Goal: Task Accomplishment & Management: Manage account settings

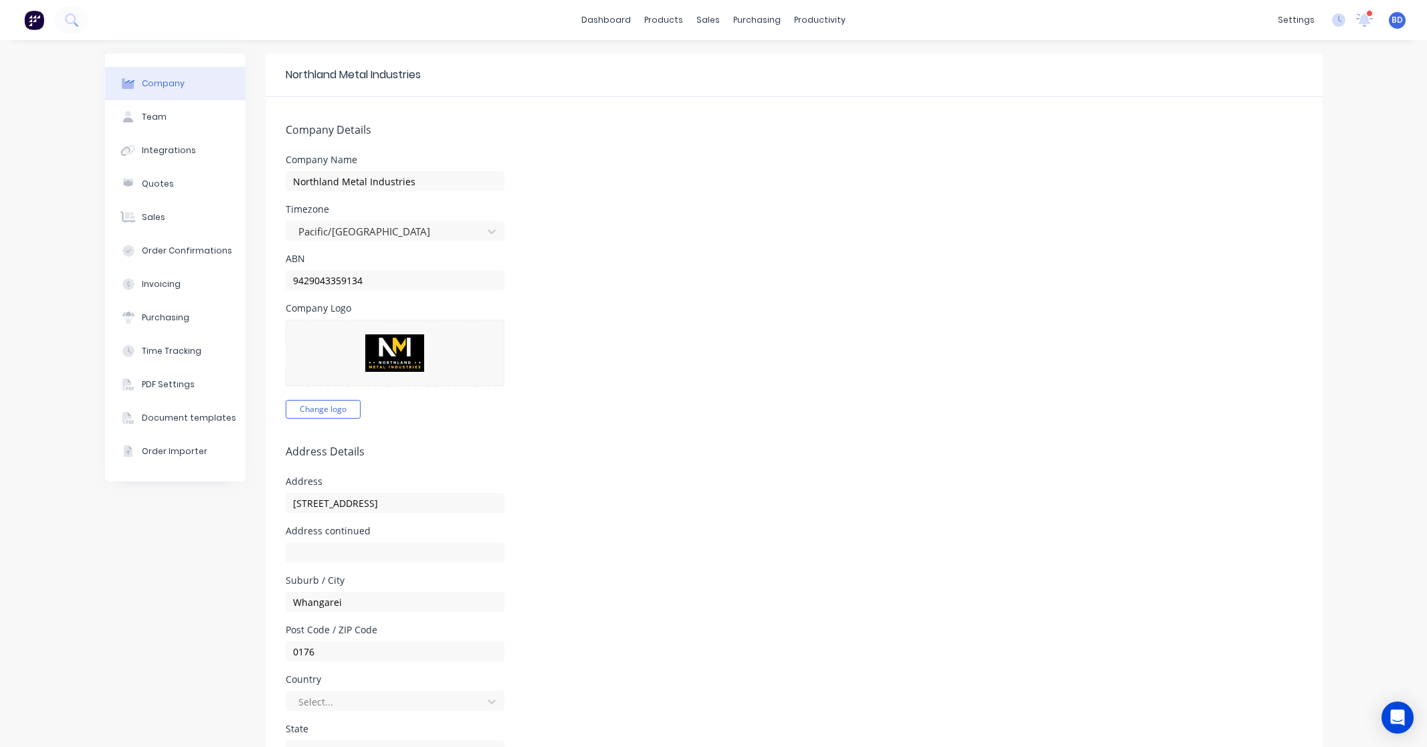
select select "NZ"
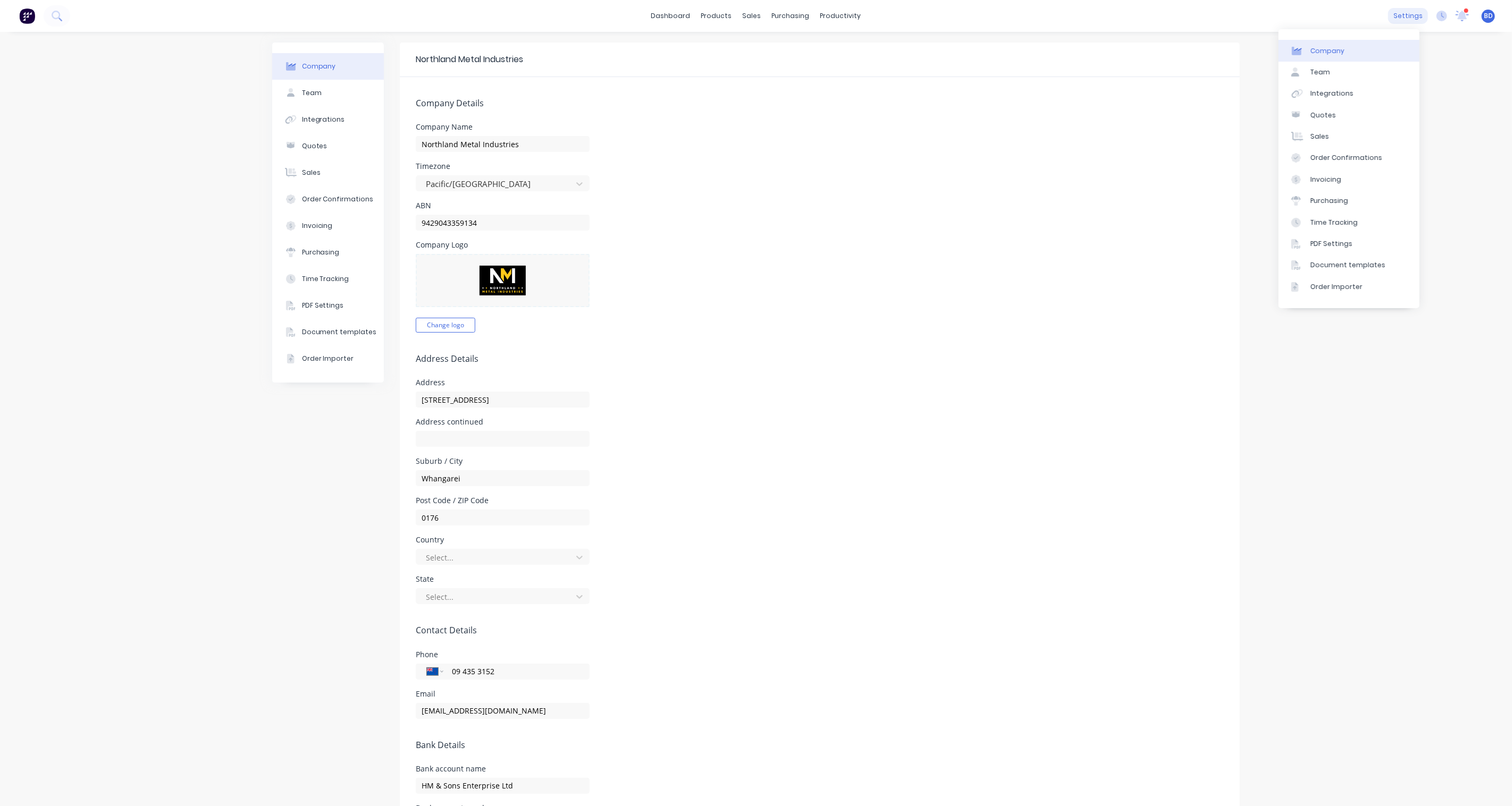
click at [1134, 19] on div "settings" at bounding box center [1408, 16] width 40 height 16
click at [1134, 203] on div "Purchasing" at bounding box center [1329, 201] width 38 height 10
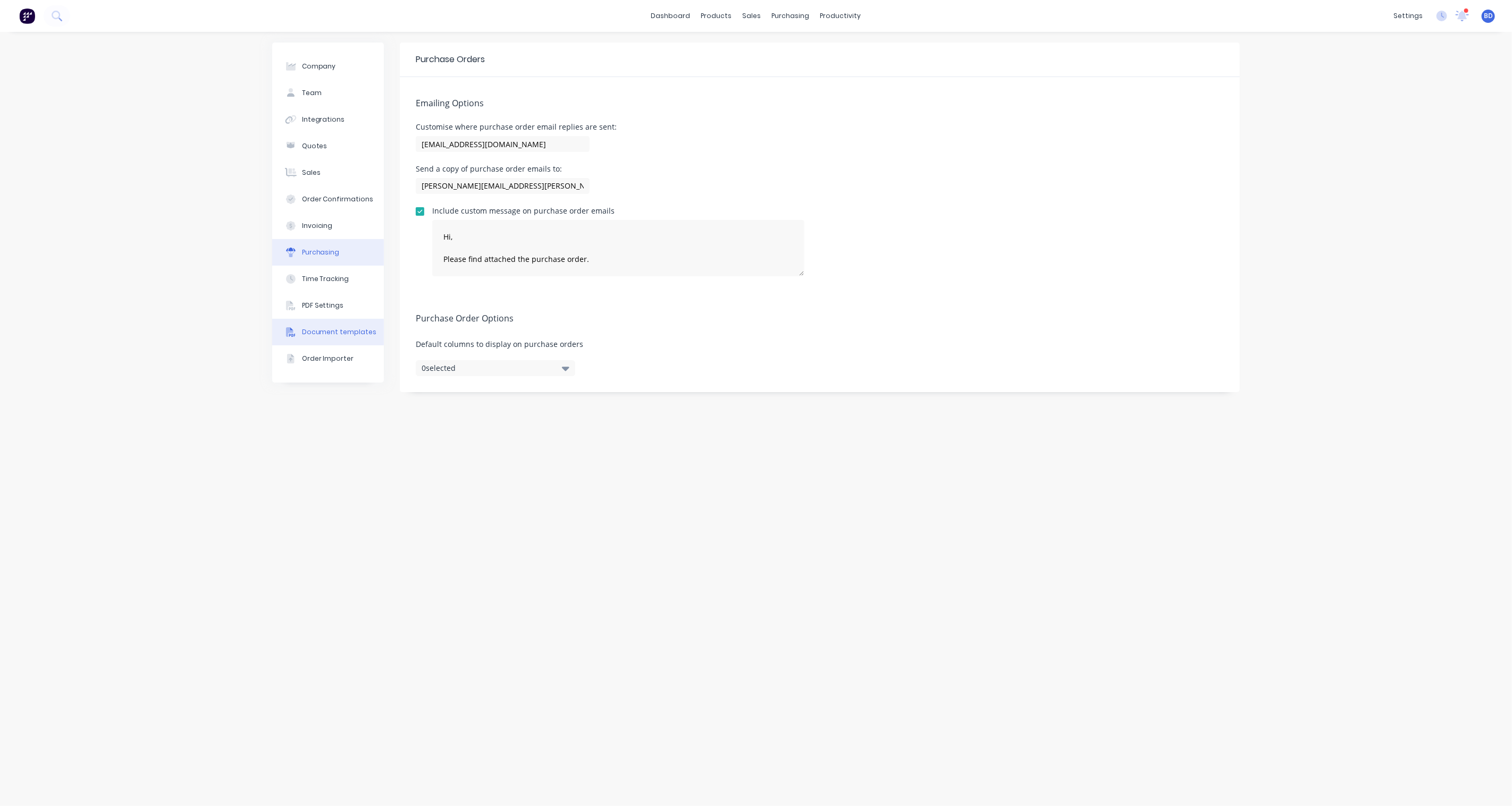
click at [321, 328] on div "Document templates" at bounding box center [339, 332] width 75 height 10
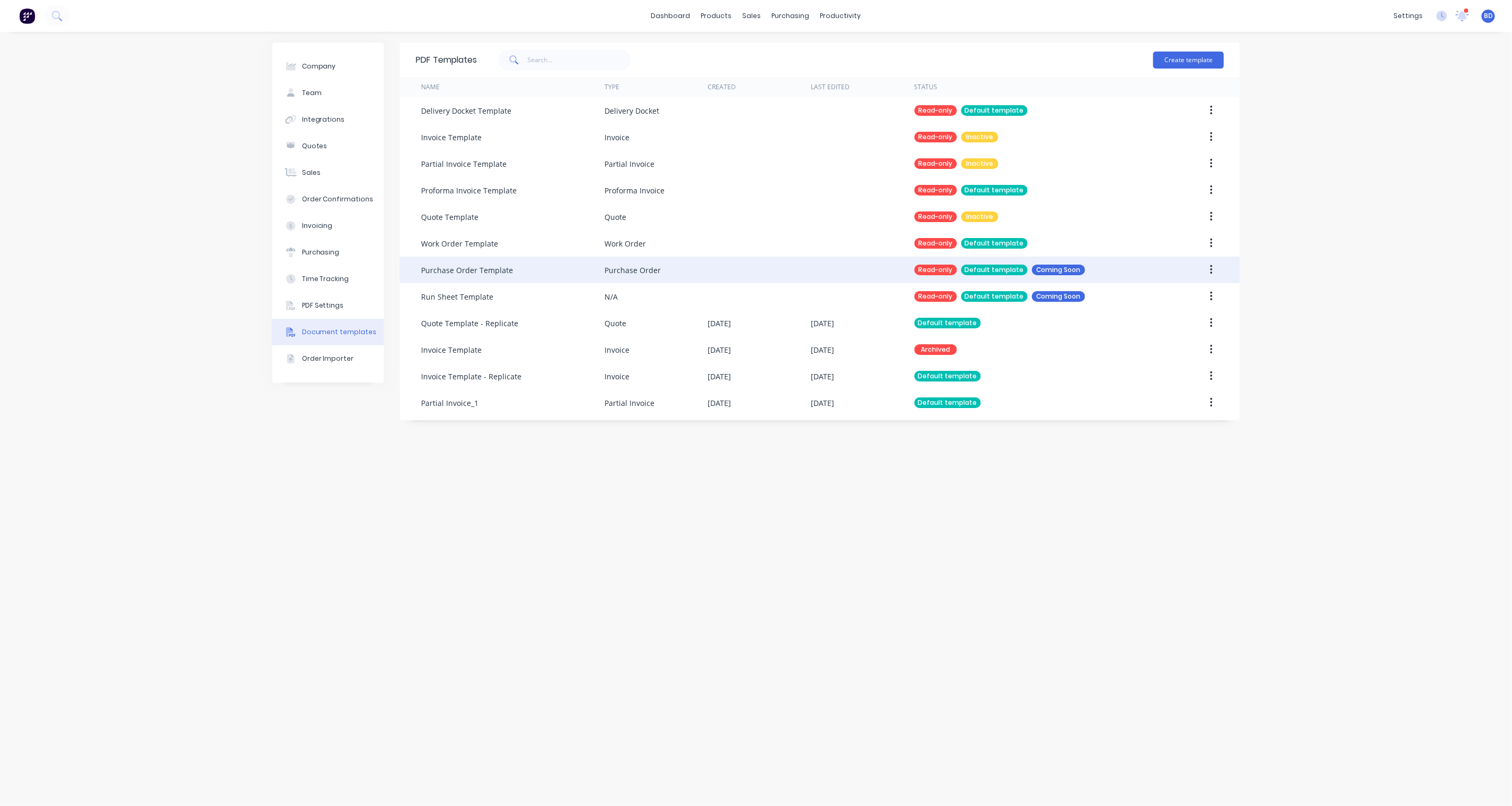
click at [1134, 268] on button "button" at bounding box center [1211, 270] width 25 height 19
click at [997, 270] on div "Default template" at bounding box center [995, 269] width 67 height 10
click at [1063, 270] on div "Coming Soon" at bounding box center [1058, 269] width 53 height 10
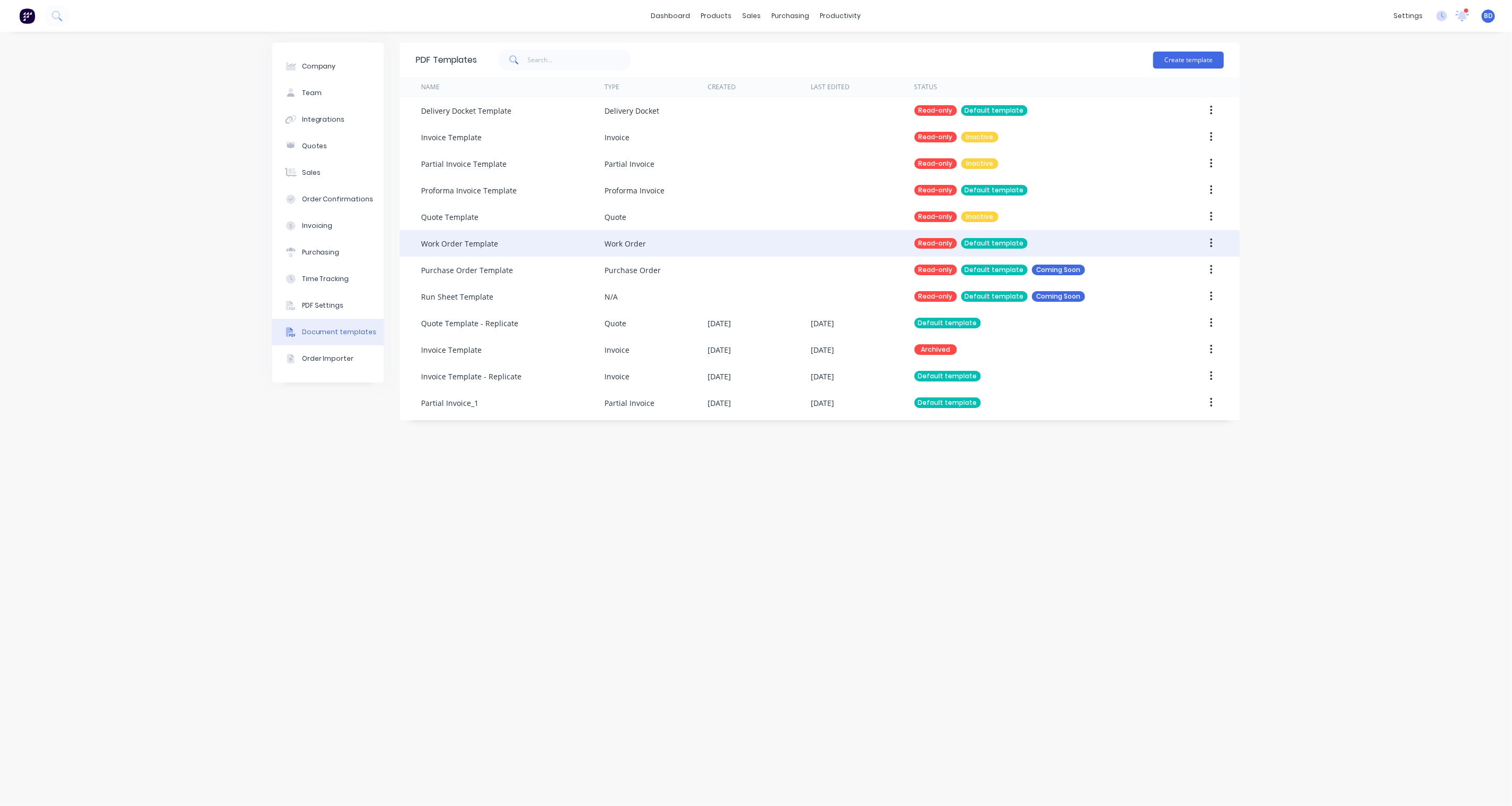
click at [1134, 241] on button "button" at bounding box center [1211, 243] width 25 height 19
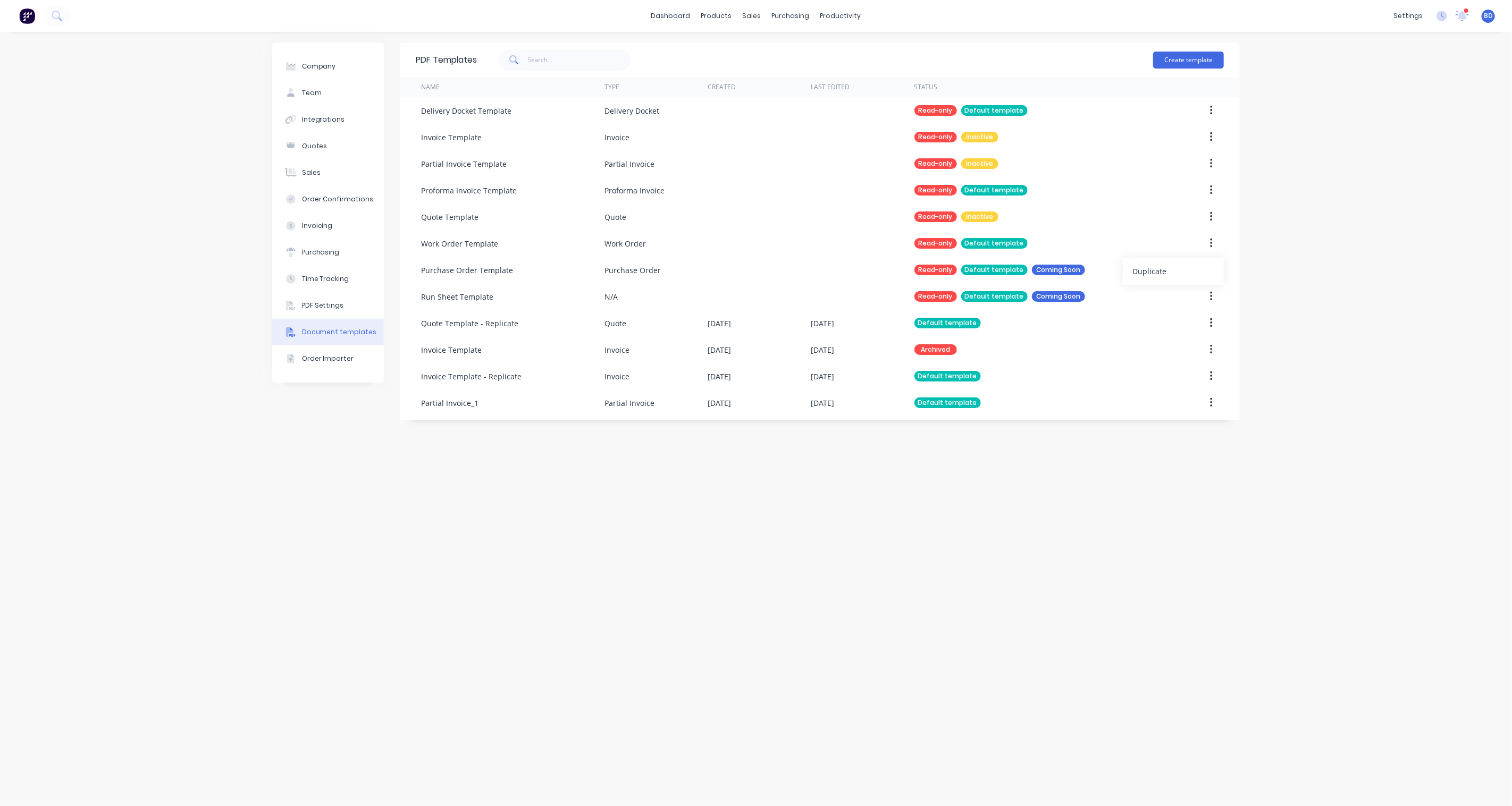
click at [938, 510] on div "PDF Templates Create template Name Type Created Last Edited Status Delivery Doc…" at bounding box center [819, 419] width 840 height 753
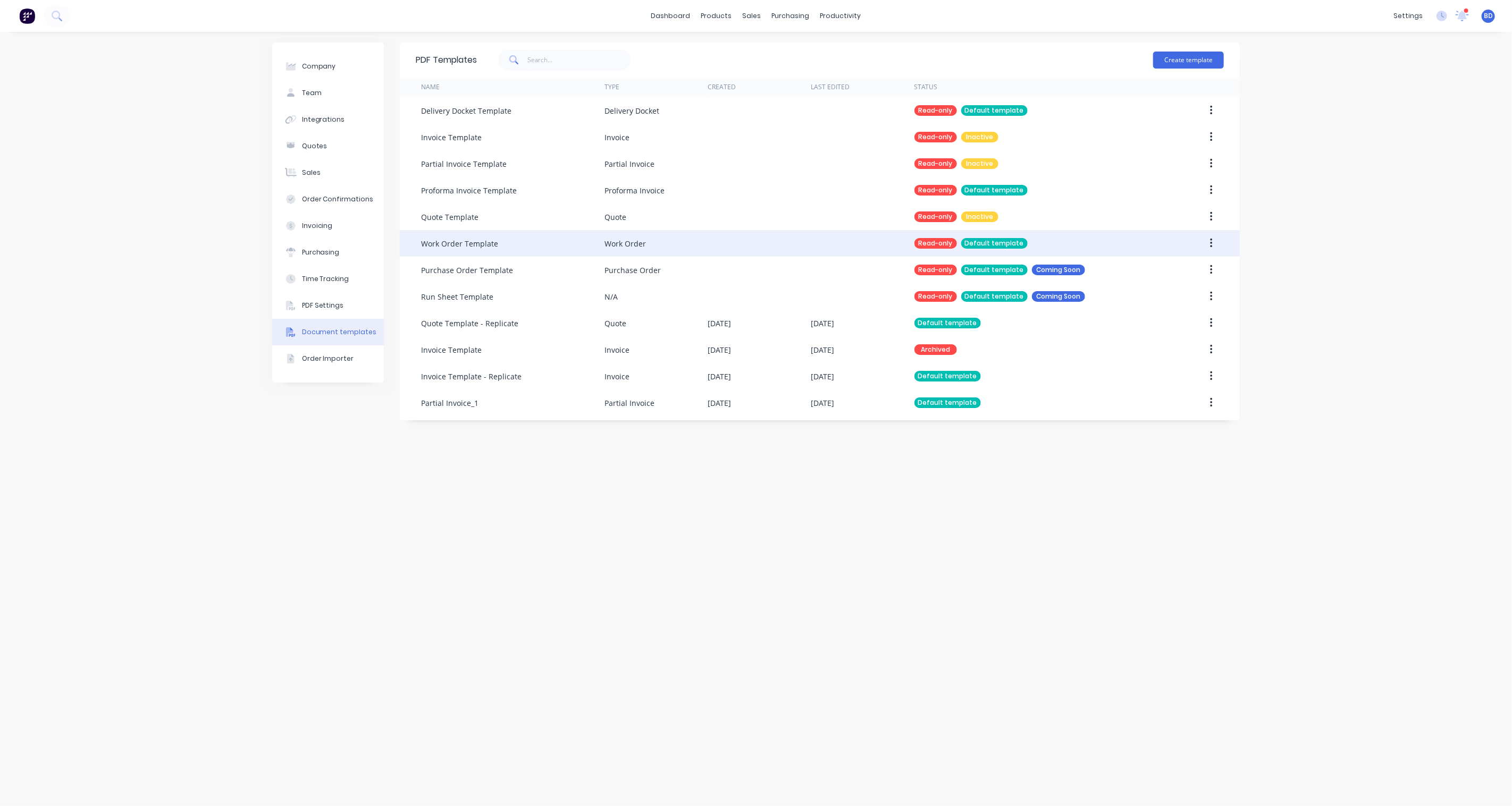
click at [1134, 241] on icon "button" at bounding box center [1211, 243] width 2 height 12
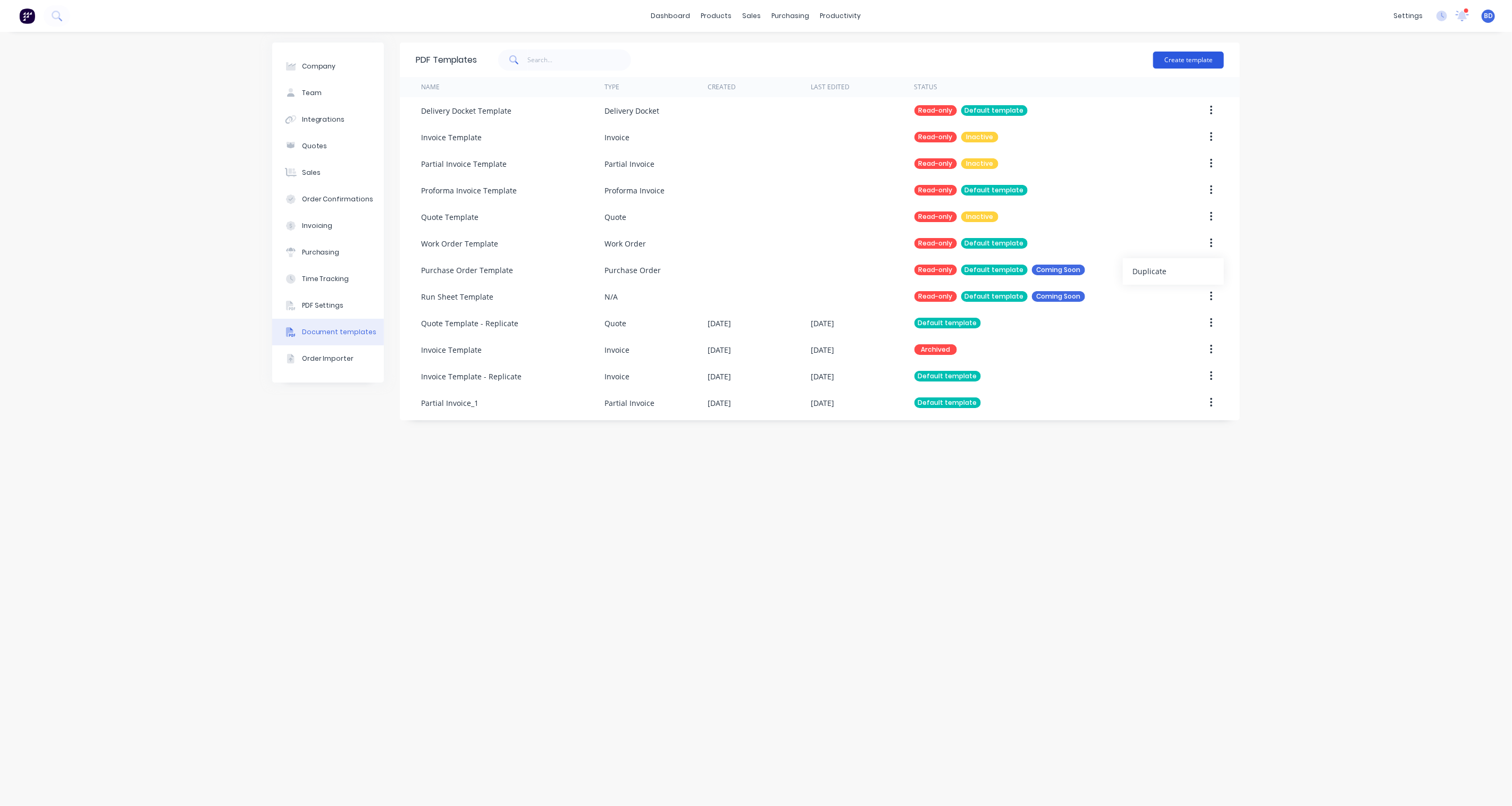
click at [1134, 56] on button "Create template" at bounding box center [1188, 60] width 71 height 17
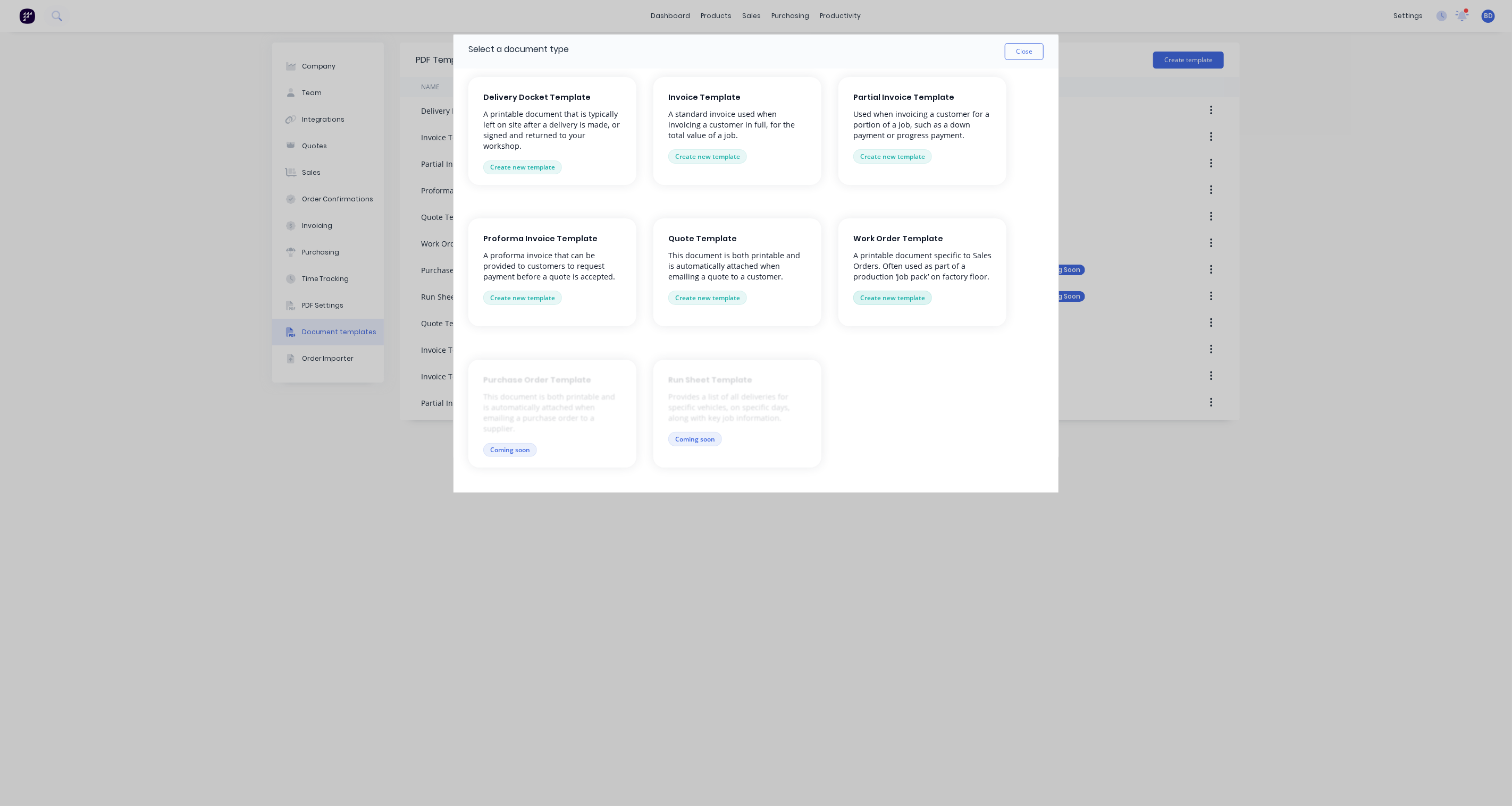
click at [884, 295] on button "Create new template" at bounding box center [892, 297] width 79 height 13
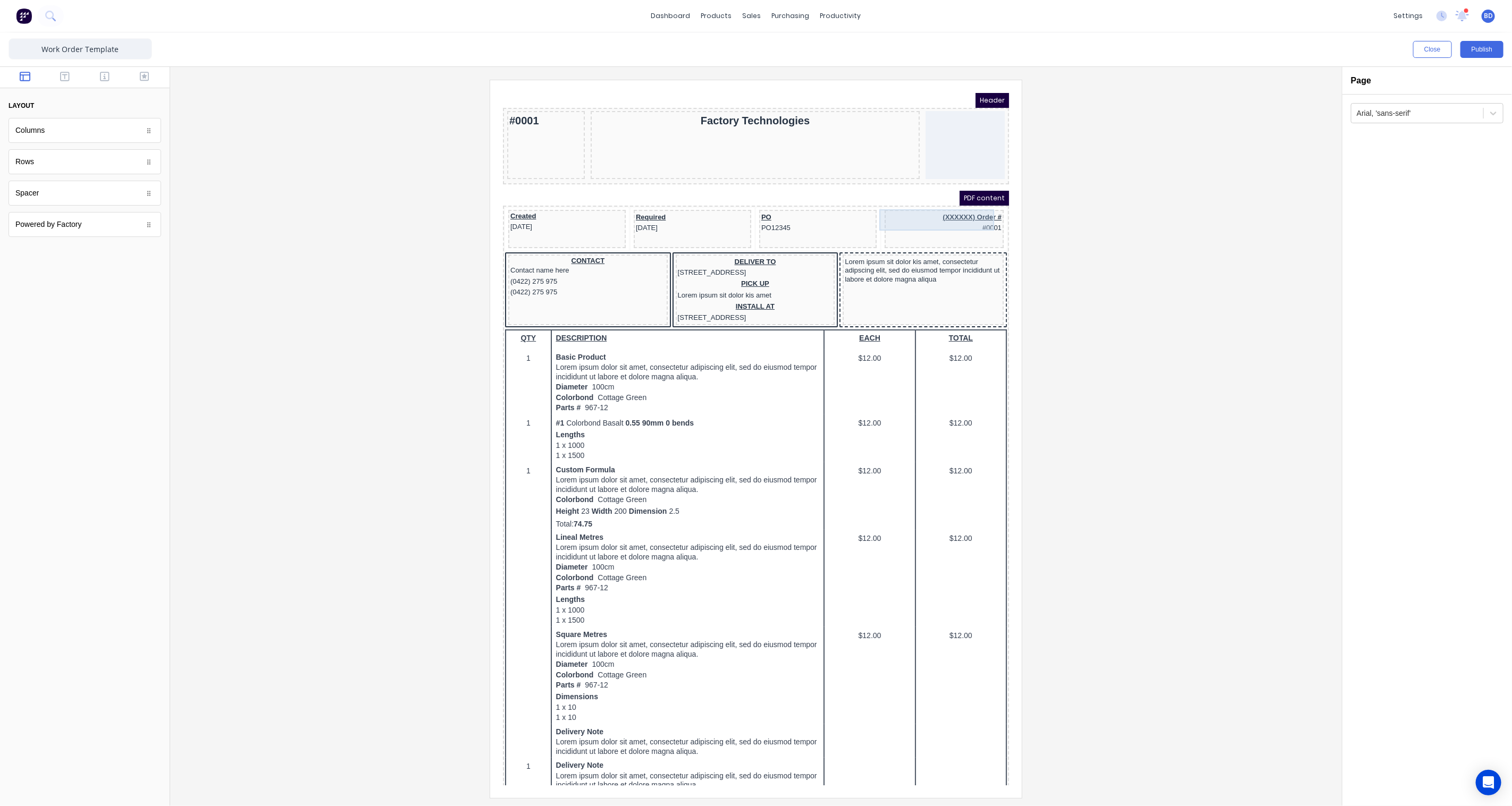
click at [945, 209] on div "(XXXXXX) Order # #0001" at bounding box center [930, 209] width 115 height 21
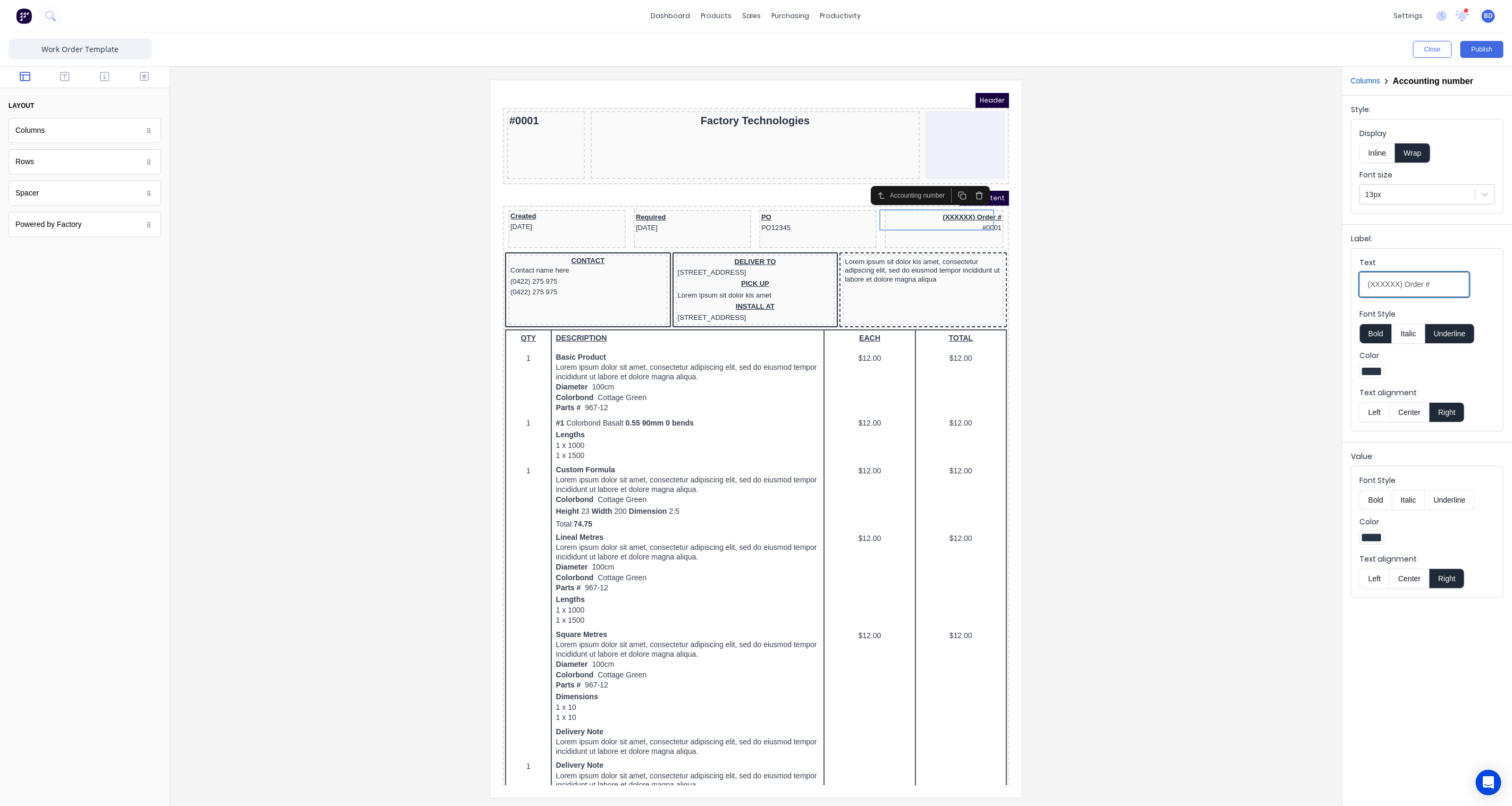
click at [1440, 286] on input "(XXXXXX) Order #" at bounding box center [1414, 284] width 110 height 25
click at [885, 182] on div "Accounting number" at bounding box center [906, 182] width 59 height 10
click at [1067, 206] on div at bounding box center [756, 438] width 1154 height 718
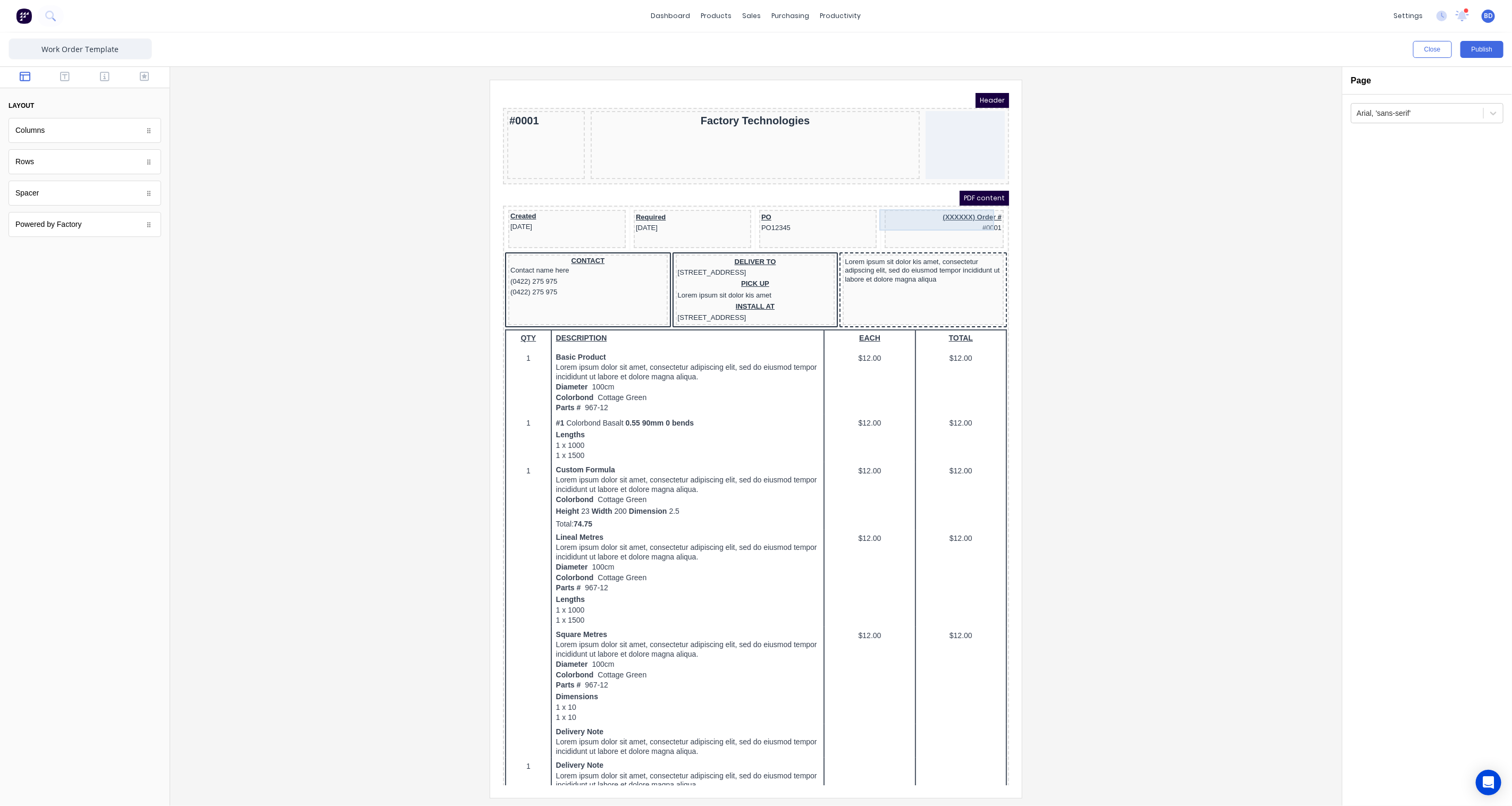
click at [953, 199] on div "(XXXXXX) Order # #0001" at bounding box center [930, 209] width 115 height 21
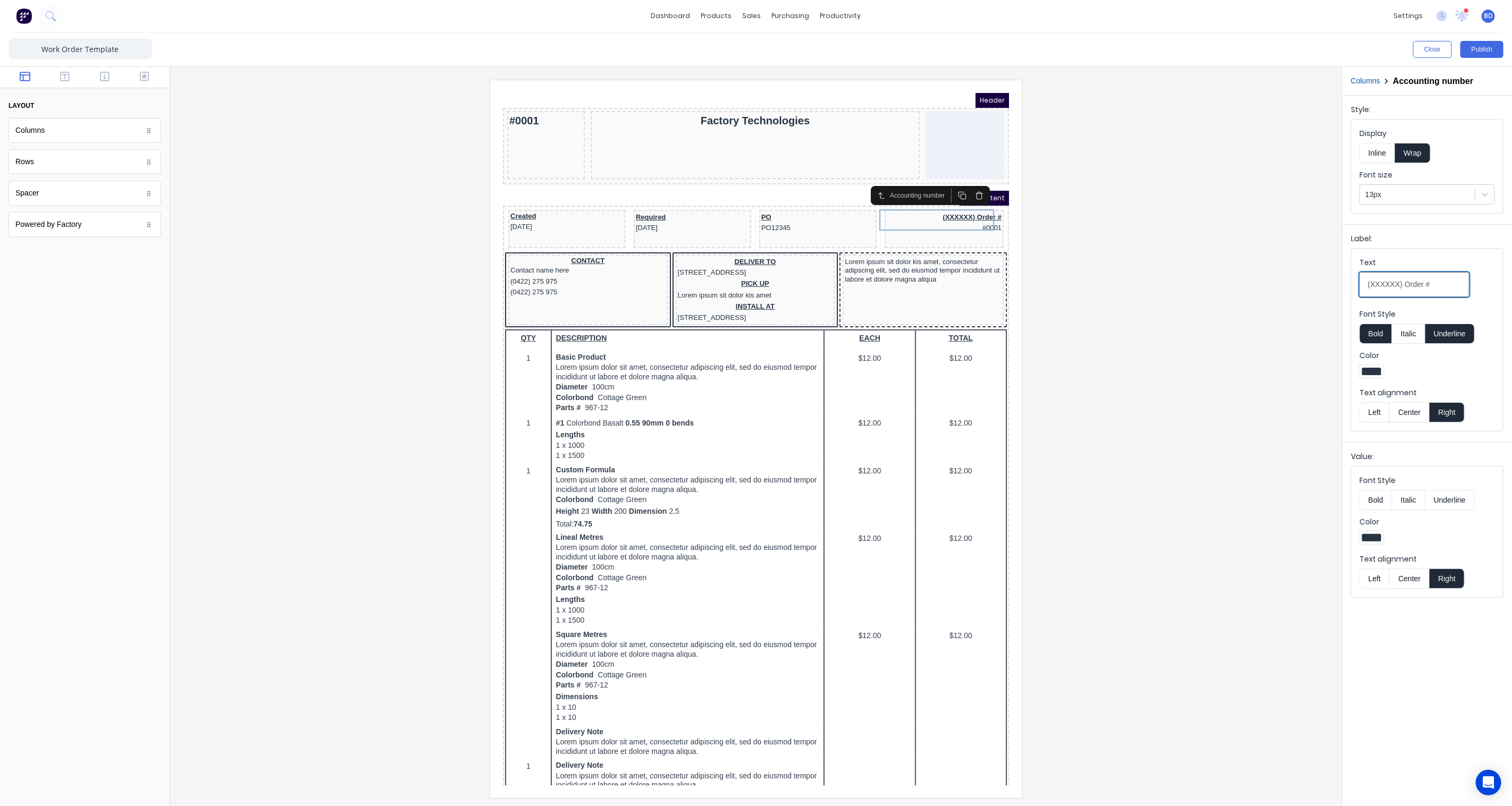
click at [1394, 291] on input "(XXXXXX) Order #" at bounding box center [1414, 284] width 110 height 25
click at [1430, 283] on input "(XXXXXX) Order #" at bounding box center [1414, 284] width 110 height 25
click at [1454, 287] on input "(XXXXXX) Order #" at bounding box center [1414, 284] width 110 height 25
click at [1375, 83] on button "Columns" at bounding box center [1365, 81] width 29 height 11
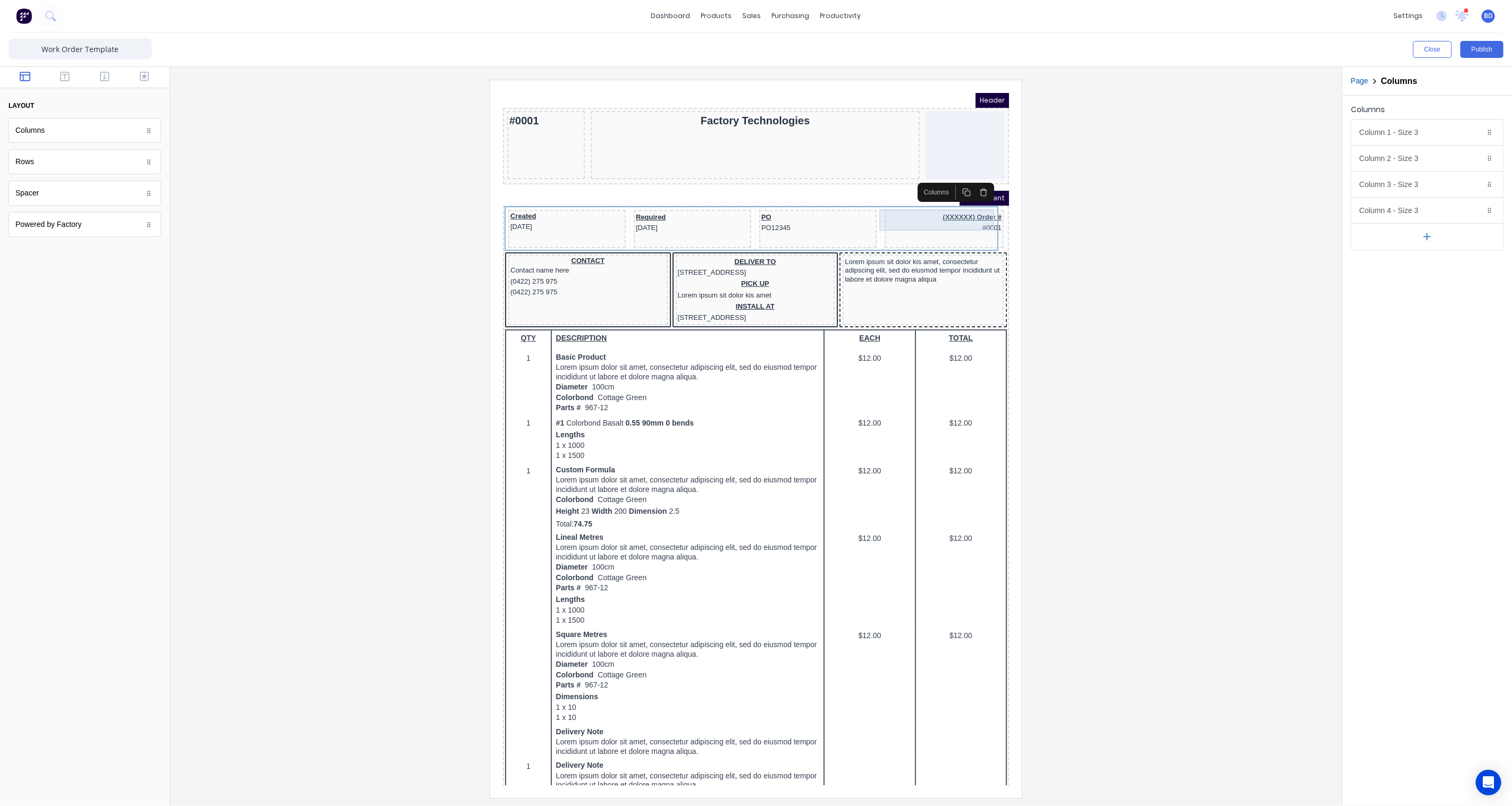
click at [942, 210] on div "(XXXXXX) Order # #0001" at bounding box center [930, 209] width 115 height 21
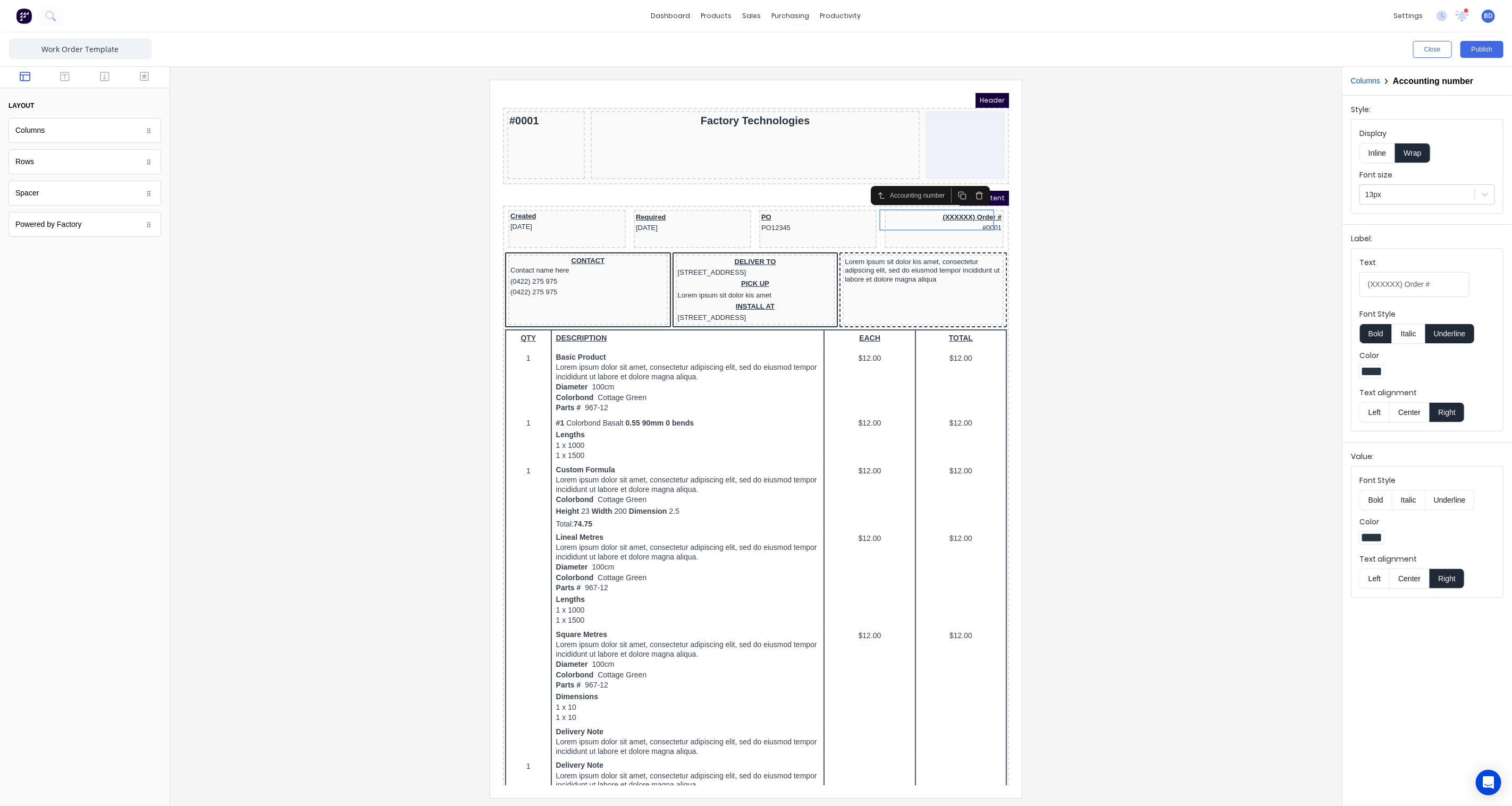
click at [890, 182] on div "Accounting number" at bounding box center [906, 182] width 59 height 10
drag, startPoint x: 400, startPoint y: 102, endPoint x: 1205, endPoint y: 225, distance: 814.3
click at [1205, 225] on div at bounding box center [756, 438] width 1154 height 718
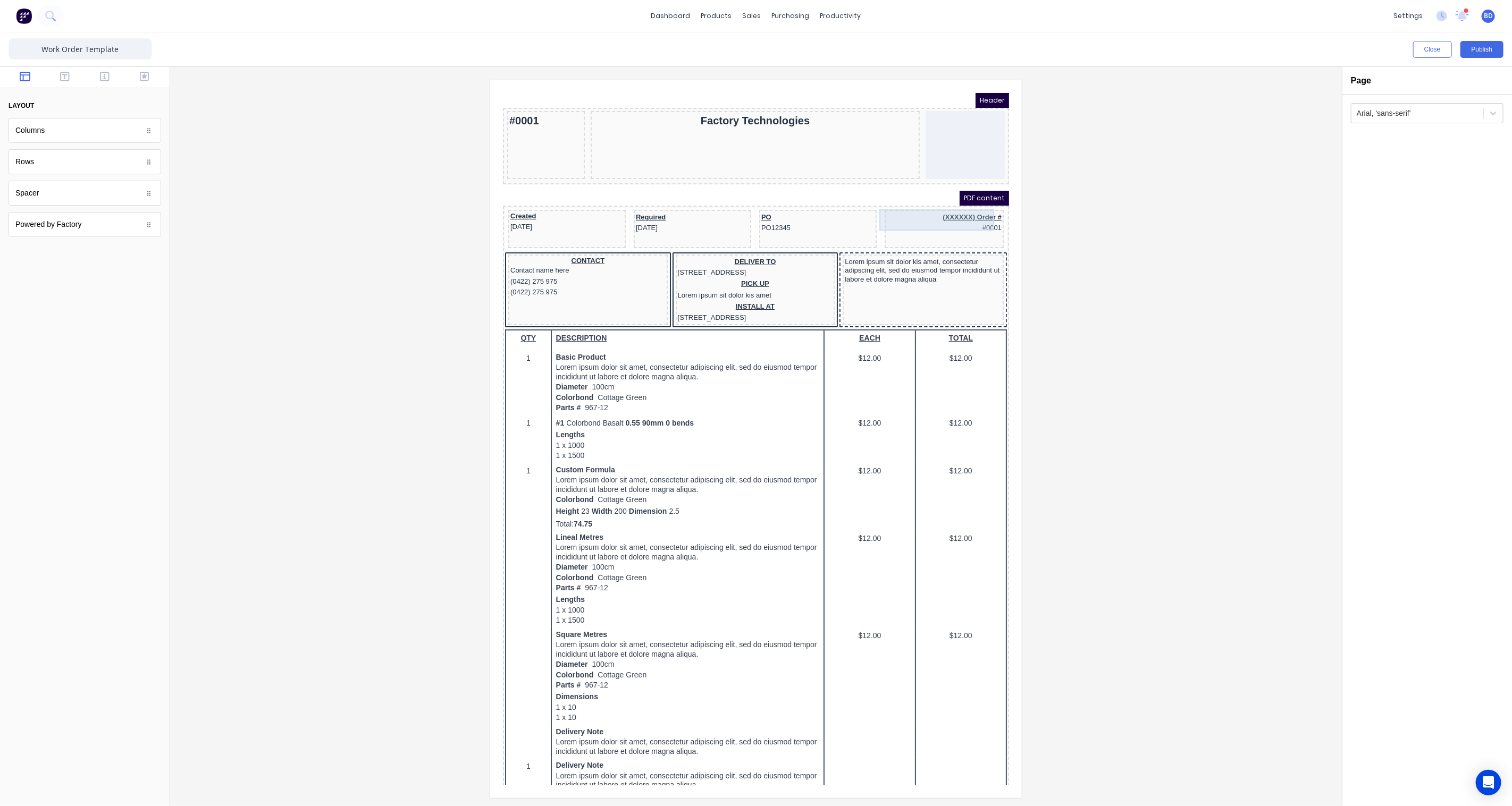
click at [922, 210] on div "(XXXXXX) Order # #0001" at bounding box center [930, 209] width 115 height 21
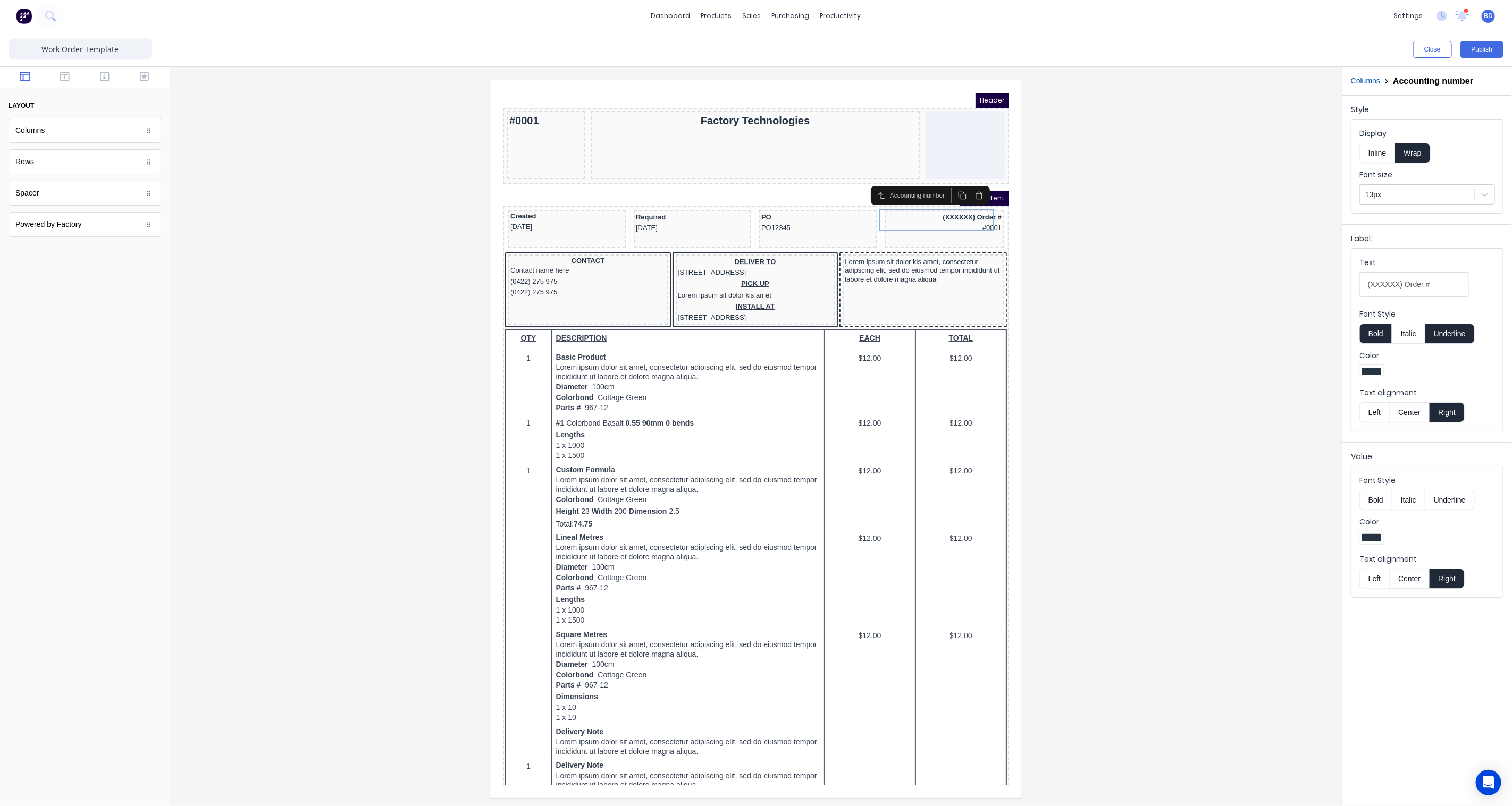
click at [146, 135] on div at bounding box center [149, 130] width 10 height 10
click at [65, 79] on icon "button" at bounding box center [65, 76] width 10 height 10
drag, startPoint x: 63, startPoint y: 155, endPoint x: 68, endPoint y: 171, distance: 16.8
click at [68, 171] on div "typography Heading Heading Text Text Paragraph Paragraph Link Link" at bounding box center [85, 167] width 153 height 141
click at [68, 171] on div "Text" at bounding box center [85, 161] width 153 height 25
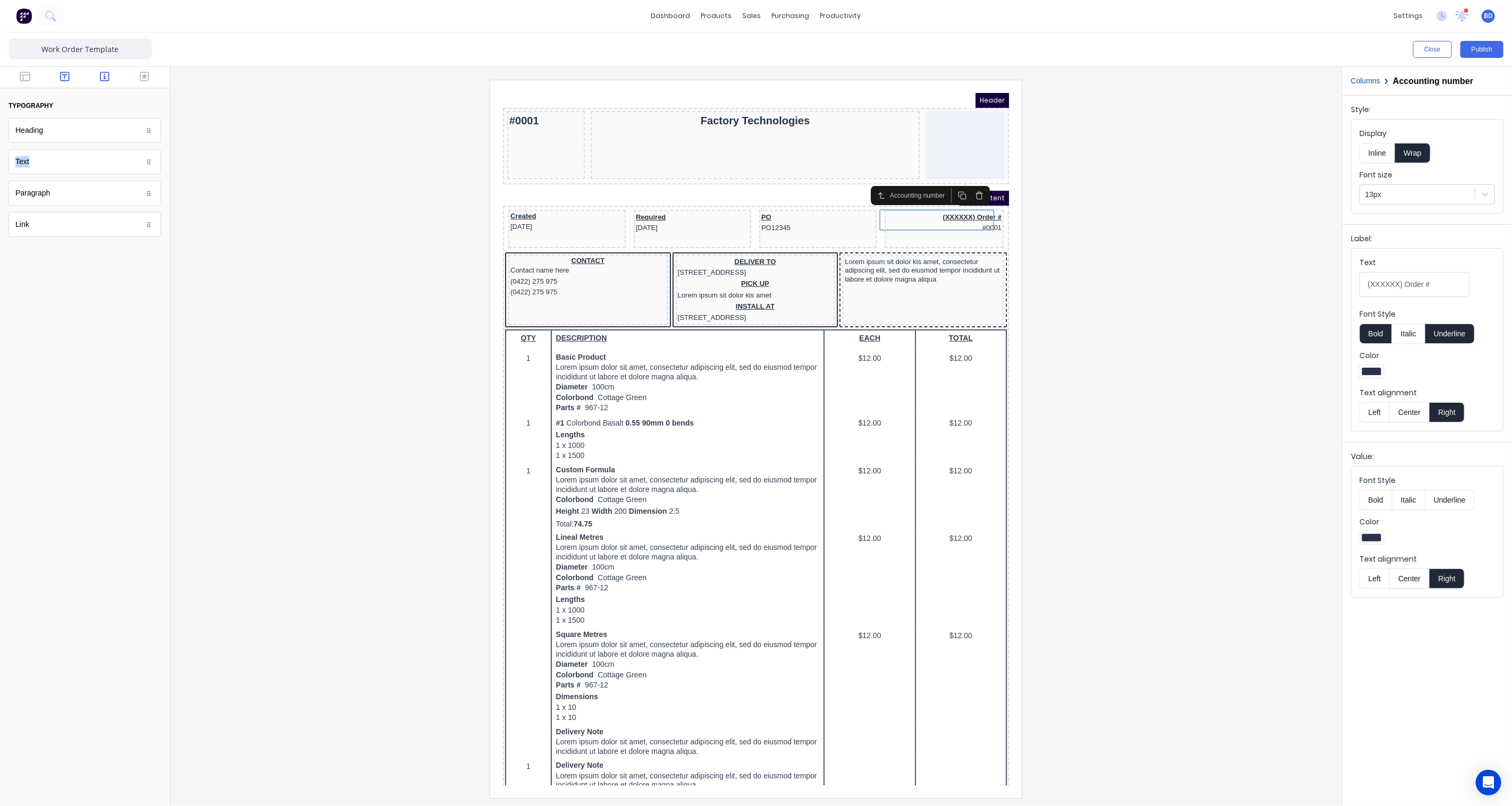
click at [105, 81] on icon "button" at bounding box center [105, 76] width 10 height 10
click at [87, 129] on div "Accounting number" at bounding box center [85, 130] width 153 height 25
click at [318, 356] on div at bounding box center [756, 438] width 1154 height 718
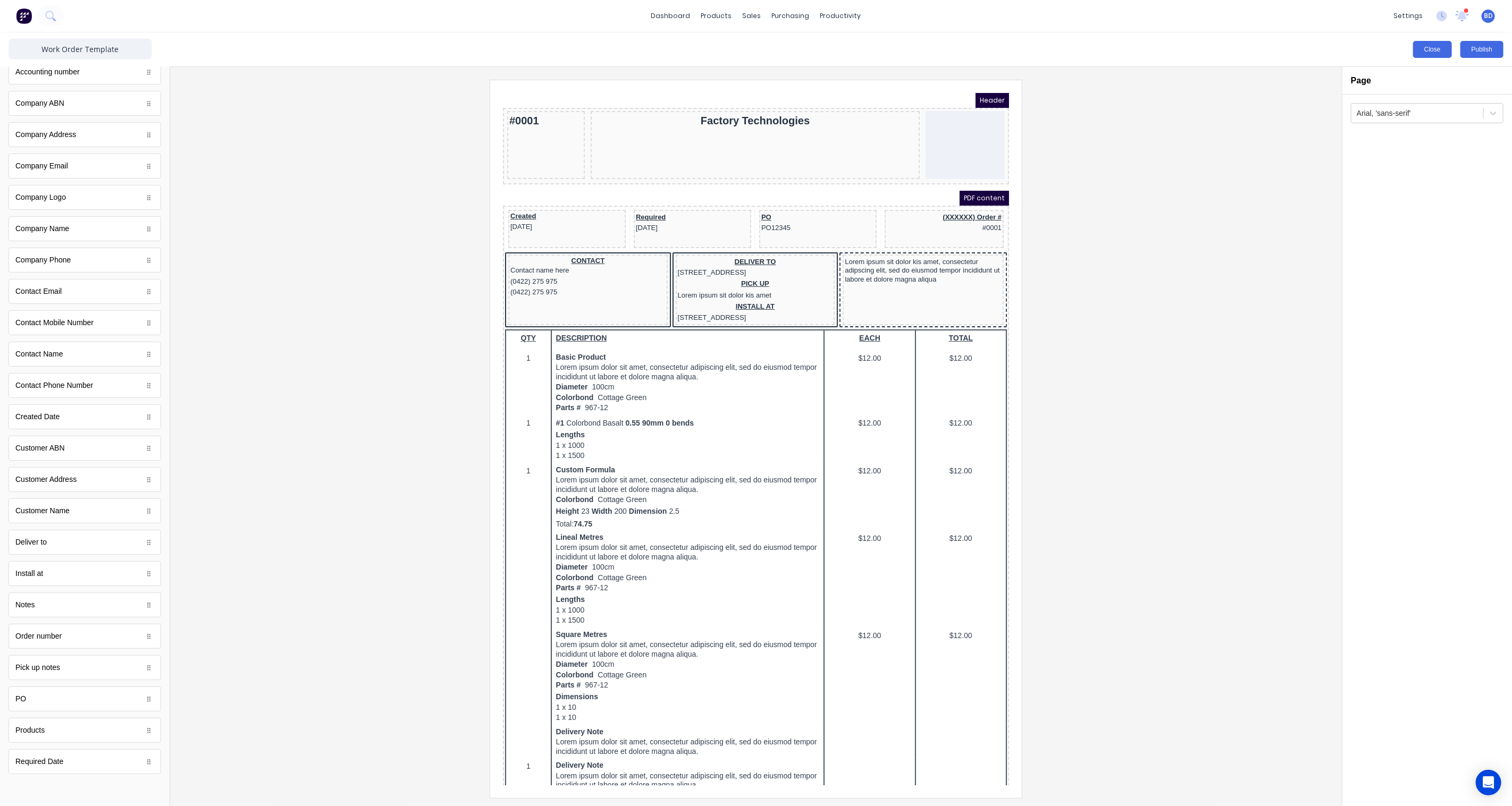
click at [1442, 49] on button "Close" at bounding box center [1433, 49] width 39 height 17
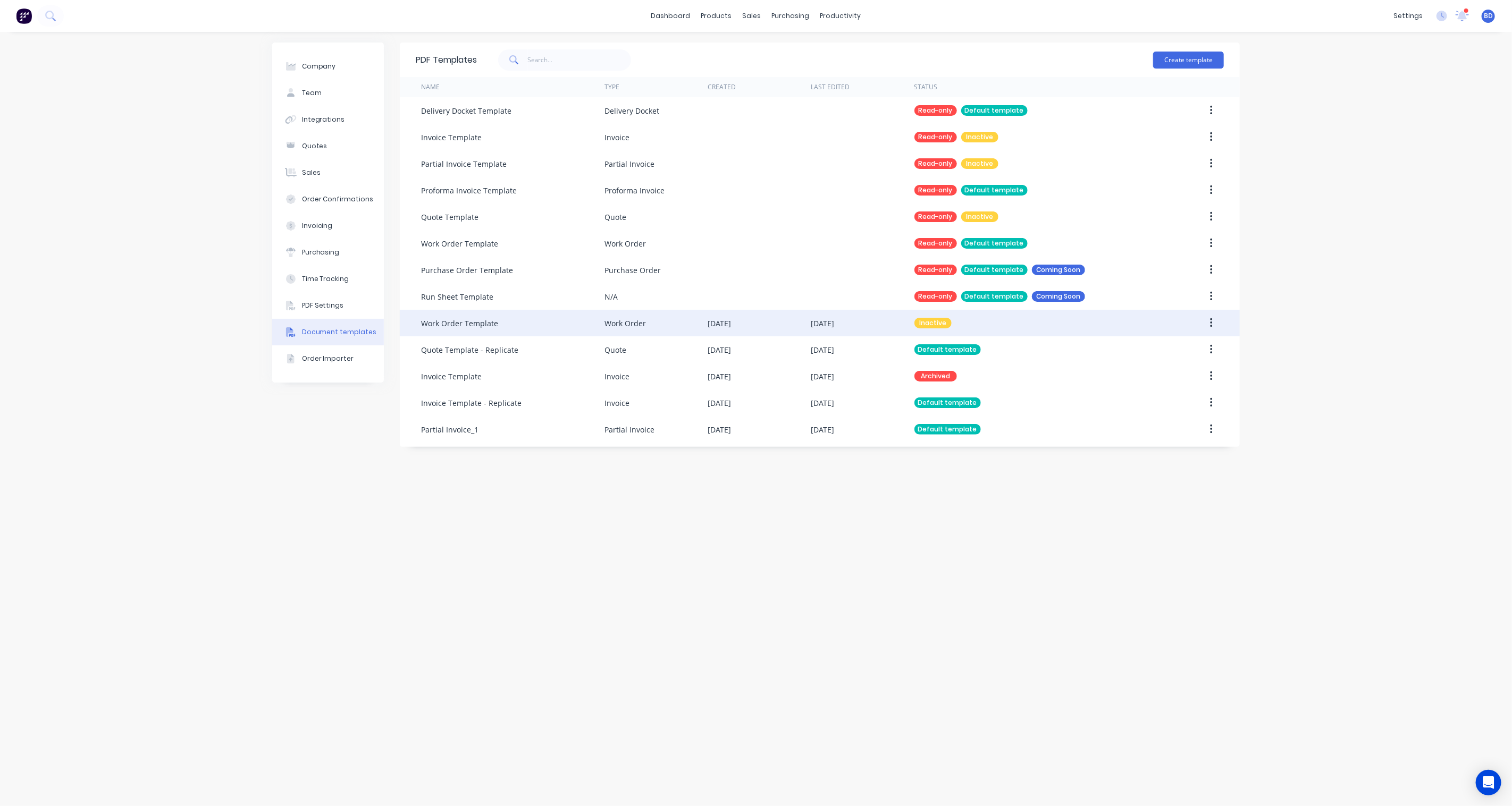
click at [1214, 318] on button "button" at bounding box center [1211, 323] width 25 height 19
click at [1164, 348] on div "Edit" at bounding box center [1173, 350] width 82 height 15
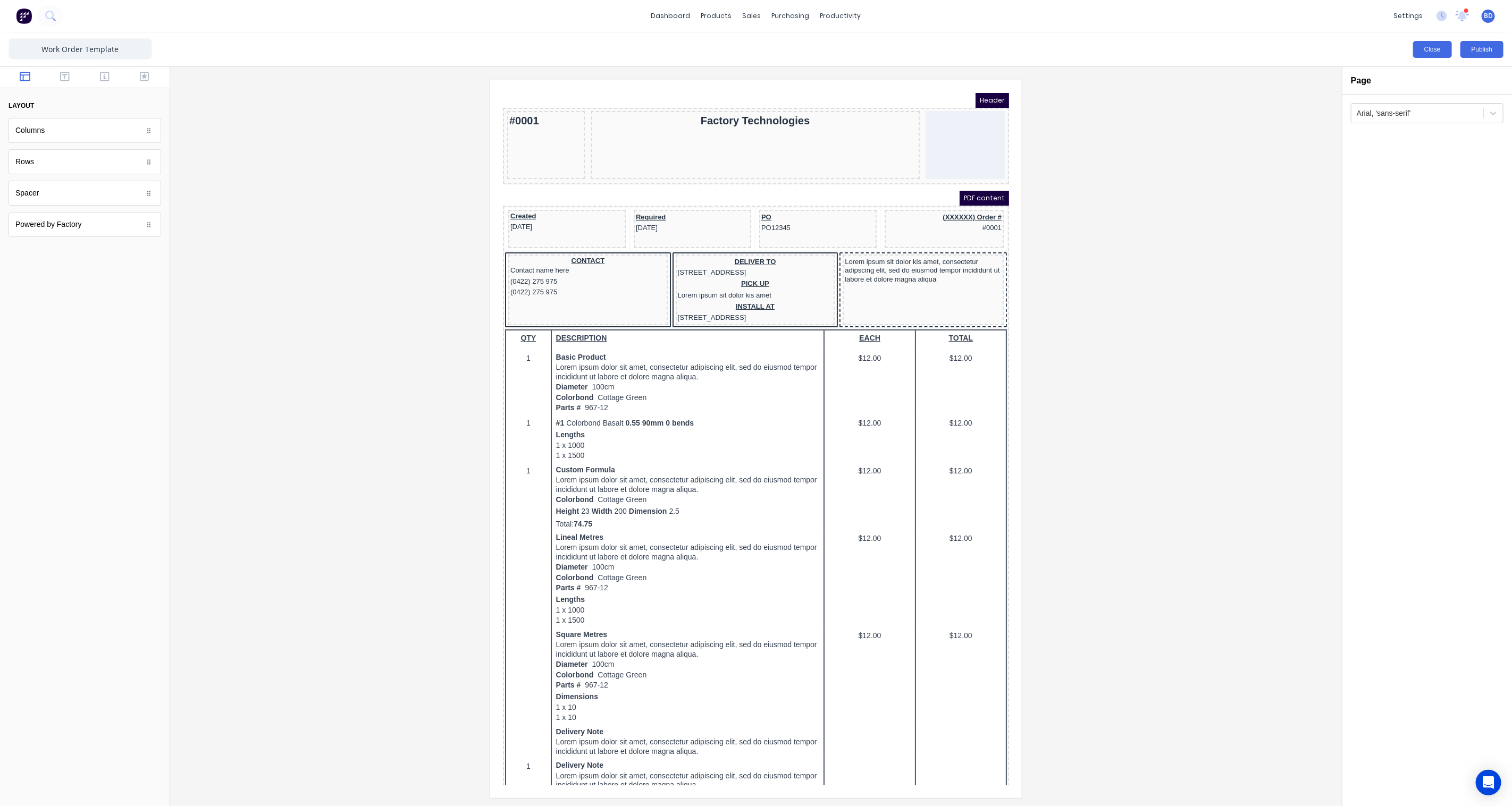
click at [1428, 48] on button "Close" at bounding box center [1433, 49] width 39 height 17
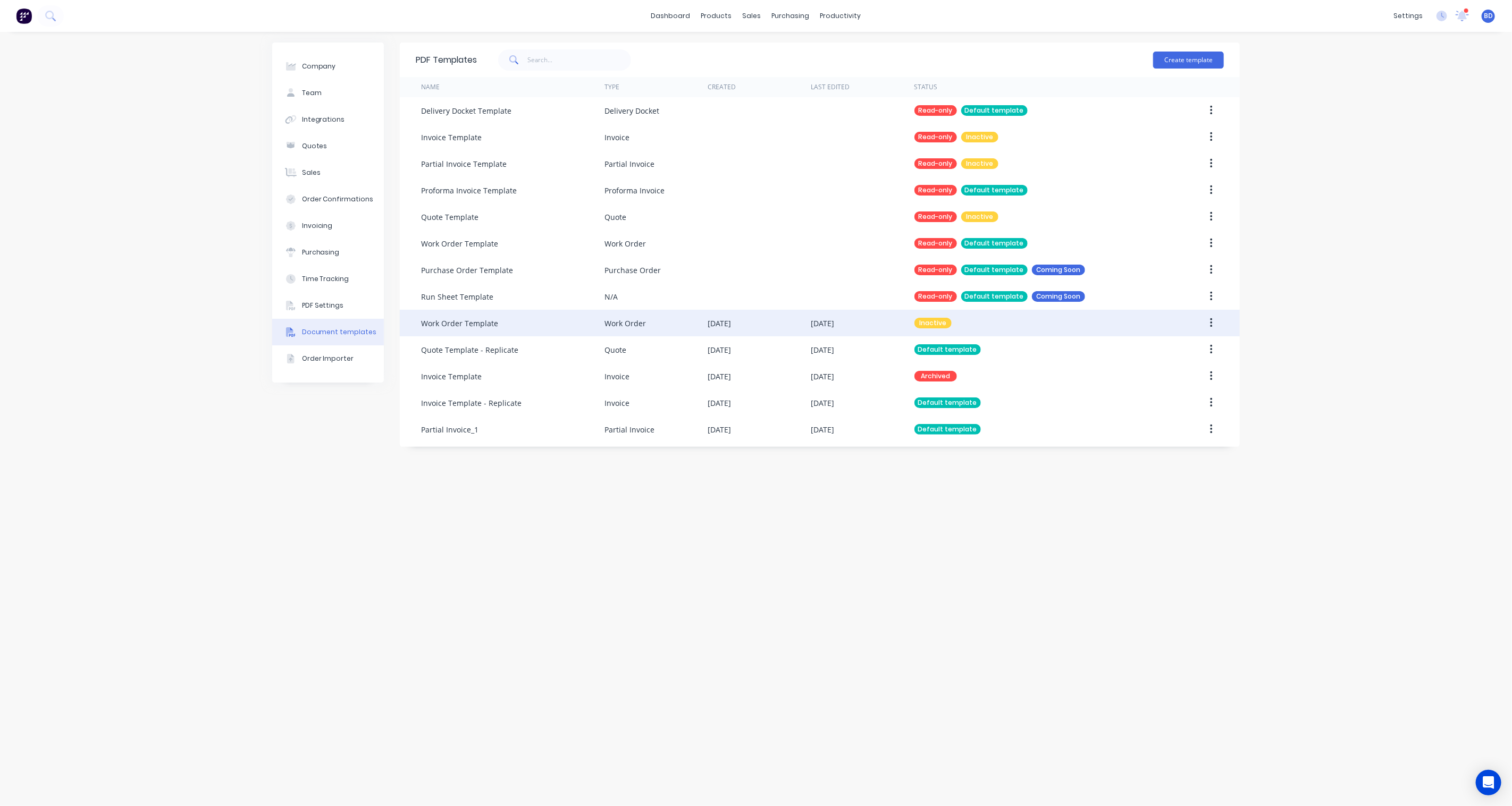
click at [1214, 320] on button "button" at bounding box center [1211, 323] width 25 height 19
click at [1165, 347] on div "Edit" at bounding box center [1173, 350] width 82 height 15
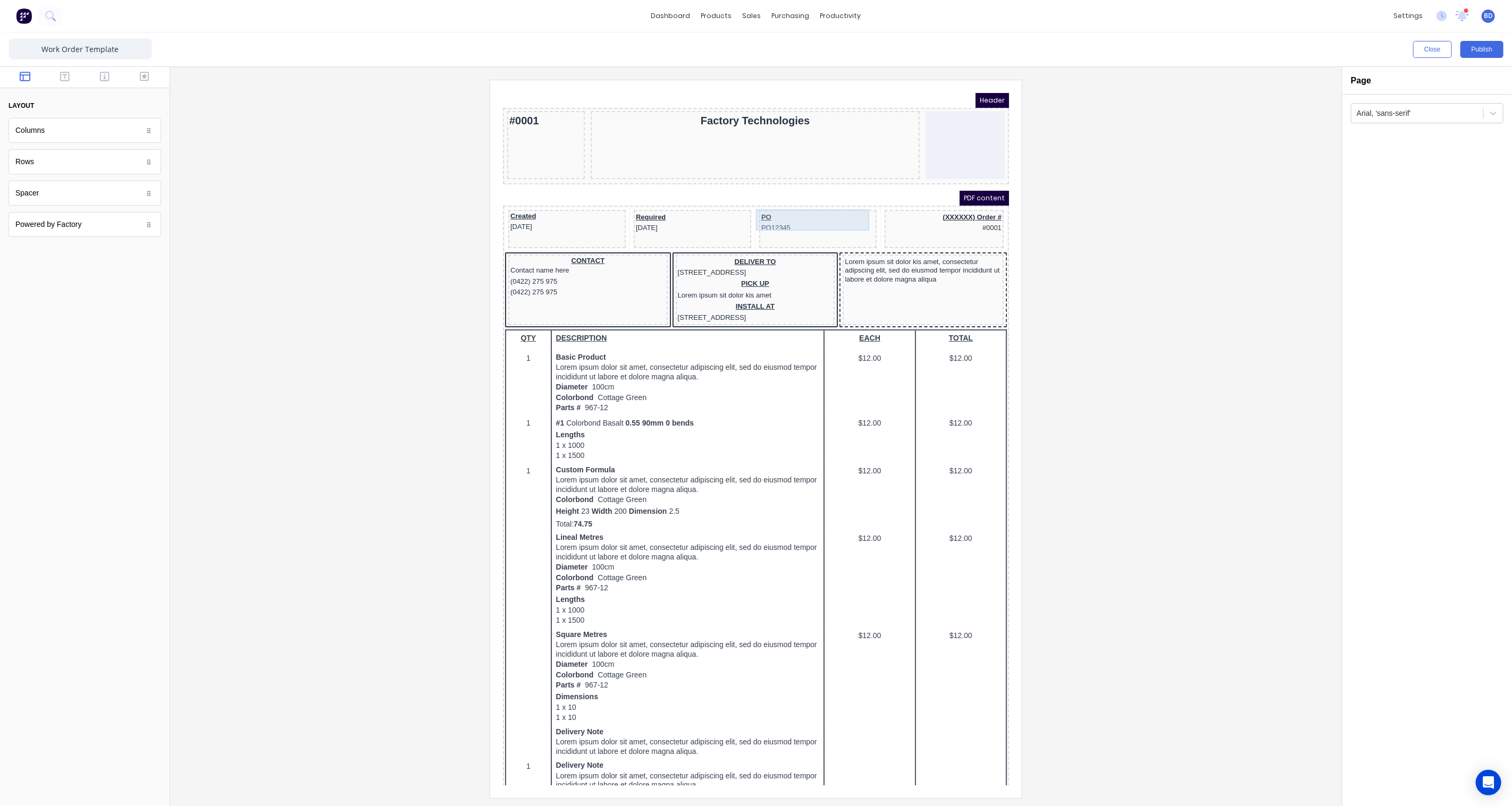
click at [768, 208] on div "PO PO12345" at bounding box center [804, 209] width 114 height 21
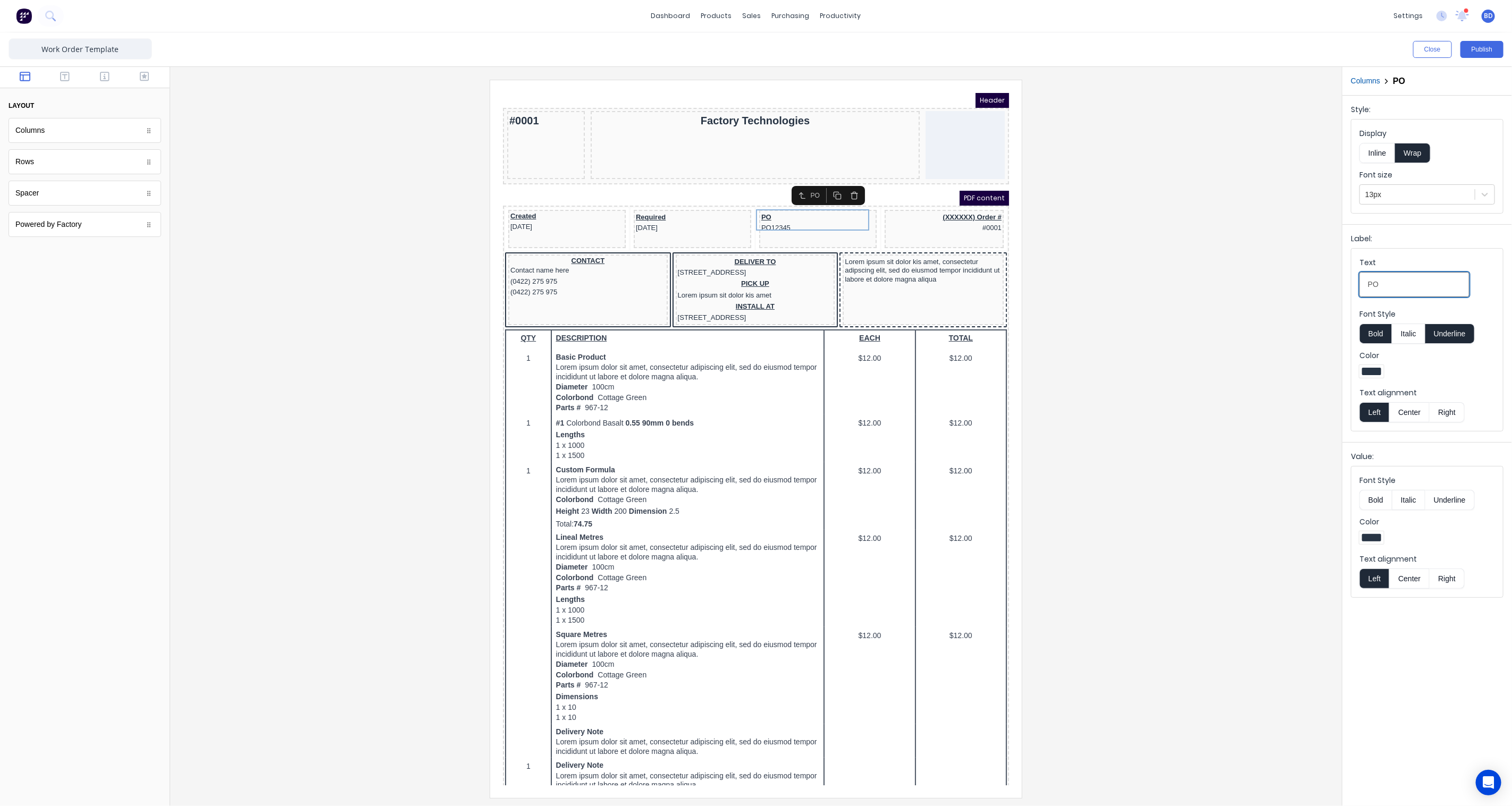
click at [1396, 283] on input "PO" at bounding box center [1414, 284] width 110 height 25
click at [758, 206] on div "PO PO12345" at bounding box center [804, 209] width 114 height 21
click at [798, 183] on div "PO" at bounding box center [804, 182] width 14 height 10
click at [787, 183] on icon "button" at bounding box center [789, 182] width 9 height 9
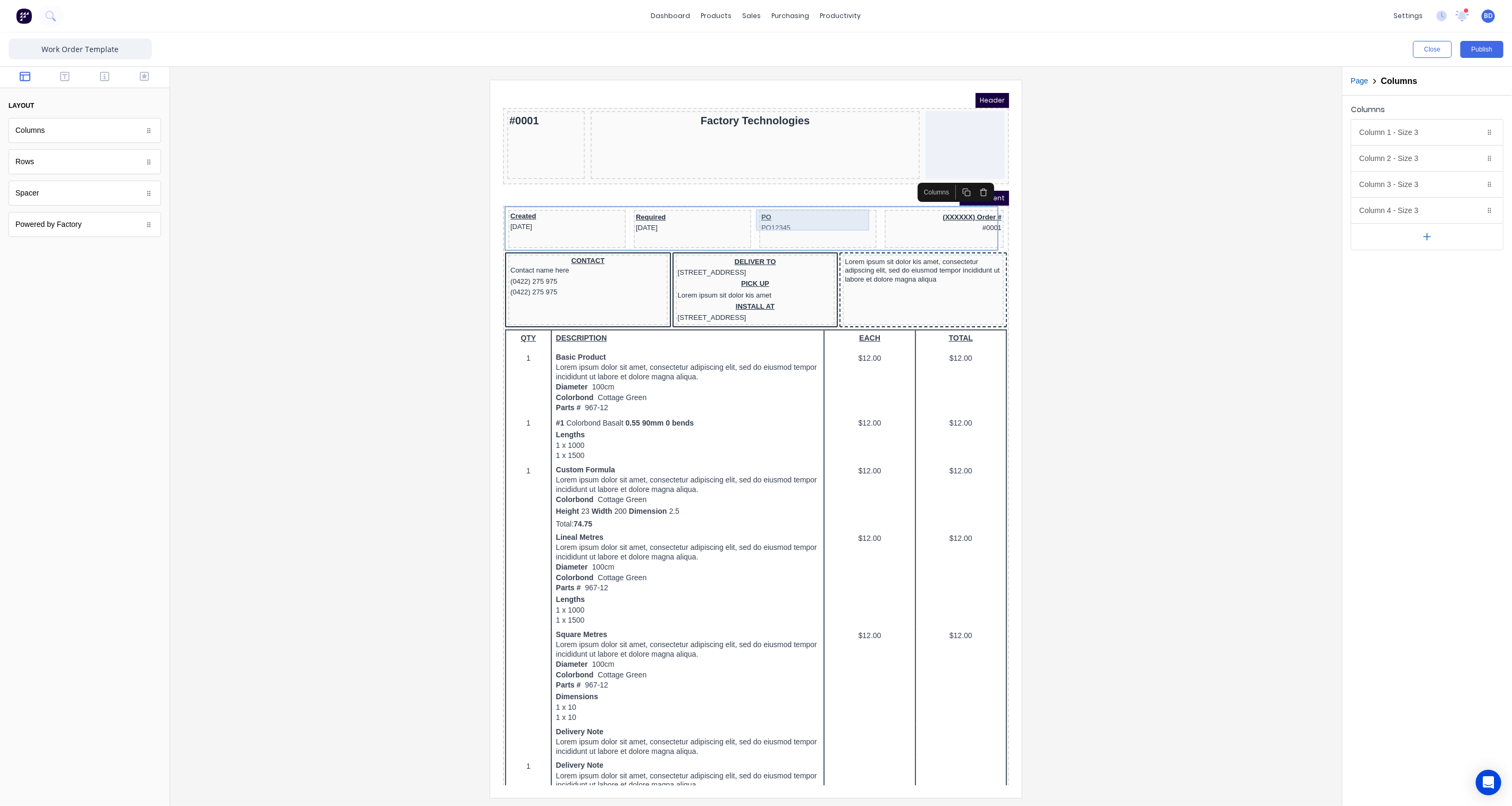
click at [755, 206] on div "PO PO12345" at bounding box center [804, 209] width 114 height 21
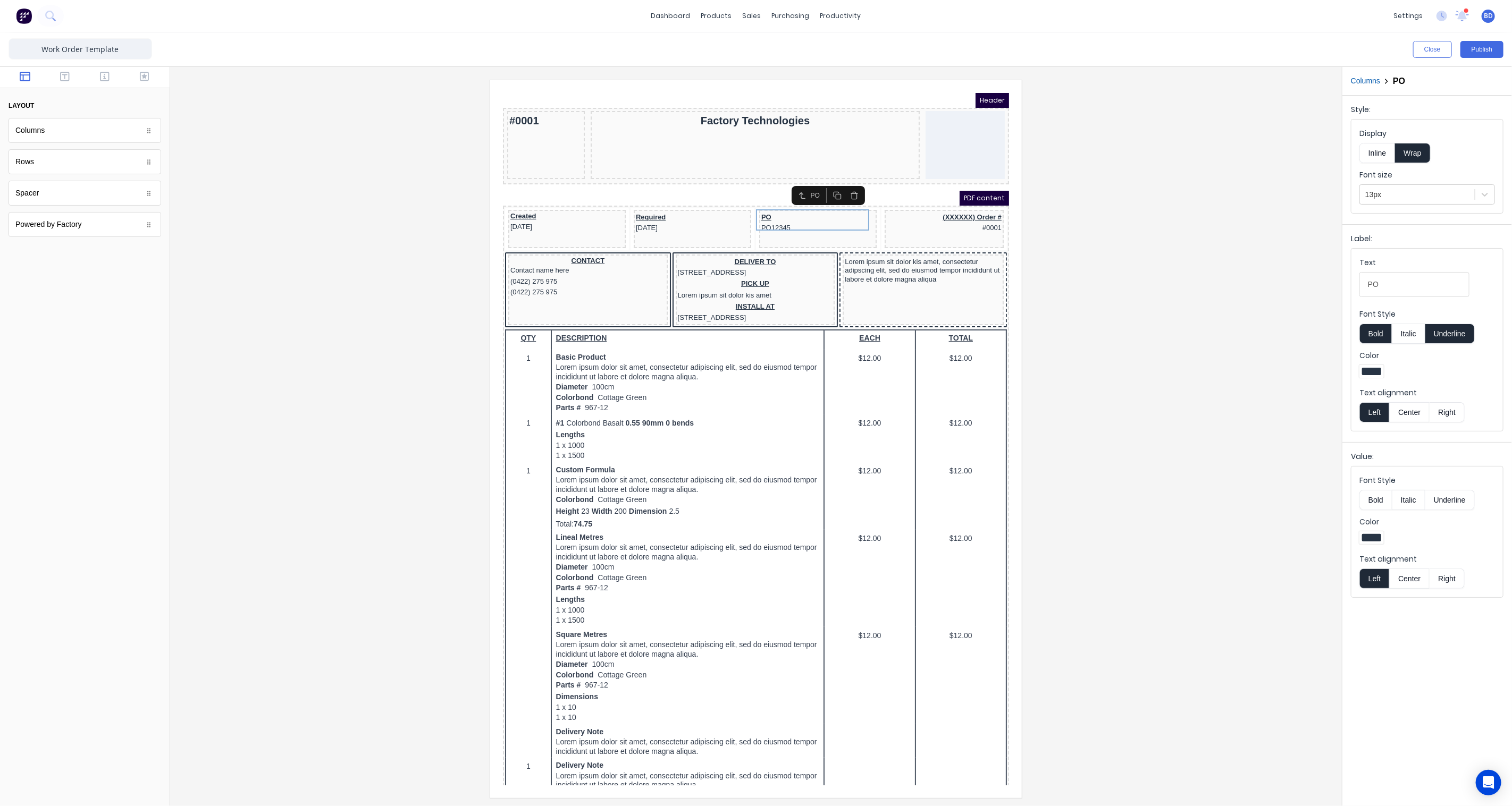
click at [802, 184] on div "PO" at bounding box center [804, 182] width 14 height 10
click at [789, 184] on icon "button" at bounding box center [789, 182] width 9 height 9
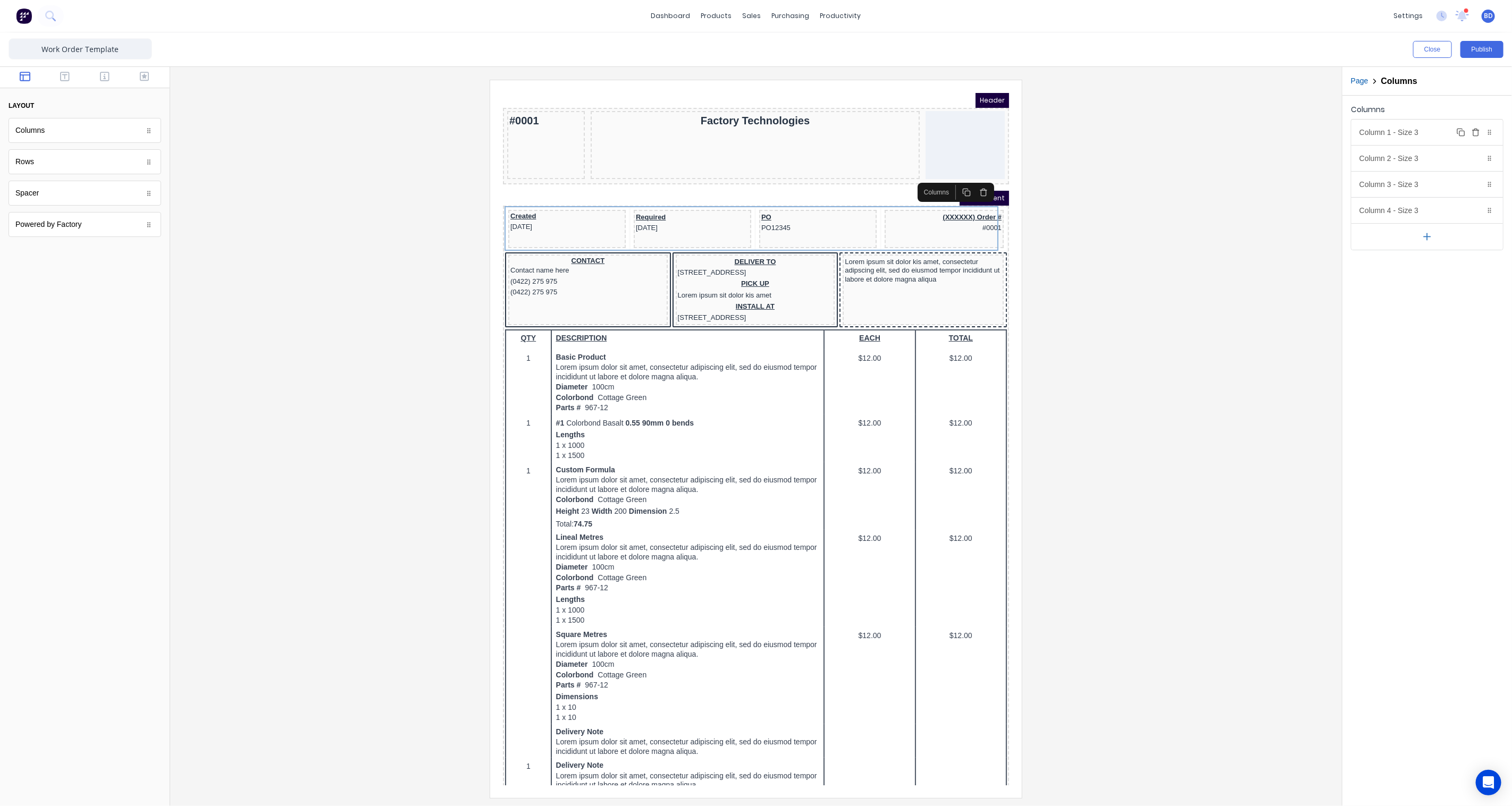
click at [1395, 128] on div "Column 1 - Size 3 Duplicate Delete" at bounding box center [1427, 133] width 152 height 25
click at [1396, 166] on div "Column 2 - Size 3 Duplicate Delete" at bounding box center [1427, 158] width 152 height 25
click at [1389, 183] on div "Column 3 - Size 3 Duplicate Delete" at bounding box center [1427, 184] width 152 height 25
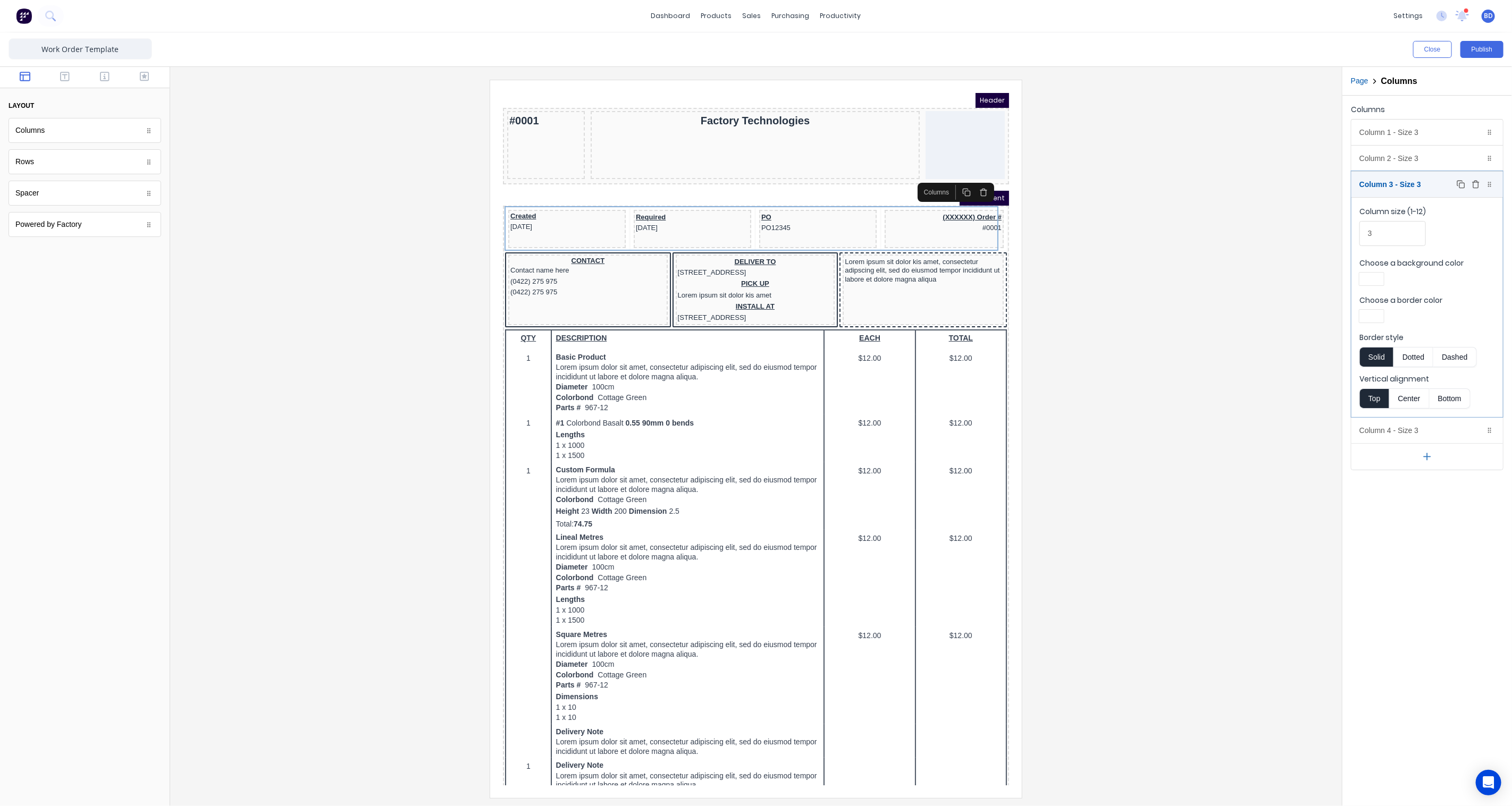
click at [1389, 183] on div "Column 3 - Size 3 Duplicate Delete" at bounding box center [1427, 184] width 152 height 25
click at [1380, 210] on div "Column 4 - Size 3 Duplicate Delete" at bounding box center [1427, 210] width 152 height 25
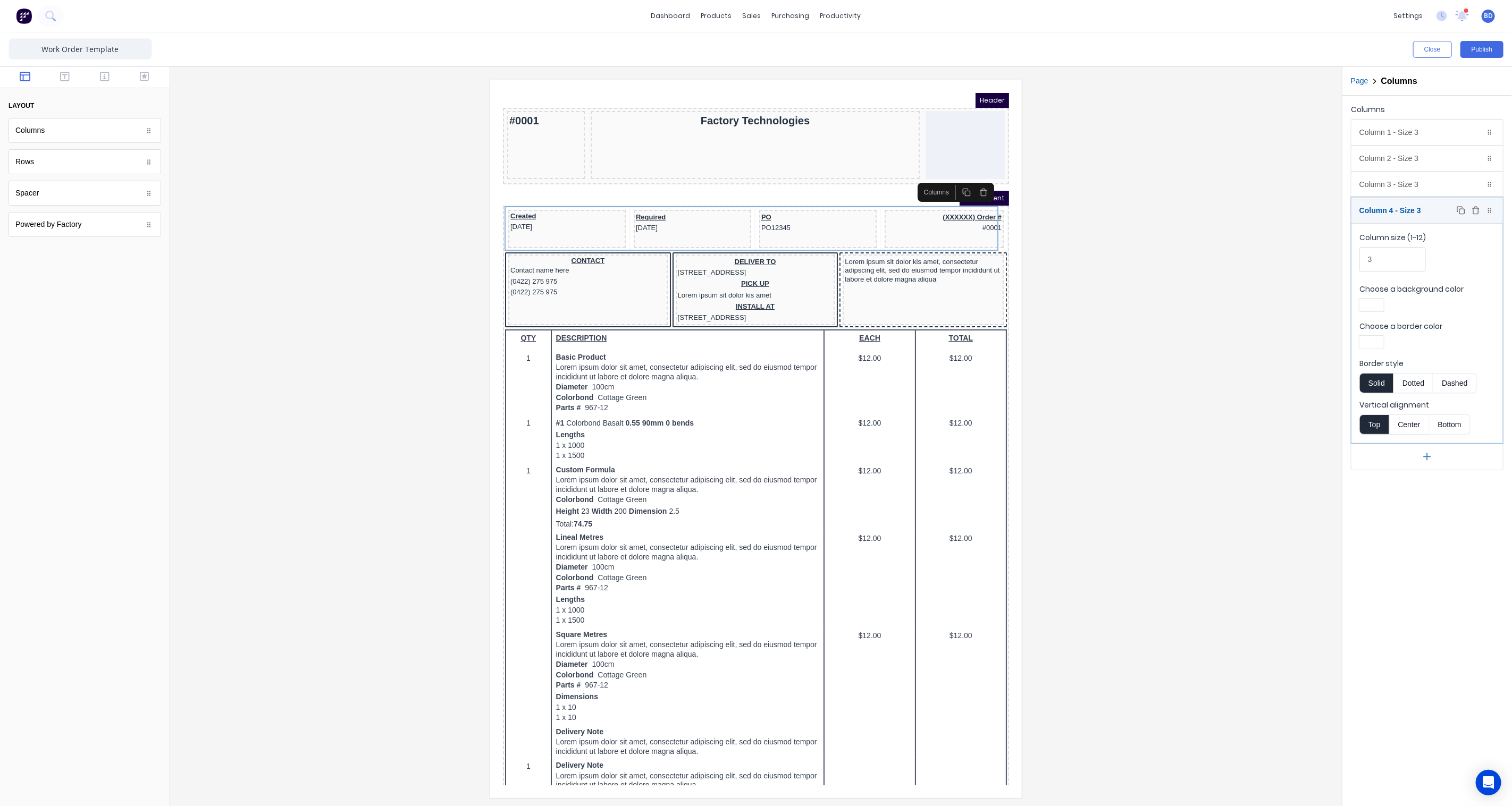
click at [1380, 210] on div "Column 4 - Size 3 Duplicate Delete" at bounding box center [1427, 210] width 152 height 25
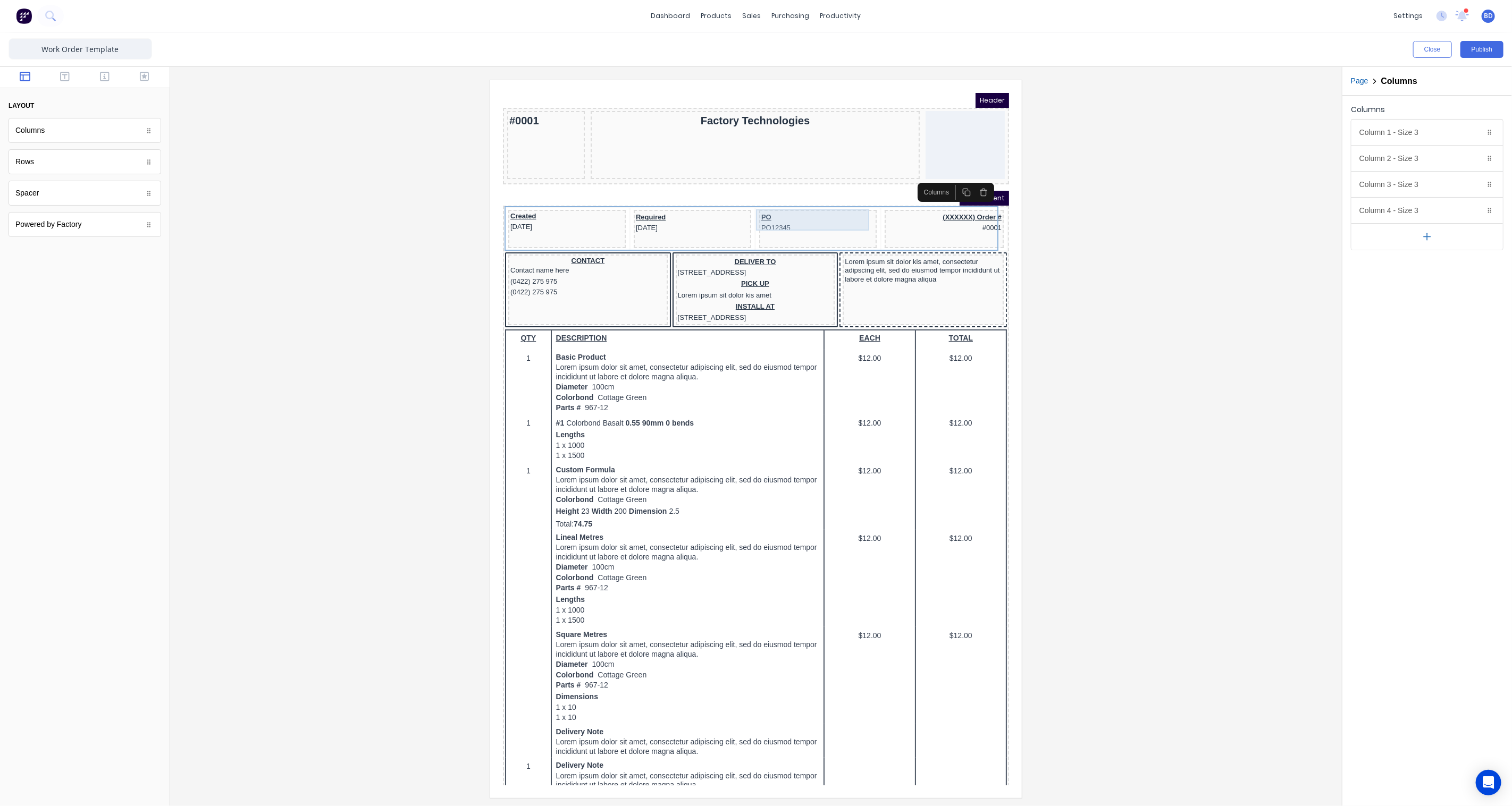
click at [763, 206] on div "PO PO12345" at bounding box center [804, 209] width 114 height 21
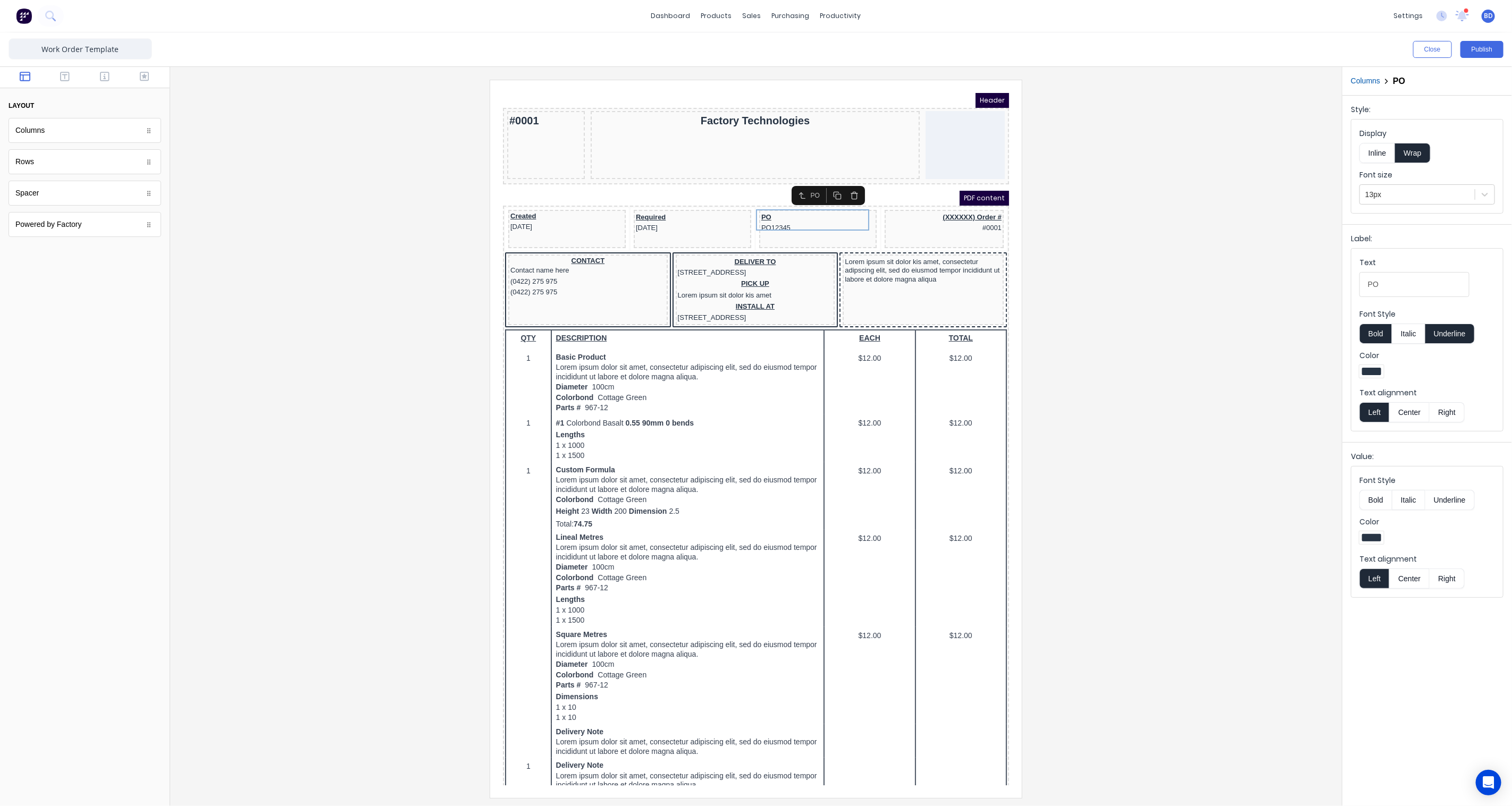
click at [92, 133] on div "Columns" at bounding box center [85, 130] width 153 height 25
click at [65, 79] on icon "button" at bounding box center [65, 76] width 10 height 10
click at [104, 75] on icon "button" at bounding box center [105, 76] width 10 height 10
click at [56, 643] on div "Order number" at bounding box center [85, 636] width 153 height 25
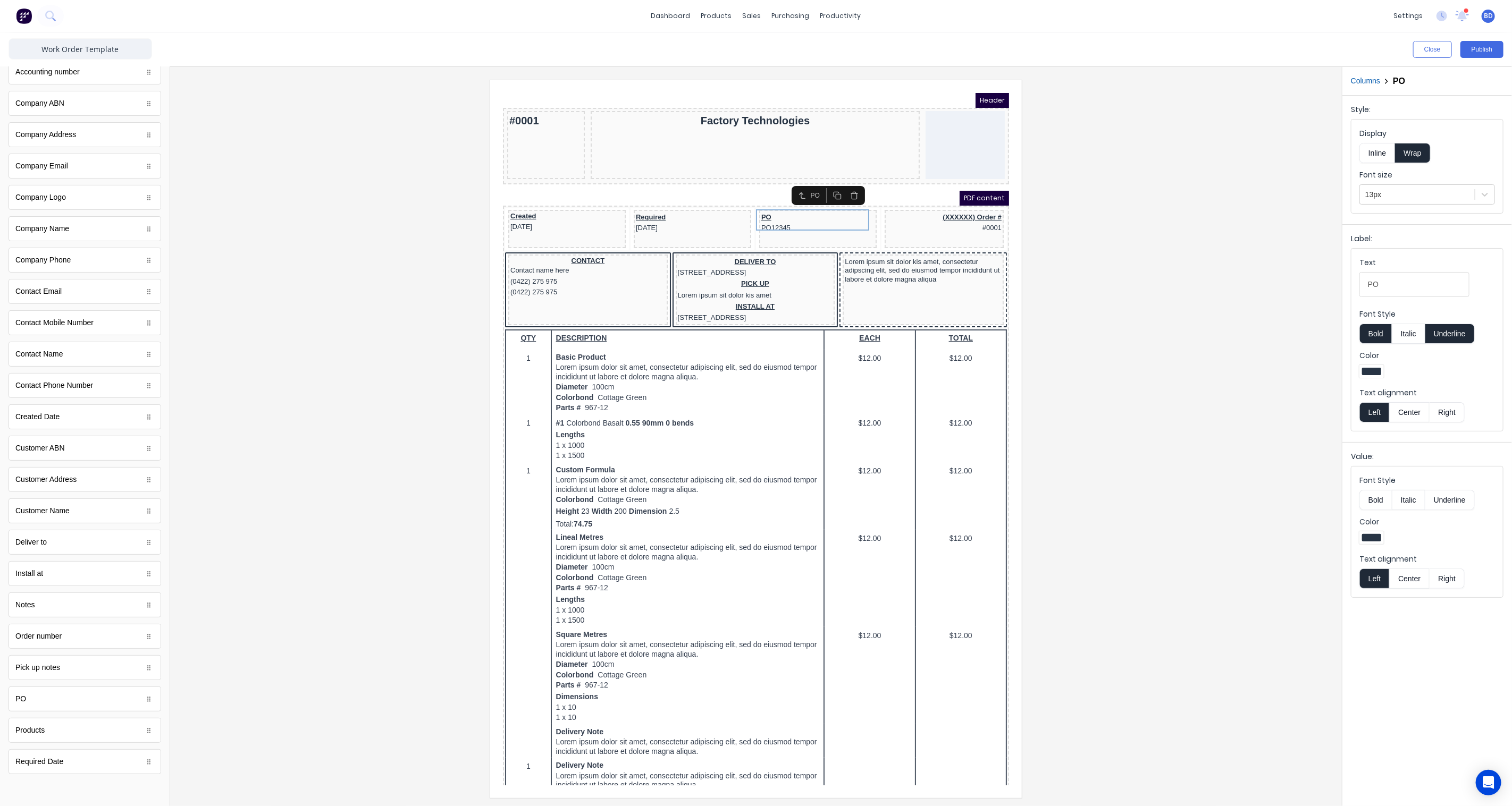
click at [284, 439] on div at bounding box center [756, 438] width 1154 height 718
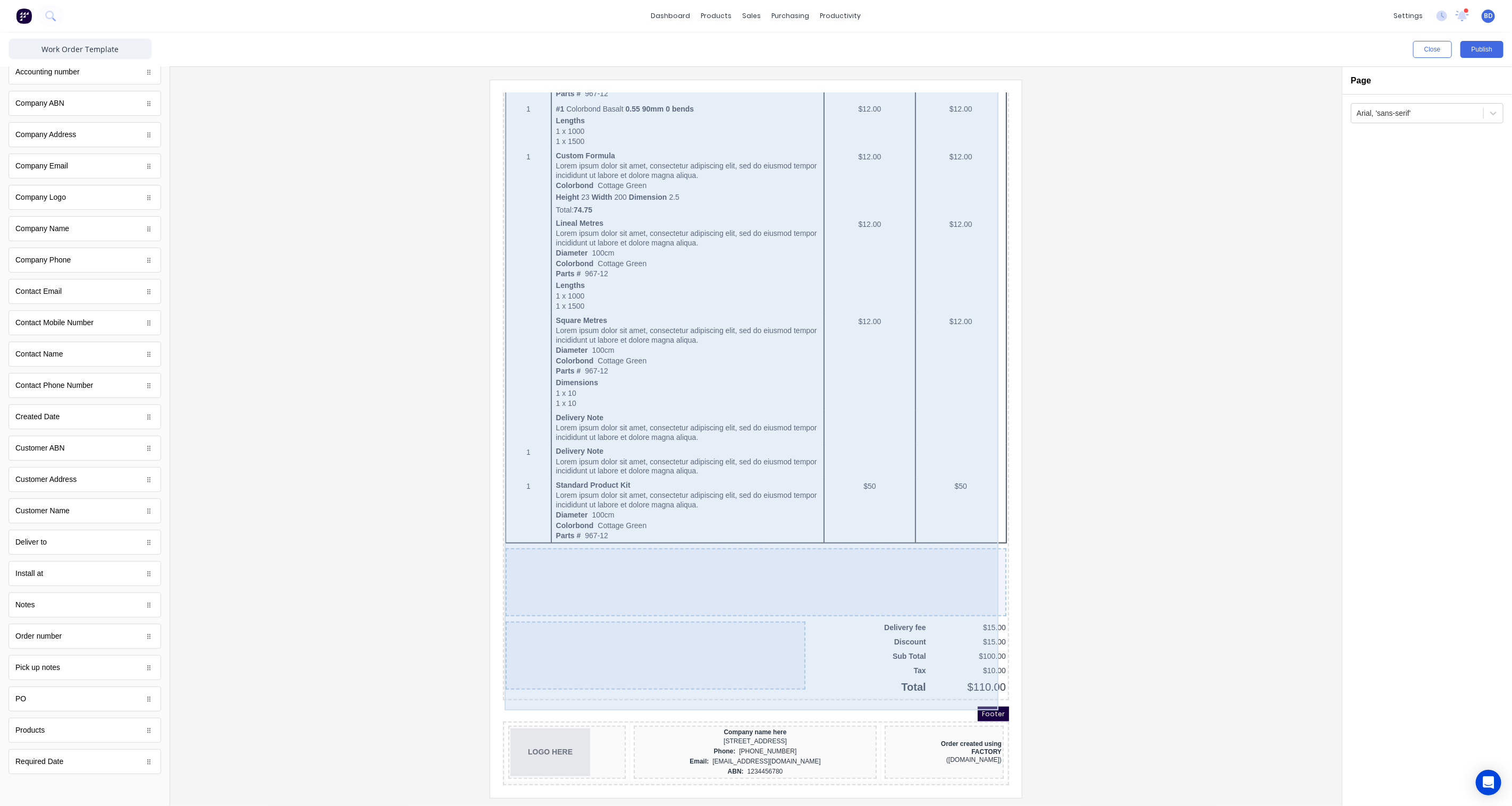
scroll to position [0, 0]
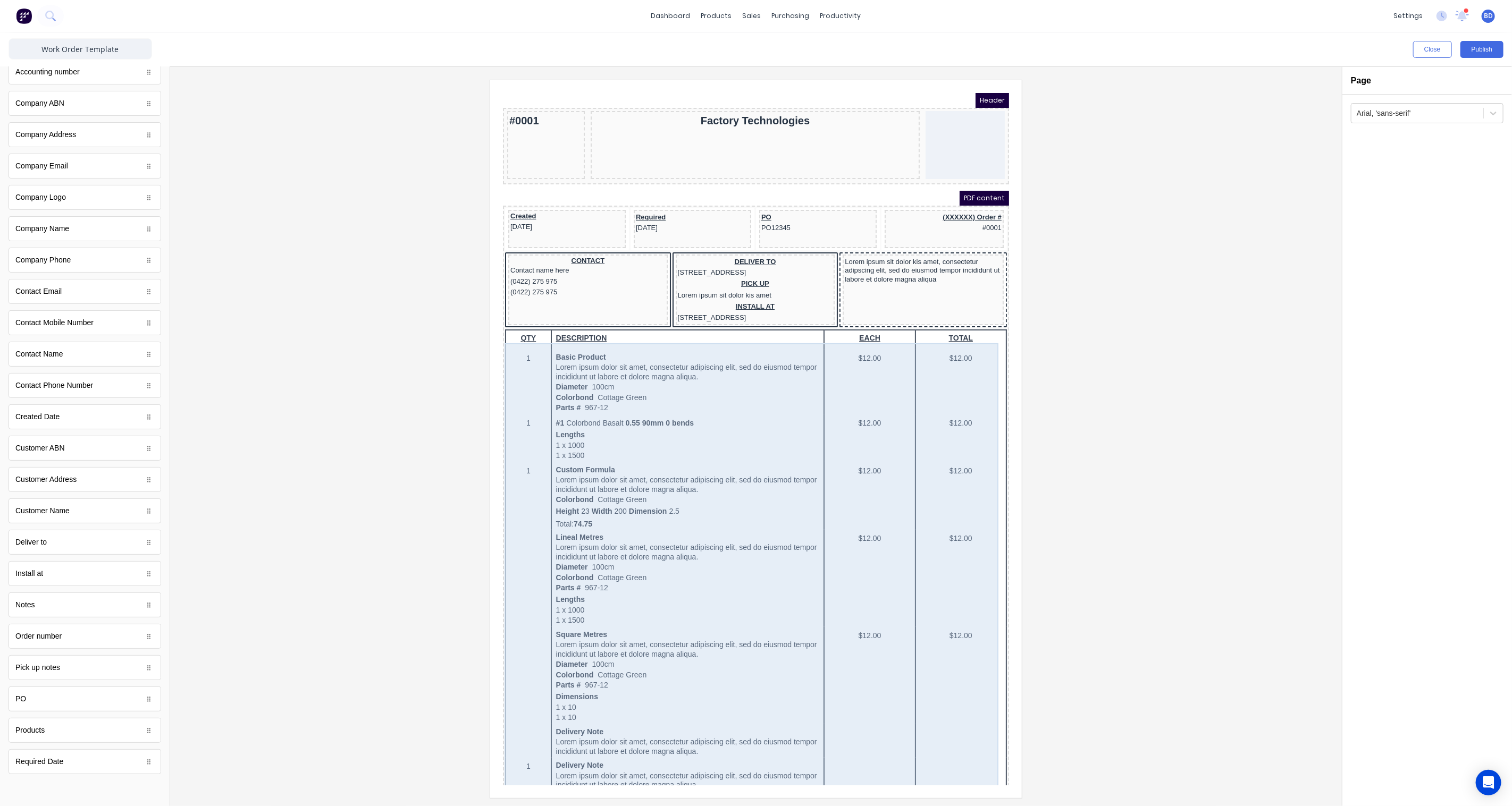
click at [704, 399] on div "QTY DESCRIPTION EACH TOTAL 1 Basic Product Lorem ipsum dolor sit amet, consecte…" at bounding box center [743, 658] width 502 height 683
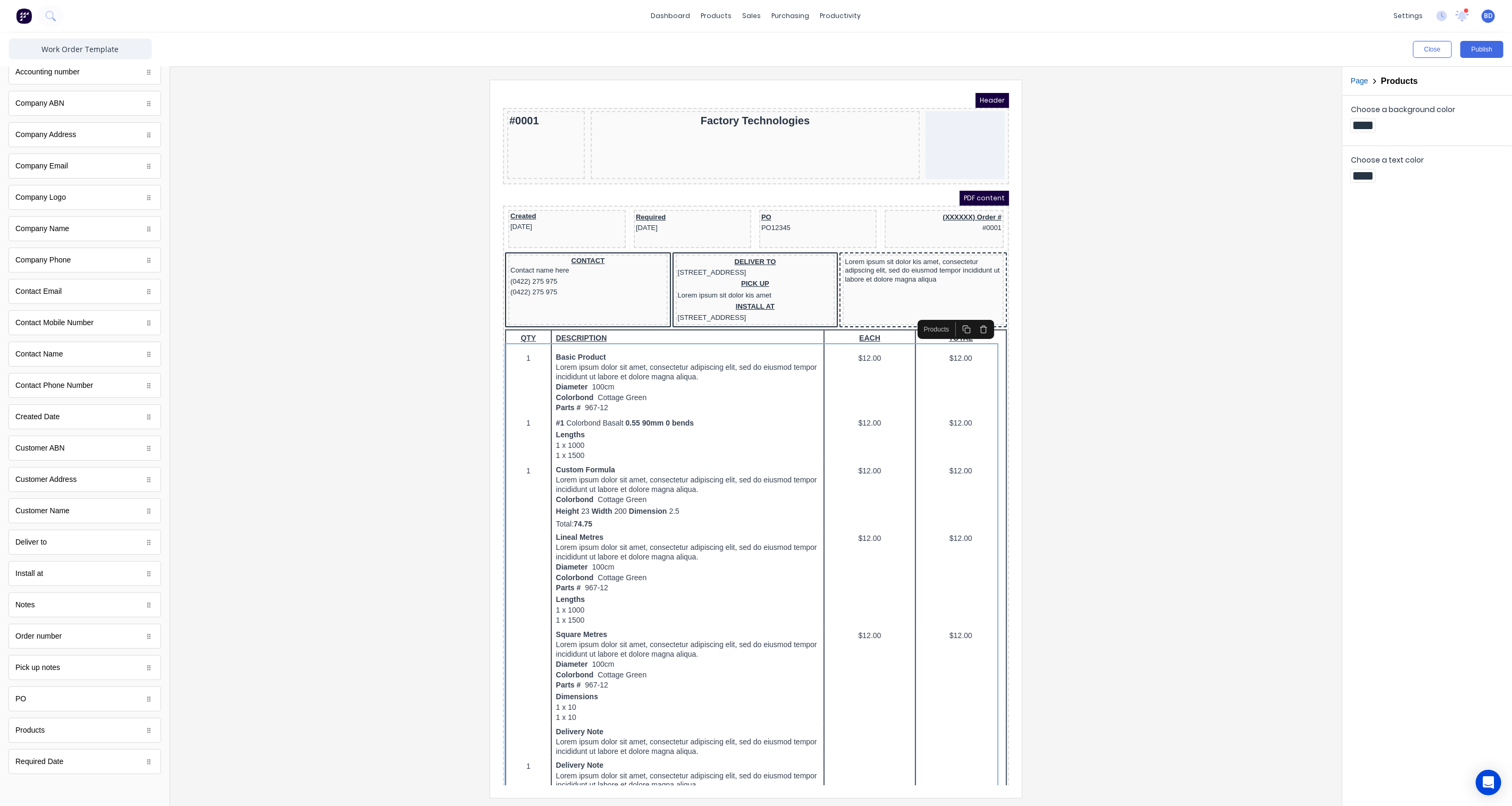
click at [922, 317] on div "Products" at bounding box center [923, 316] width 33 height 10
click at [922, 314] on div "Products" at bounding box center [923, 316] width 33 height 10
click at [140, 80] on icon "button" at bounding box center [145, 76] width 10 height 10
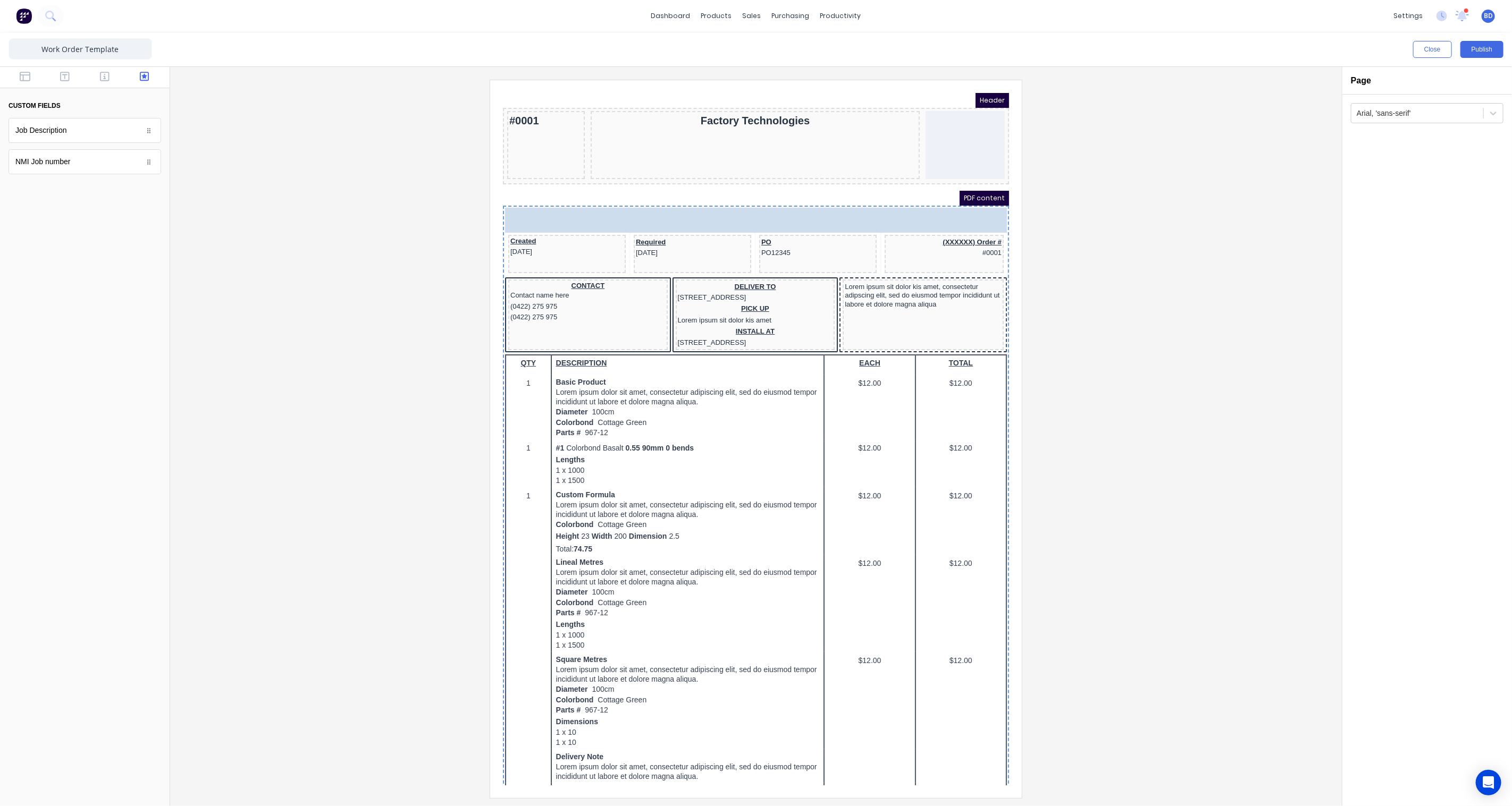
drag, startPoint x: 60, startPoint y: 168, endPoint x: 59, endPoint y: 185, distance: 17.0
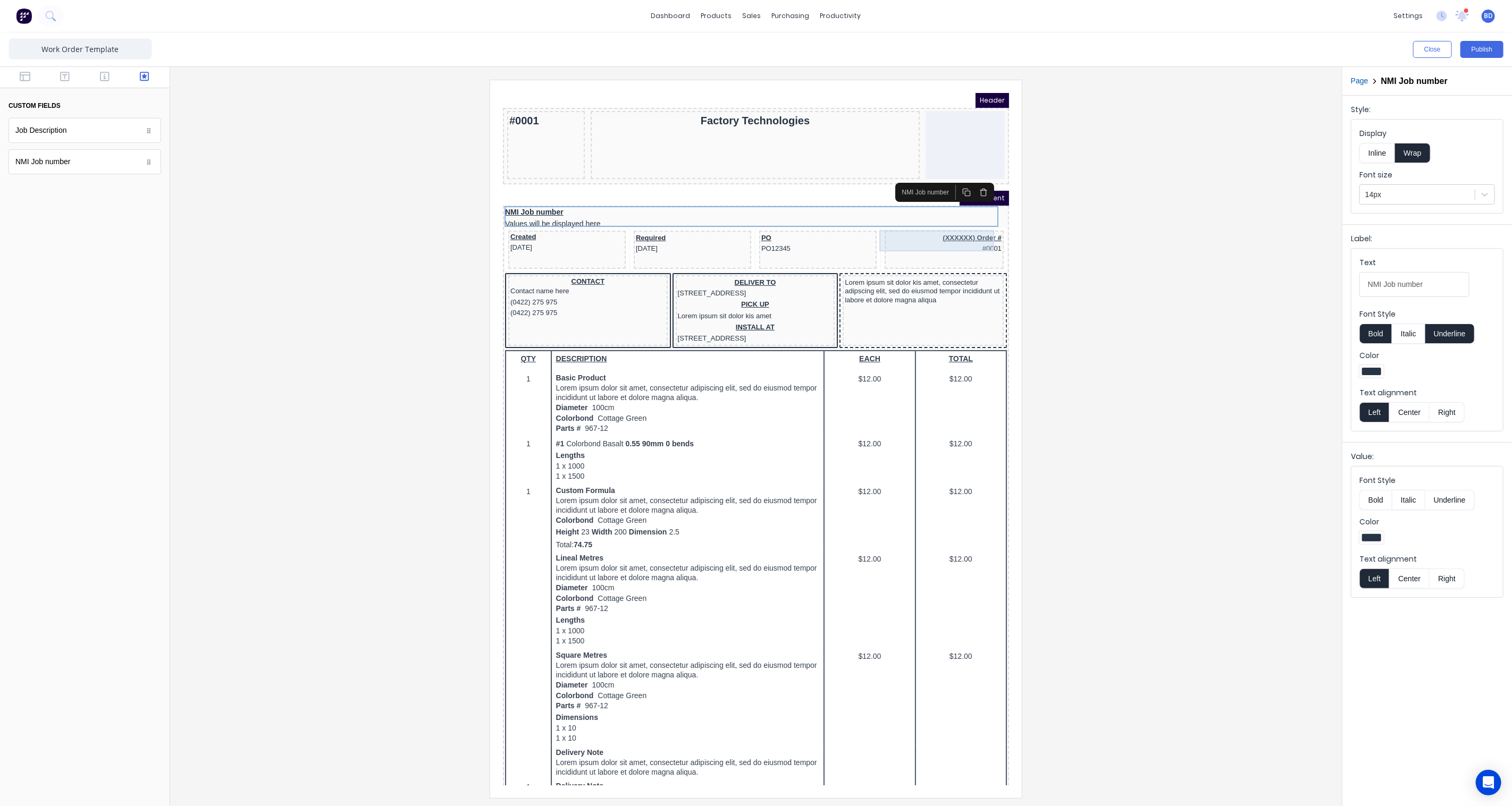
click at [906, 230] on div "(XXXXXX) Order # #0001" at bounding box center [930, 229] width 115 height 21
click at [970, 206] on button "button" at bounding box center [965, 202] width 17 height 15
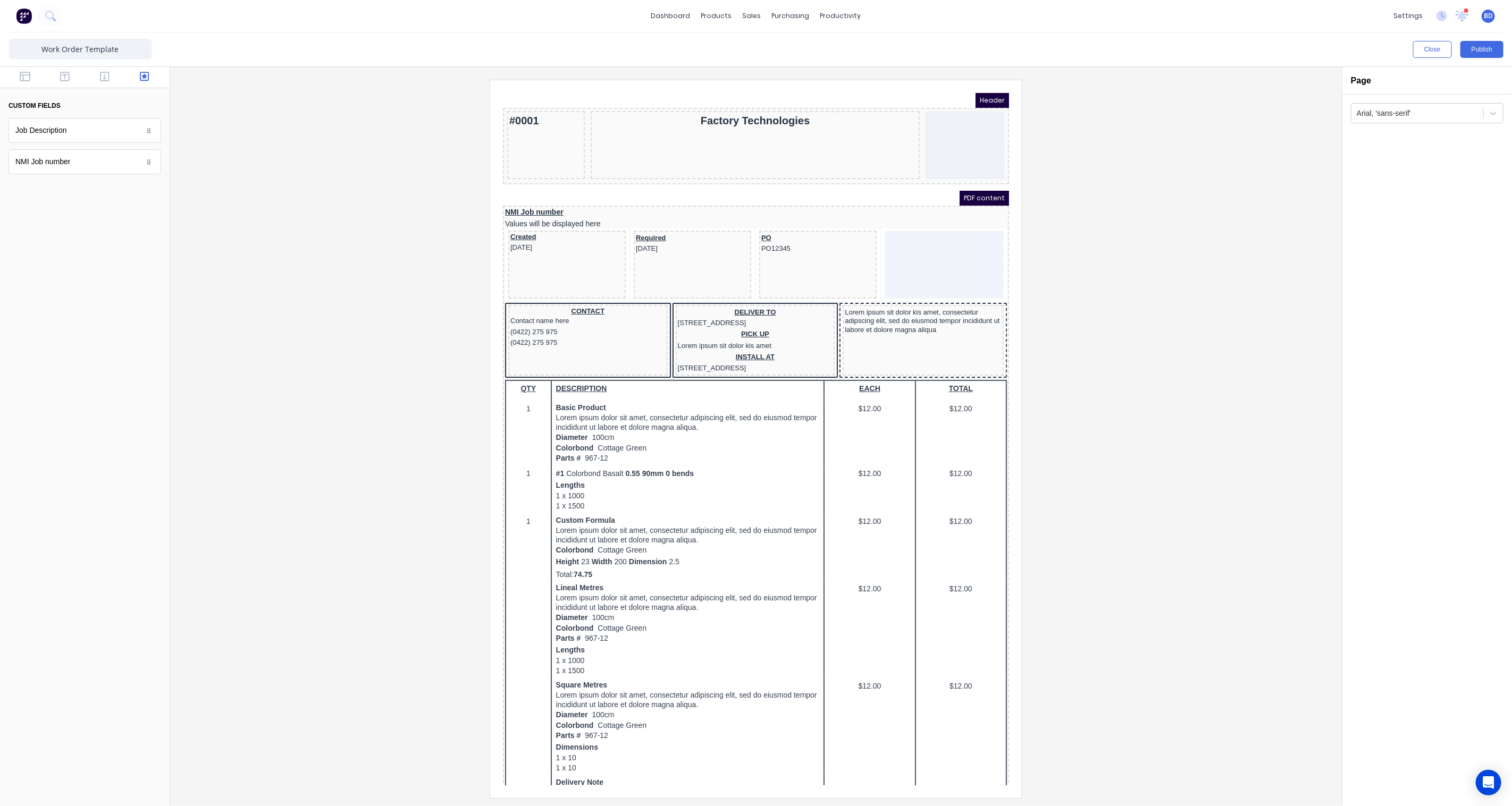
click at [1127, 259] on div at bounding box center [756, 438] width 1154 height 718
click at [818, 226] on div "PO PO12345" at bounding box center [804, 229] width 114 height 21
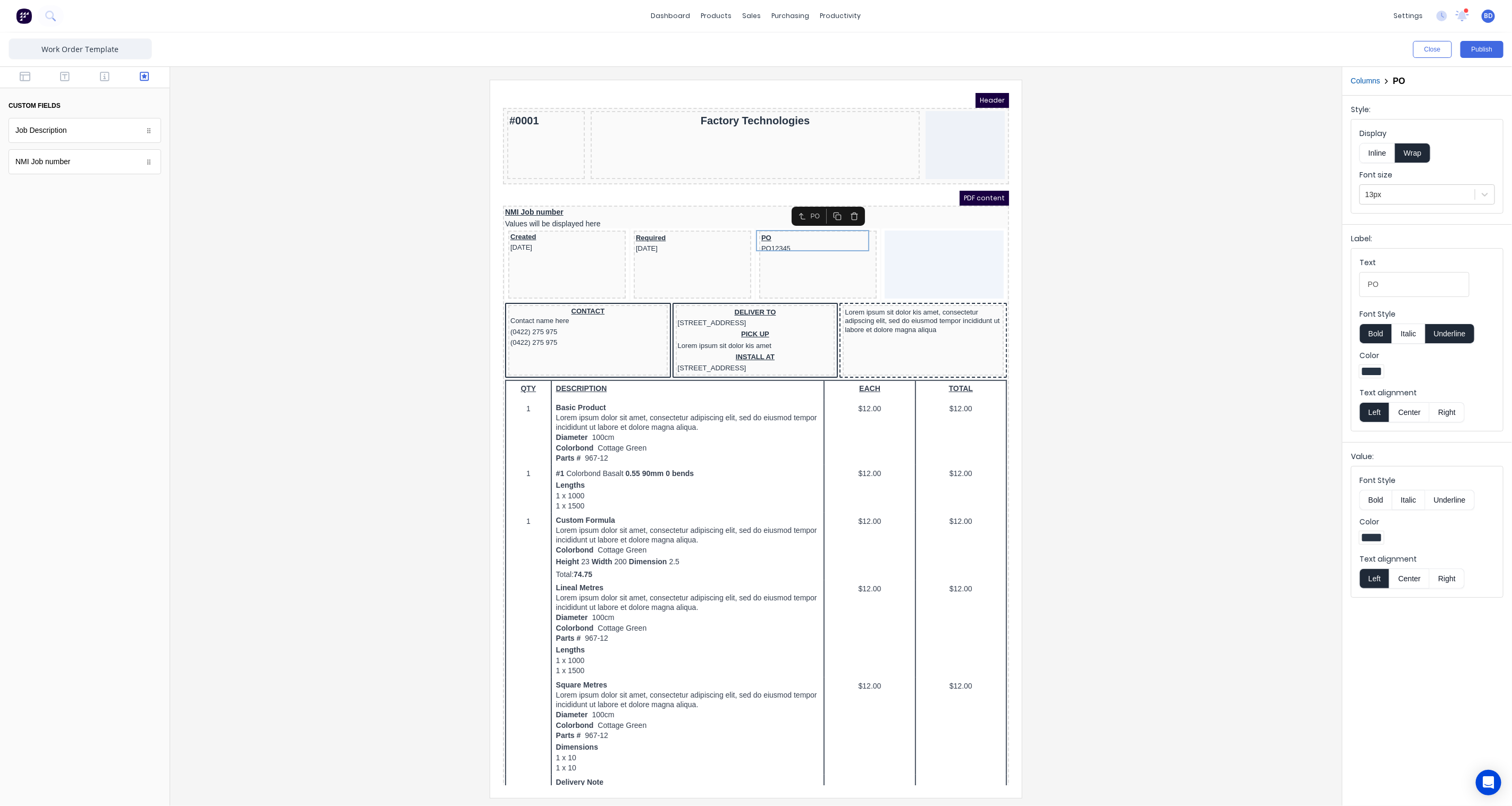
click at [842, 202] on icon "button" at bounding box center [841, 202] width 9 height 9
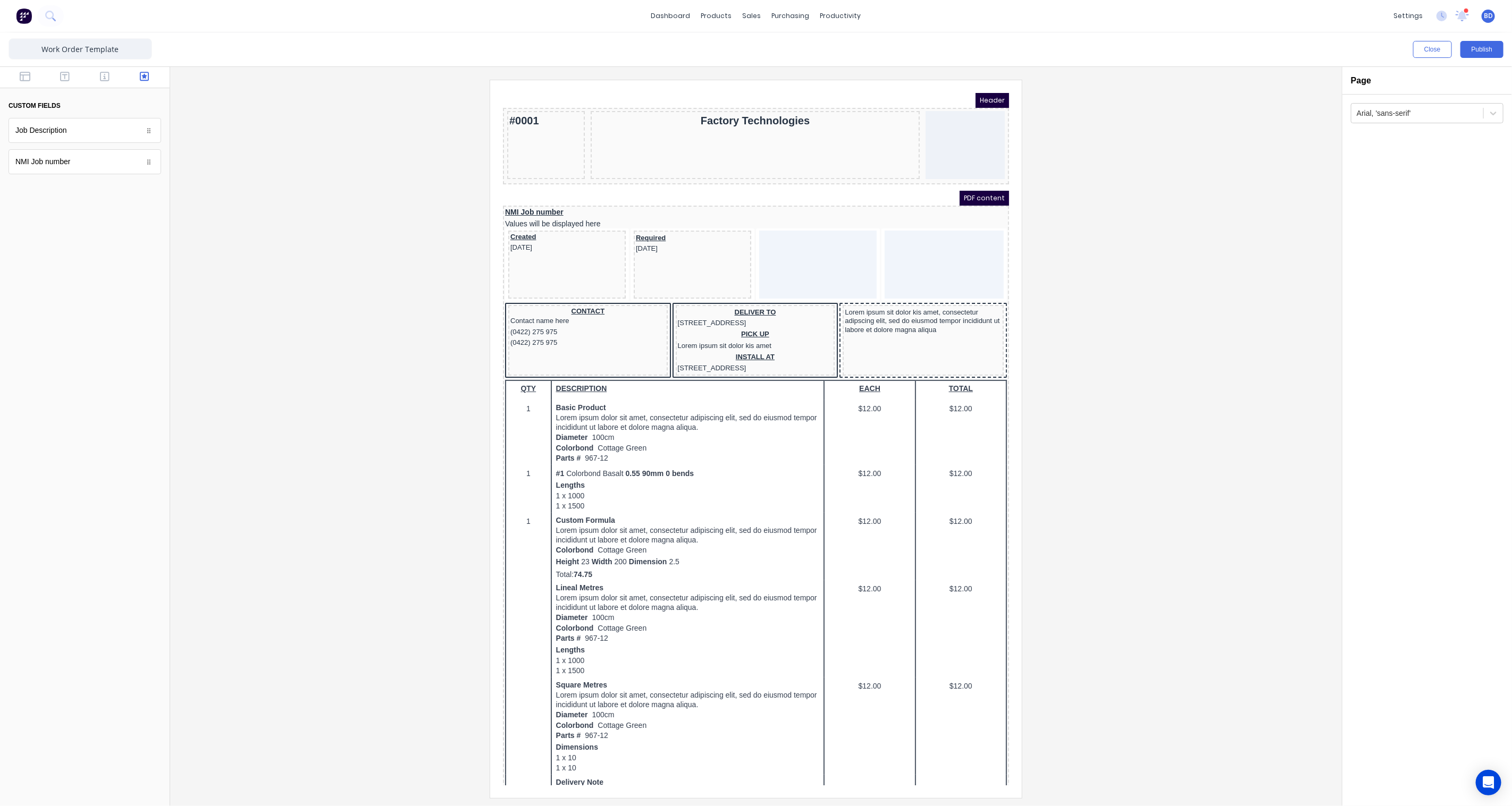
click at [1069, 270] on div at bounding box center [756, 438] width 1154 height 718
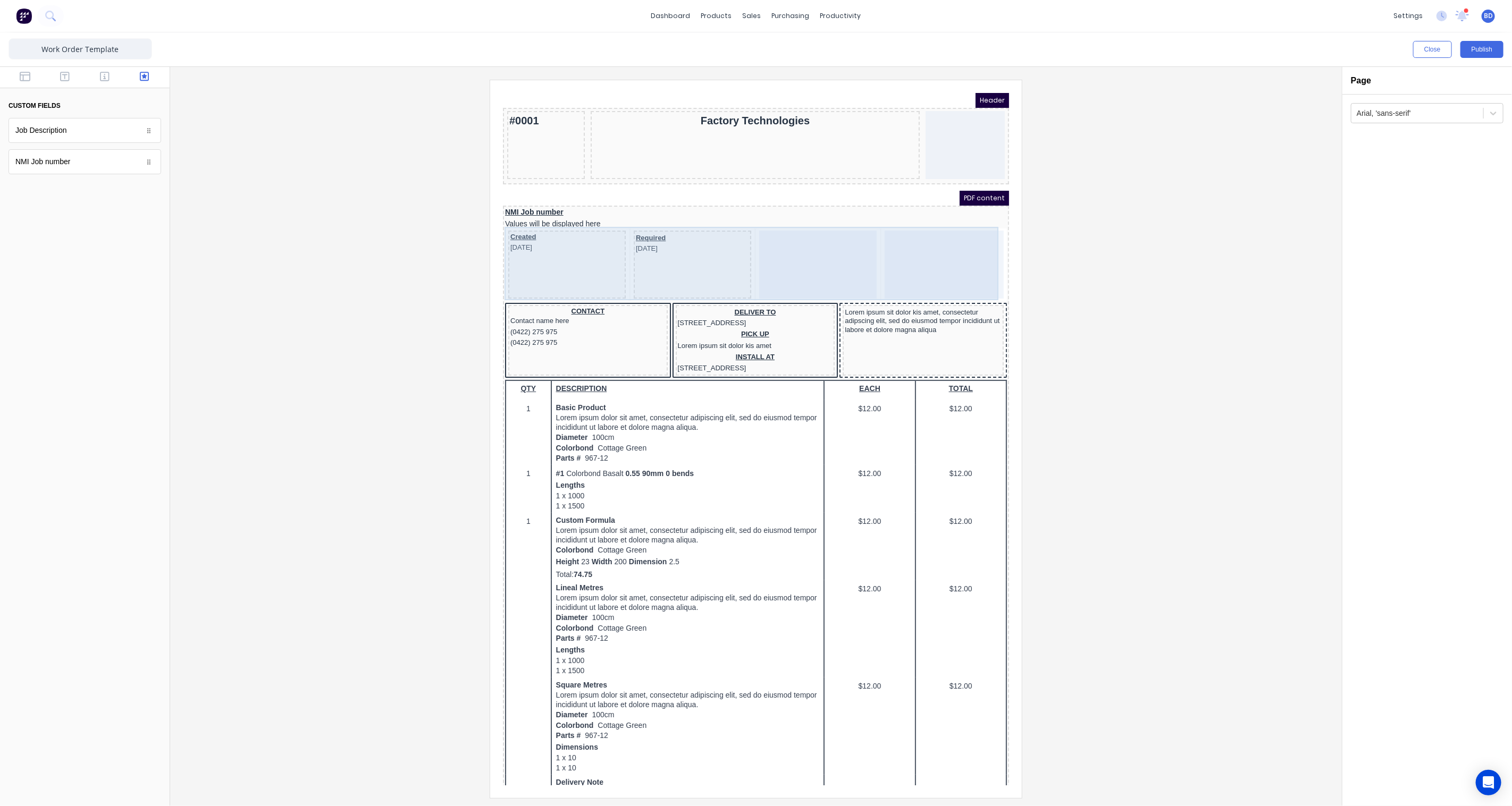
click at [759, 242] on div at bounding box center [805, 252] width 118 height 68
click at [937, 255] on div at bounding box center [931, 252] width 119 height 68
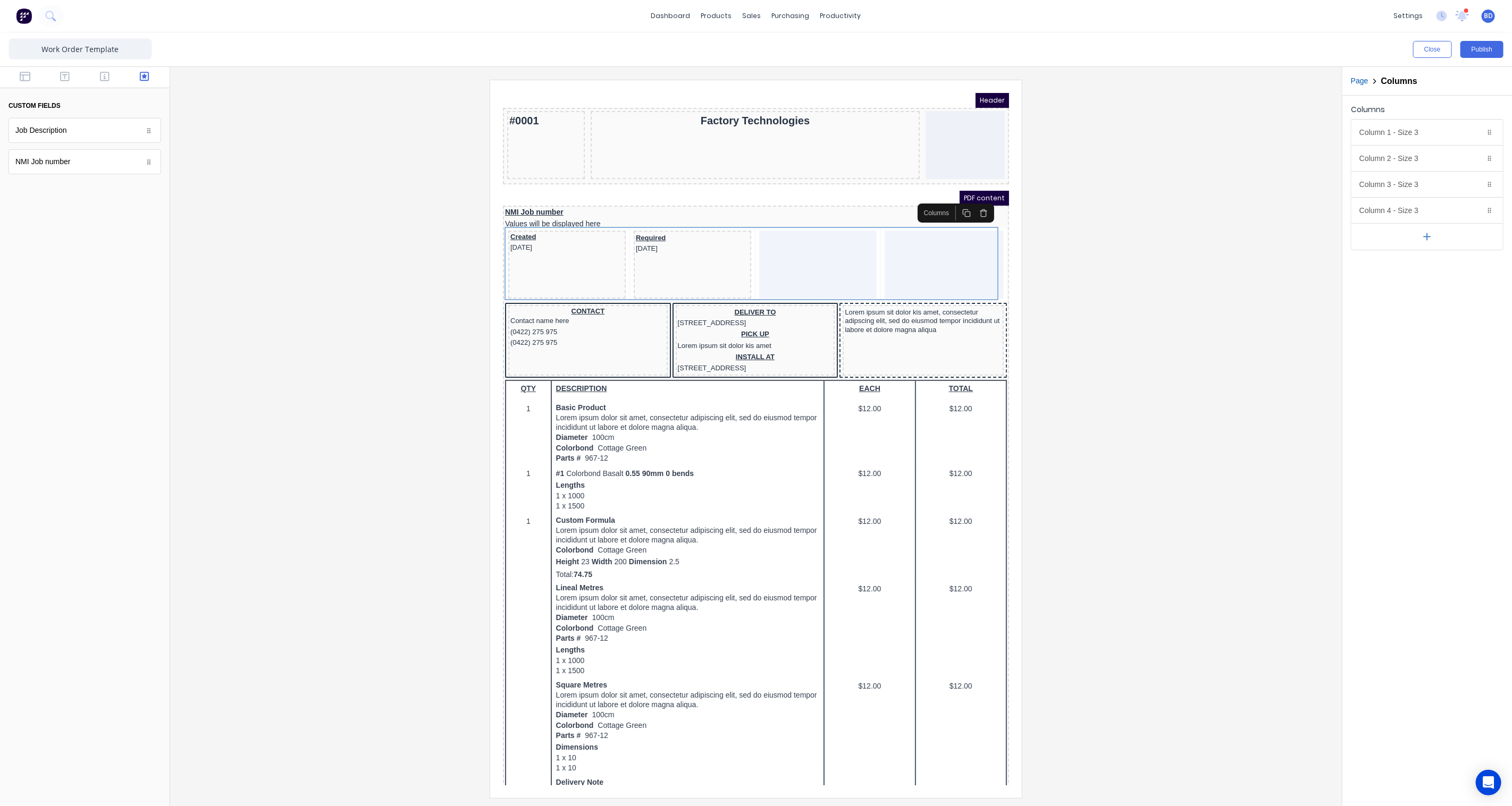
click at [1109, 272] on div at bounding box center [756, 438] width 1154 height 718
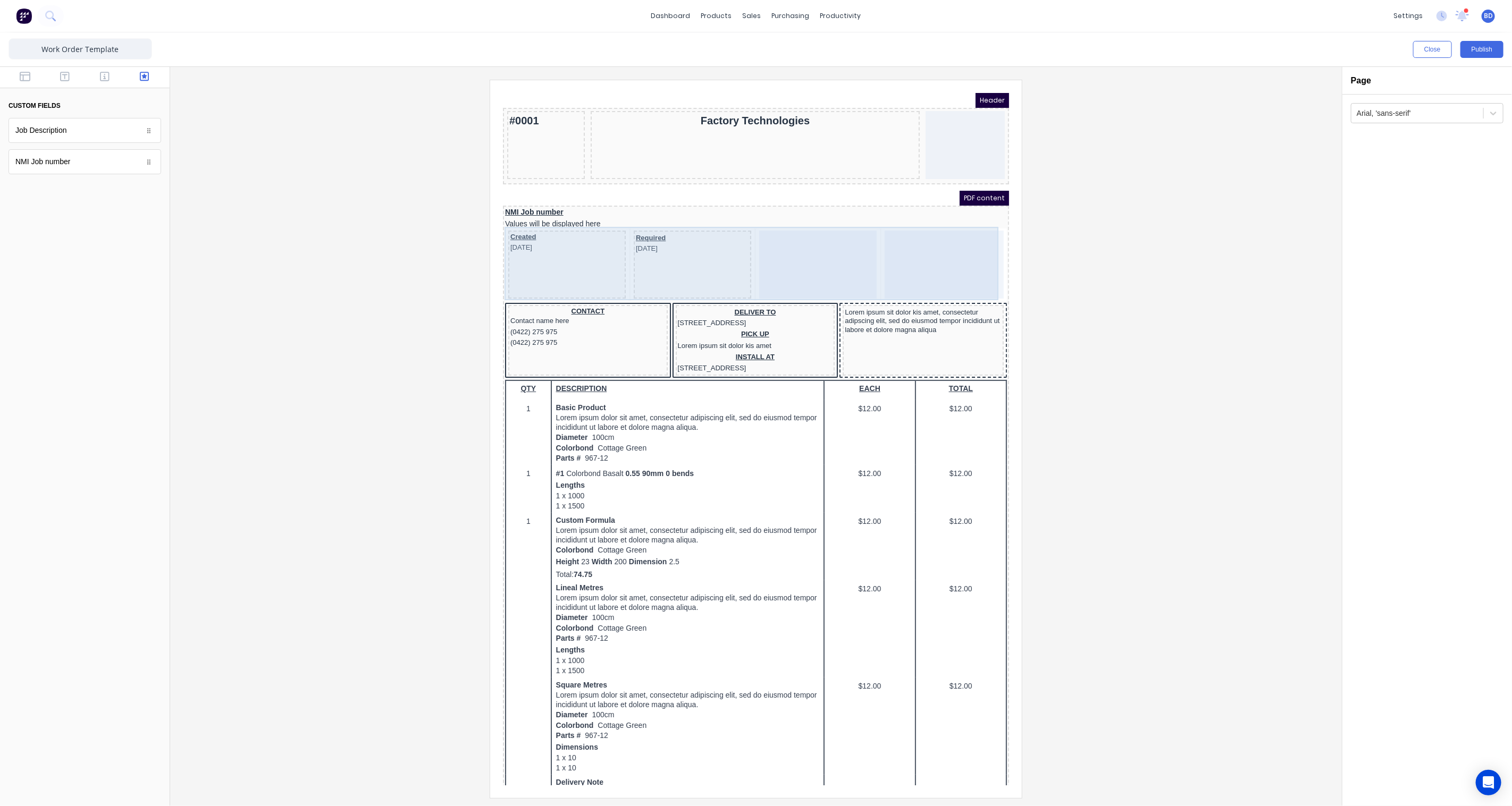
click at [937, 252] on body "Header #0001 Factory Technologies PDF content NMI Job number Values will be dis…" at bounding box center [742, 426] width 506 height 692
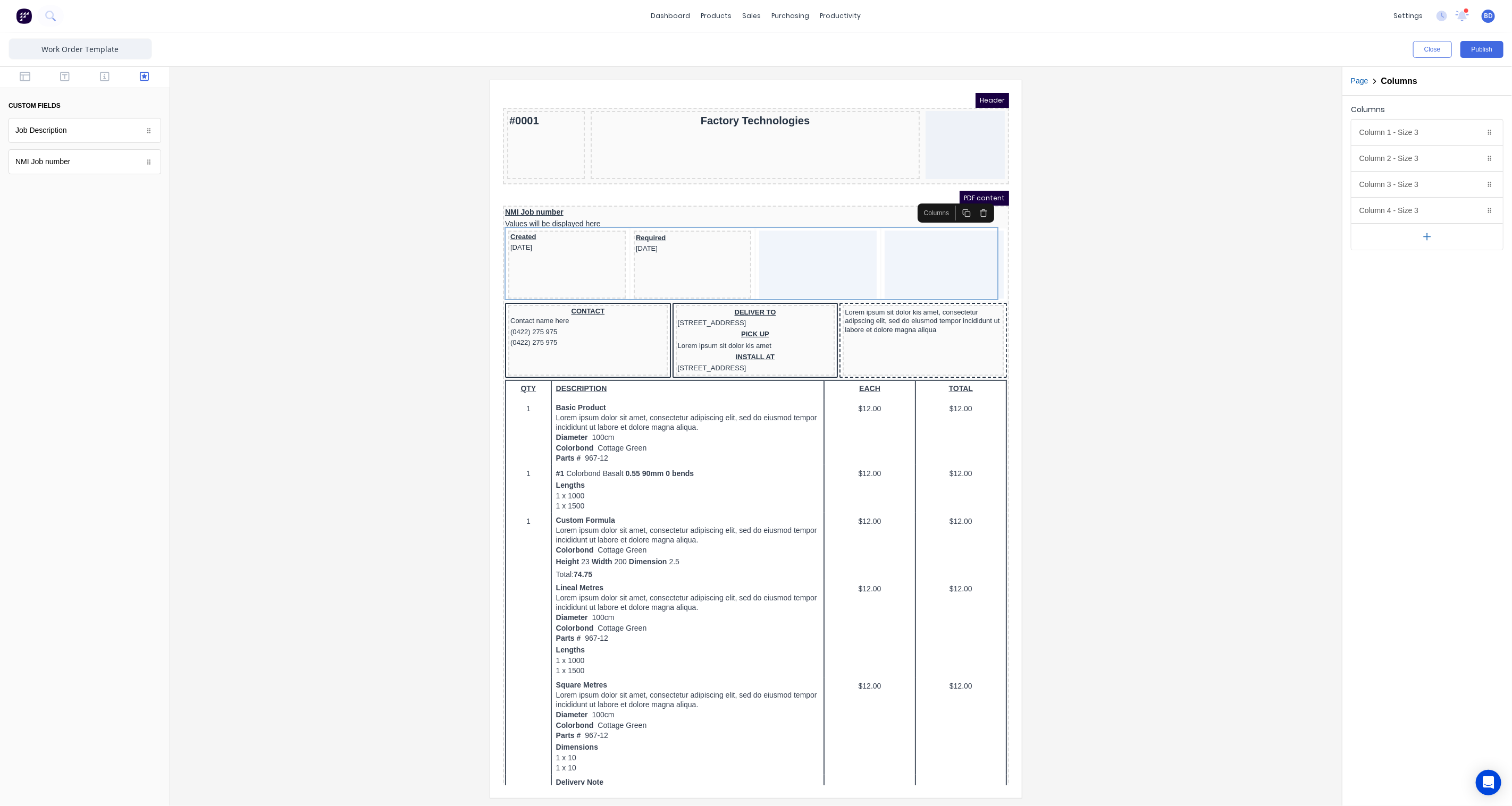
click at [915, 200] on div "Columns" at bounding box center [923, 200] width 33 height 10
drag, startPoint x: 56, startPoint y: 168, endPoint x: 780, endPoint y: 238, distance: 727.4
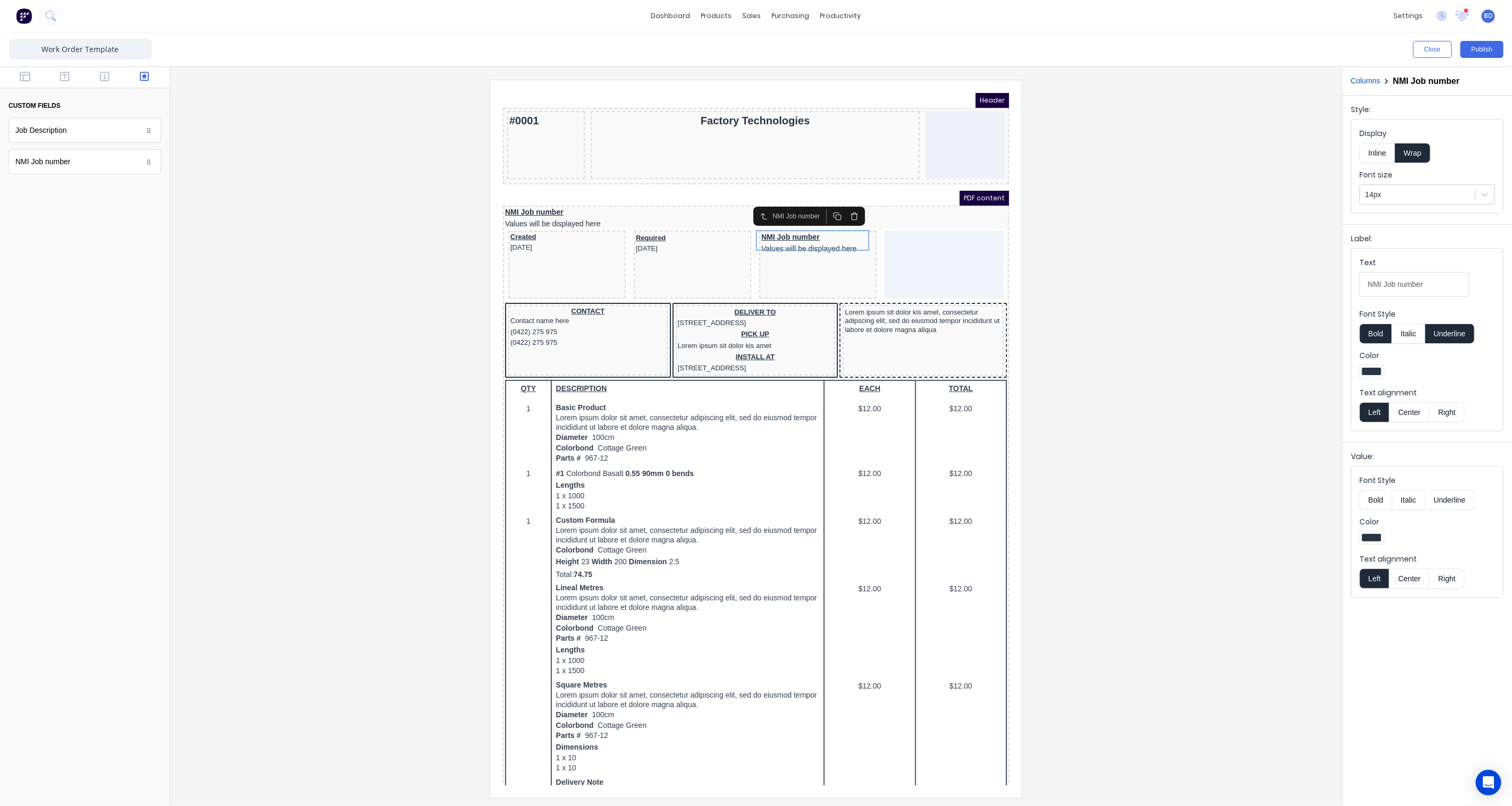
click at [1083, 280] on div at bounding box center [756, 438] width 1154 height 718
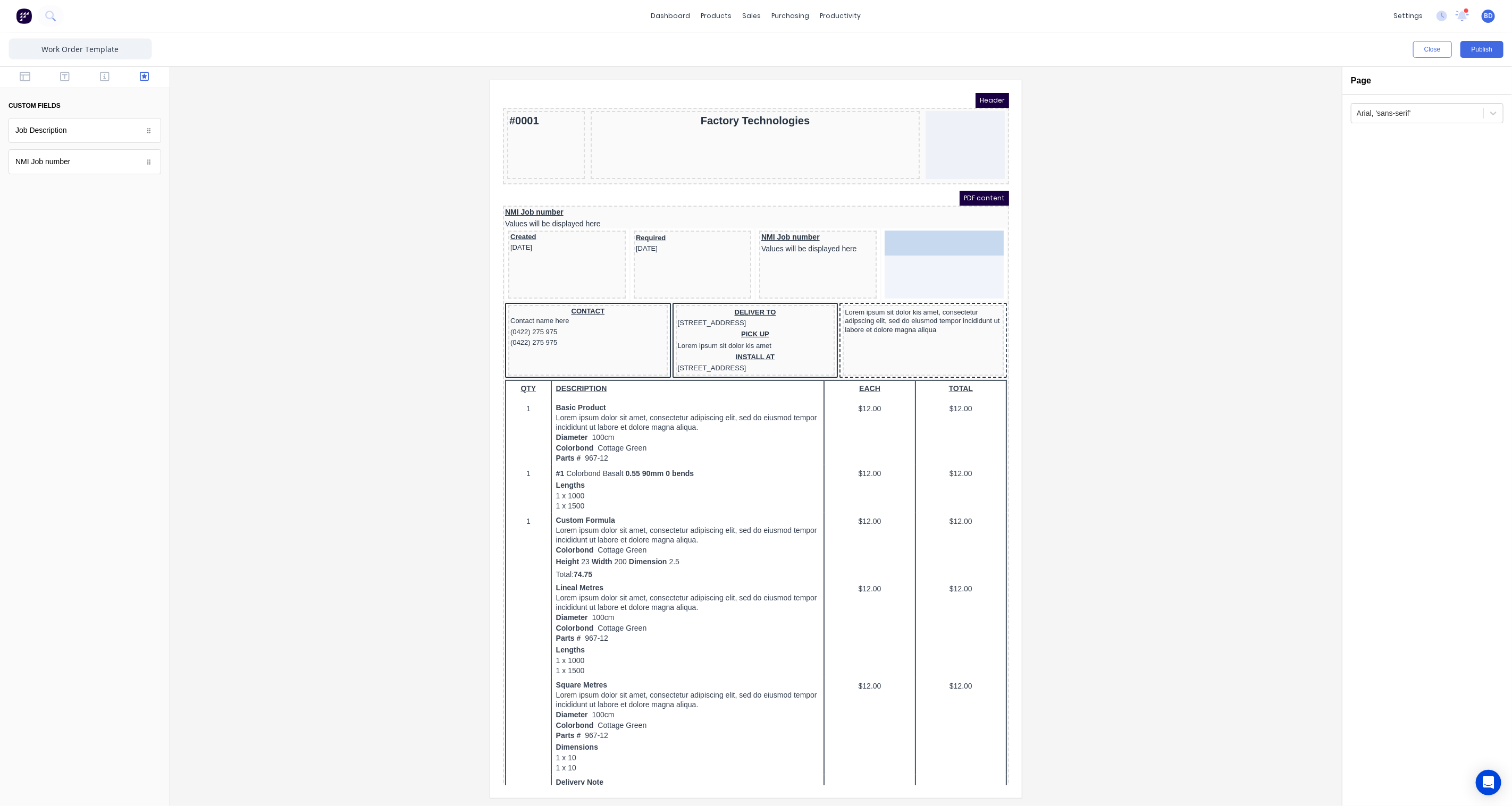
drag, startPoint x: 40, startPoint y: 133, endPoint x: 389, endPoint y: 140, distance: 349.1
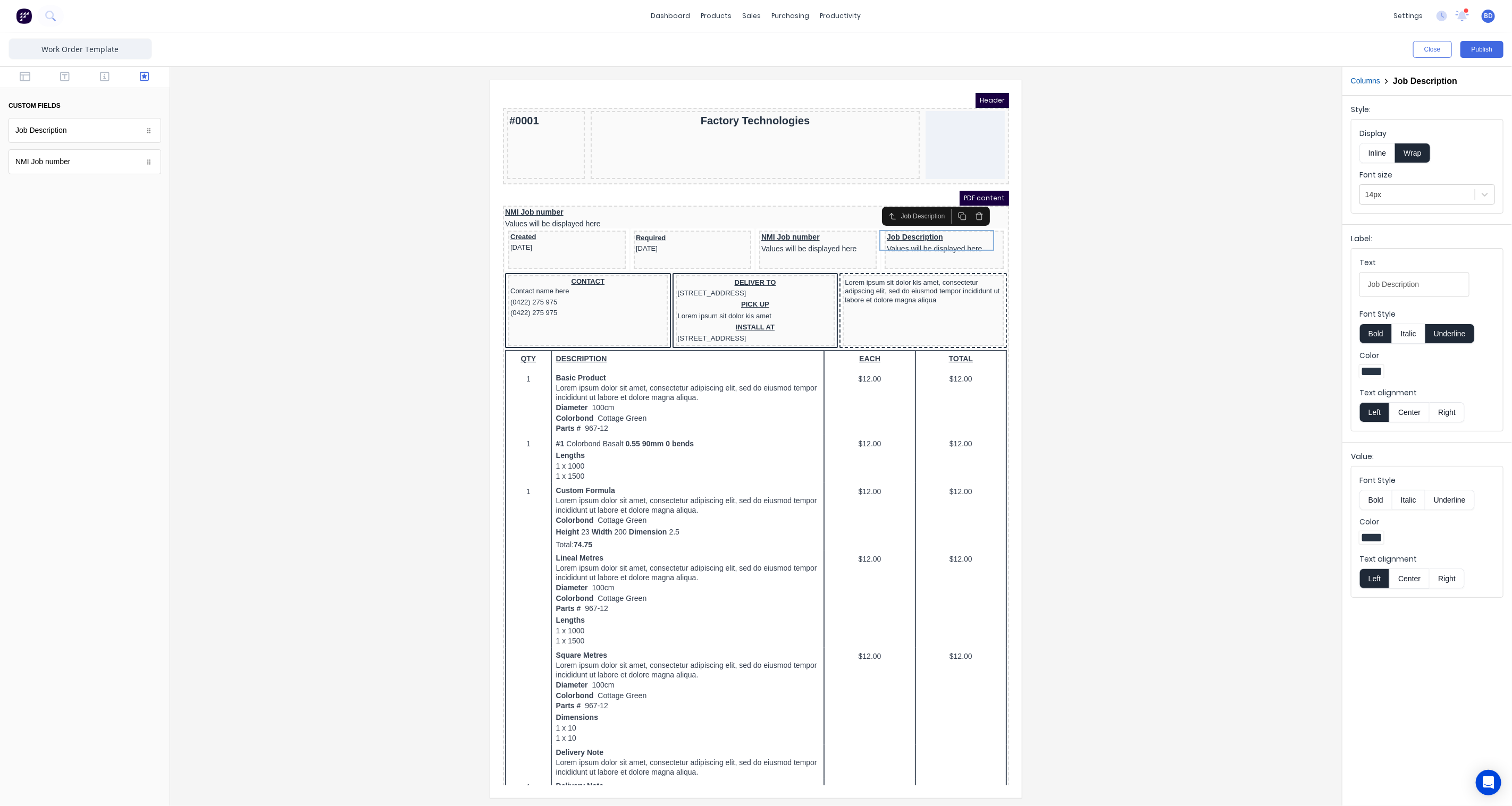
click at [1097, 274] on div at bounding box center [756, 438] width 1154 height 718
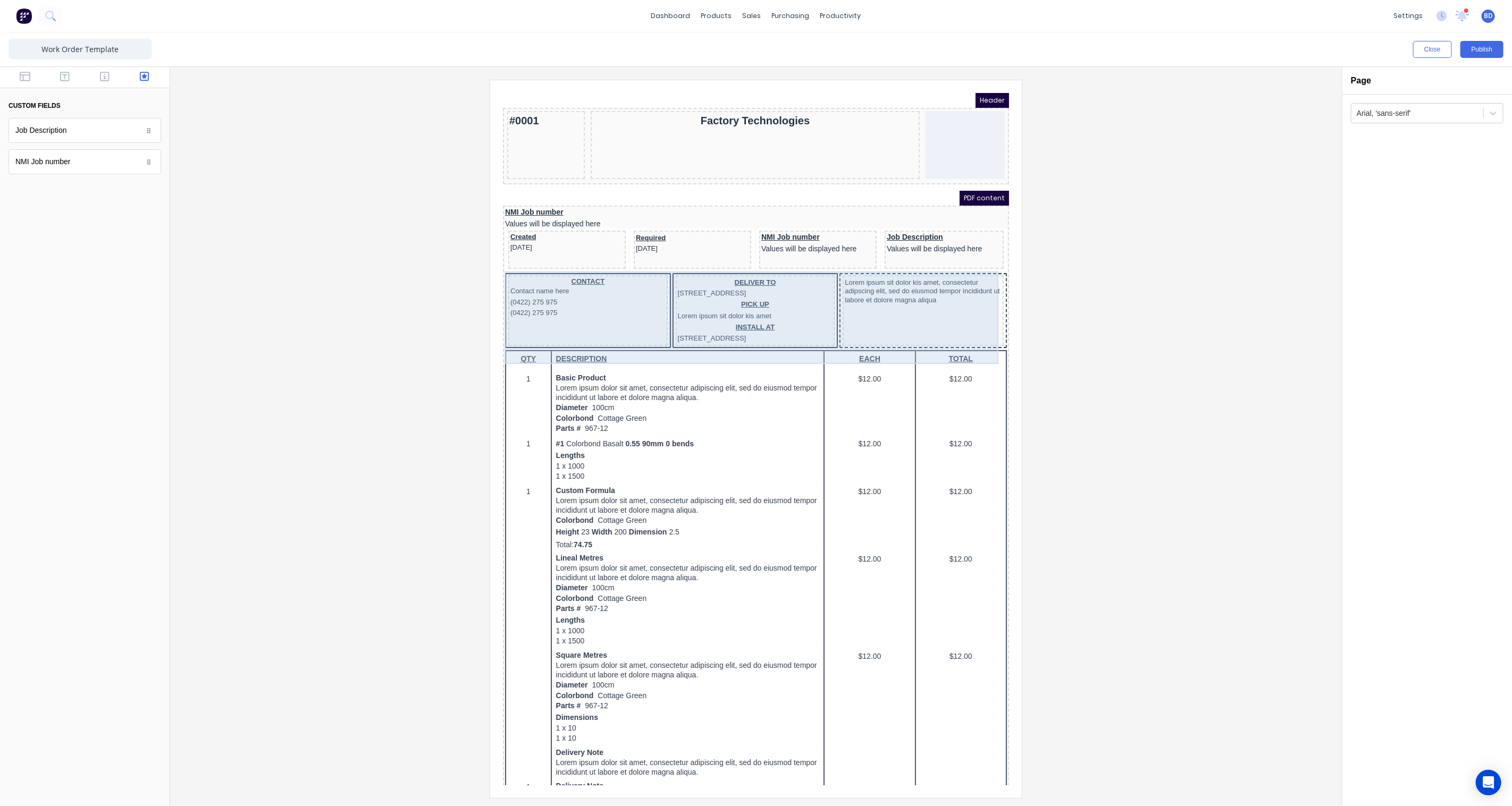
click at [927, 296] on div "Lorem ipsum sit dolor kis amet, consectetur adipscing elit, sed do eiusmod temp…" at bounding box center [910, 297] width 161 height 71
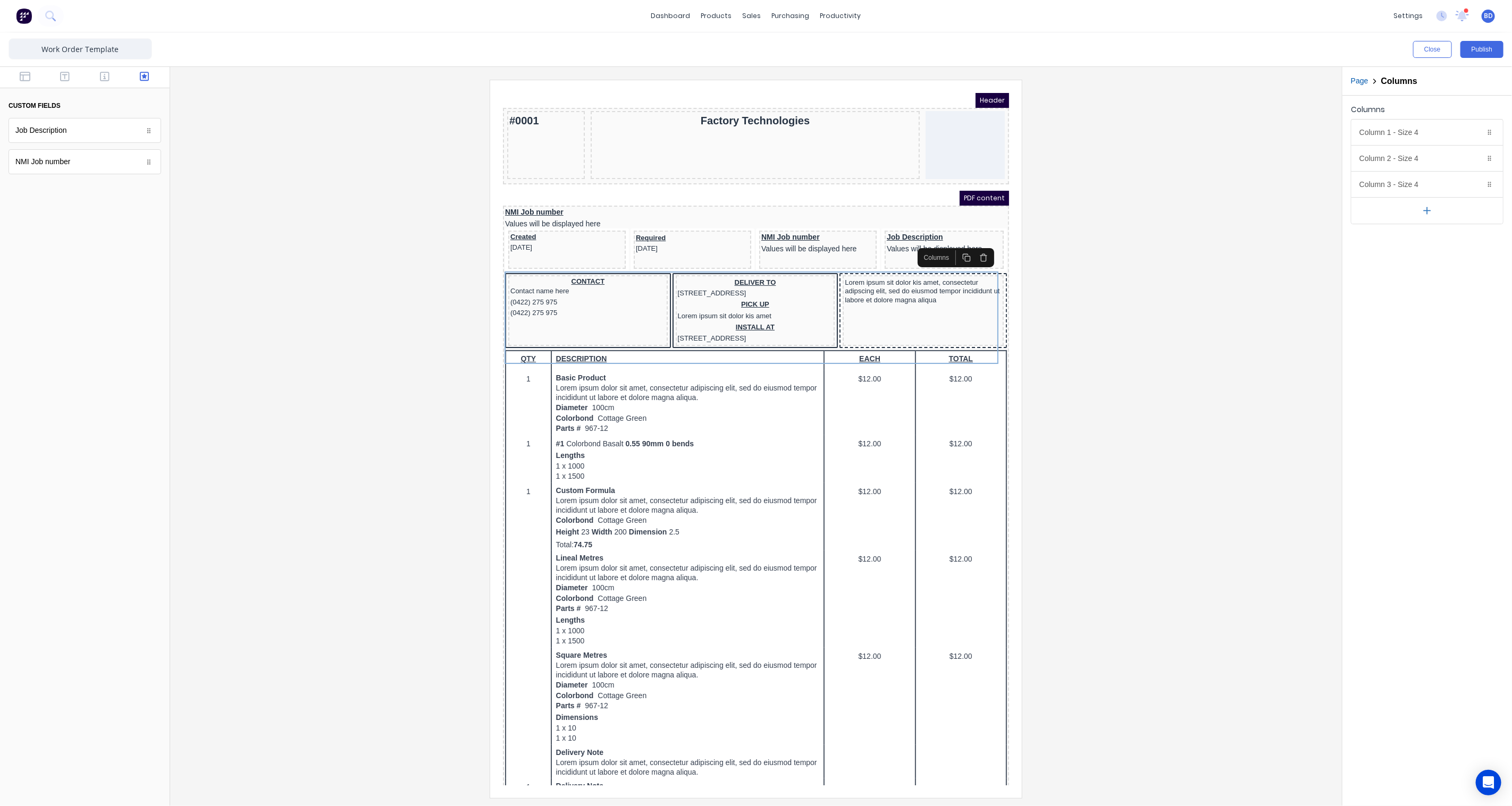
click at [1141, 332] on div at bounding box center [756, 438] width 1154 height 718
click at [1096, 334] on div at bounding box center [756, 438] width 1154 height 718
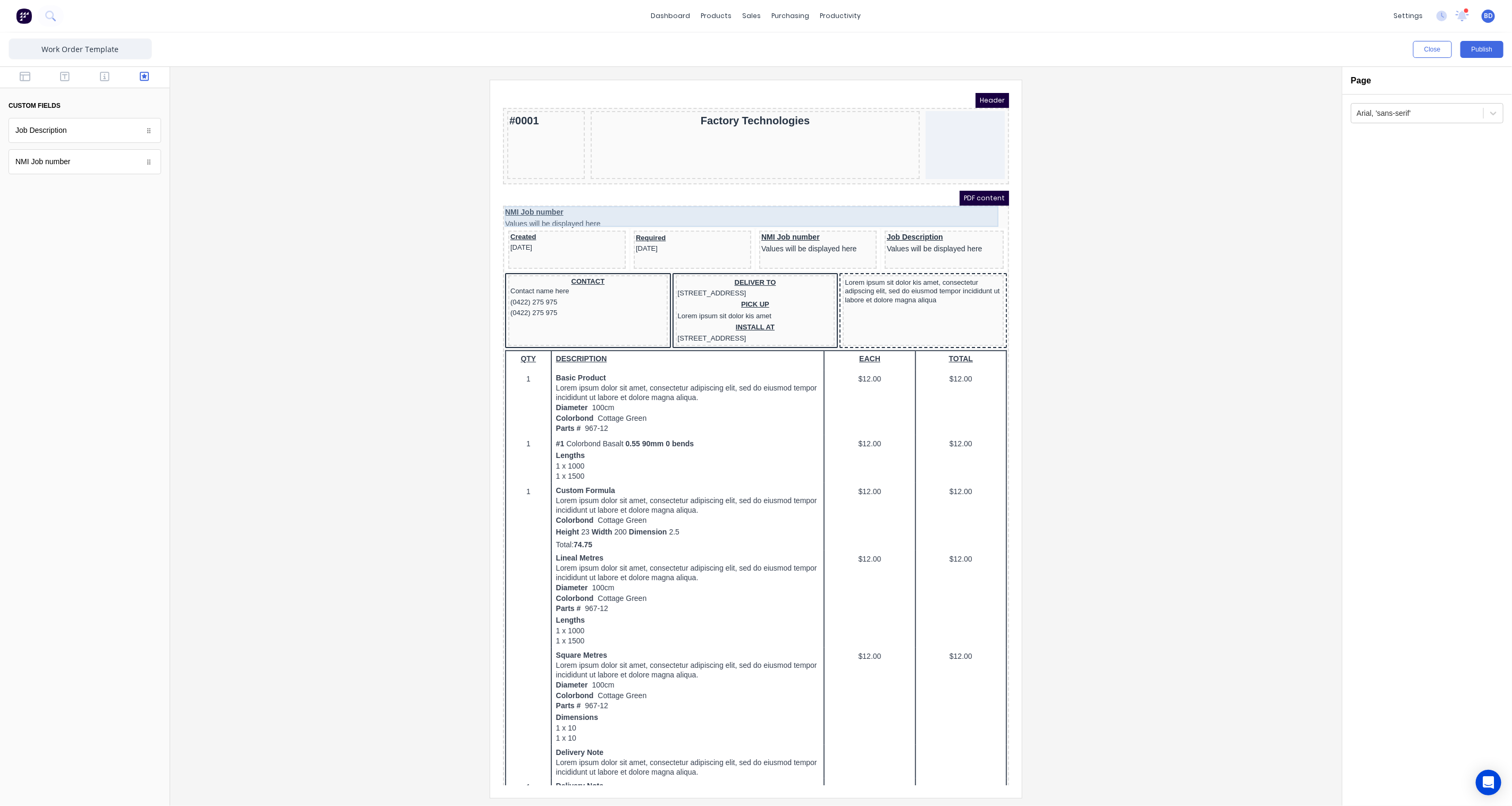
click at [626, 200] on div "NMI Job number Values will be displayed here" at bounding box center [743, 205] width 502 height 21
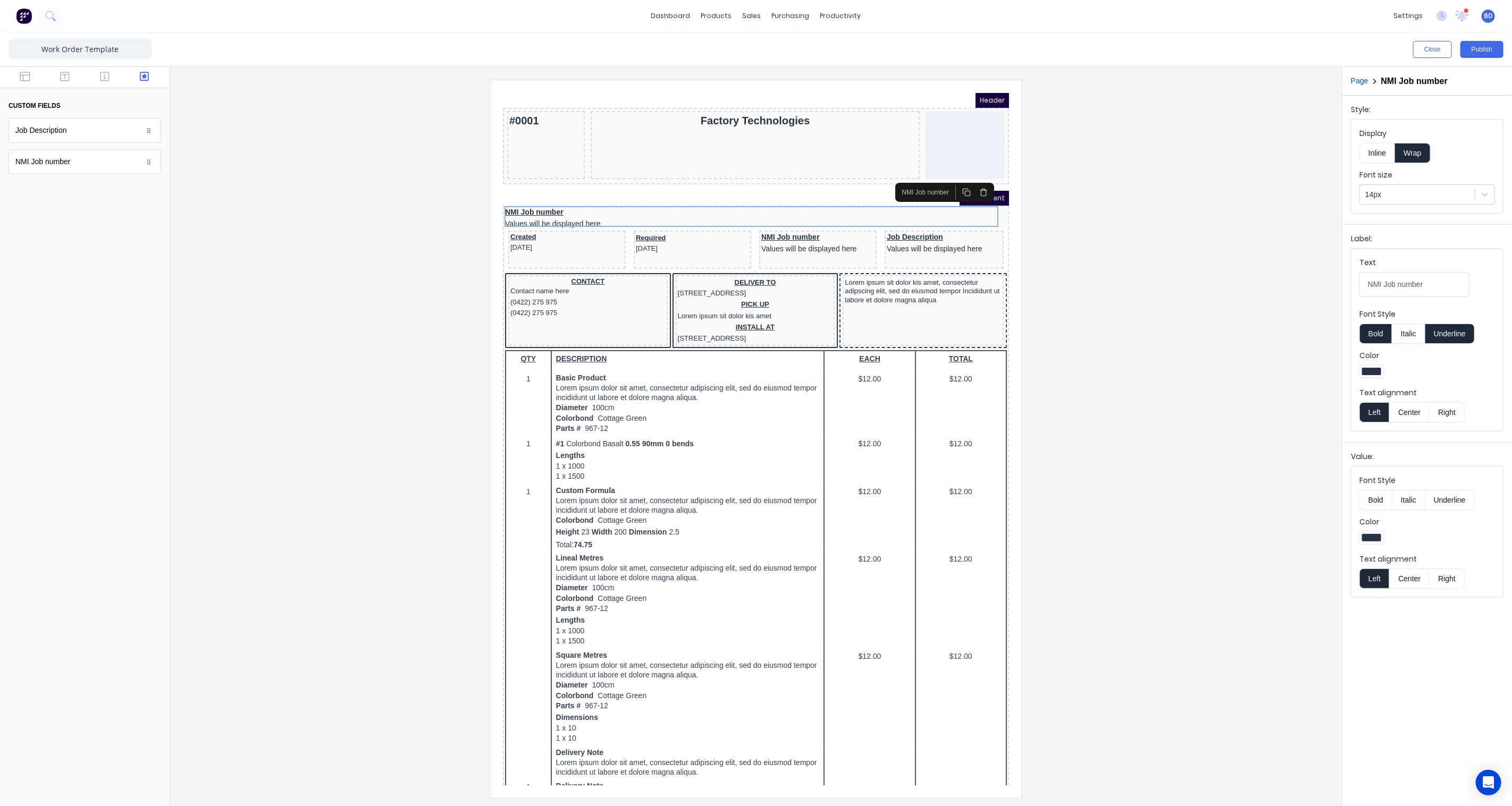
click at [970, 177] on icon "button" at bounding box center [970, 179] width 9 height 9
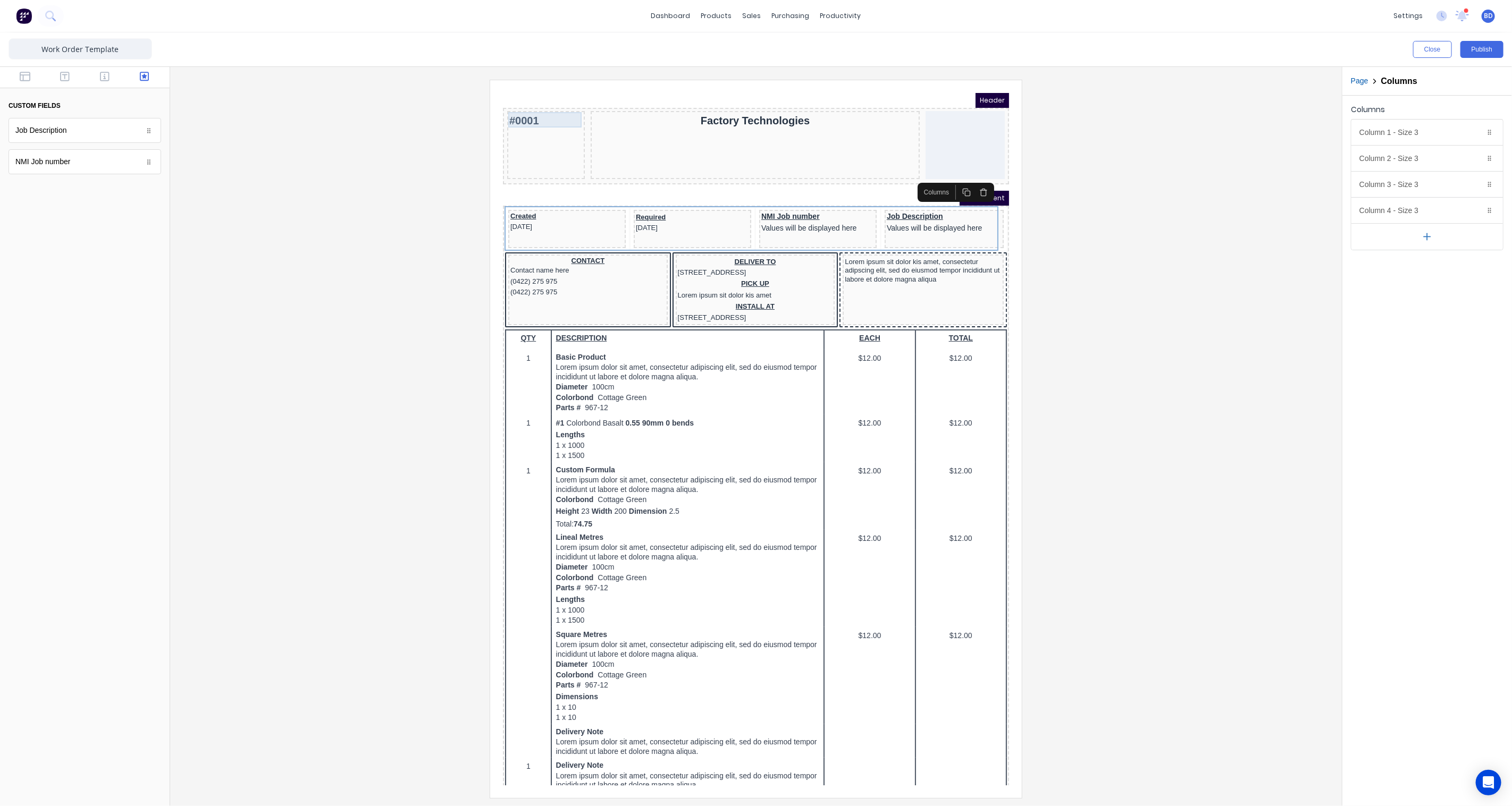
click at [529, 111] on div "#0001" at bounding box center [532, 107] width 73 height 15
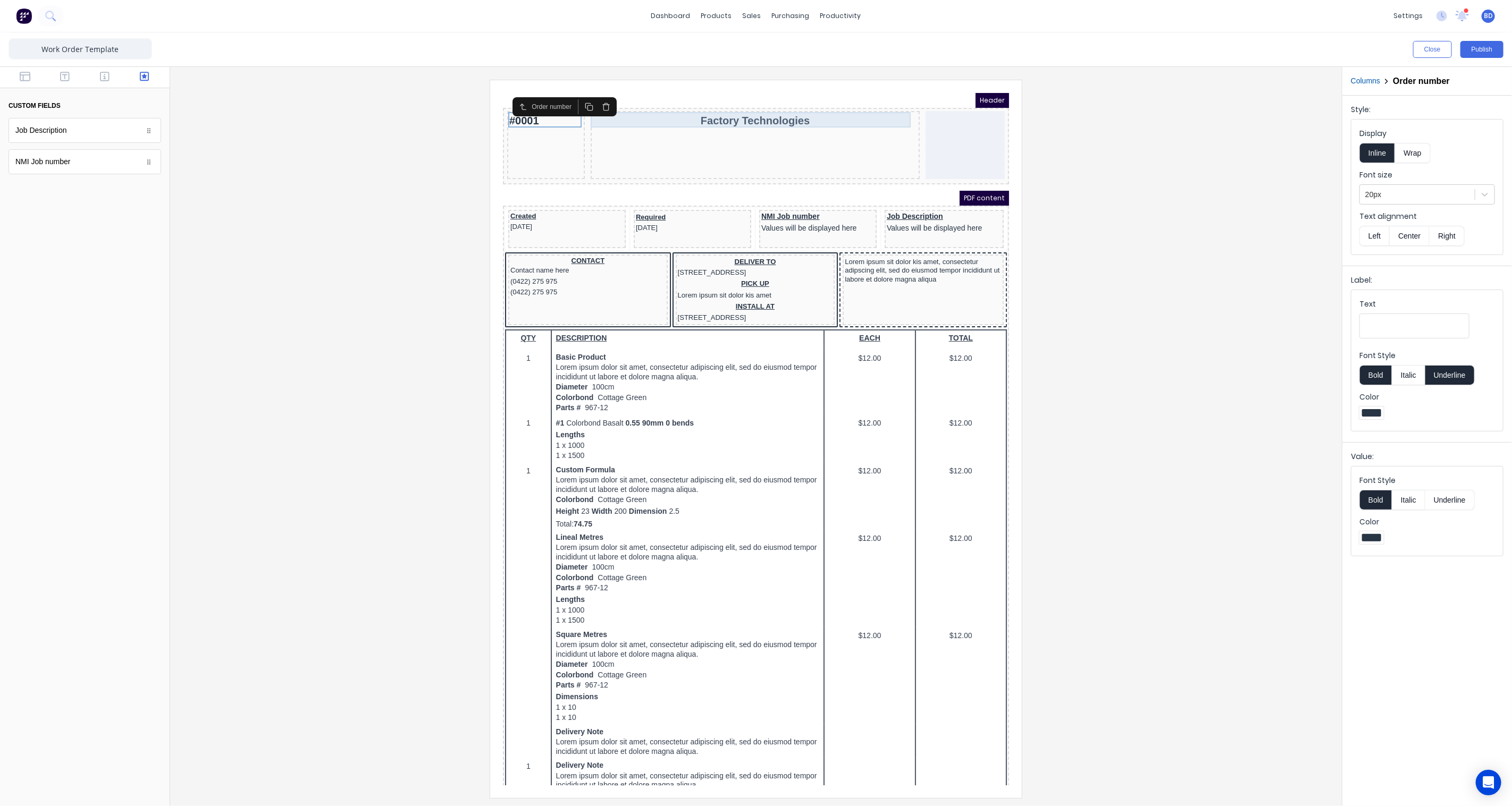
click at [725, 106] on div "Factory Technologies" at bounding box center [741, 107] width 324 height 15
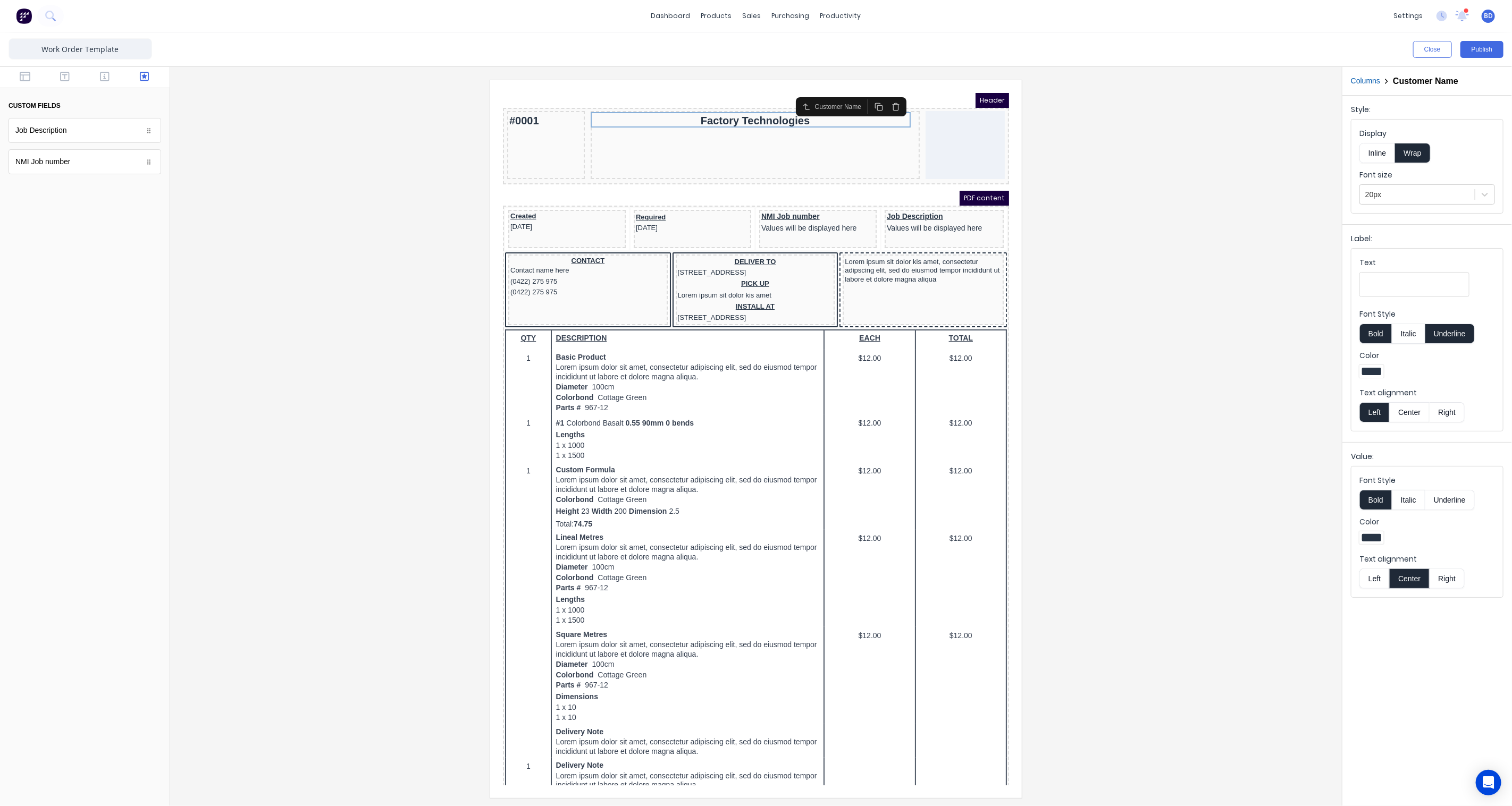
click at [1127, 174] on div at bounding box center [756, 438] width 1154 height 718
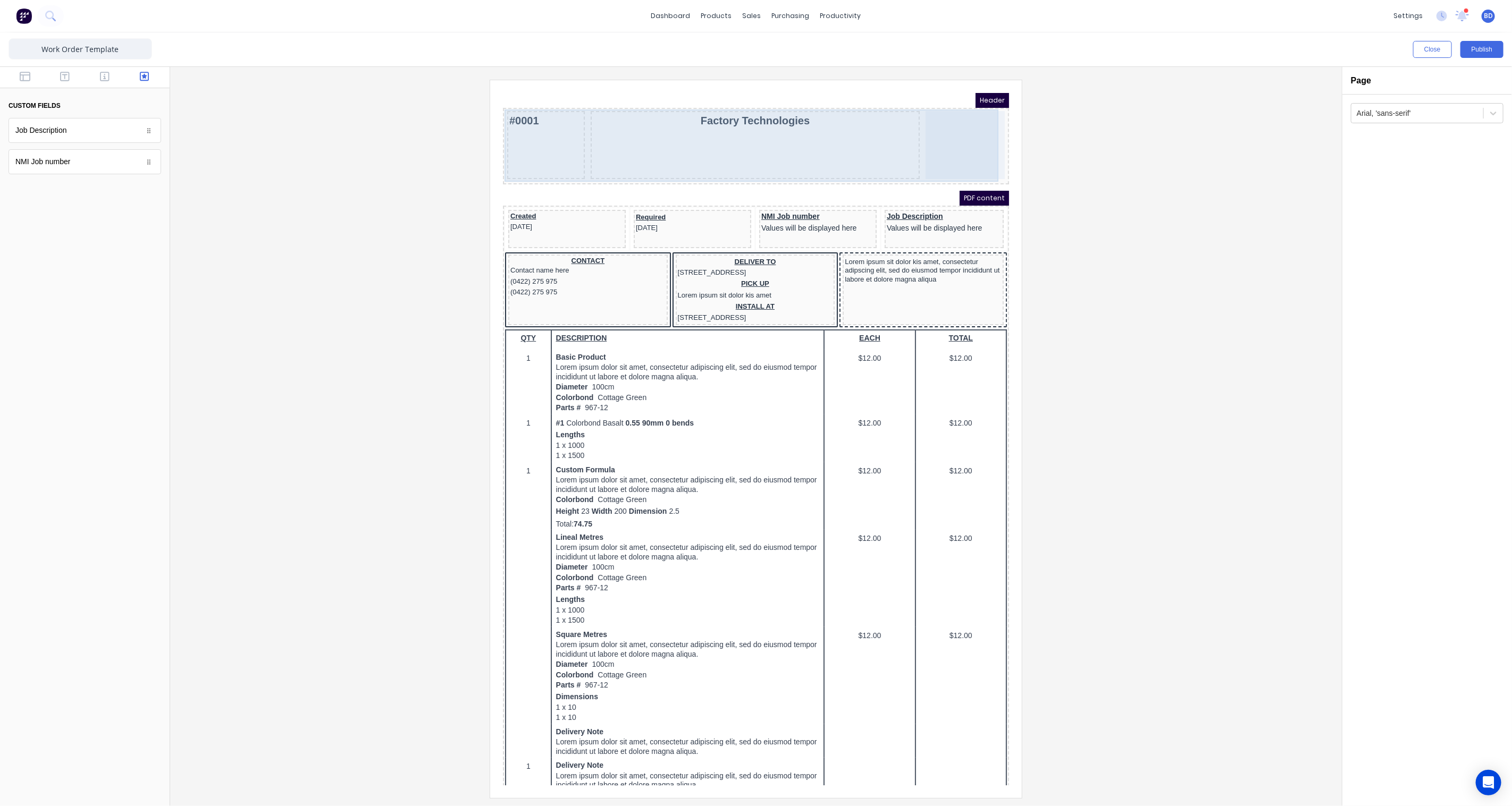
click at [962, 129] on div at bounding box center [952, 132] width 79 height 68
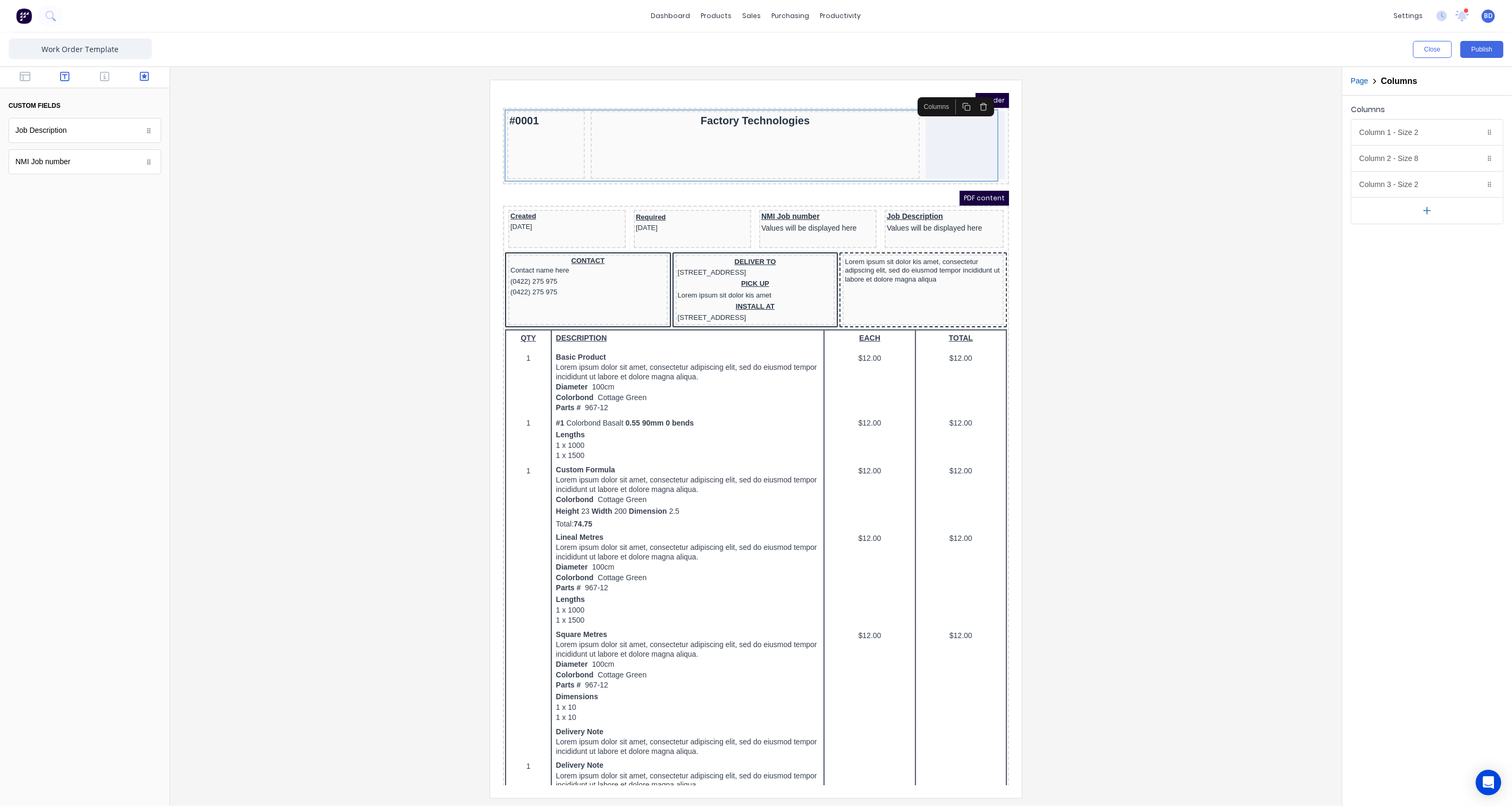
click at [65, 73] on icon "button" at bounding box center [65, 76] width 10 height 10
click at [102, 79] on icon "button" at bounding box center [105, 76] width 10 height 10
click at [924, 94] on div "Columns" at bounding box center [923, 94] width 33 height 10
click at [1076, 130] on div at bounding box center [756, 438] width 1154 height 718
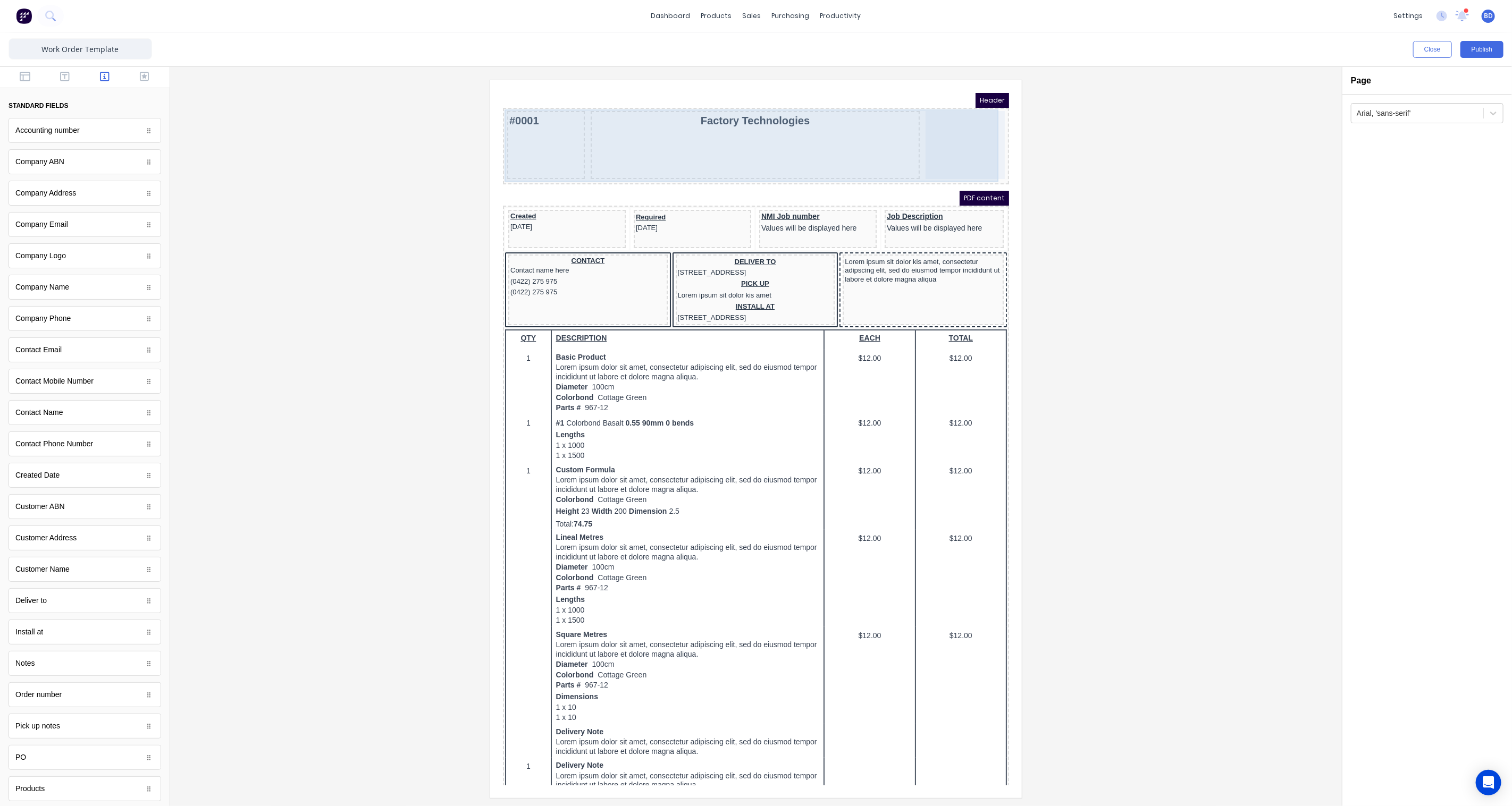
click at [945, 120] on div at bounding box center [952, 132] width 79 height 68
click at [953, 123] on div at bounding box center [952, 132] width 79 height 68
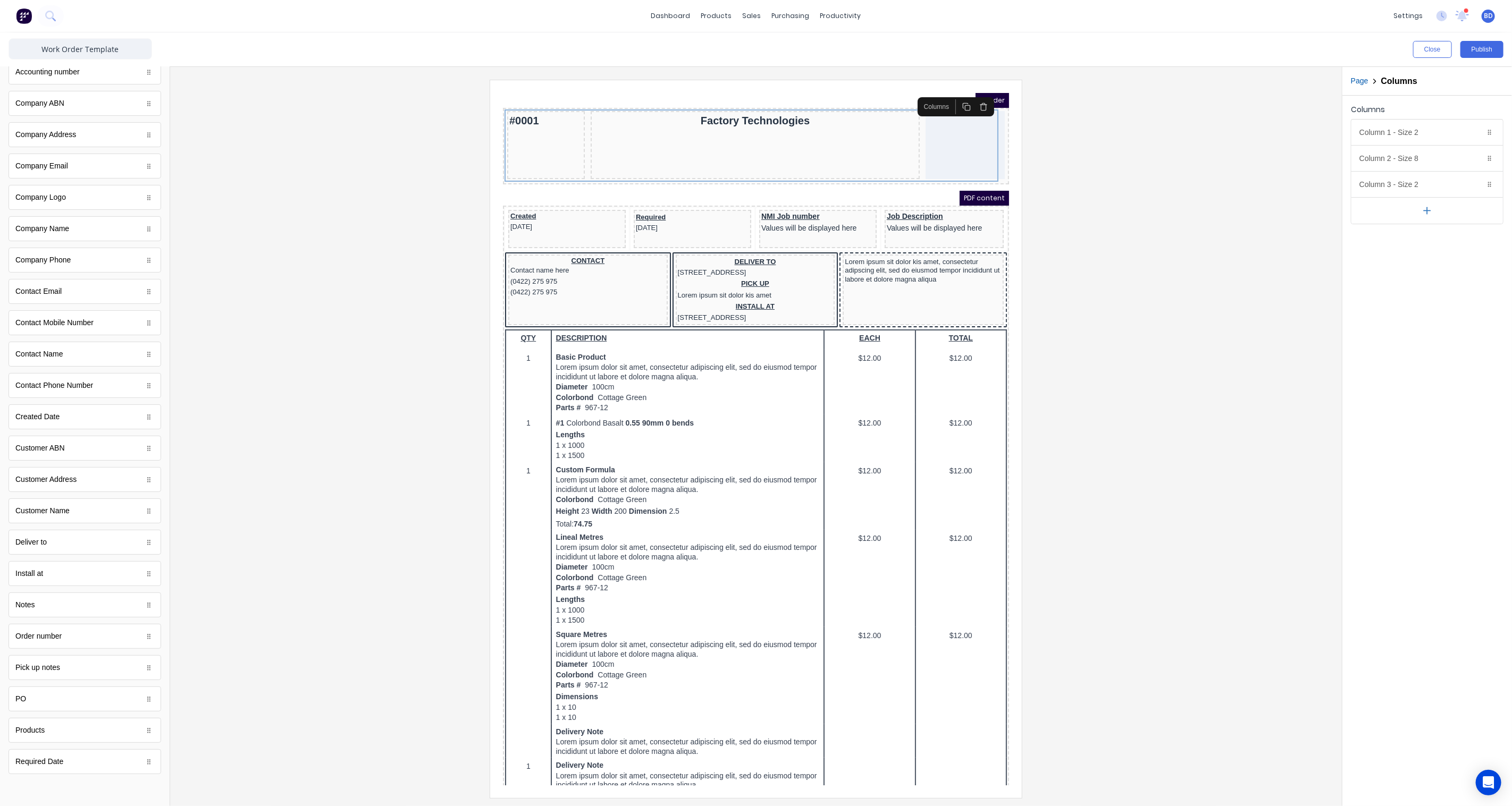
click at [1090, 141] on div at bounding box center [756, 438] width 1154 height 718
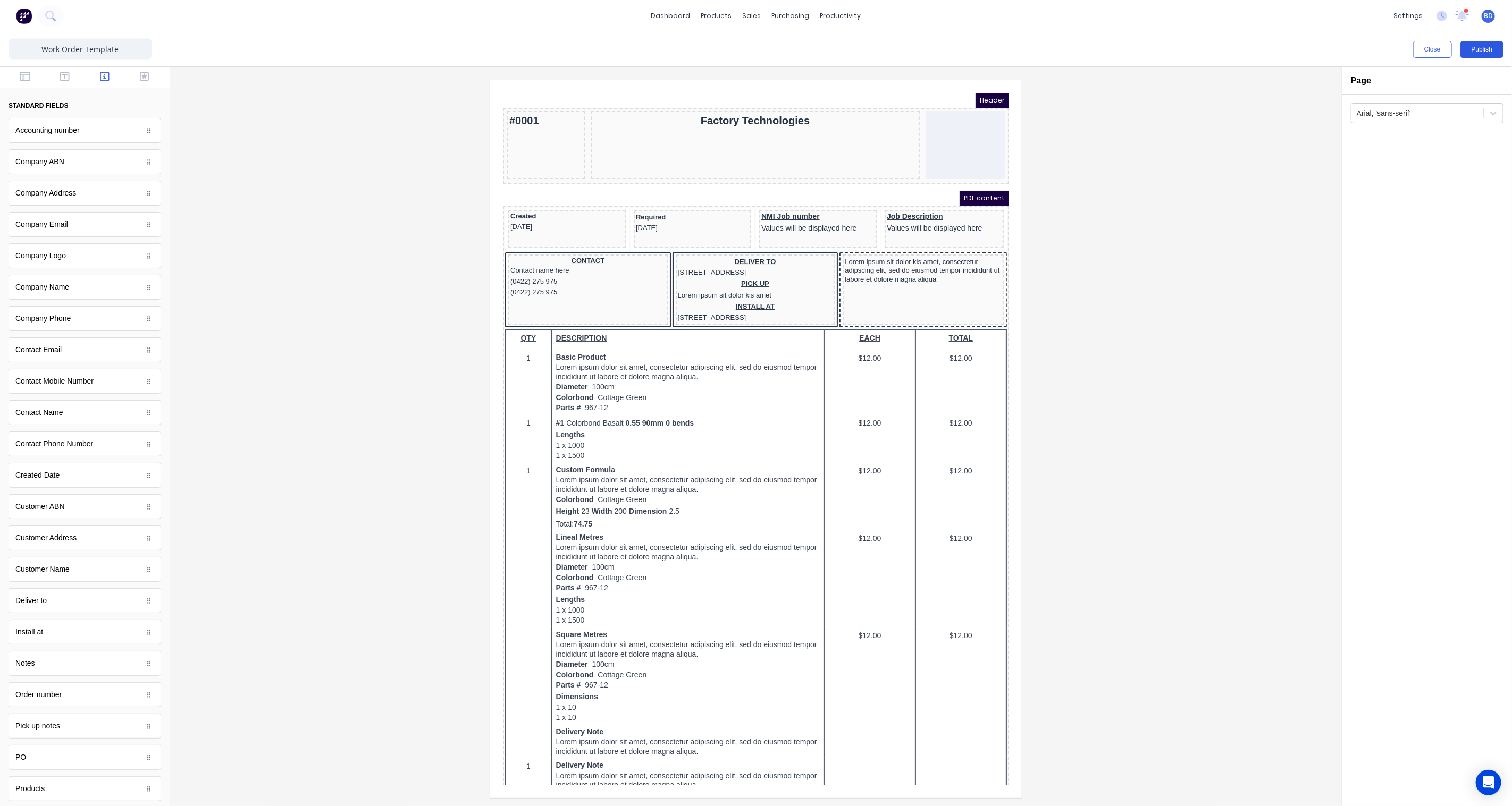
click at [1473, 50] on button "Publish" at bounding box center [1482, 49] width 43 height 17
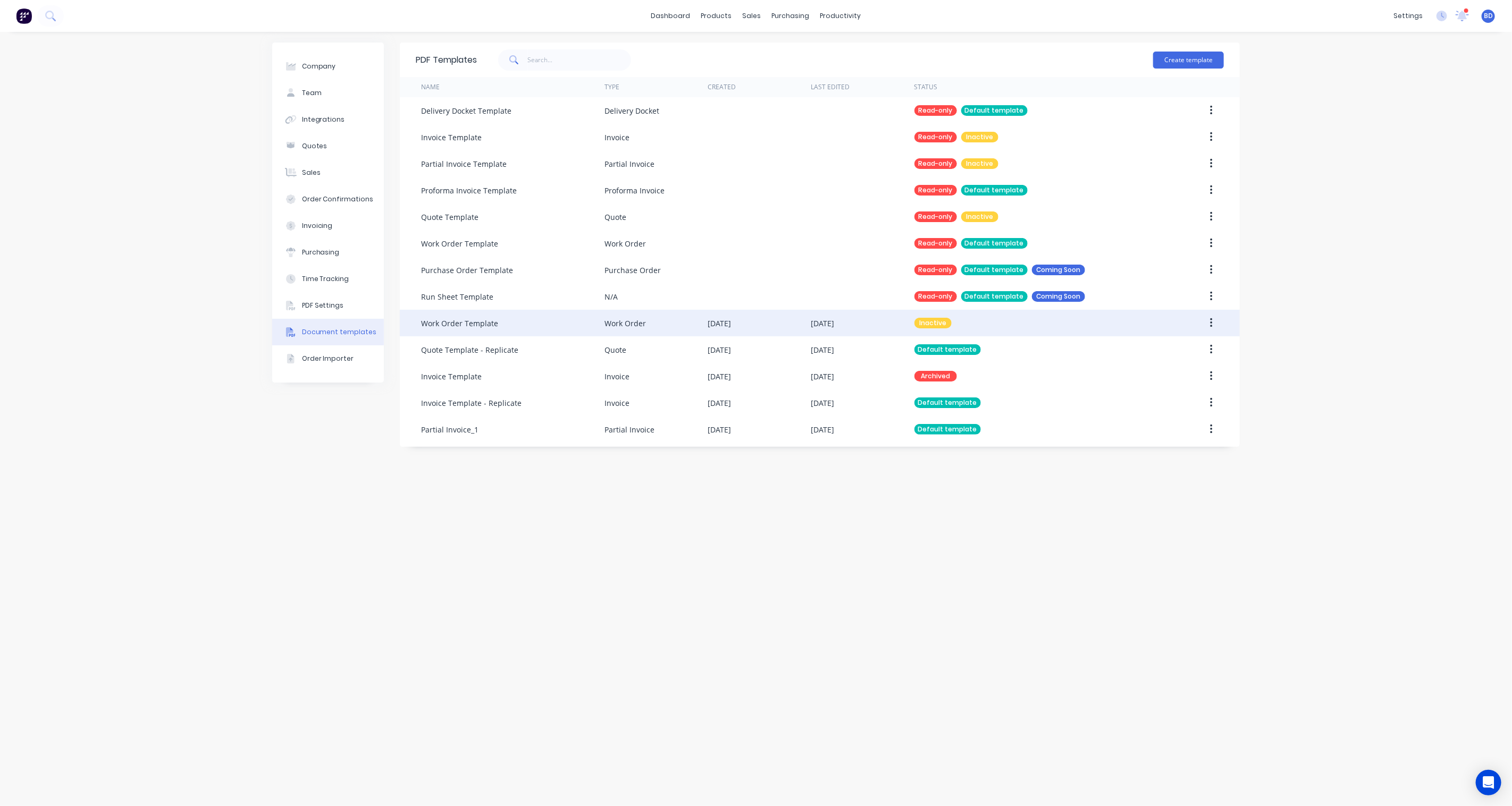
click at [1212, 315] on button "button" at bounding box center [1211, 323] width 25 height 19
click at [1181, 368] on div "Make default" at bounding box center [1173, 372] width 82 height 15
click at [788, 59] on link "Sales Orders" at bounding box center [808, 50] width 141 height 21
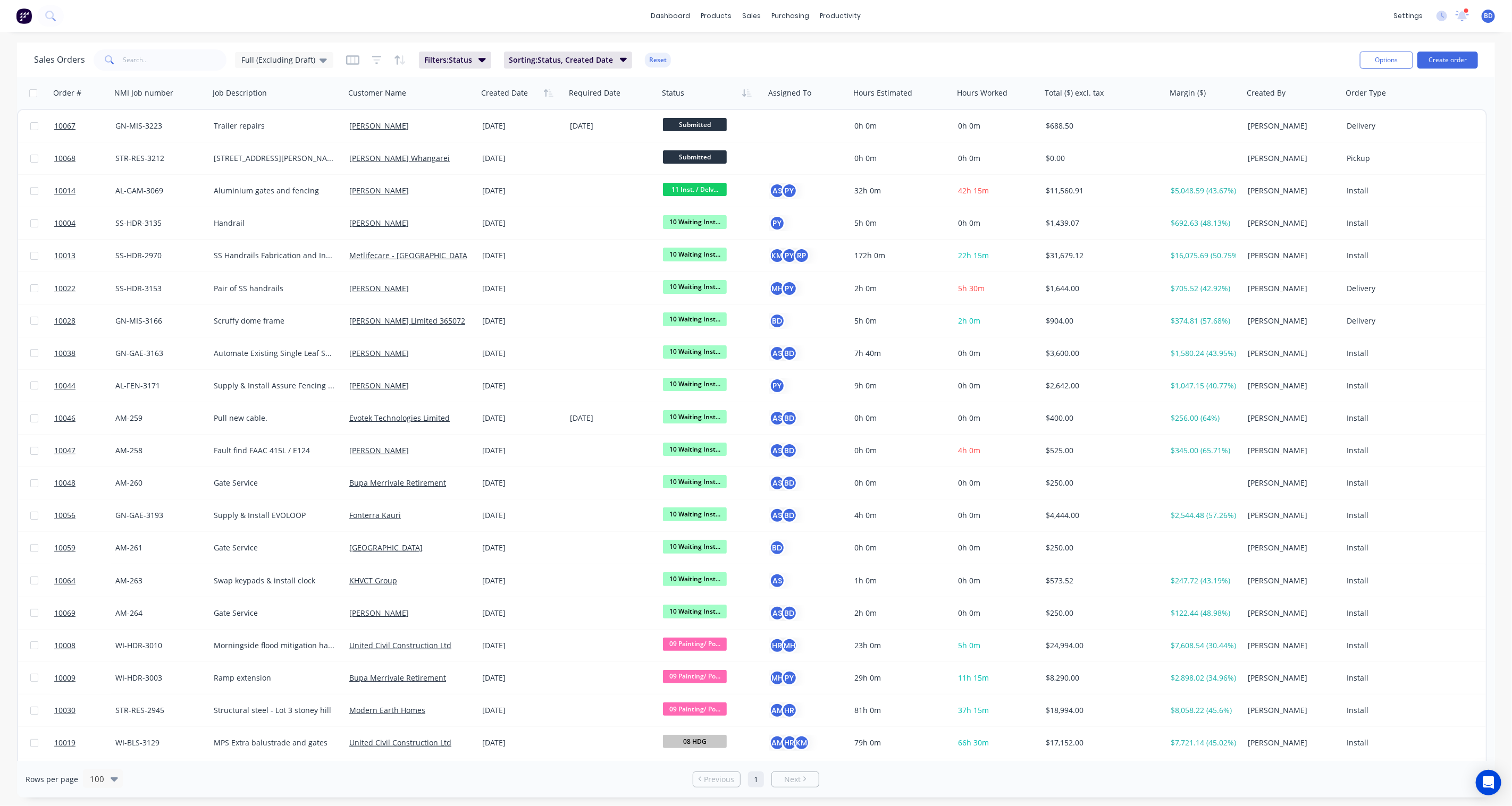
scroll to position [678, 0]
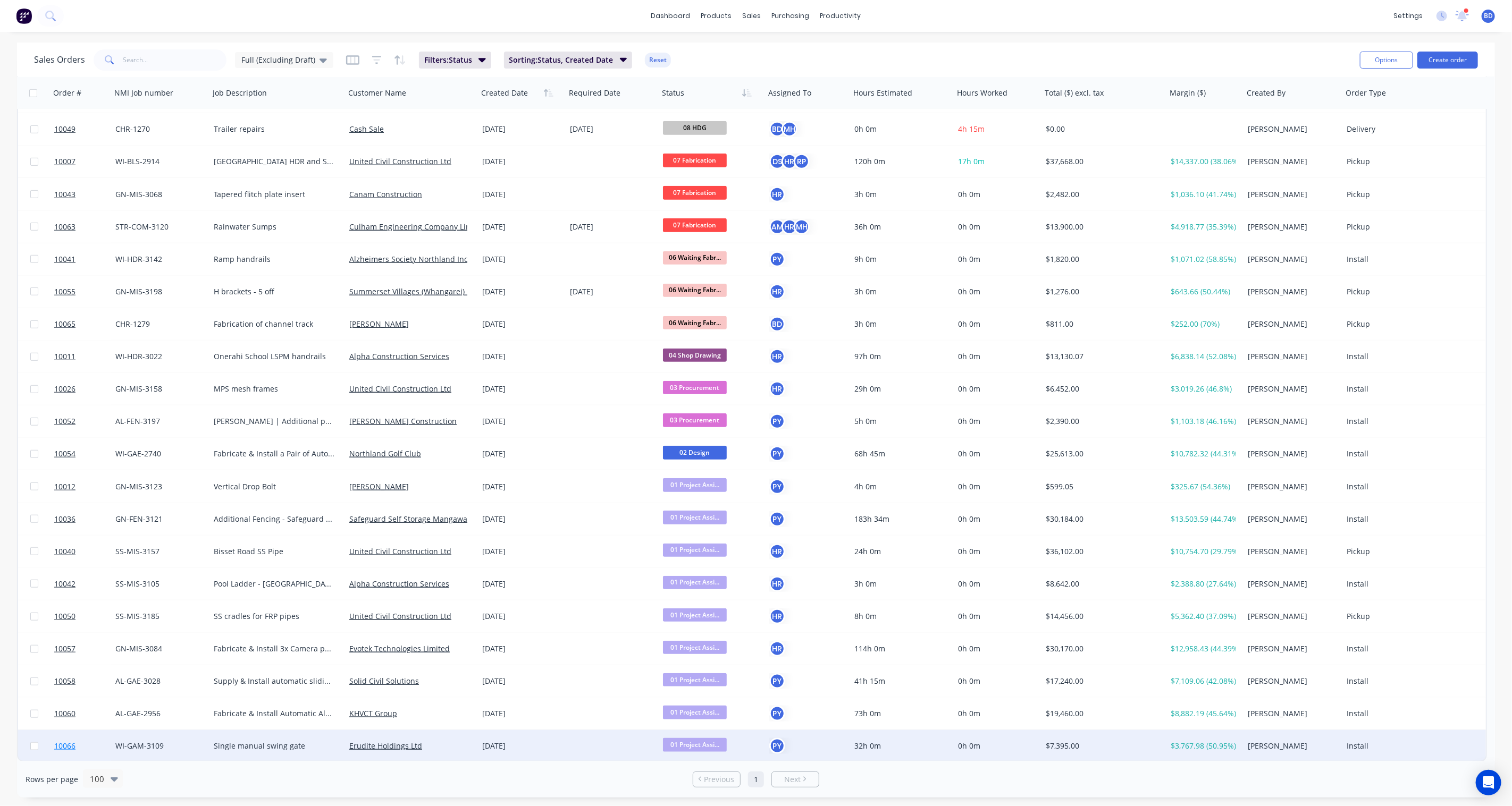
click at [70, 742] on span "10066" at bounding box center [64, 746] width 21 height 10
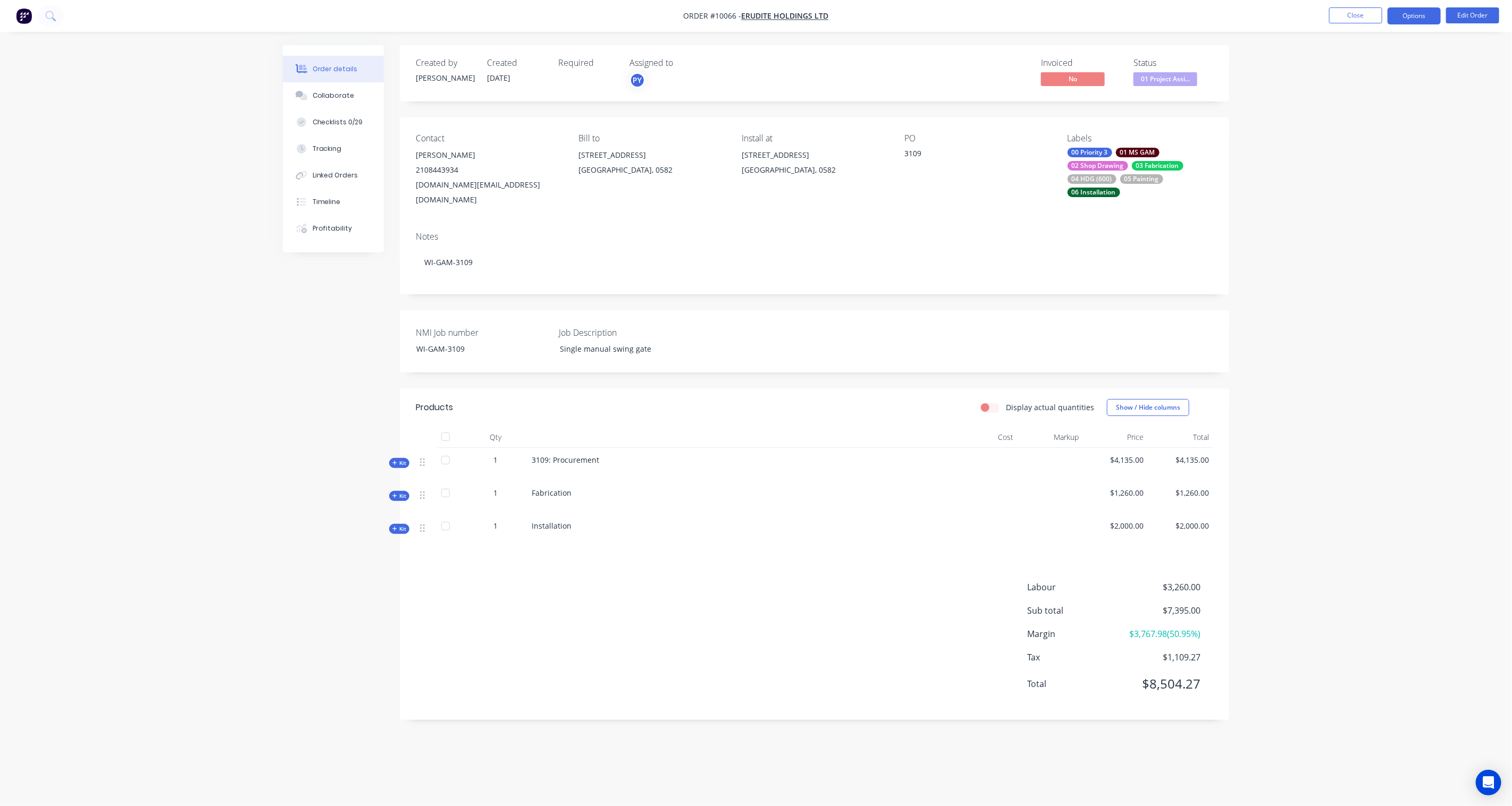
click at [1410, 13] on button "Options" at bounding box center [1413, 15] width 53 height 17
click at [1371, 123] on div "Work Order" at bounding box center [1382, 128] width 98 height 15
click at [1373, 86] on div "With pricing" at bounding box center [1382, 85] width 98 height 15
click at [1429, 15] on button "Options" at bounding box center [1413, 15] width 53 height 17
click at [1376, 13] on button "Close" at bounding box center [1355, 15] width 53 height 16
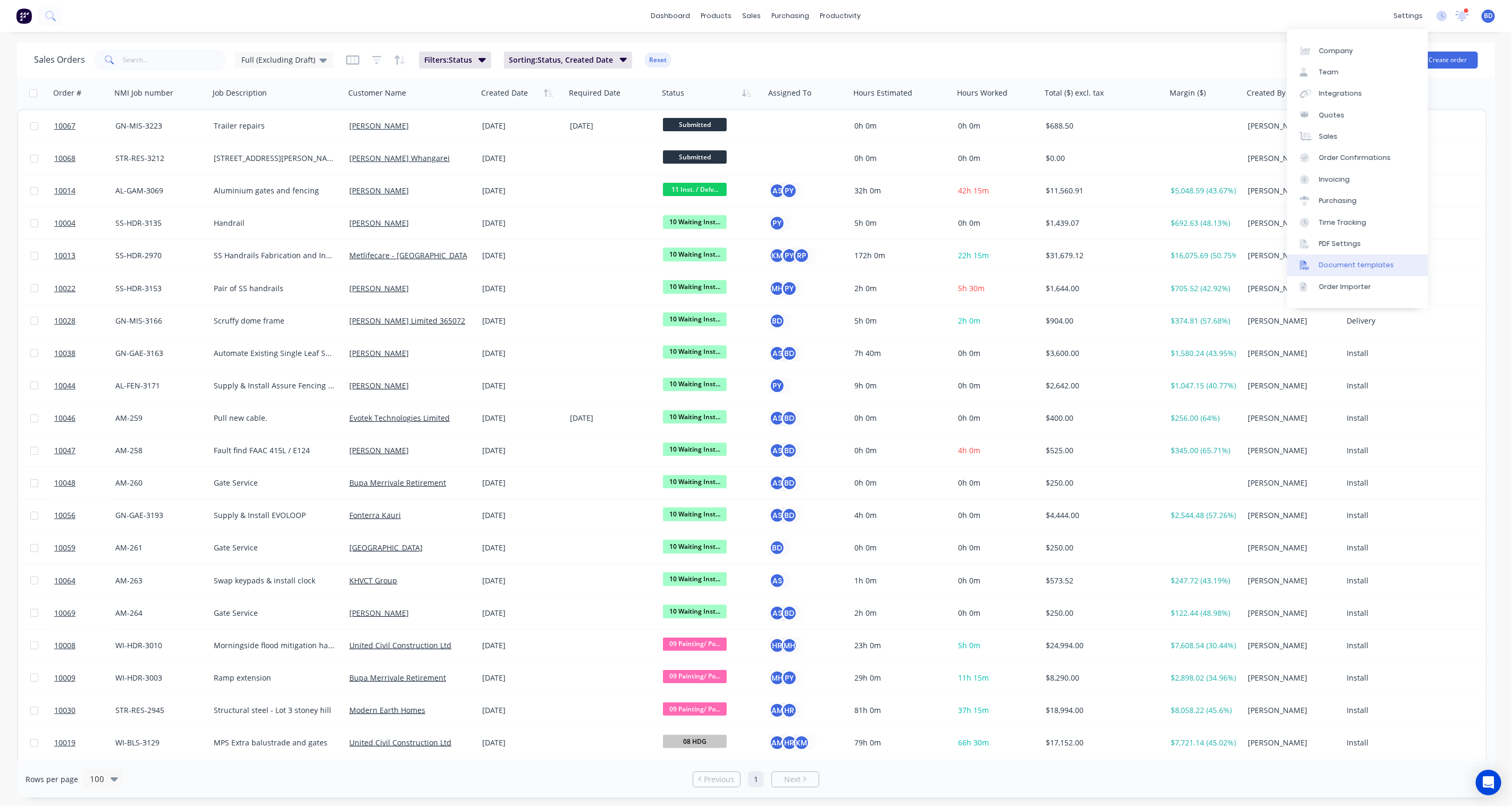
click at [1352, 261] on div "Document templates" at bounding box center [1356, 265] width 75 height 10
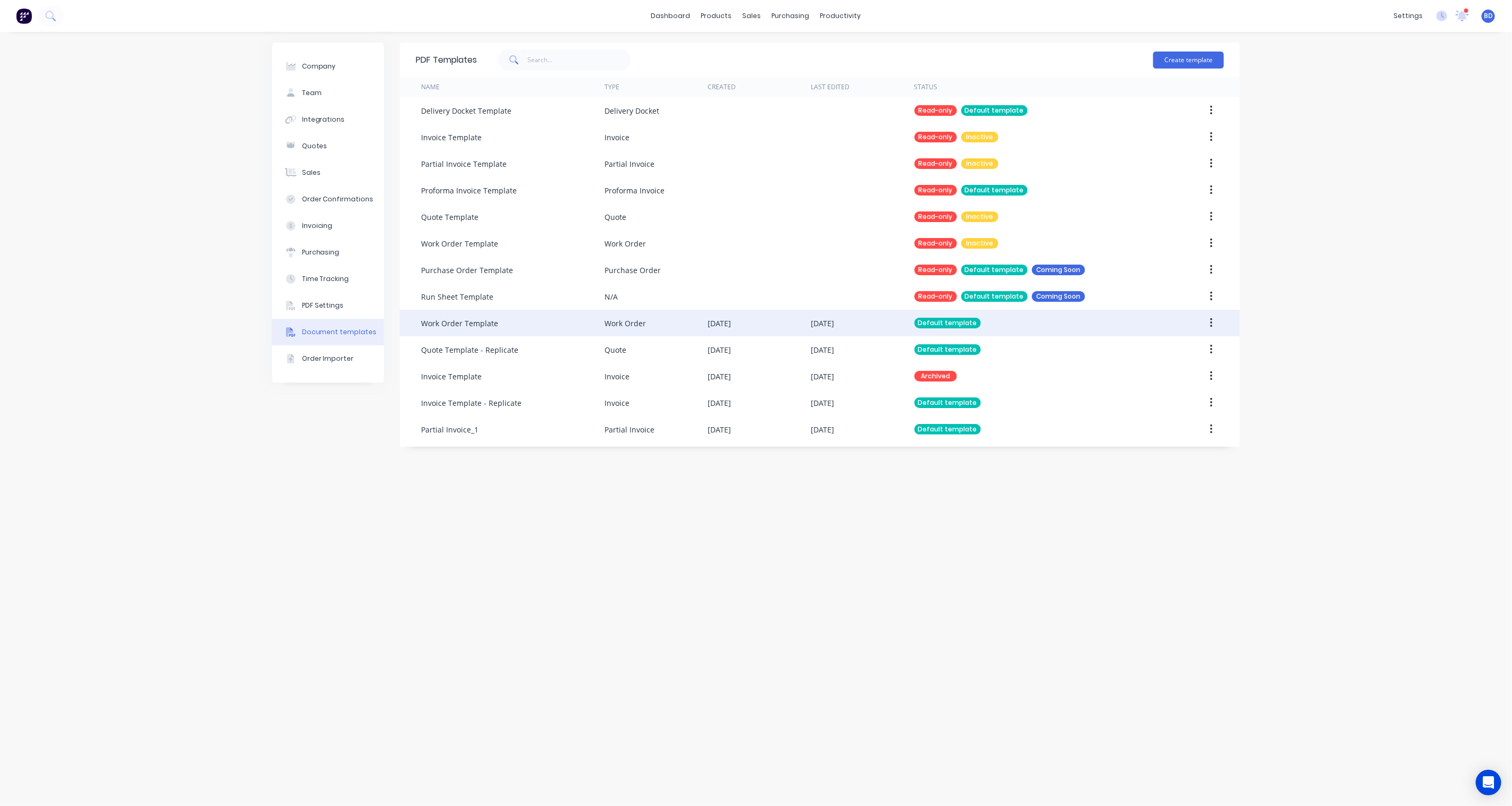
click at [1211, 322] on icon "button" at bounding box center [1211, 322] width 2 height 12
click at [1139, 344] on div "Edit" at bounding box center [1173, 350] width 82 height 15
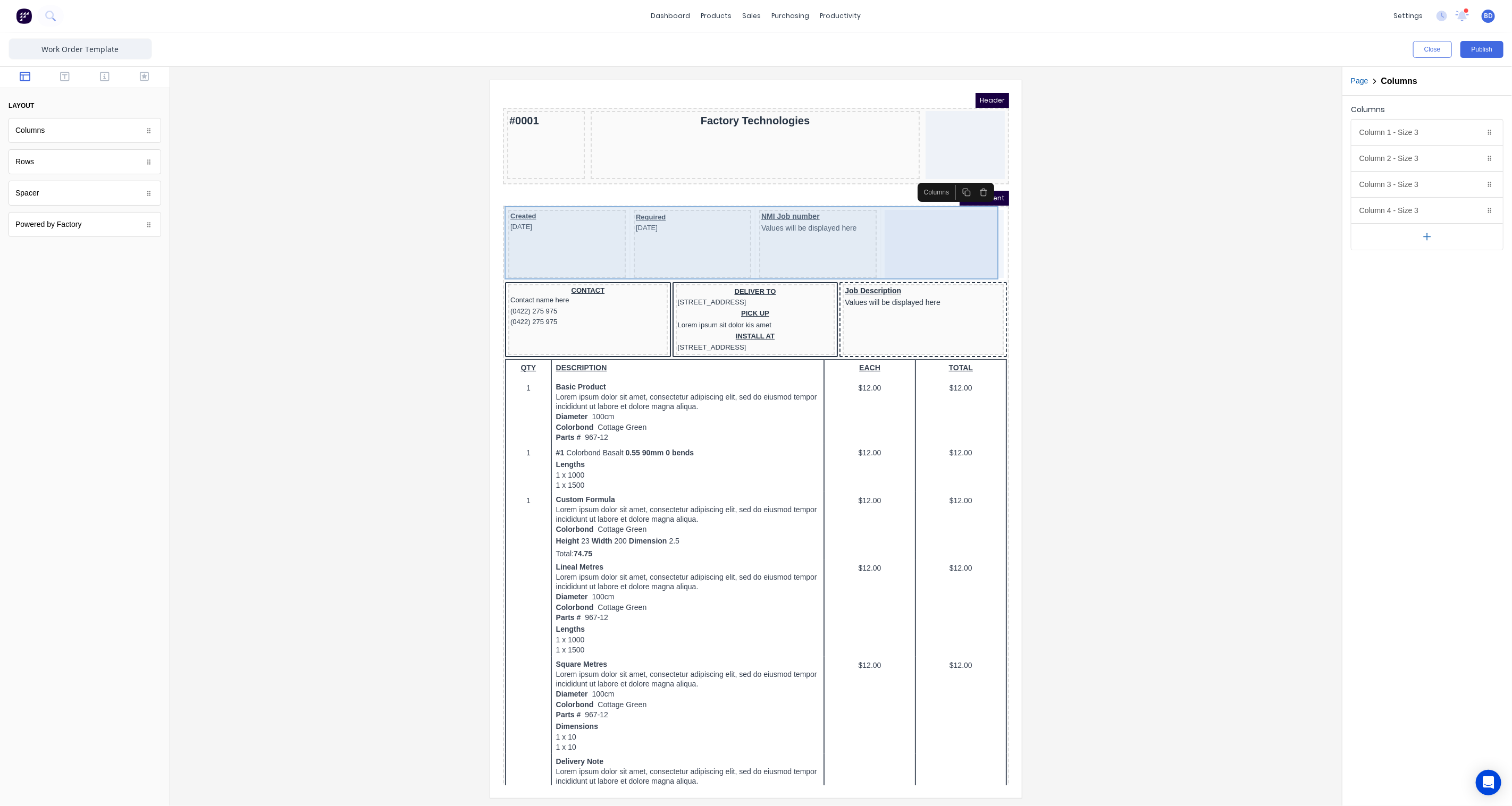
click at [822, 227] on div "NMI Job number Values will be displayed here" at bounding box center [805, 231] width 118 height 68
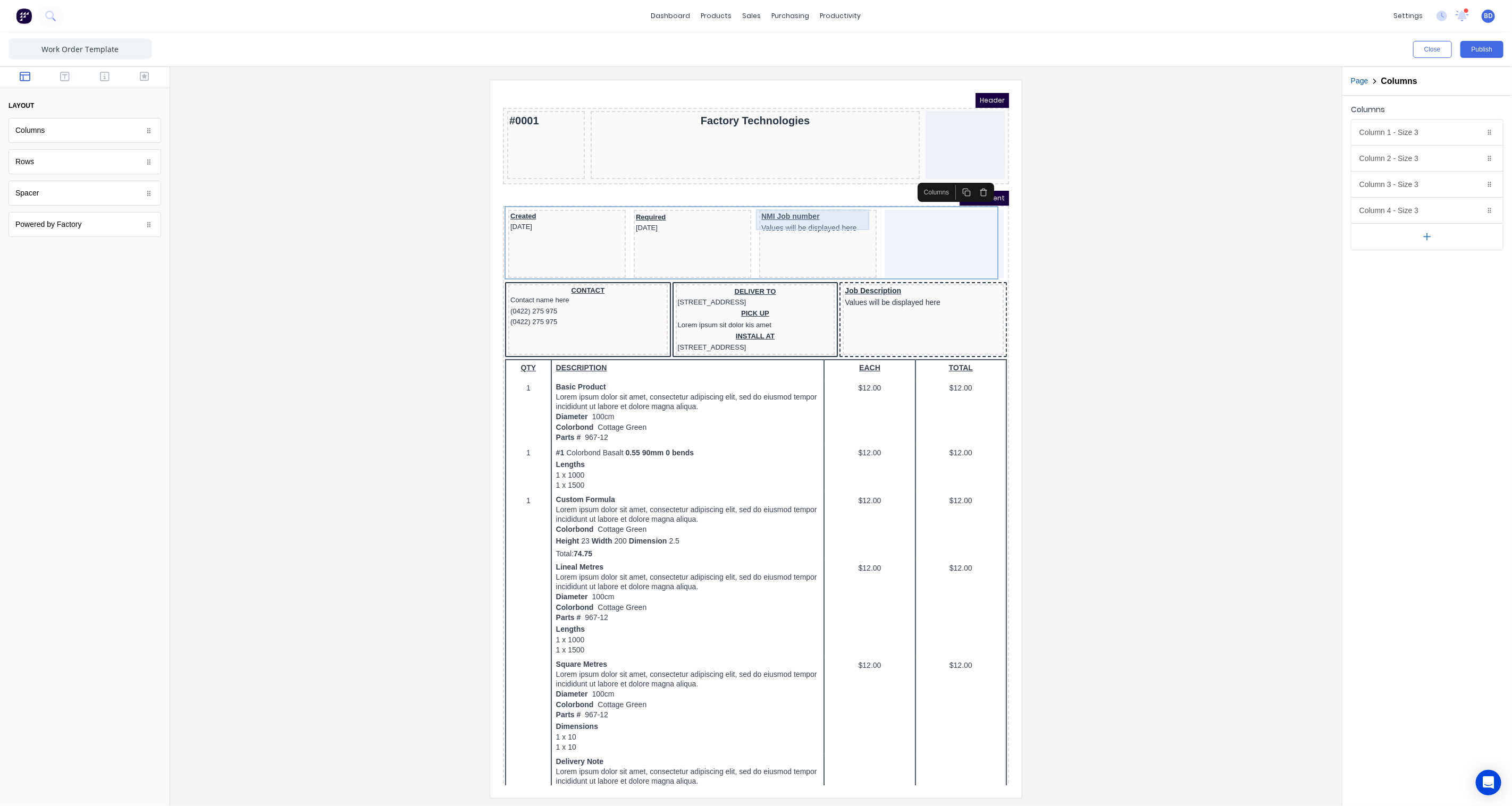
click at [820, 210] on div "NMI Job number Values will be displayed here" at bounding box center [804, 209] width 114 height 21
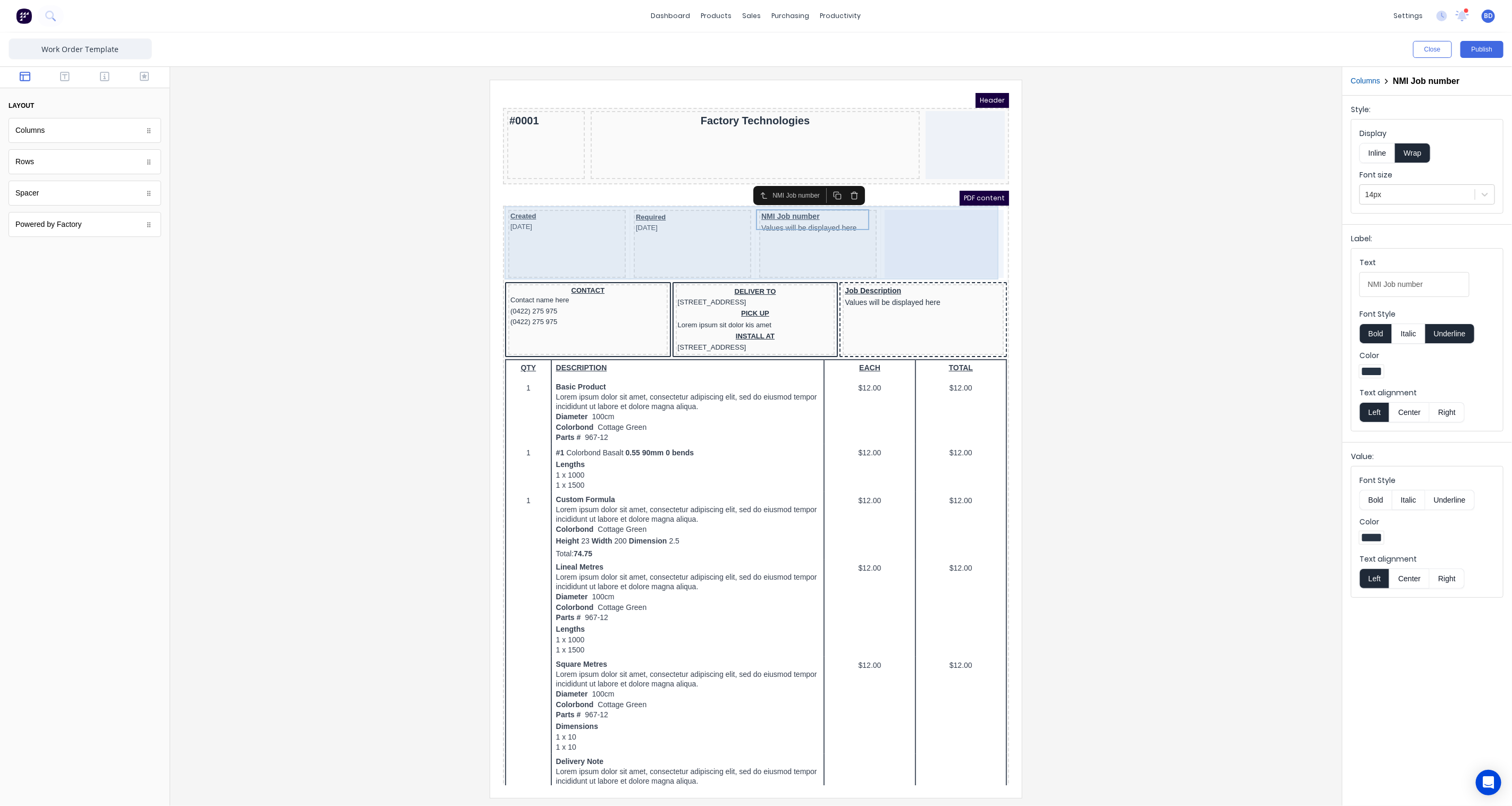
click at [926, 210] on div at bounding box center [931, 231] width 119 height 68
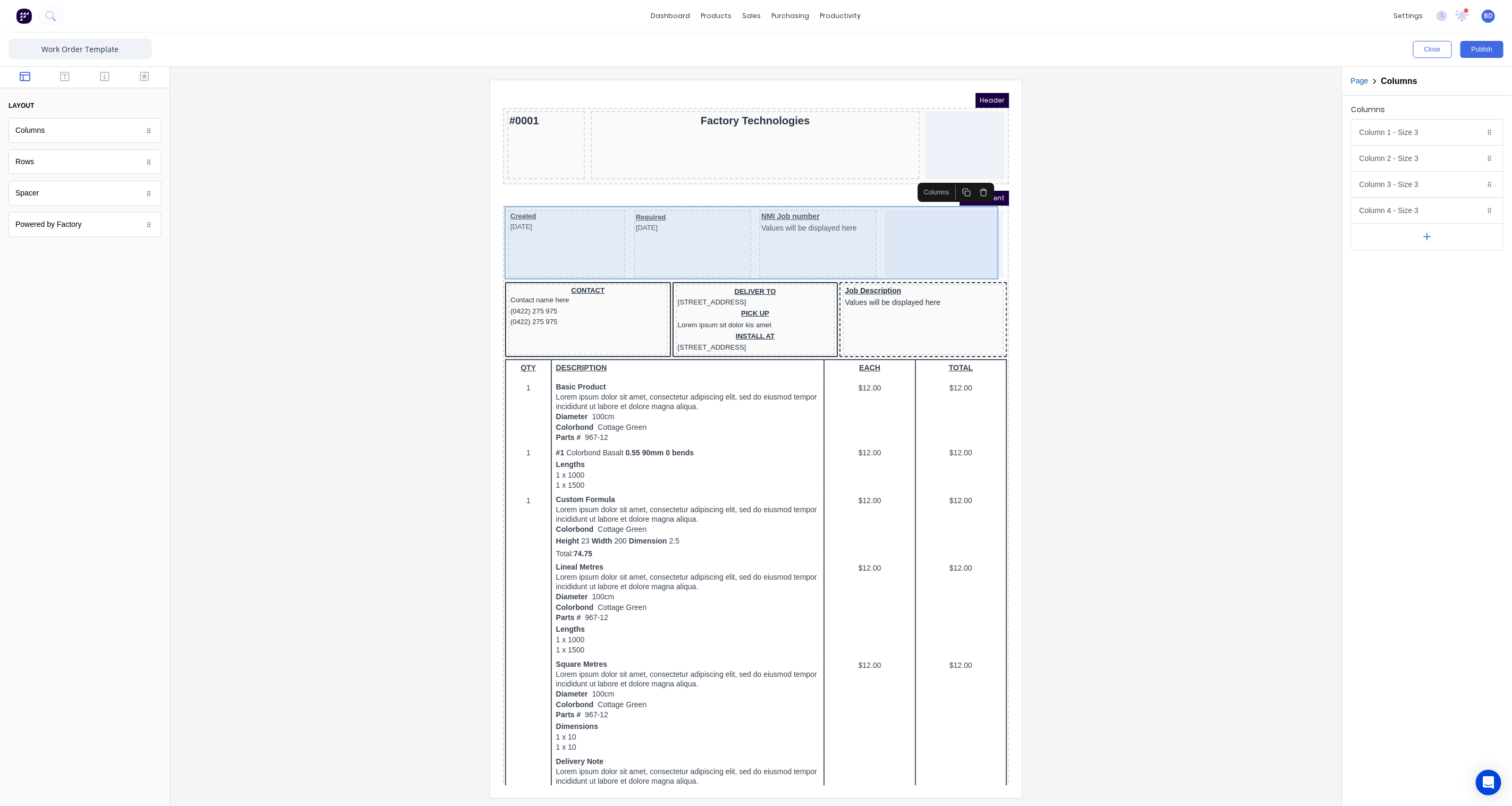
click at [917, 210] on div at bounding box center [931, 231] width 119 height 68
click at [845, 225] on div "NMI Job number Values will be displayed here" at bounding box center [805, 231] width 118 height 68
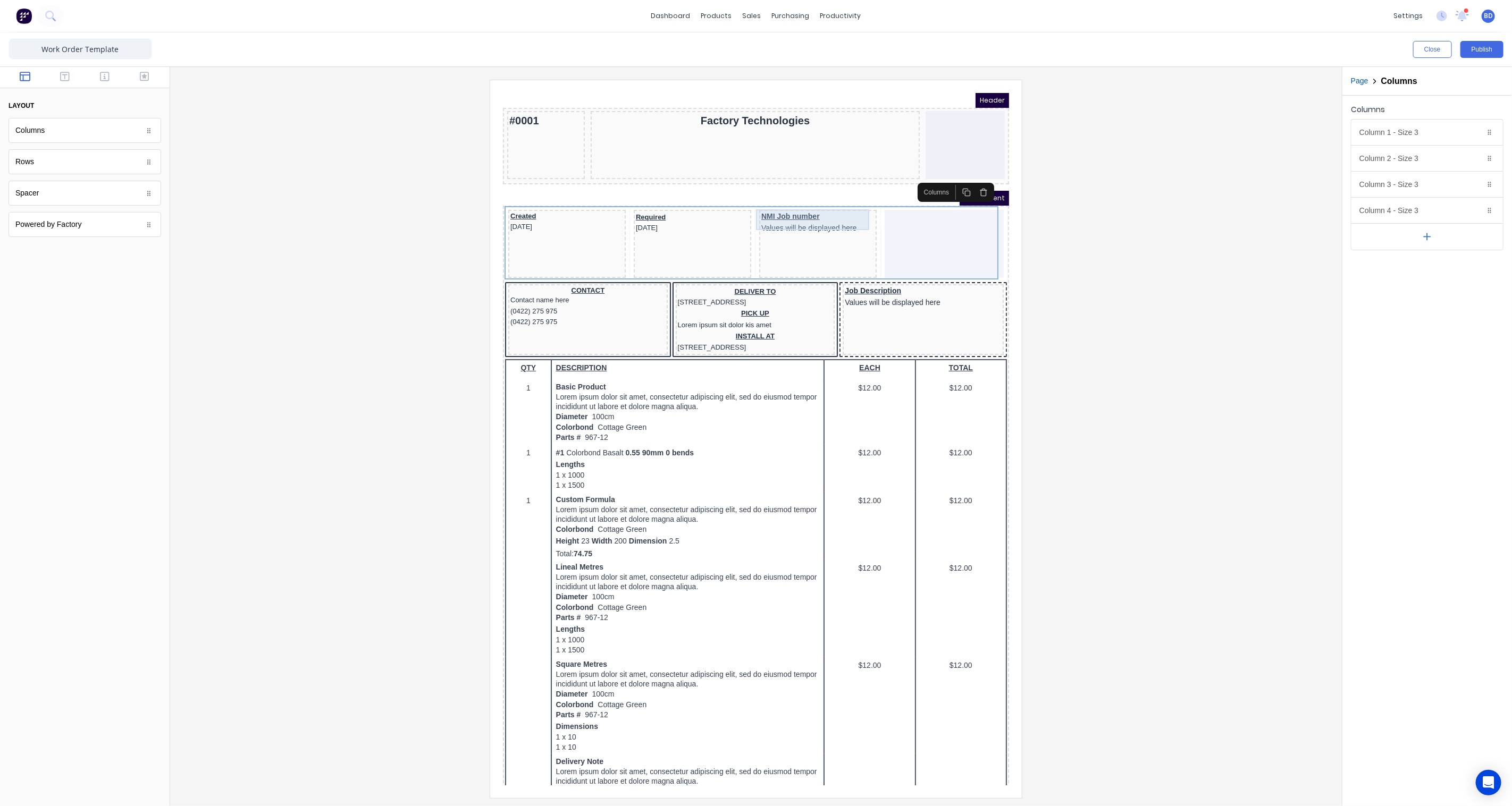
click at [799, 206] on div "NMI Job number Values will be displayed here" at bounding box center [804, 209] width 114 height 21
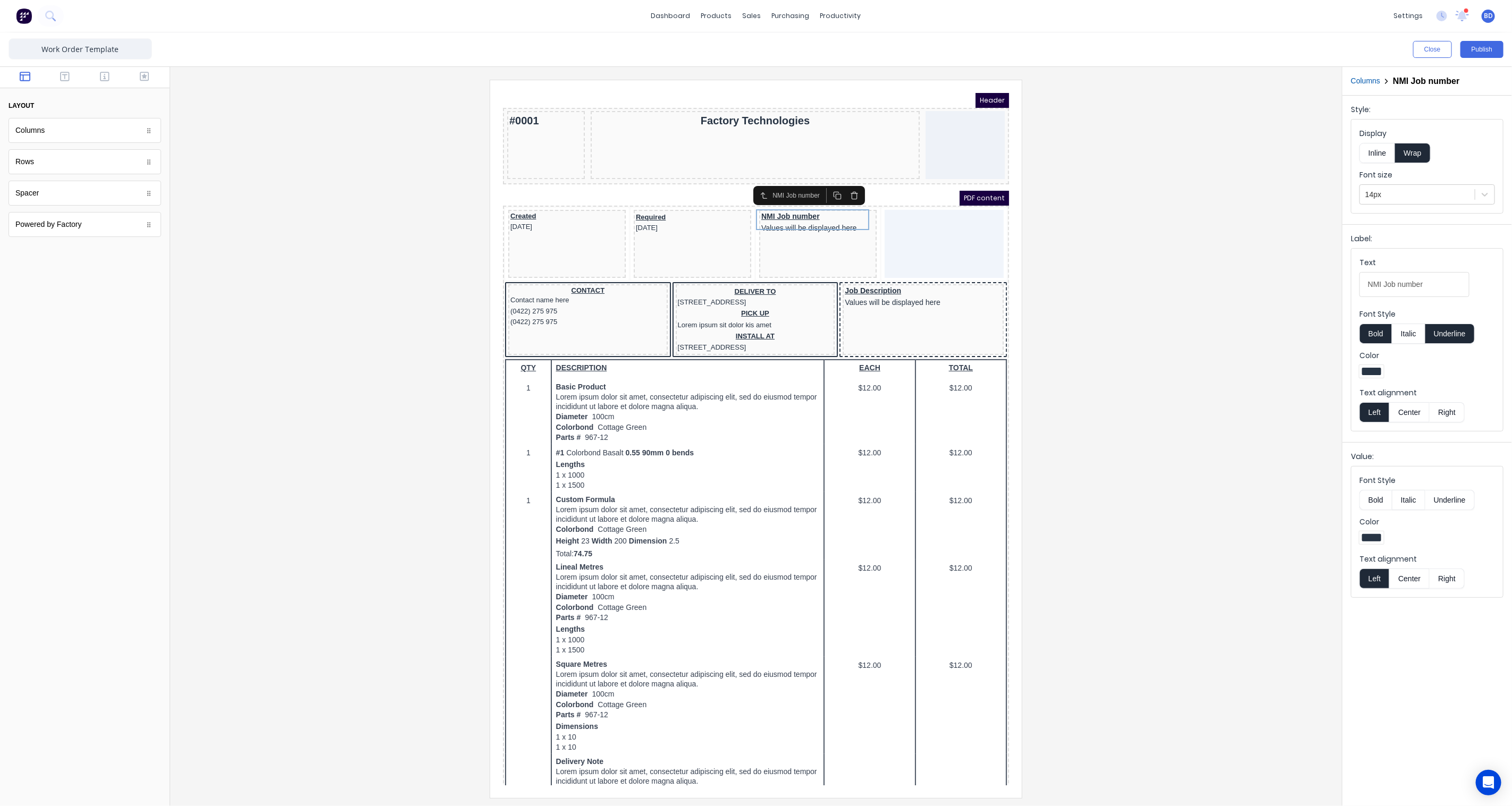
click at [1072, 232] on div at bounding box center [756, 438] width 1154 height 718
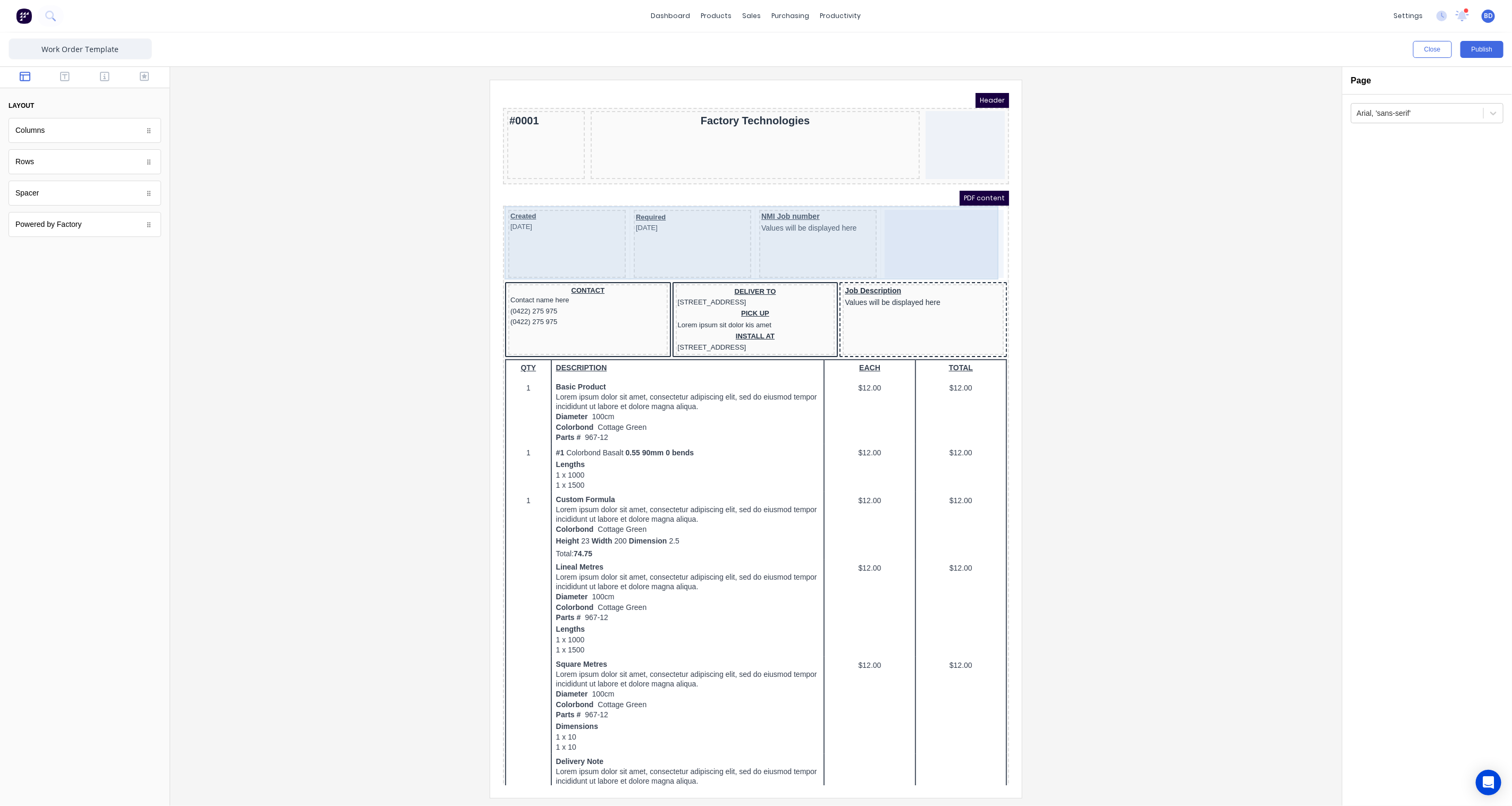
click at [957, 233] on div at bounding box center [931, 231] width 119 height 68
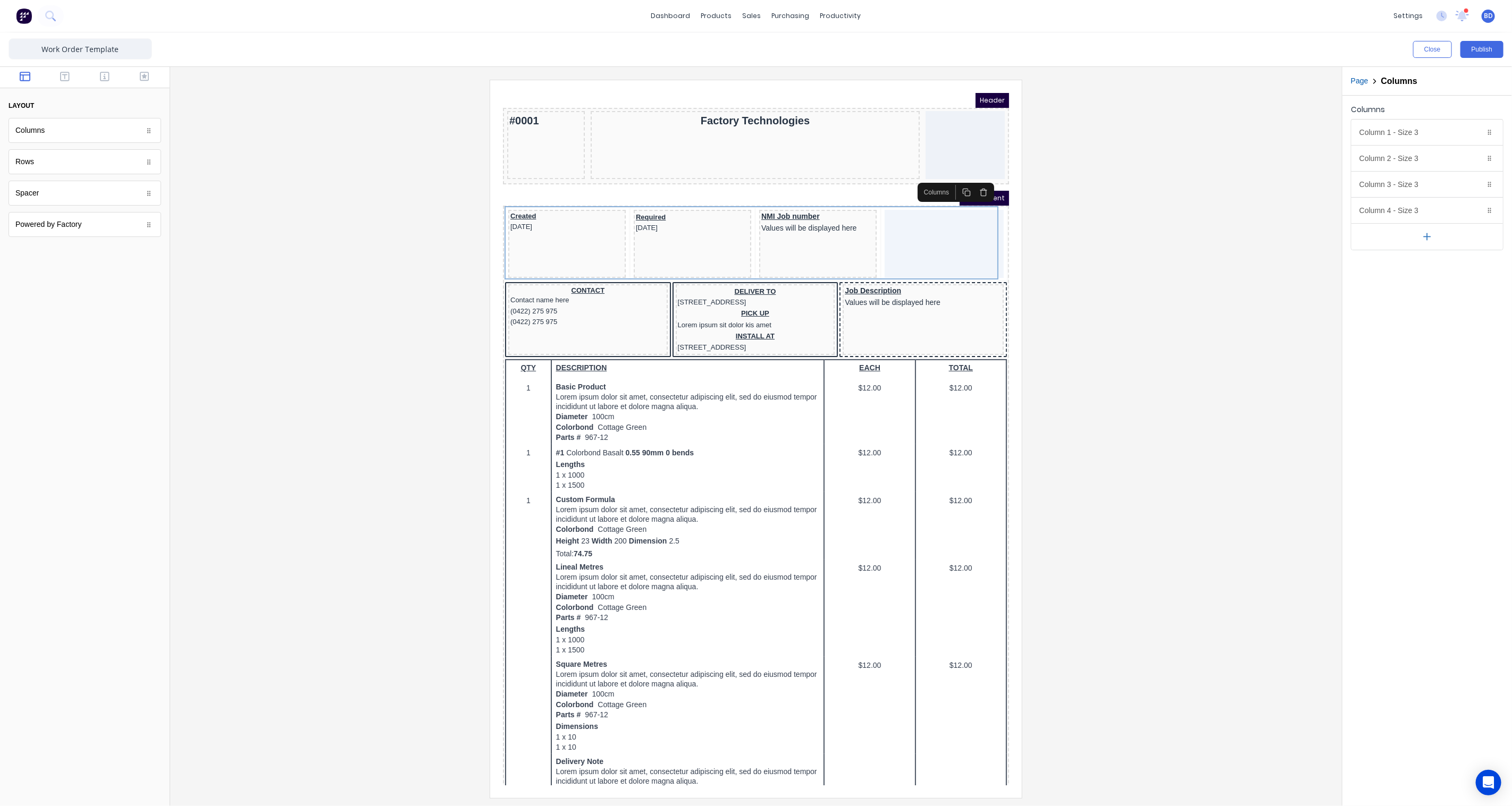
click at [28, 78] on icon "button" at bounding box center [25, 76] width 10 height 10
click at [67, 129] on div "Columns" at bounding box center [85, 130] width 153 height 25
click at [67, 79] on icon "button" at bounding box center [65, 76] width 10 height 10
click at [115, 79] on button "button" at bounding box center [105, 78] width 33 height 13
click at [140, 79] on icon "button" at bounding box center [145, 76] width 10 height 10
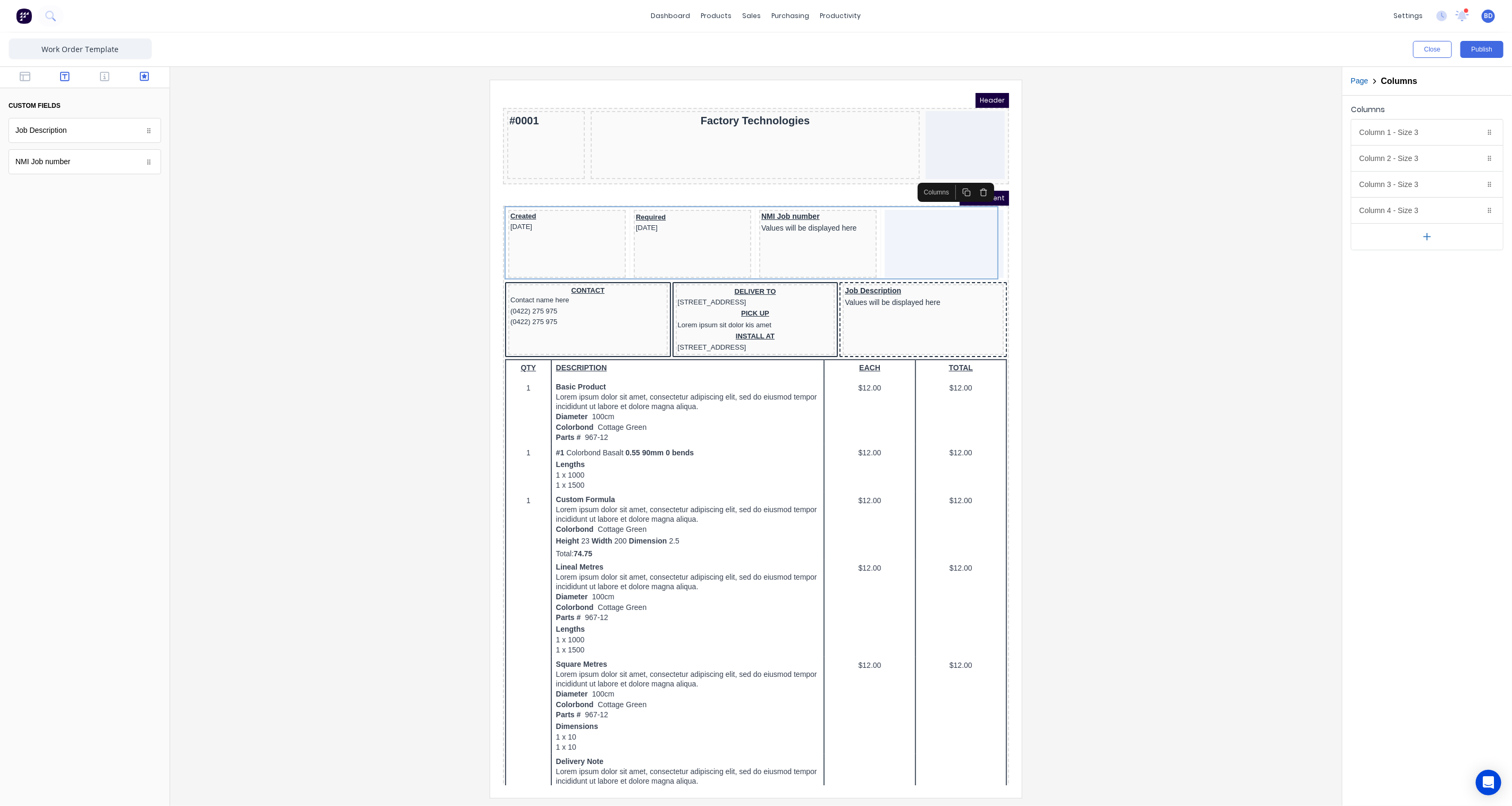
click at [70, 76] on button "button" at bounding box center [65, 78] width 33 height 13
click at [103, 76] on icon "button" at bounding box center [105, 76] width 10 height 10
click at [304, 341] on div at bounding box center [756, 438] width 1154 height 718
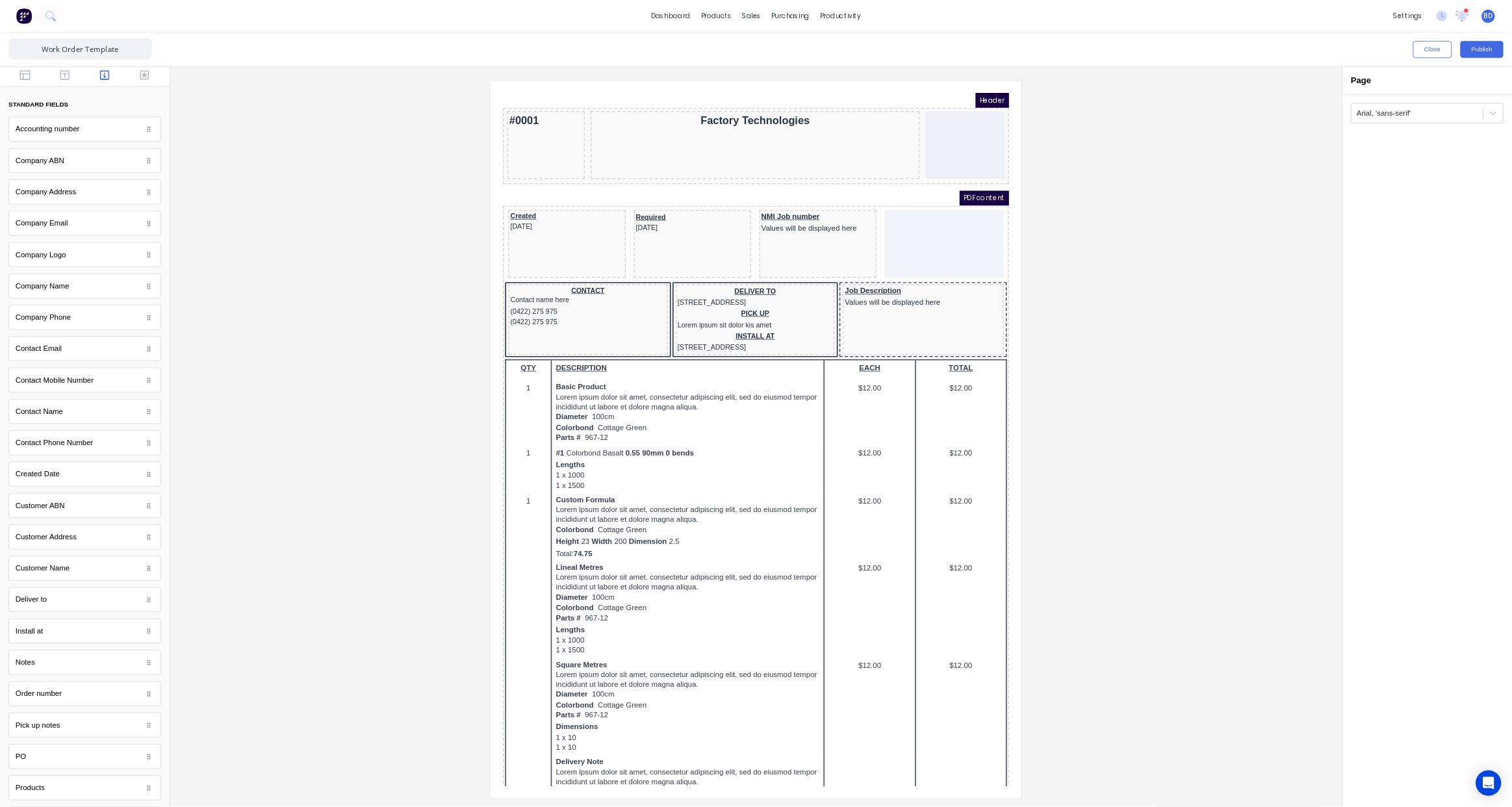
scroll to position [0, 0]
click at [174, 91] on button "button" at bounding box center [177, 95] width 41 height 16
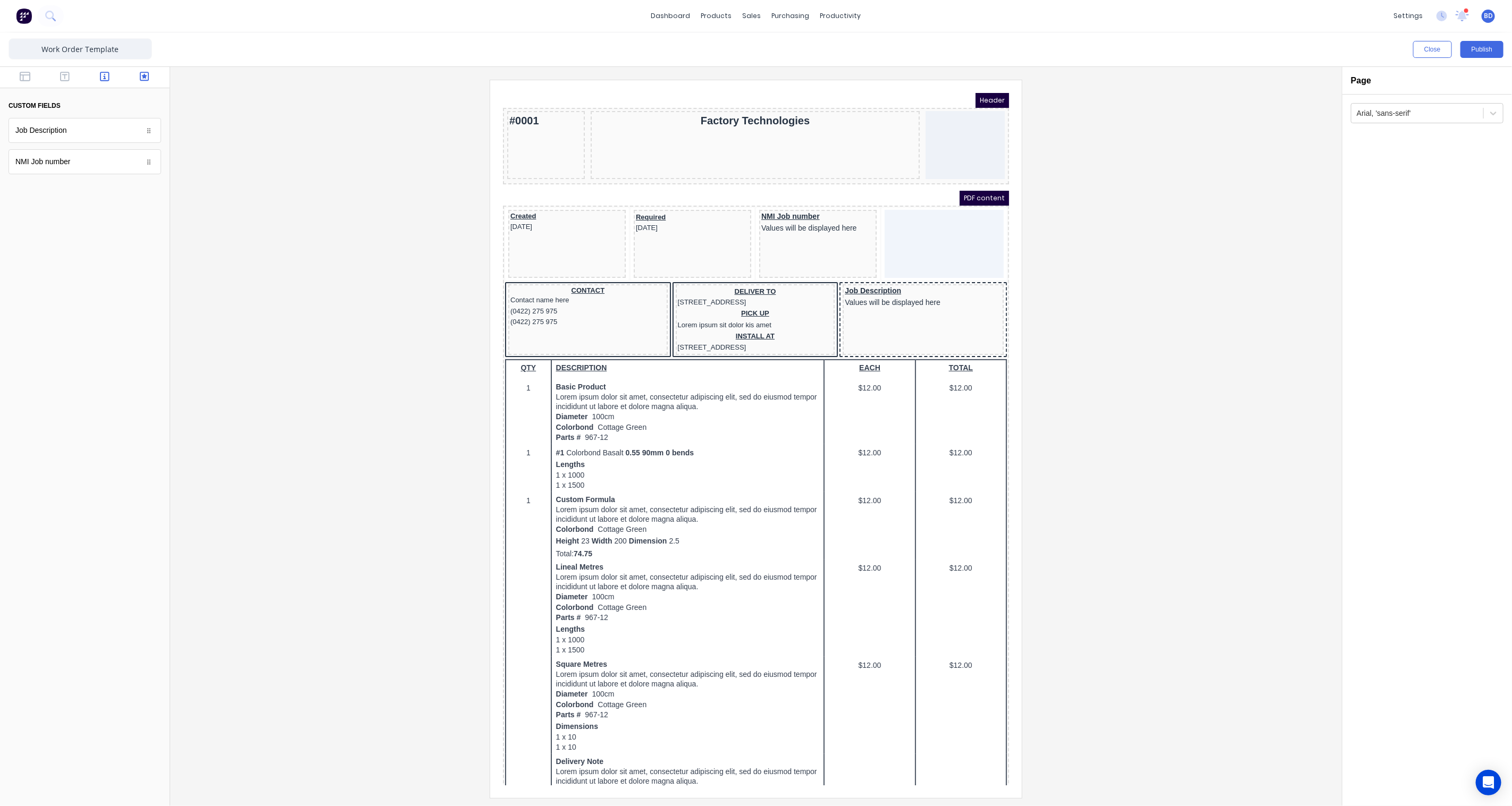
click at [103, 75] on icon "button" at bounding box center [105, 76] width 10 height 10
click at [68, 75] on button "button" at bounding box center [65, 78] width 33 height 13
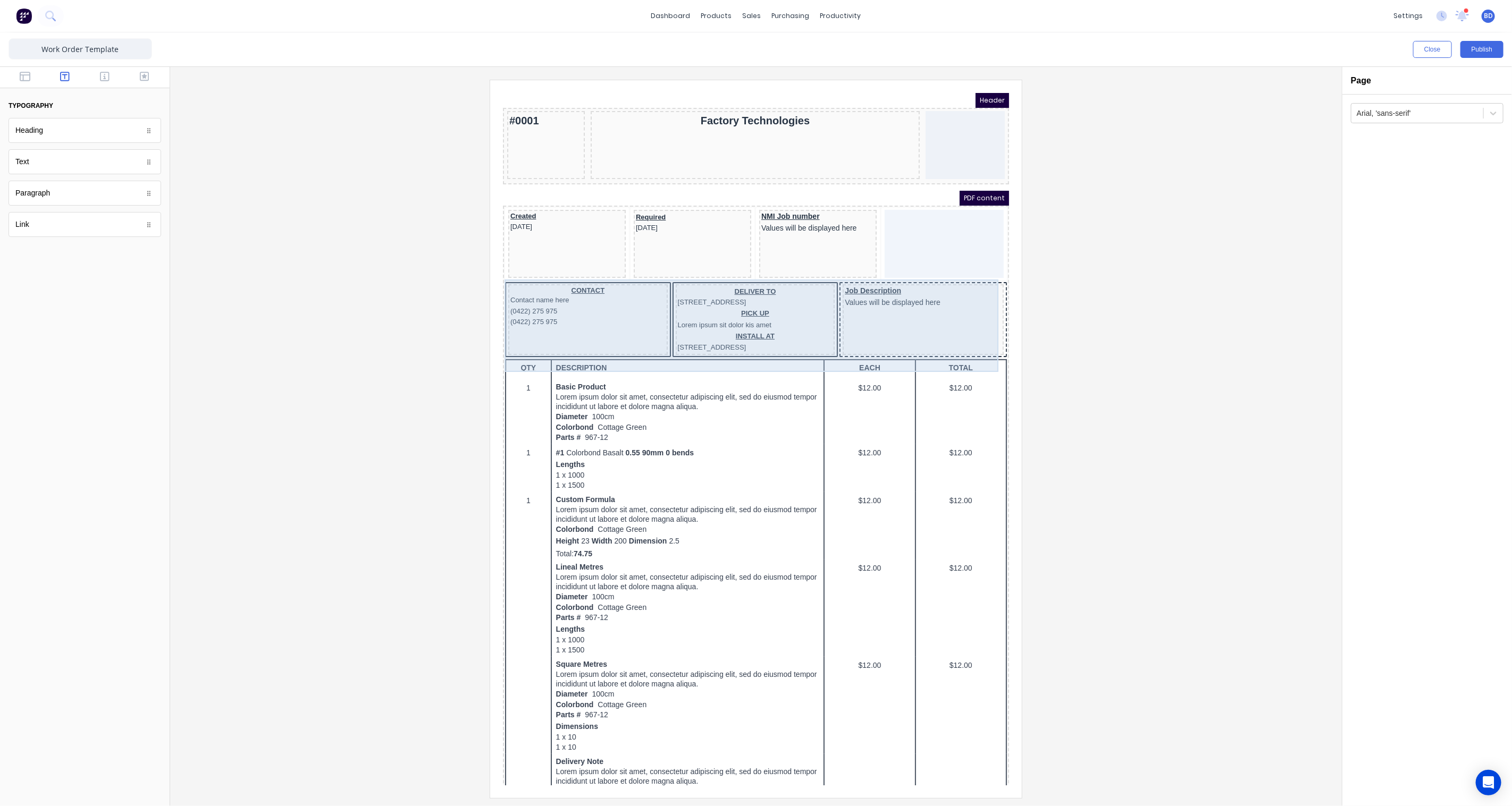
click at [860, 293] on div "Job Description Values will be displayed here" at bounding box center [910, 306] width 161 height 71
click at [927, 333] on div "Job Description Values will be displayed here" at bounding box center [910, 306] width 161 height 71
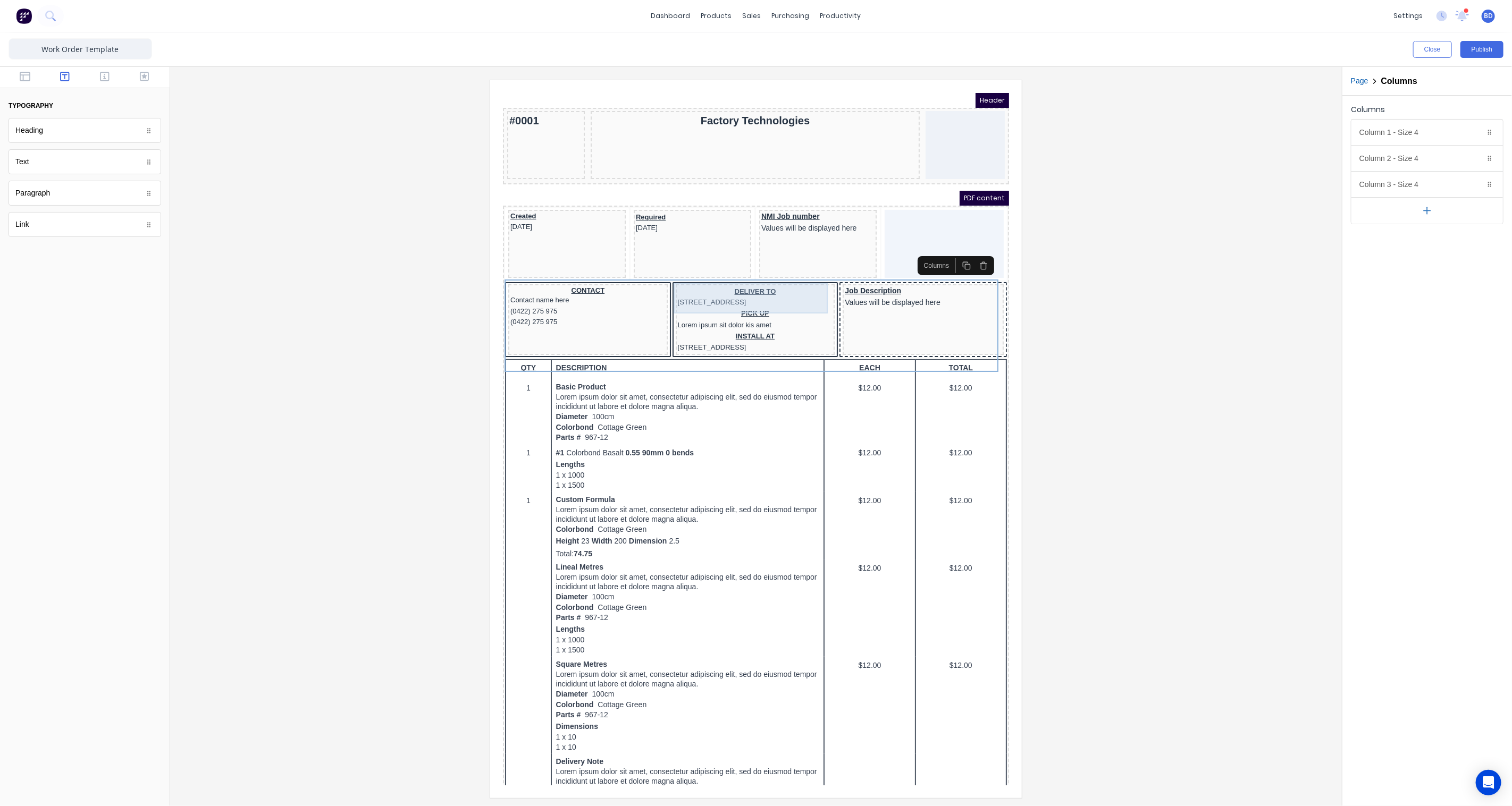
click at [803, 283] on div "DELIVER TO 234 Beach Road Gold Coast, Queensland, Australia" at bounding box center [741, 283] width 155 height 21
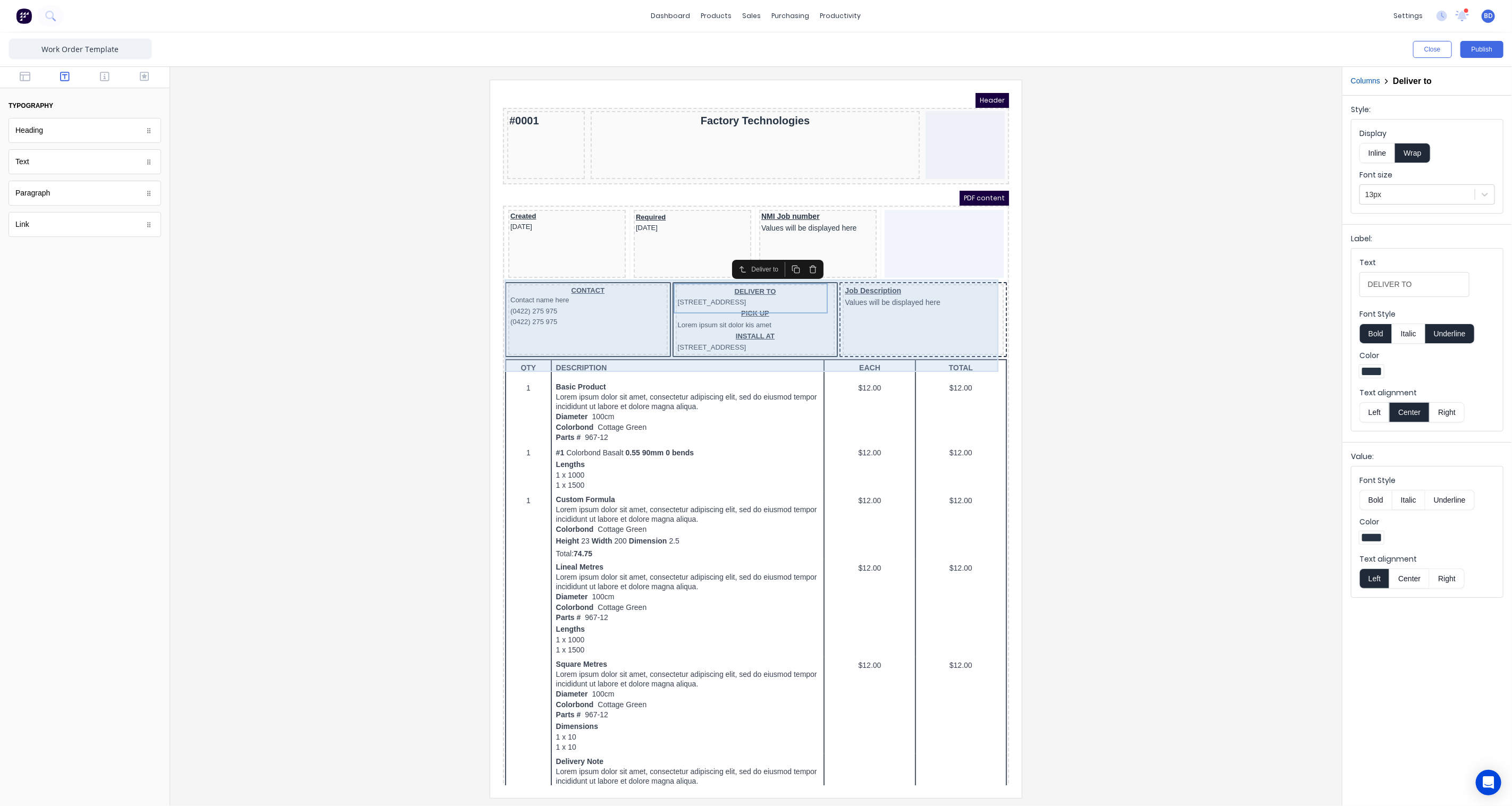
click at [818, 308] on div "CONTACT Contact name here (0422) 275 975 (0422) 275 975 DELIVER TO 234 Beach Ro…" at bounding box center [743, 307] width 502 height 77
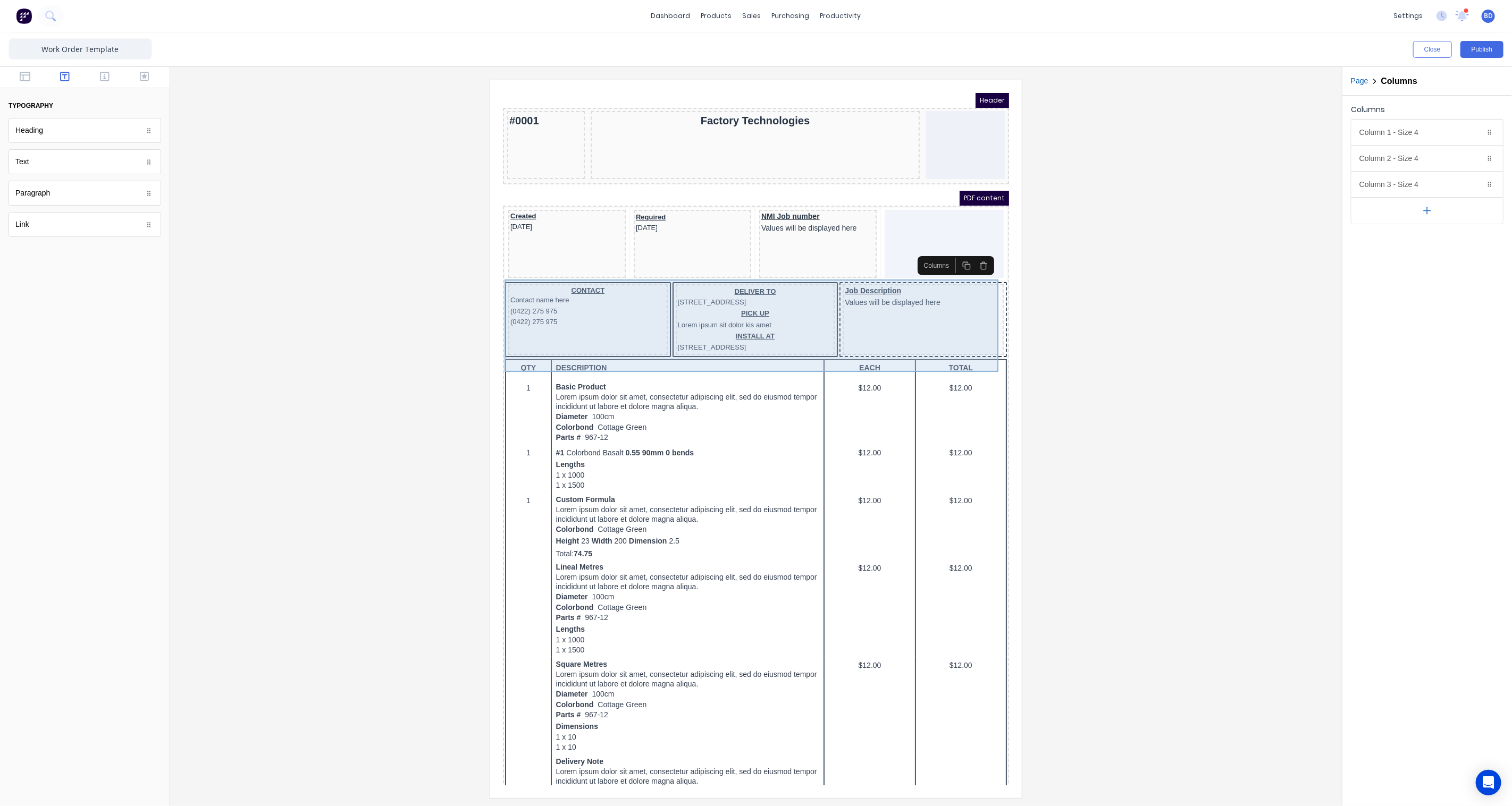
click at [889, 314] on div "Job Description Values will be displayed here" at bounding box center [910, 306] width 161 height 71
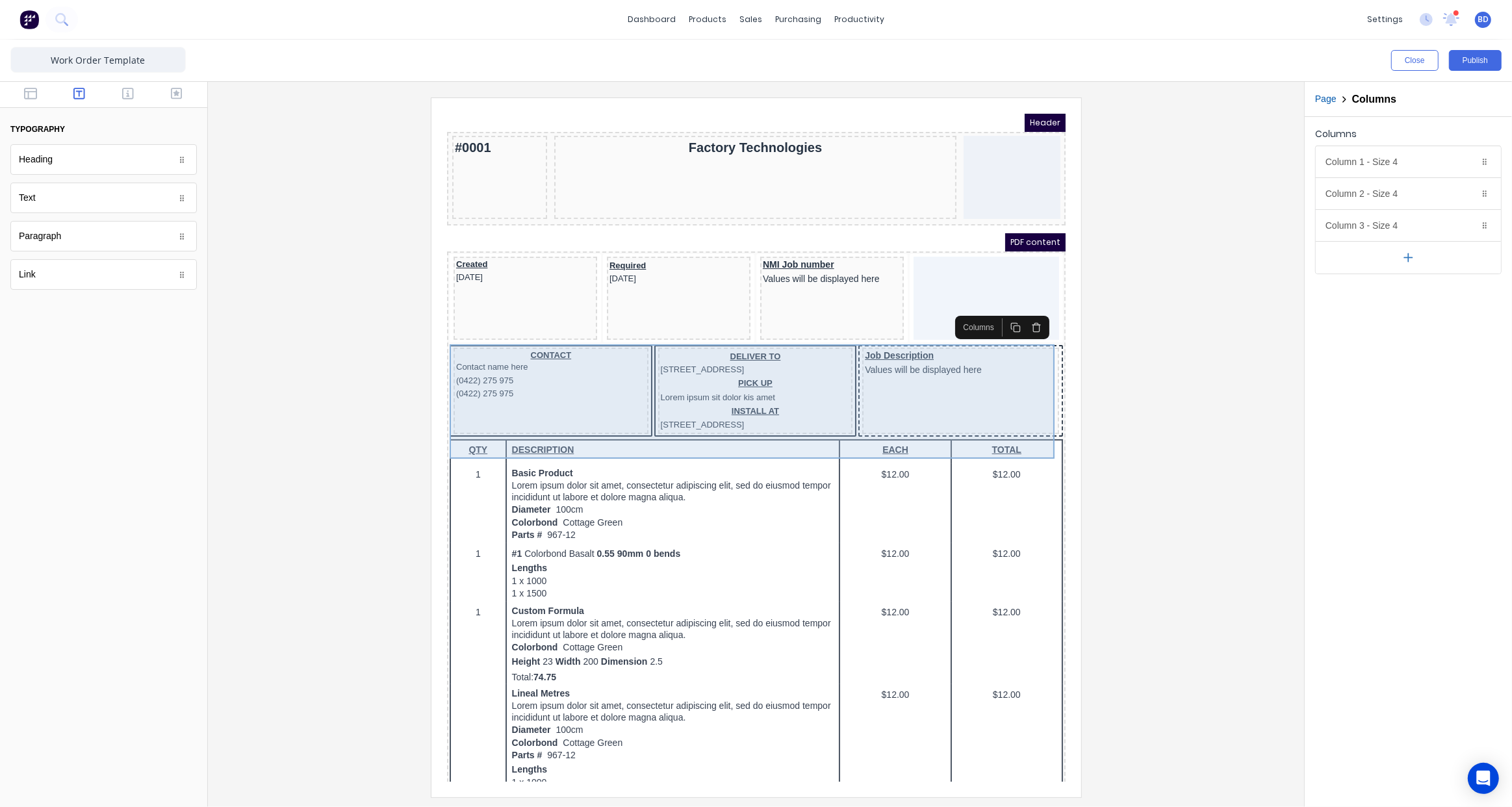
click at [886, 381] on div "Job Description Values will be displayed here" at bounding box center [944, 374] width 197 height 86
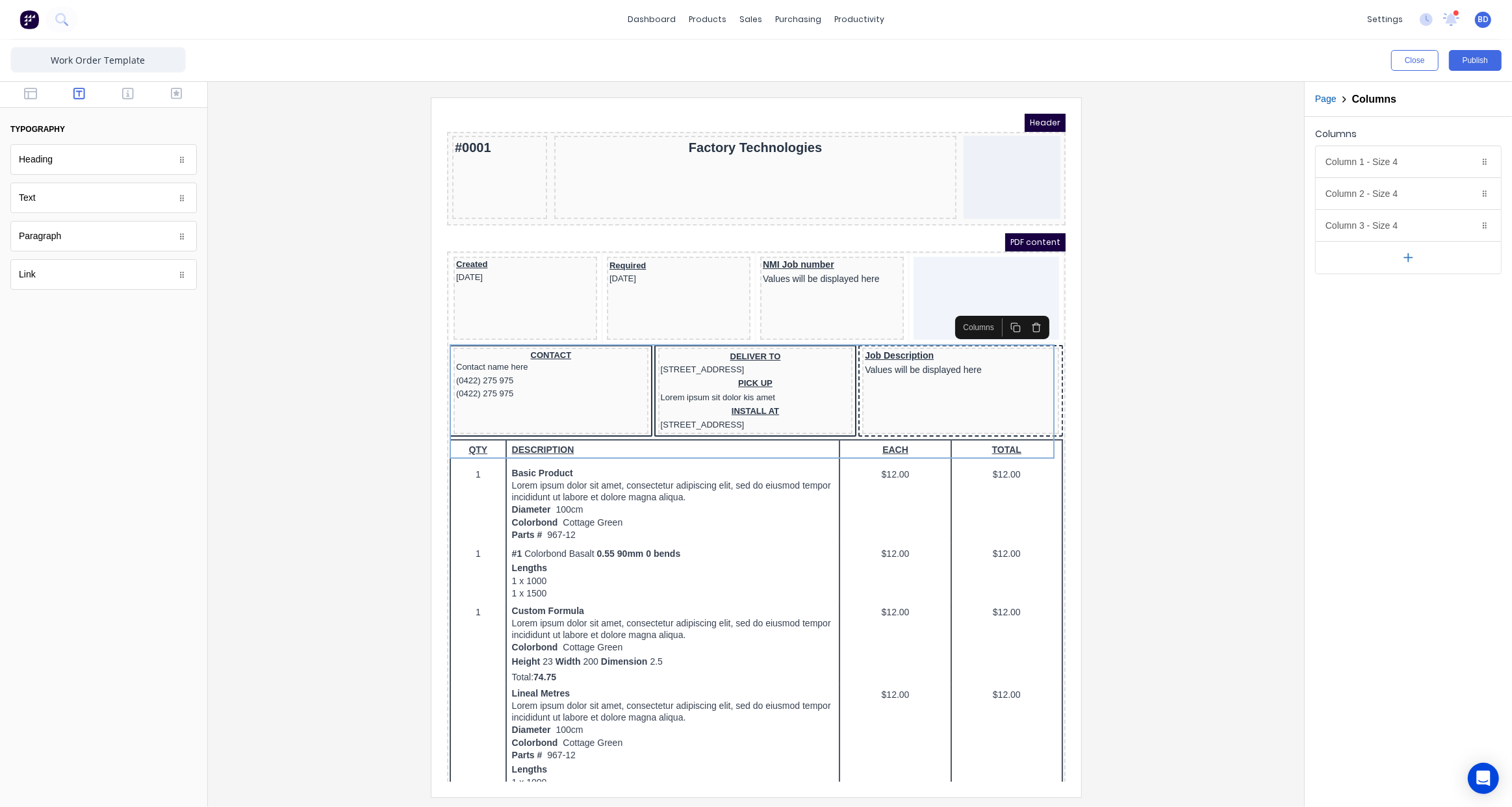
click at [113, 162] on div "Heading" at bounding box center [104, 159] width 186 height 30
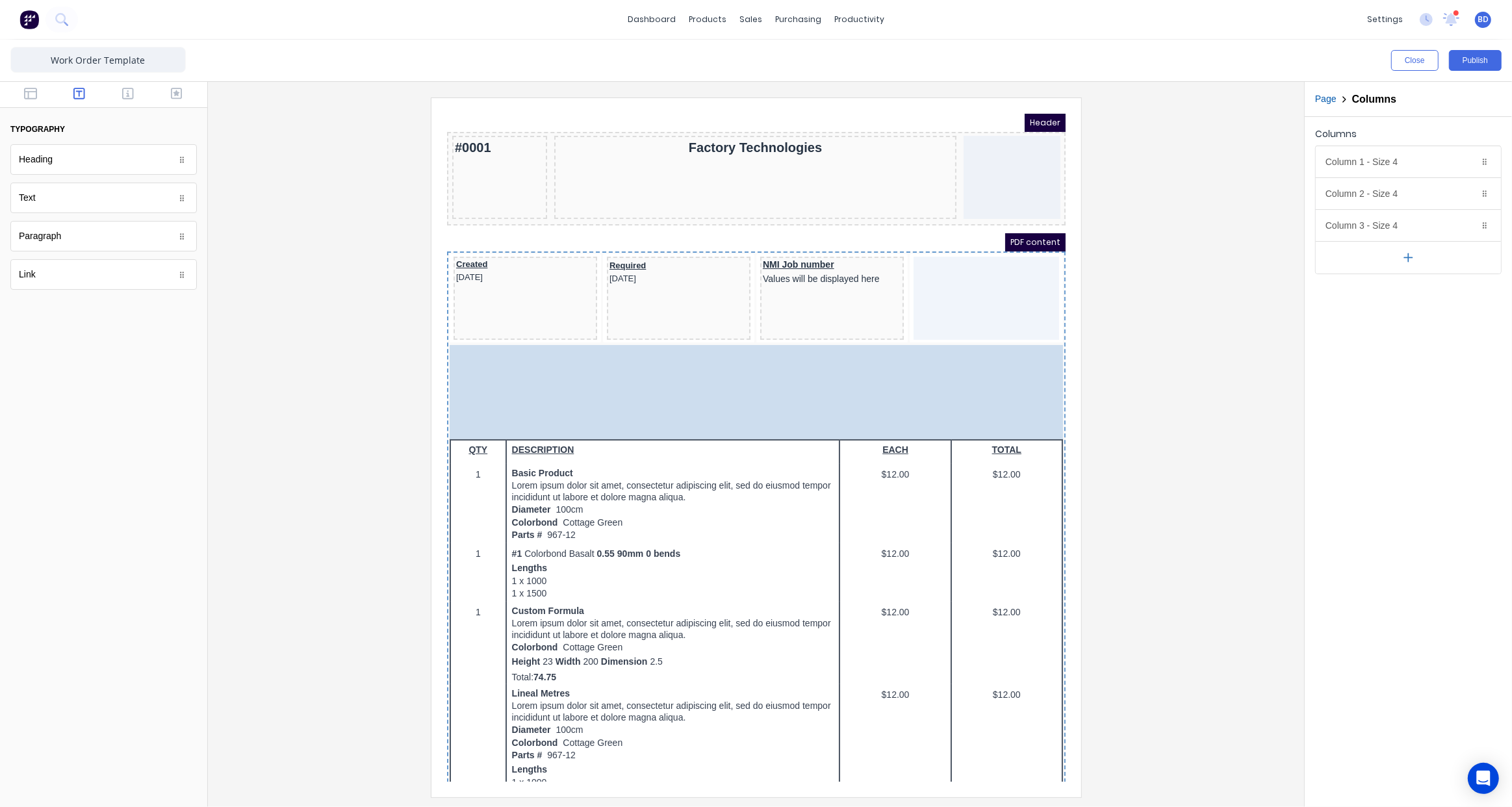
click at [970, 374] on body "Header #0001 Factory Technologies PDF content Created 29/10/2024 Required 29/10…" at bounding box center [740, 431] width 619 height 668
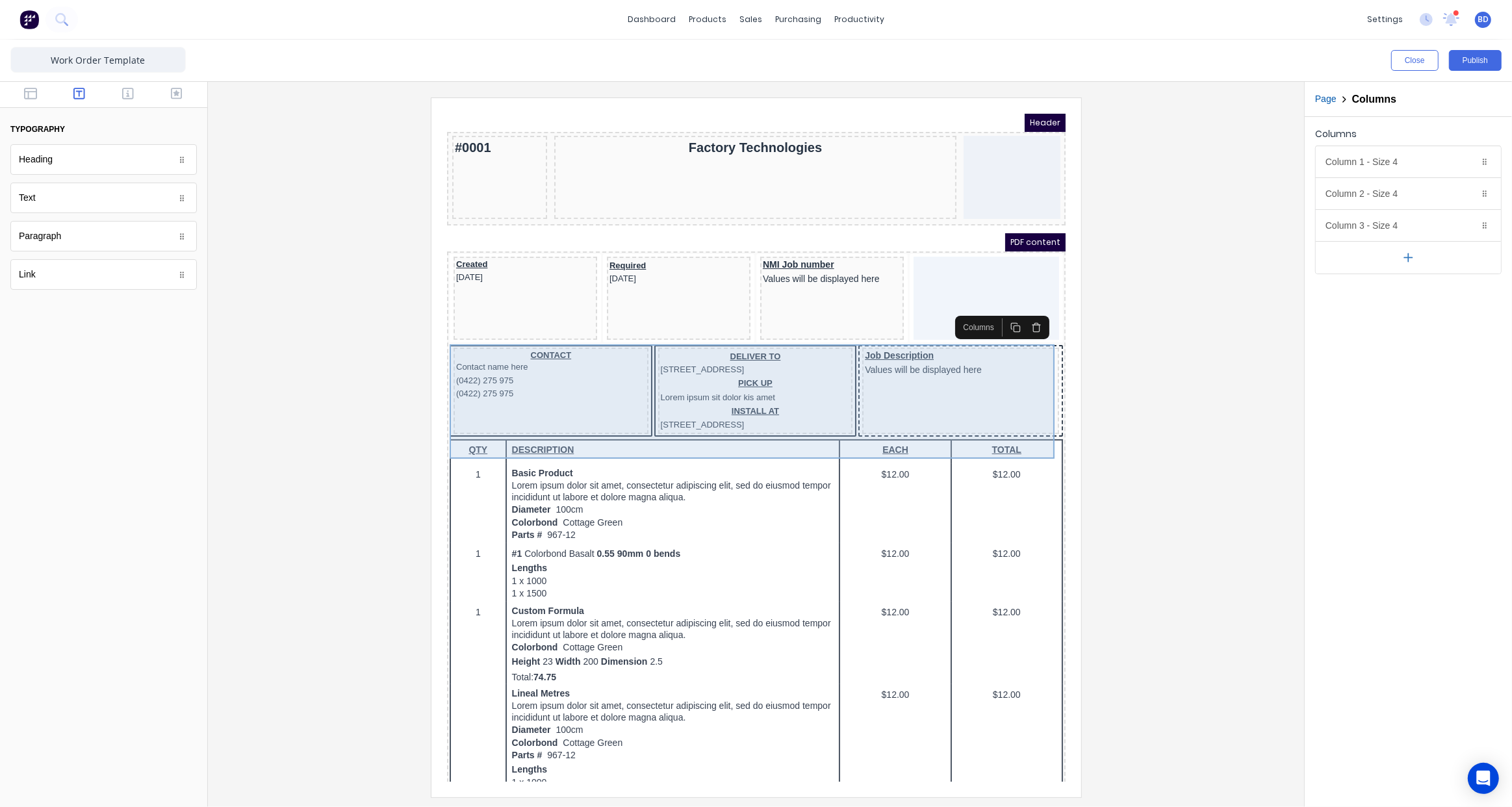
drag, startPoint x: 978, startPoint y: 366, endPoint x: 943, endPoint y: 375, distance: 36.1
click at [943, 375] on div "Job Description Values will be displayed here" at bounding box center [944, 374] width 197 height 86
click at [838, 416] on div "CONTACT Contact name here (0422) 275 975 (0422) 275 975 DELIVER TO 234 Beach Ro…" at bounding box center [740, 376] width 614 height 94
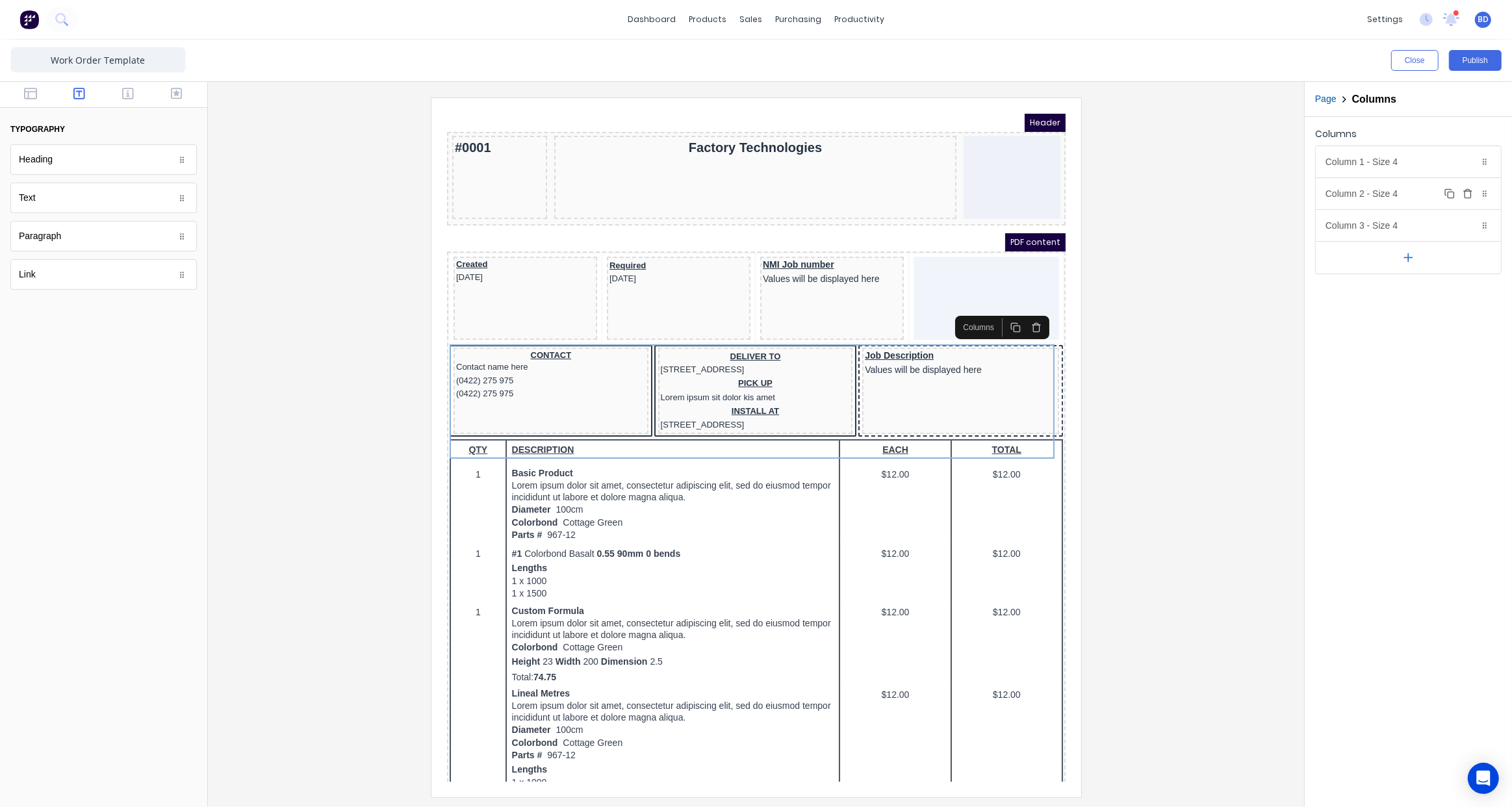
click at [1402, 193] on div "Column 2 - Size 4 Duplicate Delete" at bounding box center [1408, 193] width 185 height 31
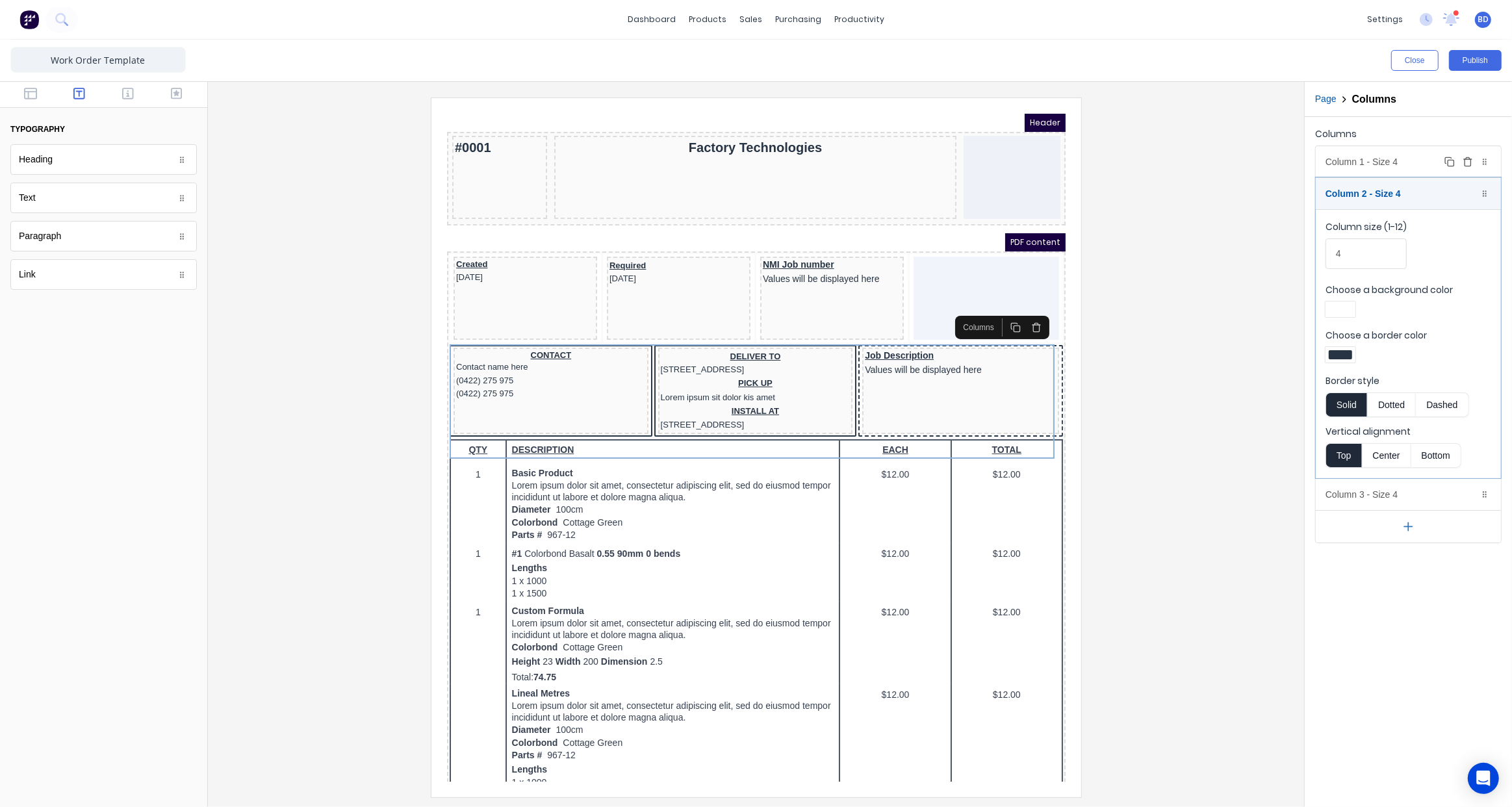
click at [1395, 164] on div "Column 1 - Size 4 Duplicate Delete" at bounding box center [1408, 162] width 185 height 31
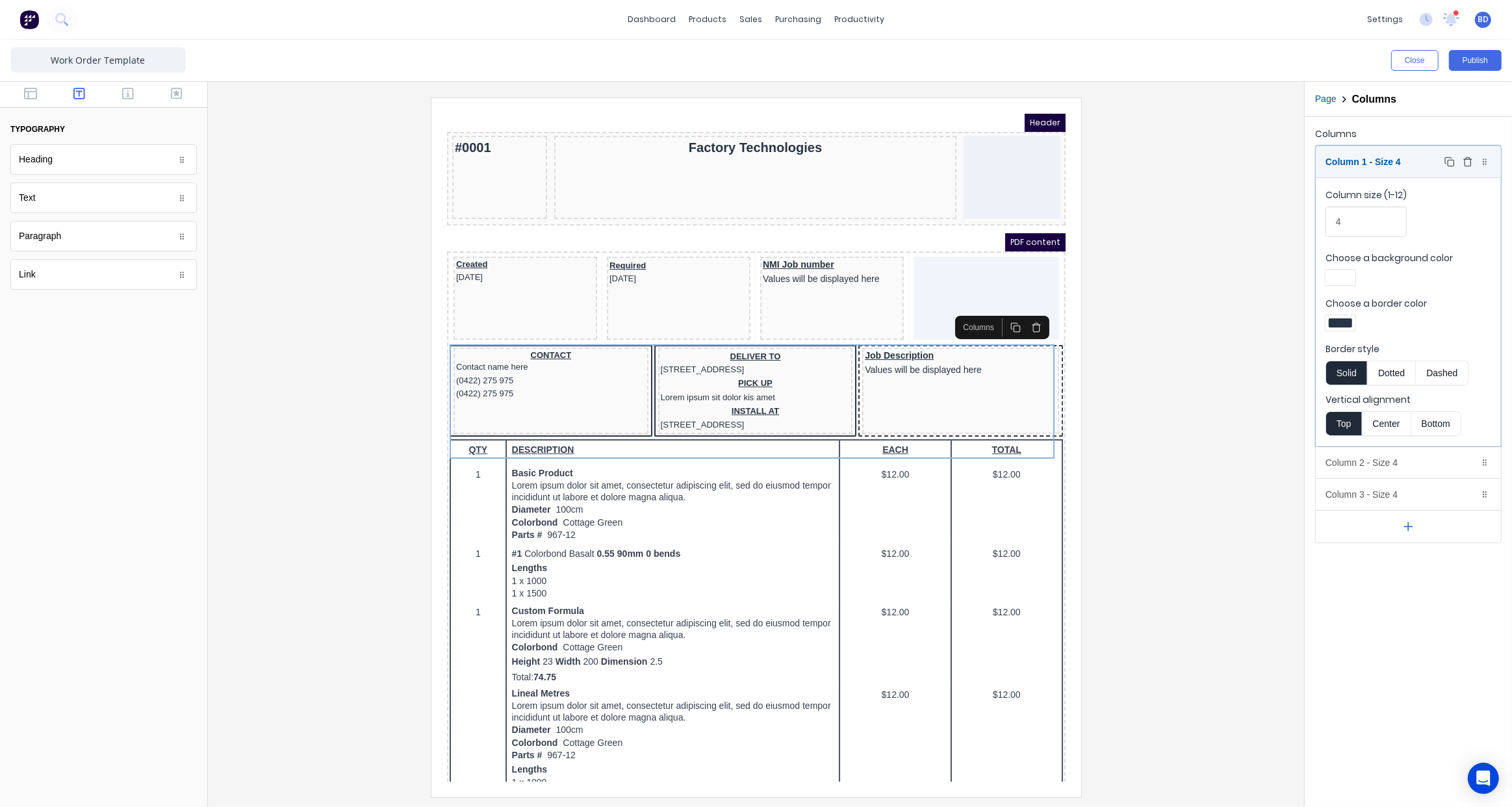
click at [1390, 160] on div "Column 1 - Size 4 Duplicate Delete" at bounding box center [1408, 162] width 185 height 31
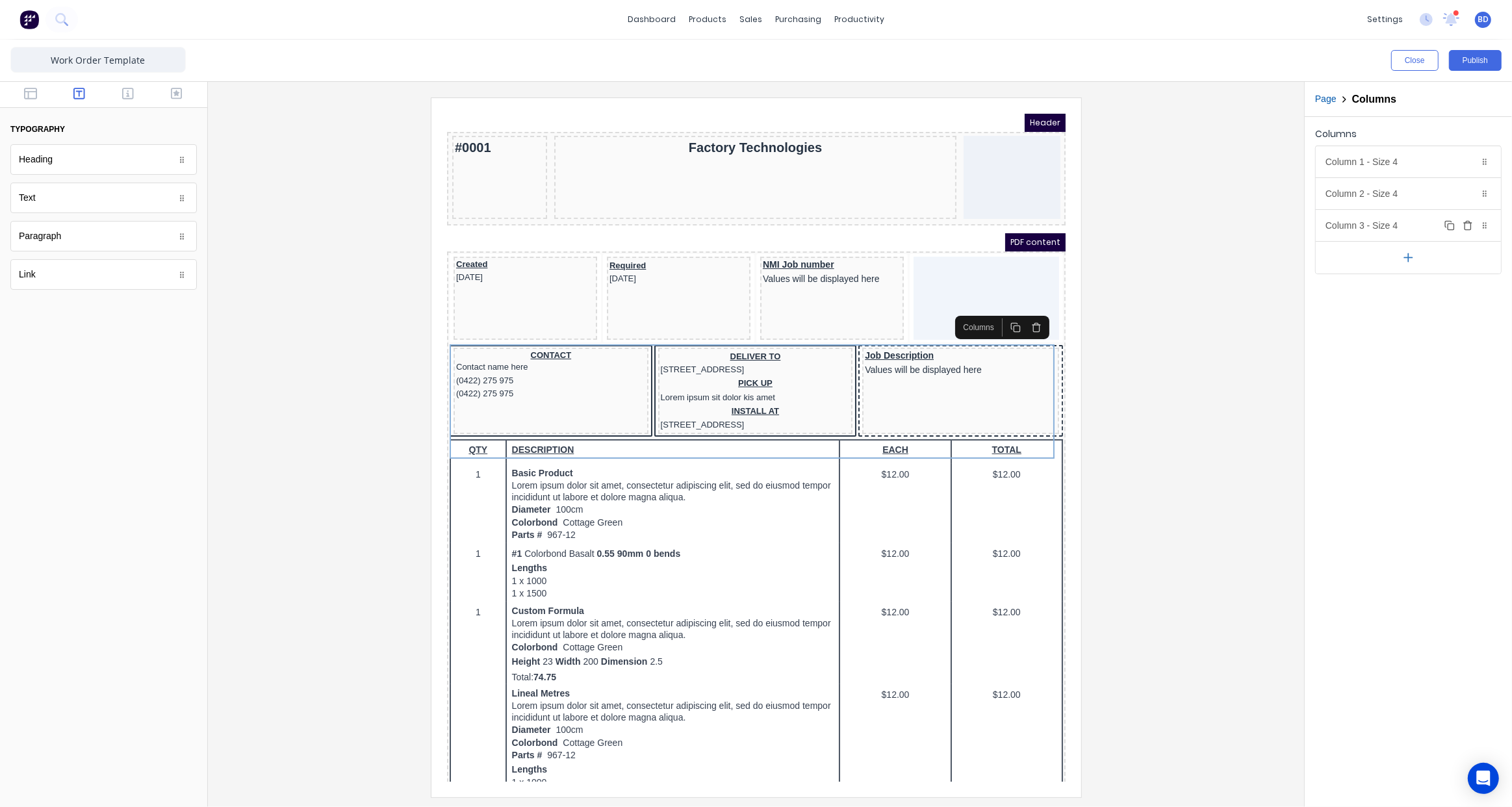
click at [1387, 230] on div "Column 3 - Size 4 Duplicate Delete" at bounding box center [1408, 225] width 185 height 31
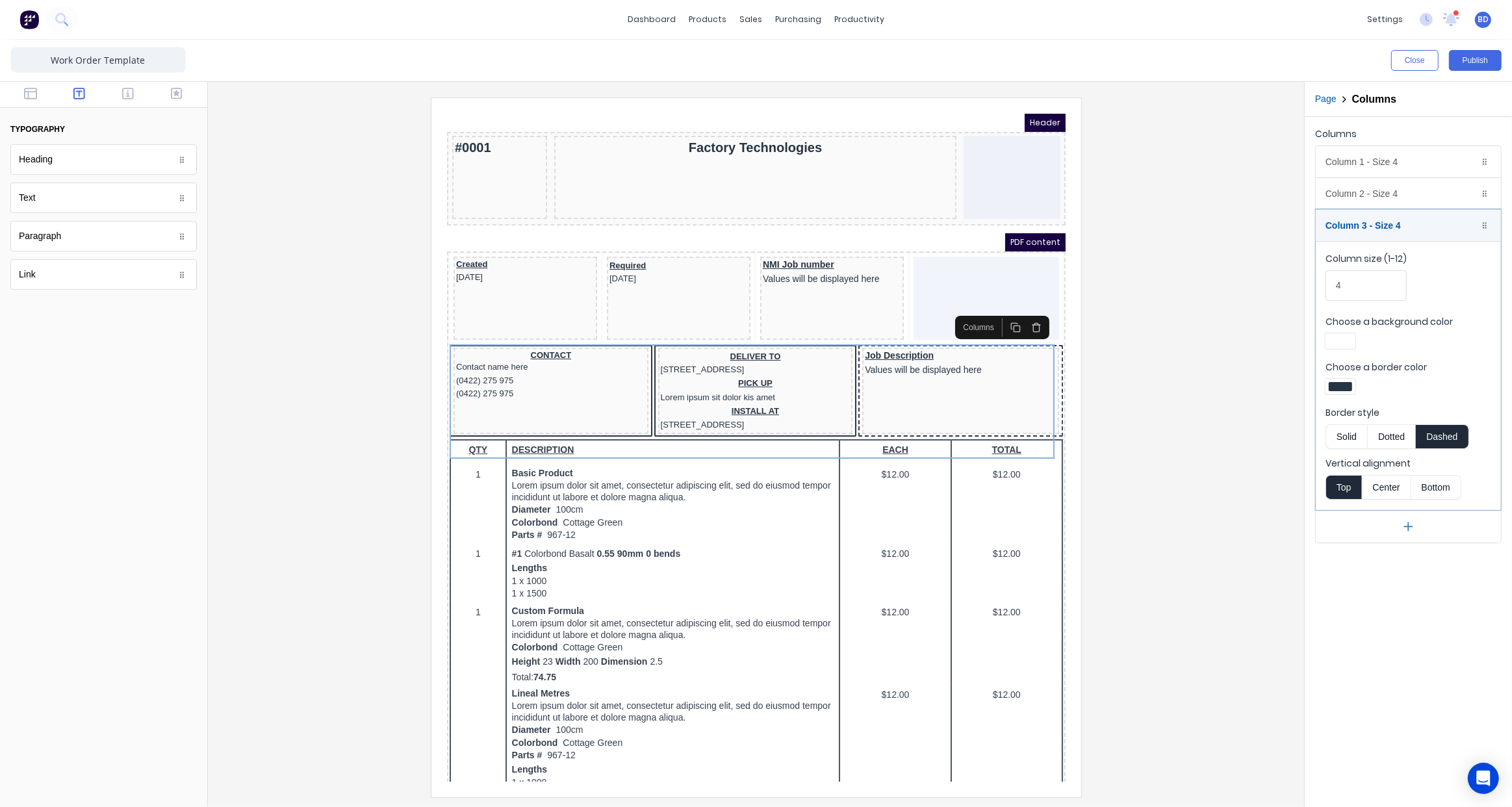
click at [1342, 434] on button "Solid" at bounding box center [1346, 436] width 42 height 24
click at [835, 260] on div "NMI Job number Values will be displayed here" at bounding box center [816, 255] width 139 height 25
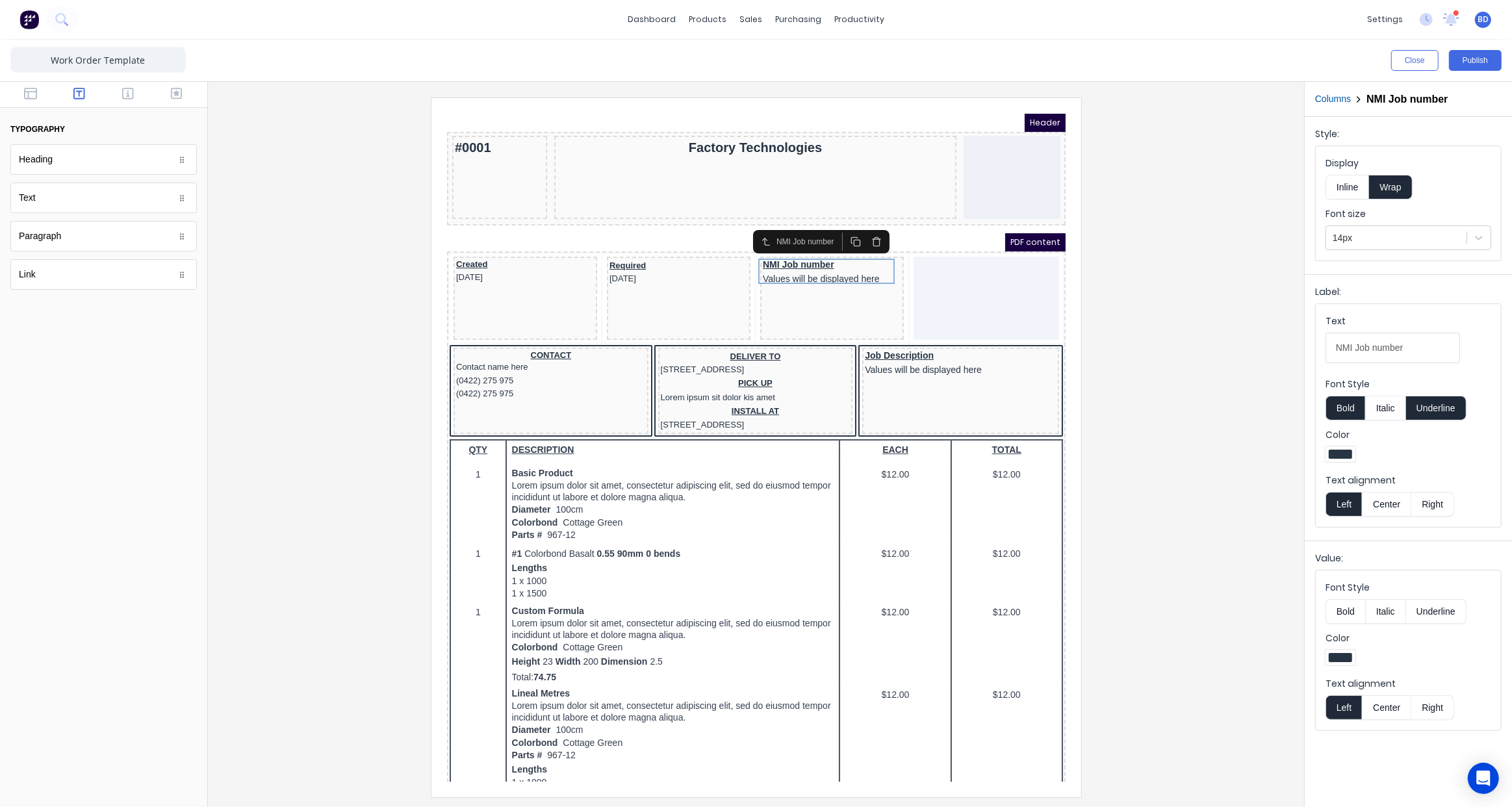
click at [1341, 454] on div at bounding box center [1340, 454] width 23 height 9
click at [1363, 546] on div at bounding box center [1361, 552] width 15 height 15
click at [1261, 407] on div at bounding box center [756, 447] width 1075 height 699
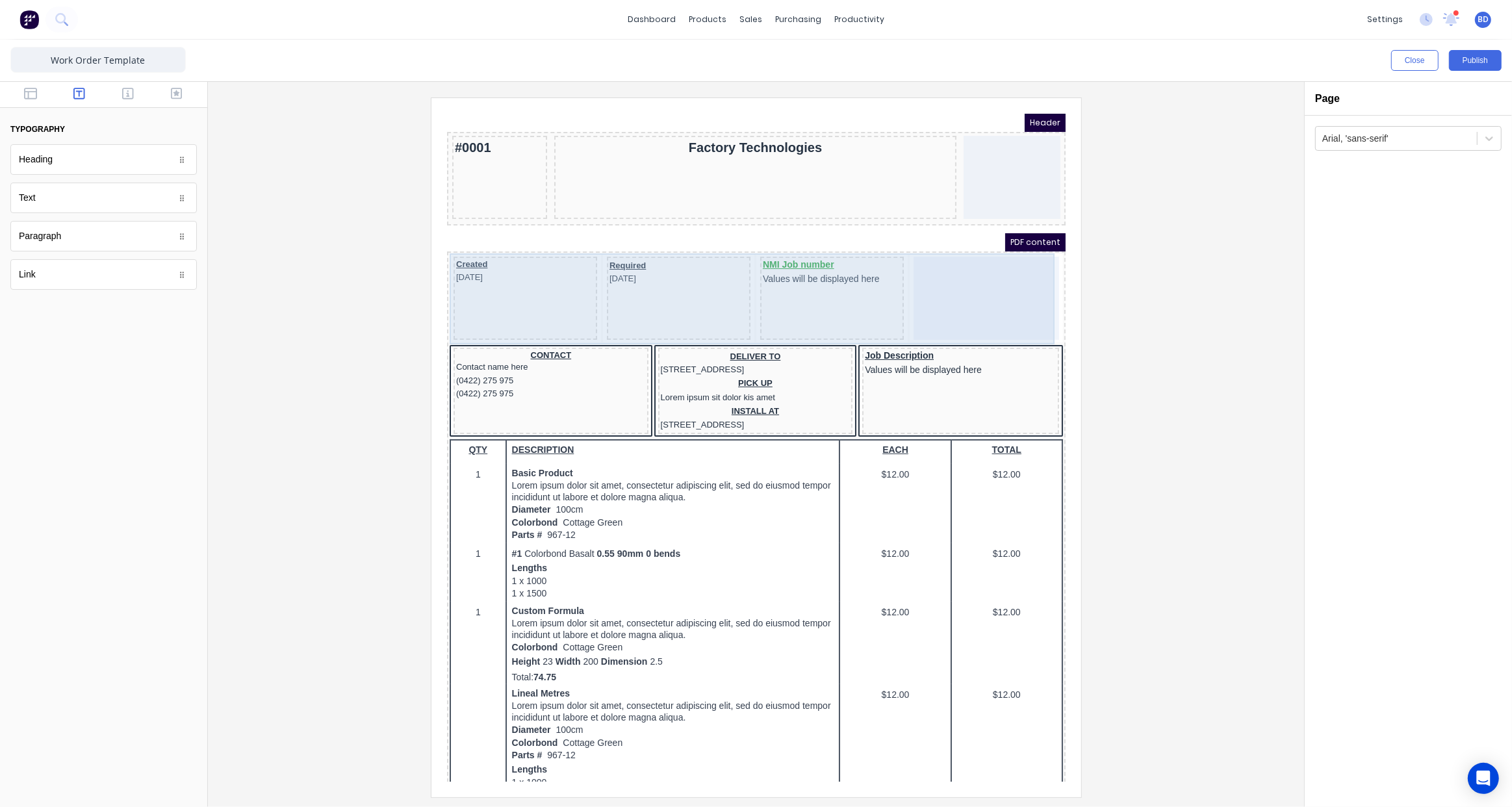
click at [936, 289] on div at bounding box center [970, 283] width 146 height 84
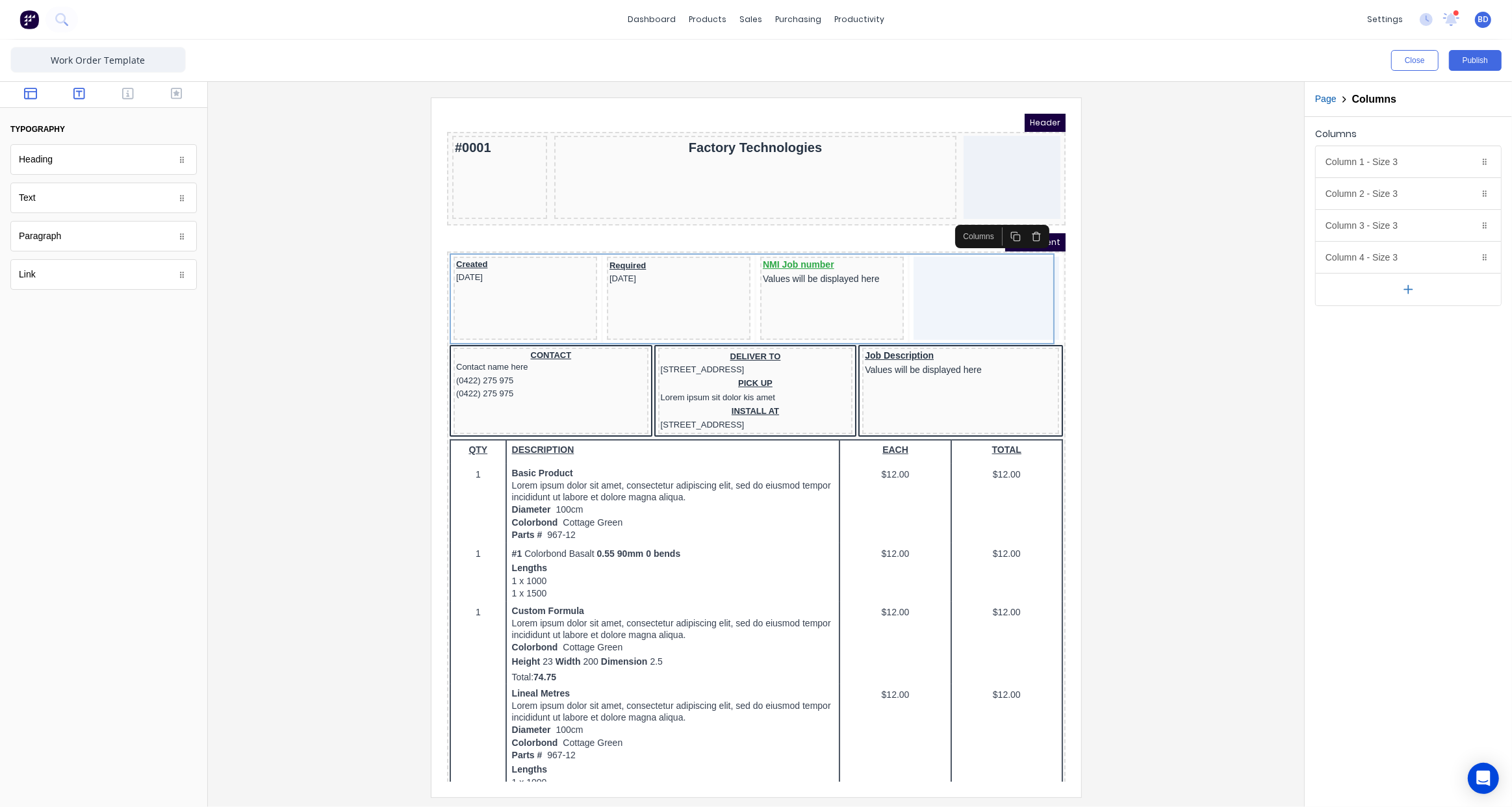
click at [29, 91] on icon "button" at bounding box center [30, 93] width 13 height 12
click at [68, 91] on button "button" at bounding box center [80, 95] width 41 height 16
click at [140, 93] on button "button" at bounding box center [128, 95] width 41 height 16
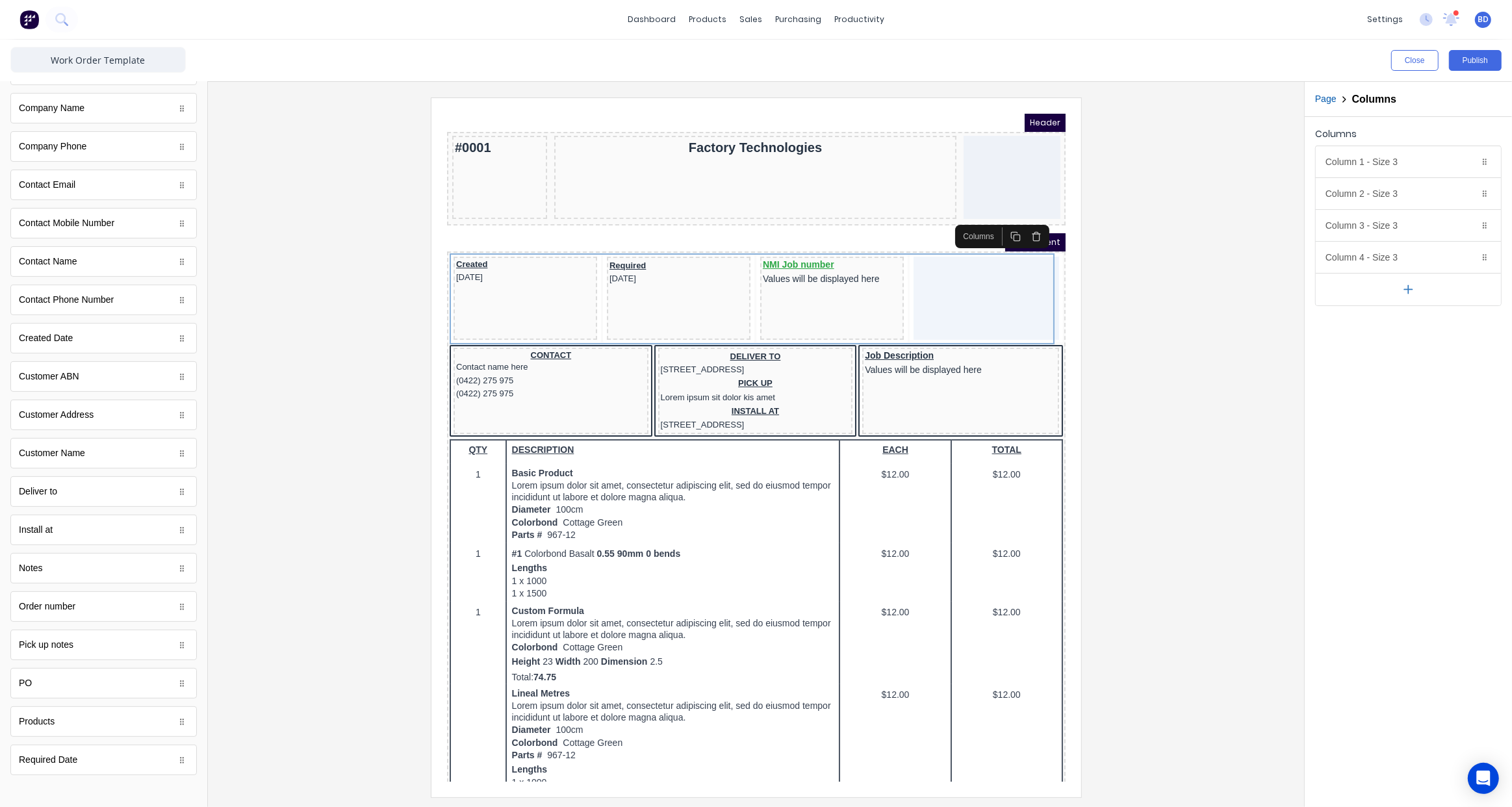
scroll to position [247, 0]
click at [1372, 227] on div "Column 3 - Size 3 Duplicate Delete" at bounding box center [1408, 225] width 185 height 31
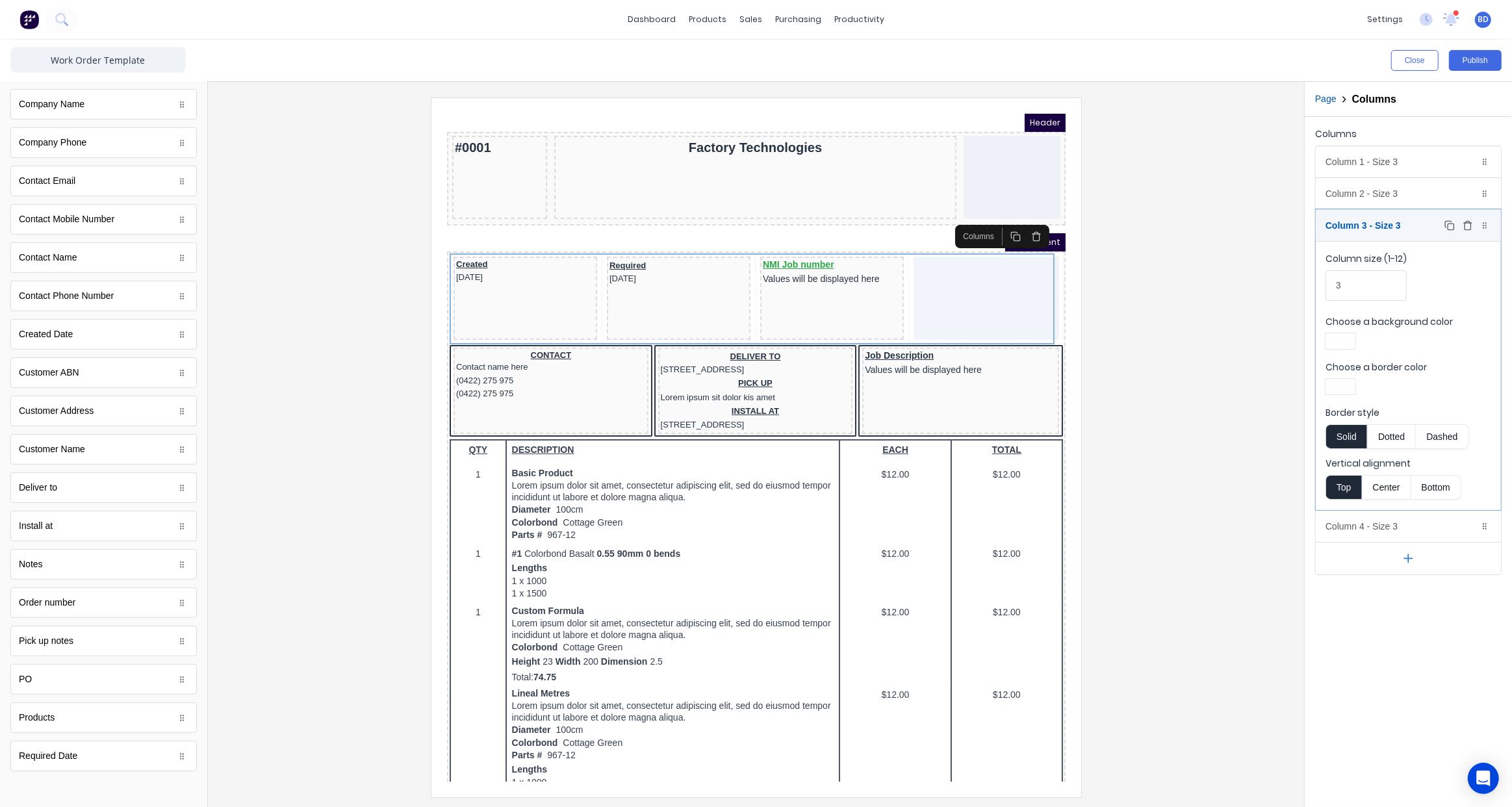
click at [1372, 227] on div "Column 3 - Size 3 Duplicate Delete" at bounding box center [1408, 225] width 185 height 31
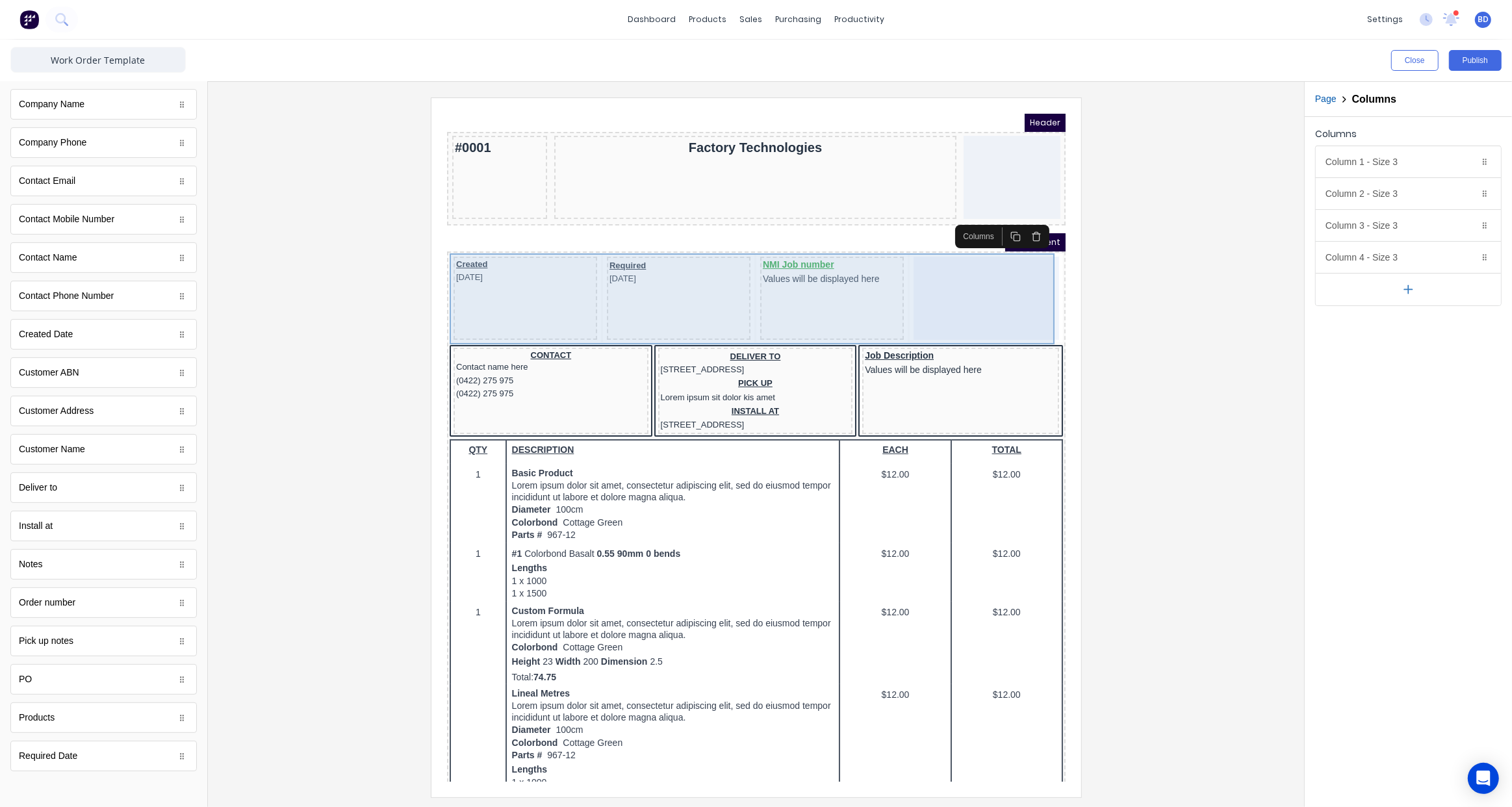
click at [812, 296] on div "NMI Job number Values will be displayed here" at bounding box center [816, 283] width 144 height 84
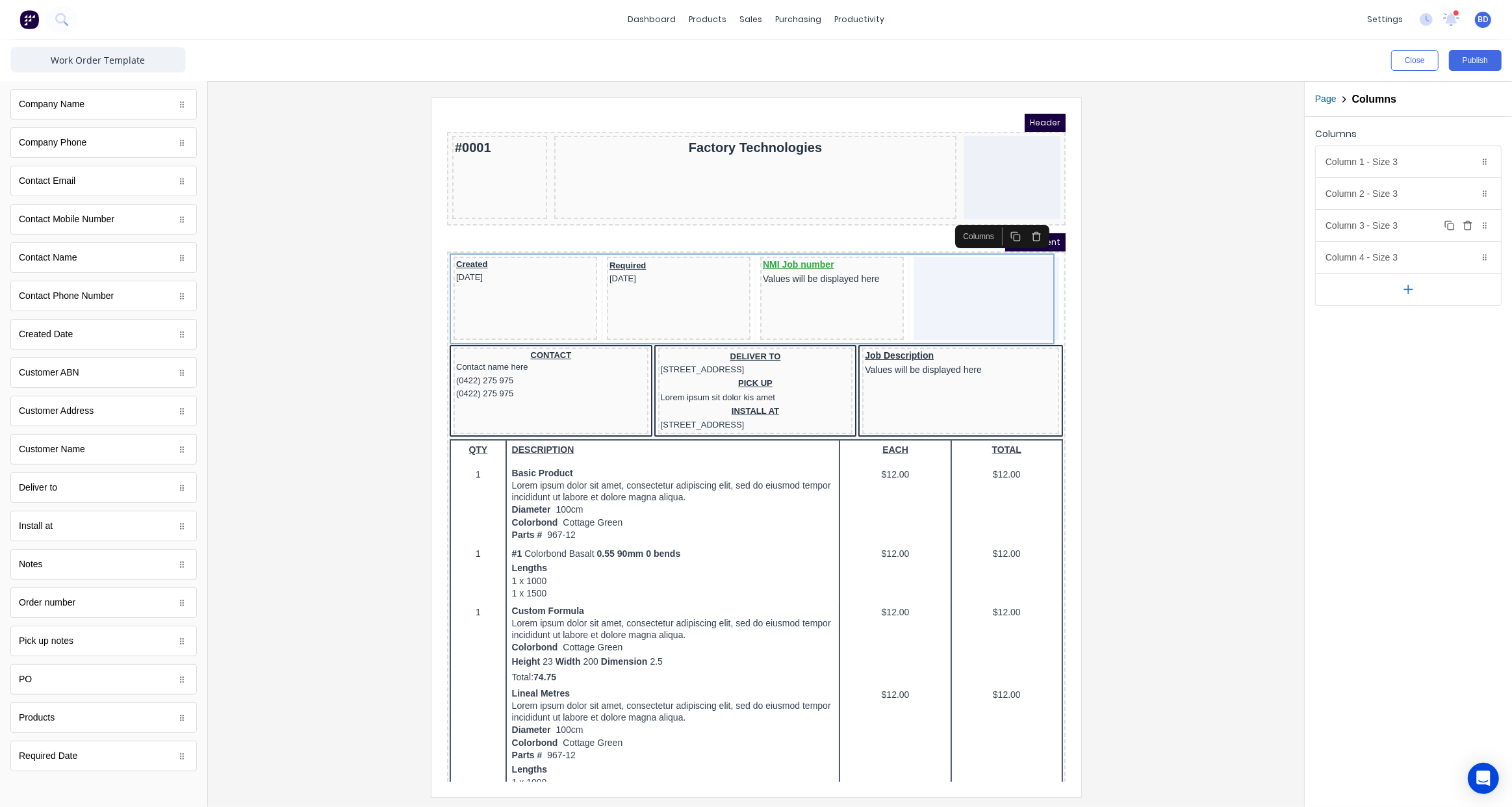
click at [1375, 227] on div "Column 3 - Size 3 Duplicate Delete" at bounding box center [1408, 225] width 185 height 31
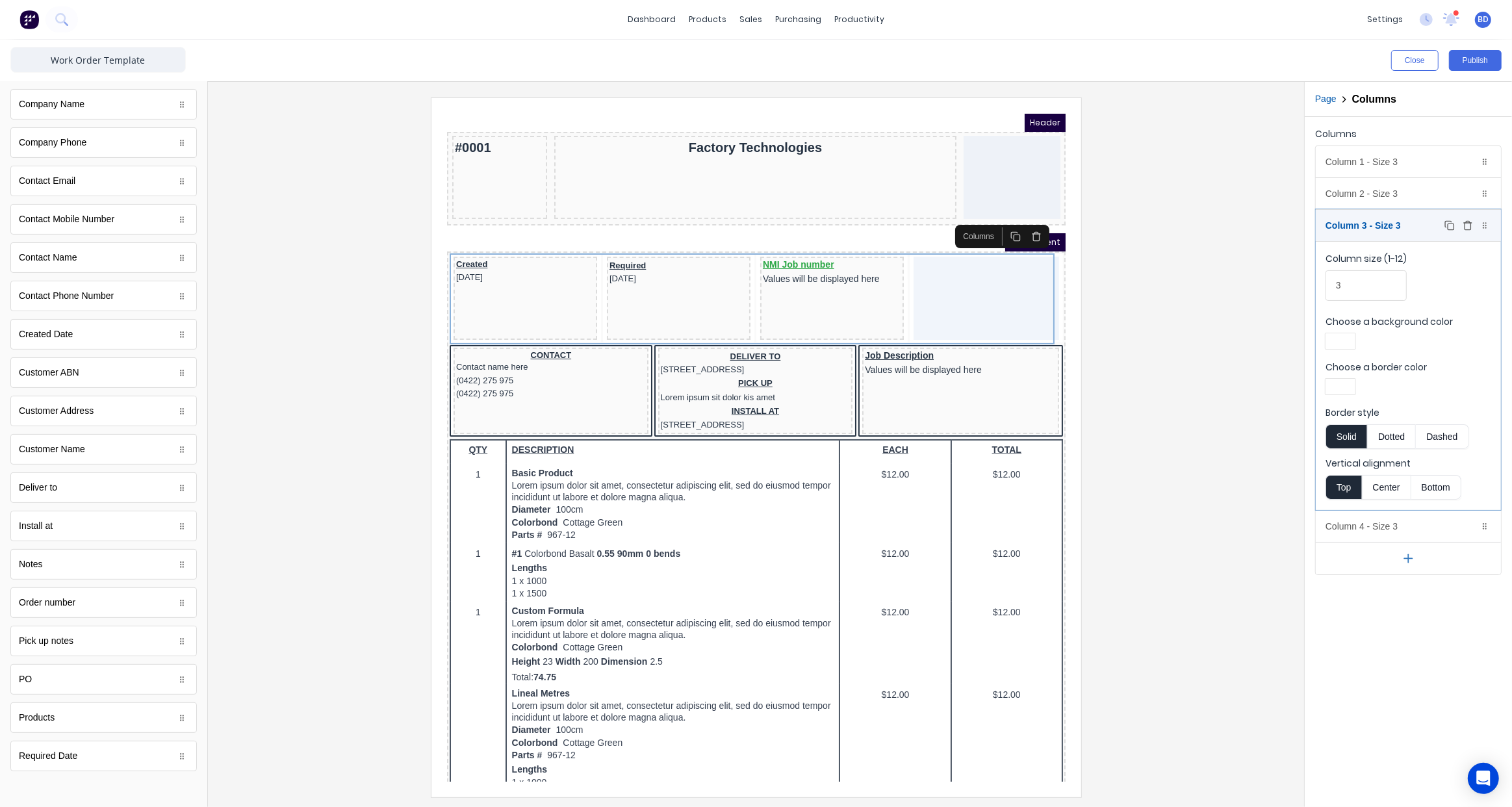
click at [1375, 227] on div "Column 3 - Size 3 Duplicate Delete" at bounding box center [1408, 225] width 185 height 31
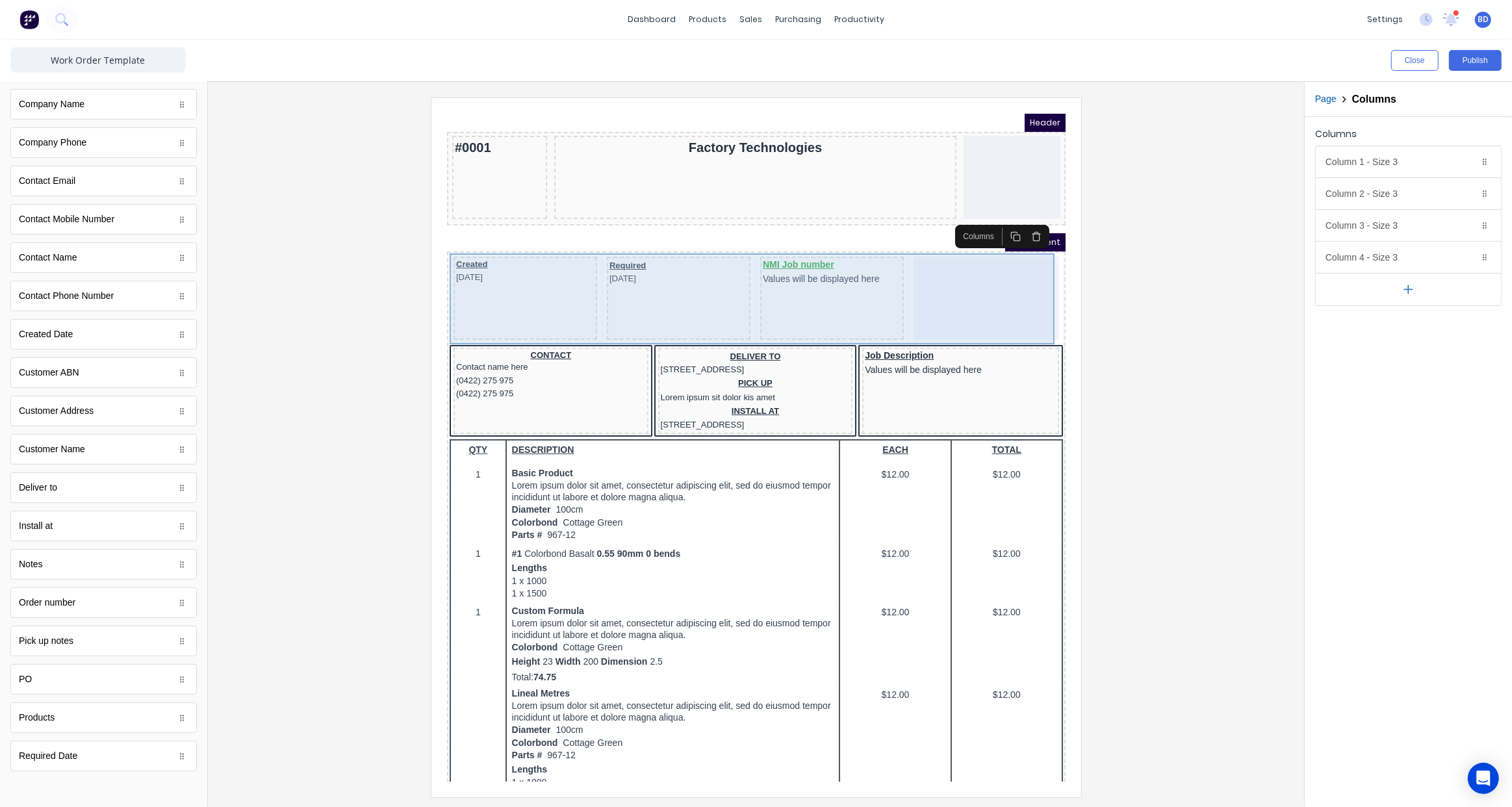
click at [737, 272] on div "Created 29/10/2024 Required 29/10/2024 NMI Job number Values will be displayed …" at bounding box center [740, 284] width 614 height 91
click at [670, 274] on div "Required 29/10/2024" at bounding box center [662, 283] width 144 height 84
click at [575, 277] on div "Created 29/10/2024" at bounding box center [509, 283] width 144 height 84
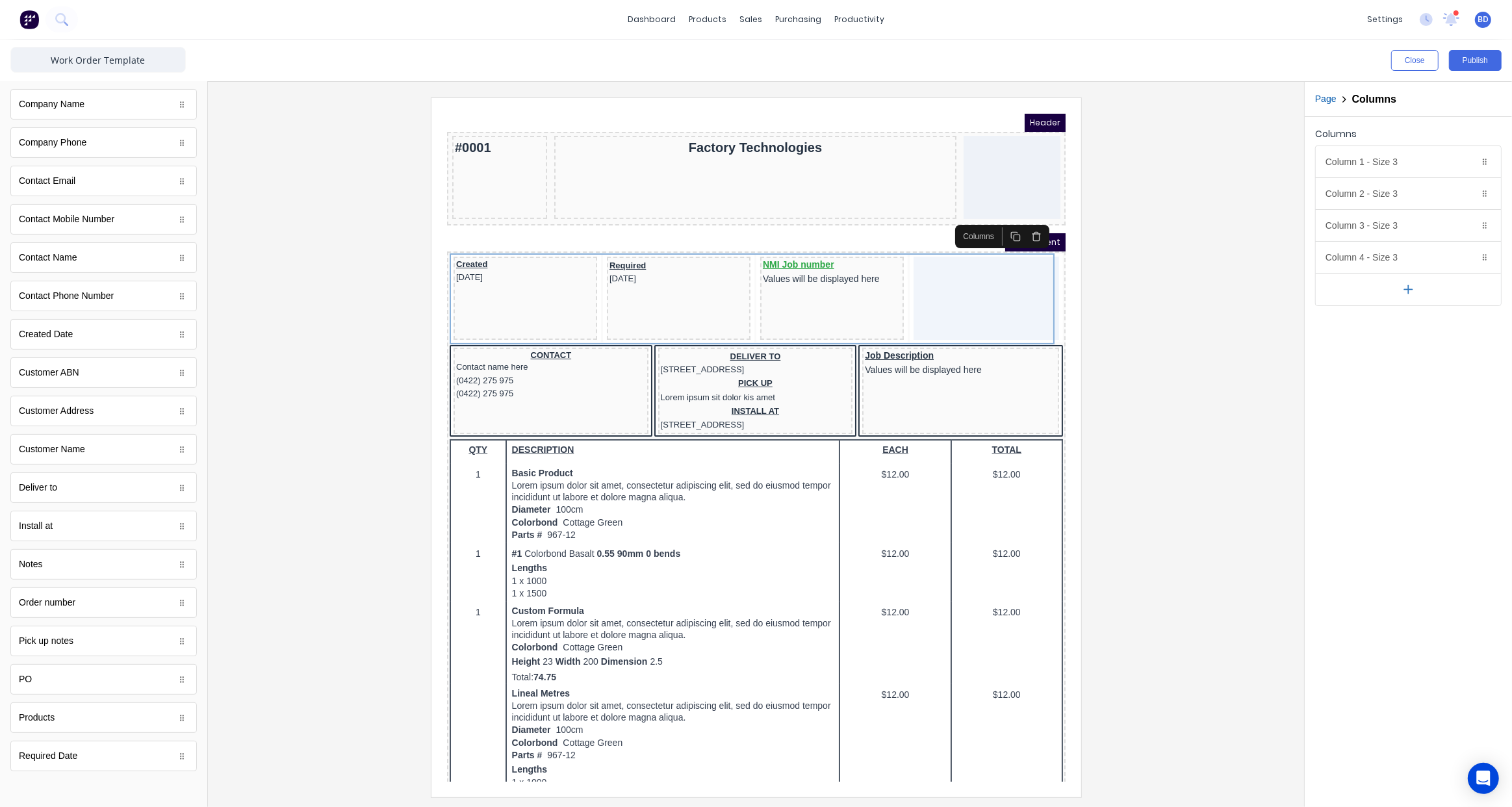
click at [548, 215] on div "Header #0001 Factory Technologies PDF content Created 29/10/2024 Required 29/10…" at bounding box center [740, 730] width 619 height 1267
click at [567, 387] on div "CONTACT Contact name here (0422) 275 975 (0422) 275 975" at bounding box center [534, 374] width 195 height 86
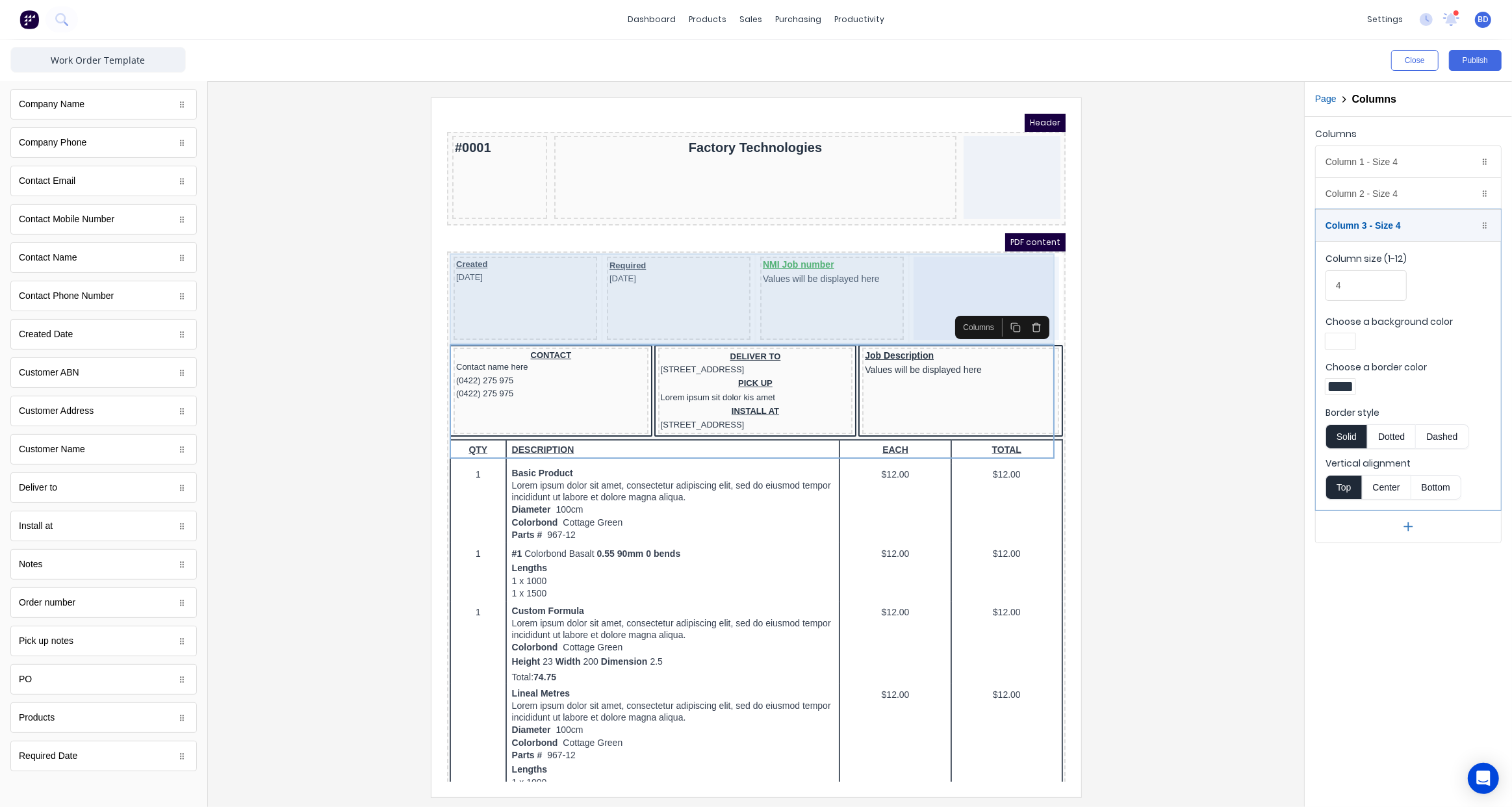
click at [581, 292] on div "Created 29/10/2024 Required 29/10/2024 NMI Job number Values will be displayed …" at bounding box center [740, 284] width 614 height 91
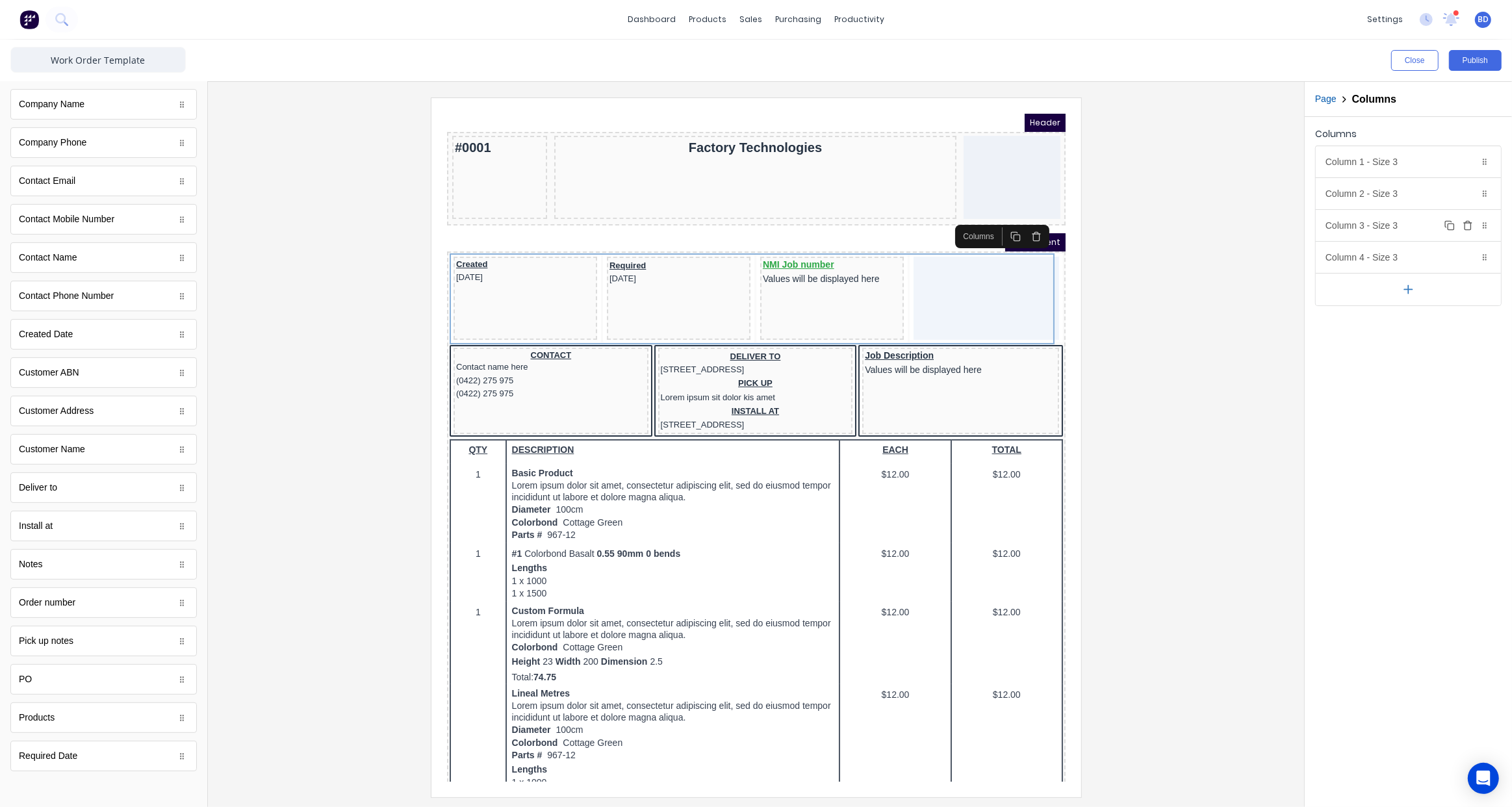
click at [1348, 236] on div "Column 3 - Size 3 Duplicate Delete" at bounding box center [1408, 225] width 185 height 31
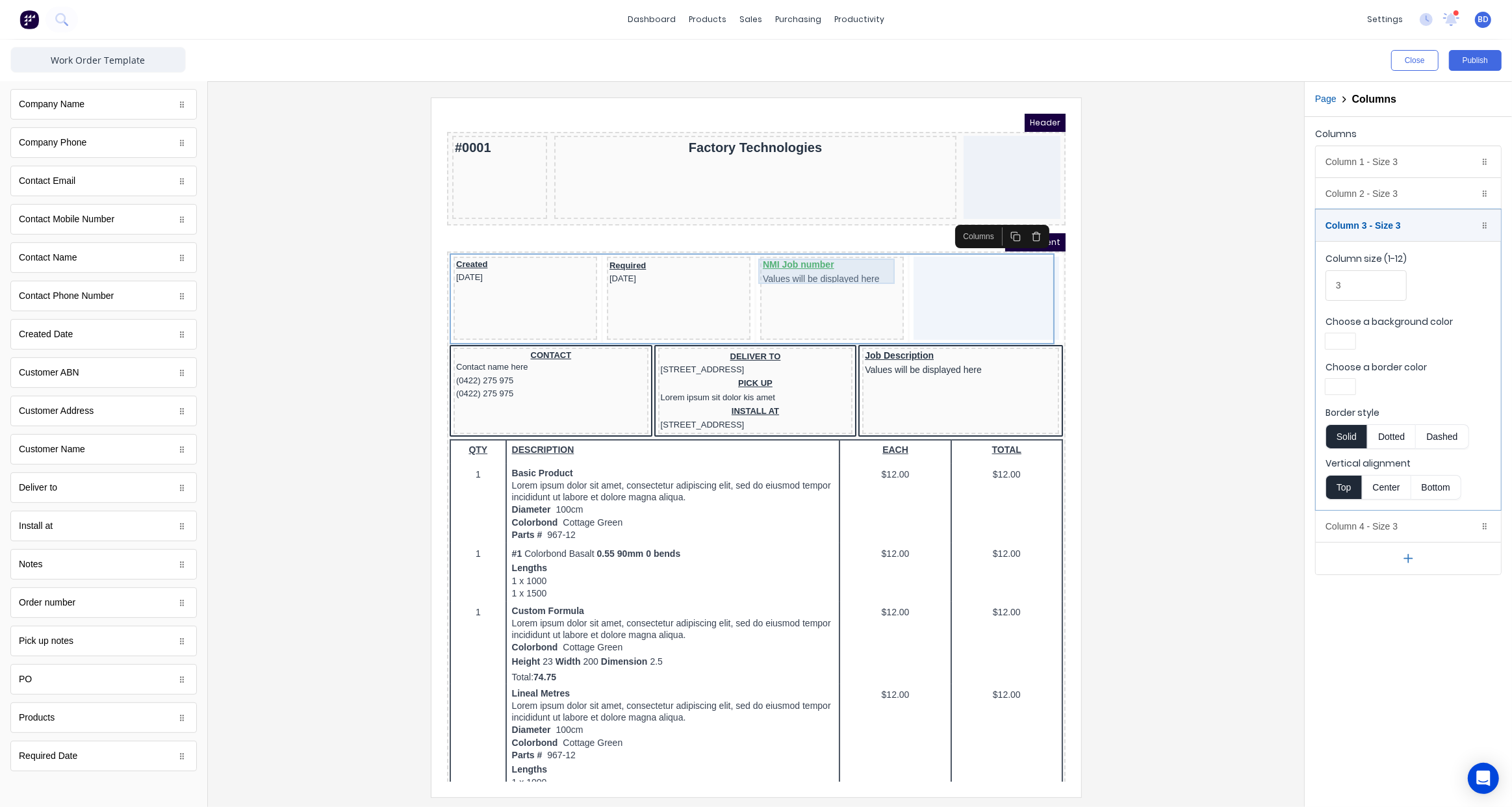
click at [812, 249] on div "NMI Job number Values will be displayed here" at bounding box center [816, 255] width 139 height 25
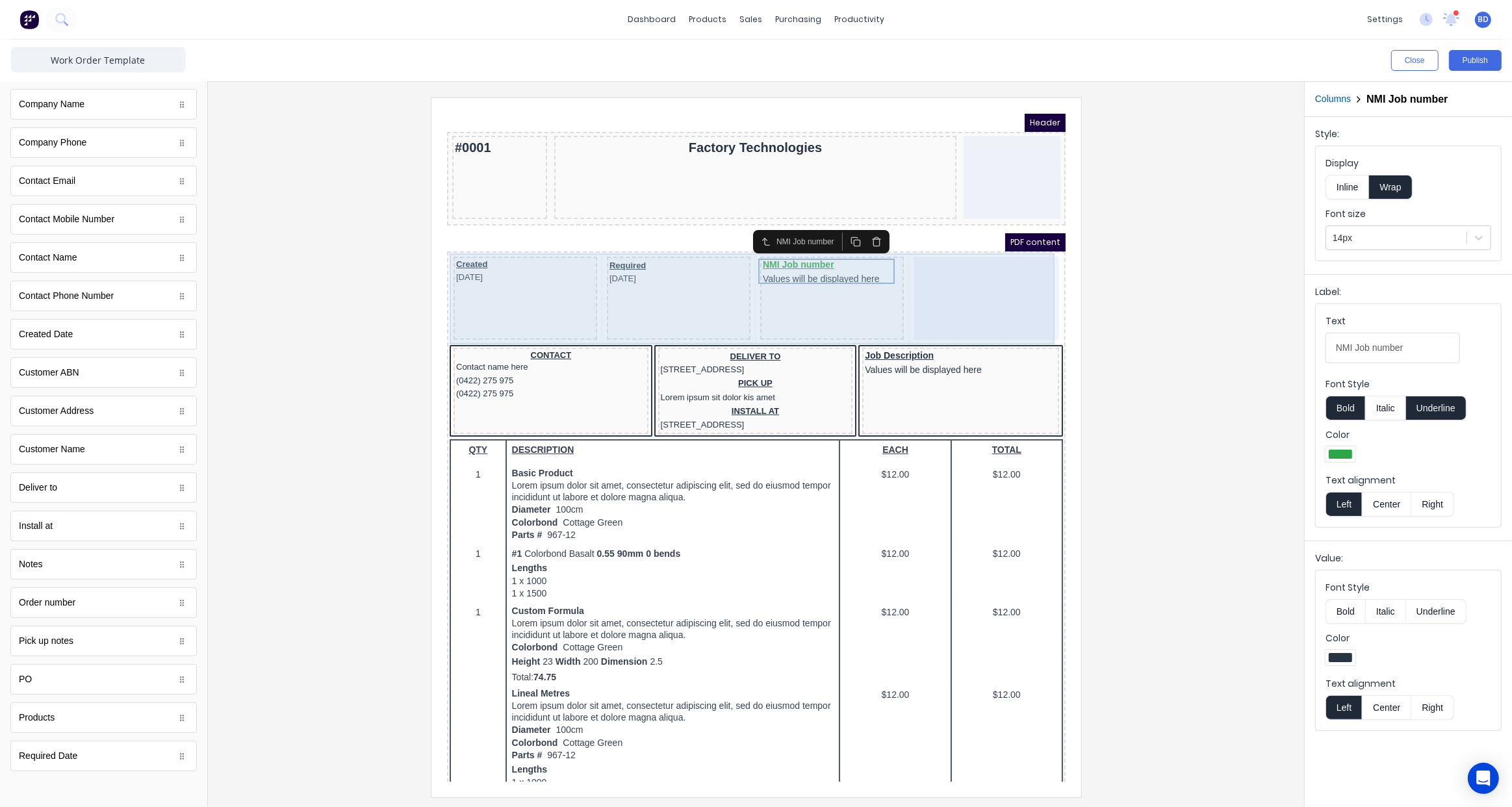
click at [840, 290] on div "NMI Job number Values will be displayed here" at bounding box center [816, 283] width 144 height 84
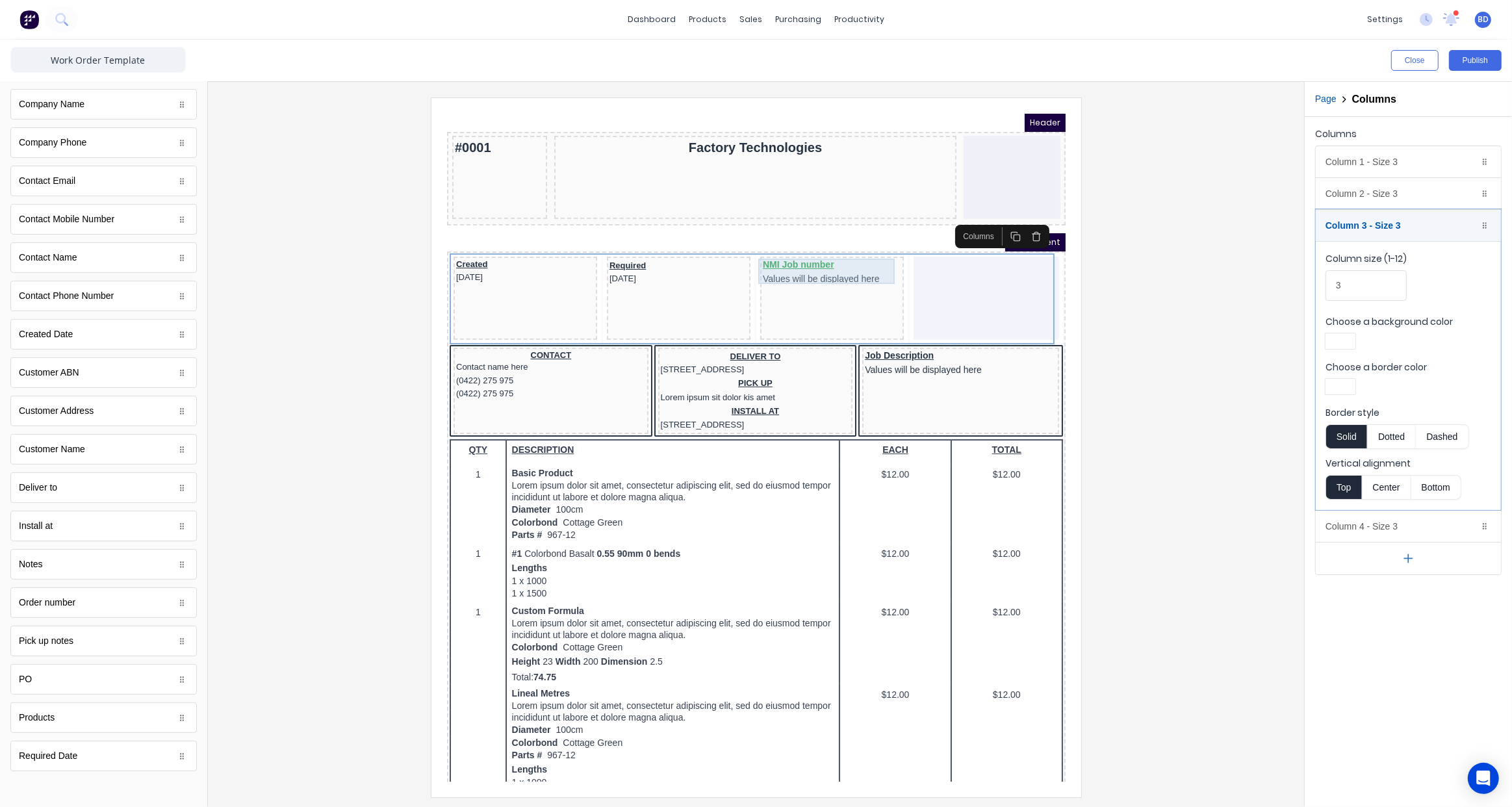
click at [776, 249] on div "NMI Job number Values will be displayed here" at bounding box center [816, 255] width 139 height 25
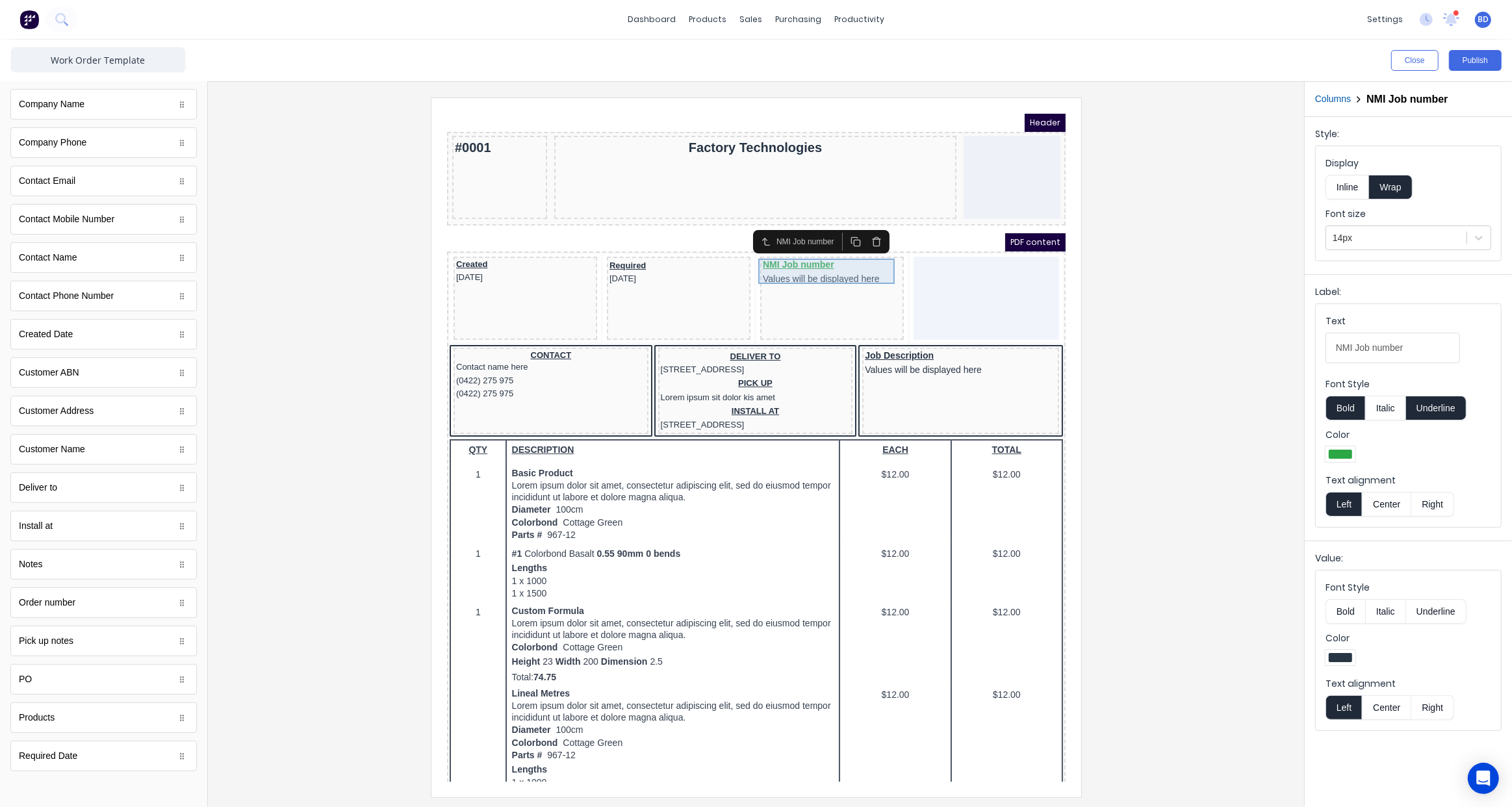
click at [791, 256] on div "NMI Job number Values will be displayed here" at bounding box center [816, 255] width 139 height 25
click at [857, 257] on body "Header #0001 Factory Technologies PDF content Created 29/10/2024 Required 29/10…" at bounding box center [740, 431] width 619 height 668
click at [1348, 657] on div at bounding box center [1340, 656] width 23 height 9
click at [1360, 752] on div at bounding box center [1361, 755] width 15 height 15
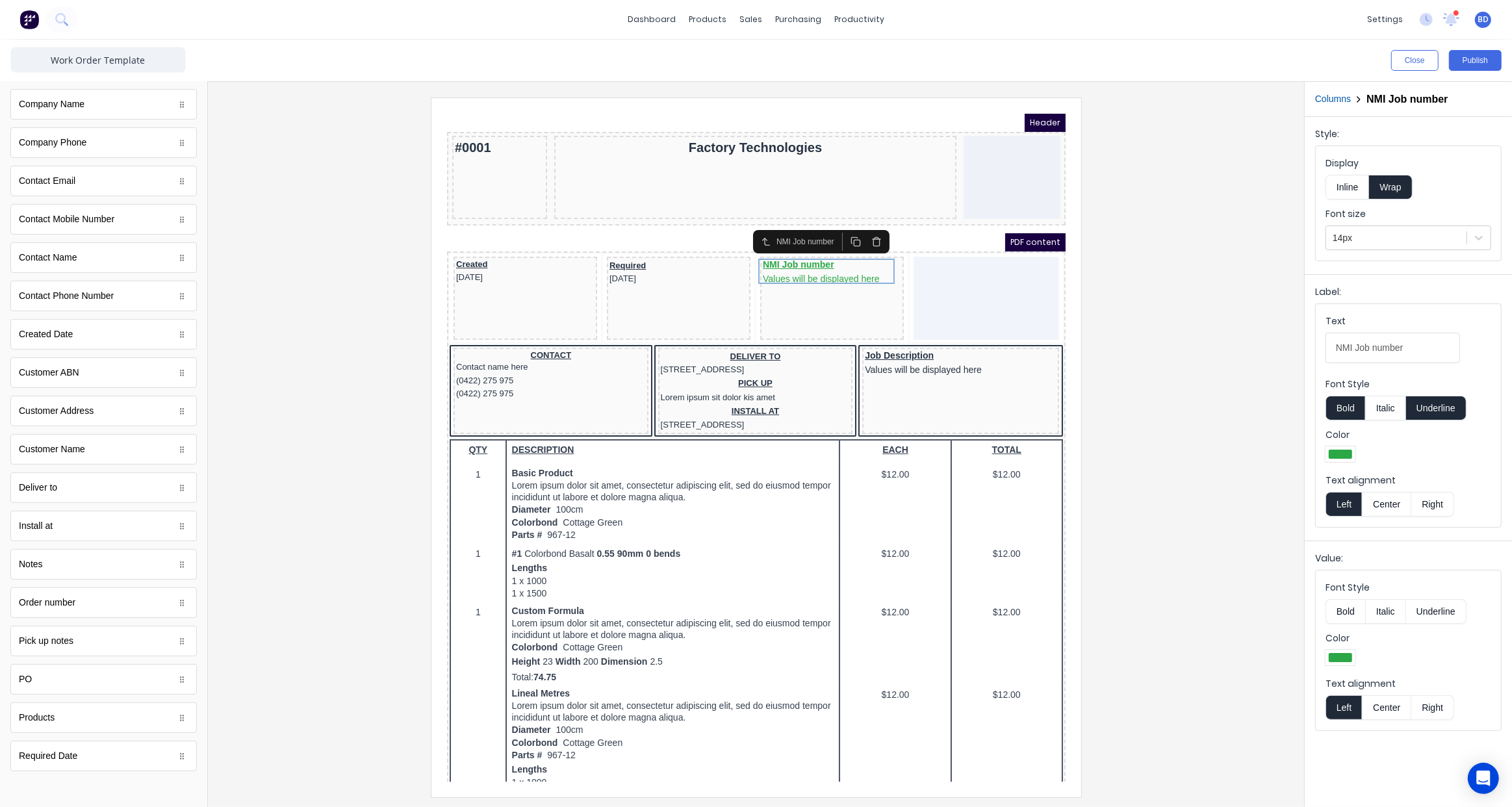
click at [1157, 596] on div at bounding box center [756, 447] width 1075 height 699
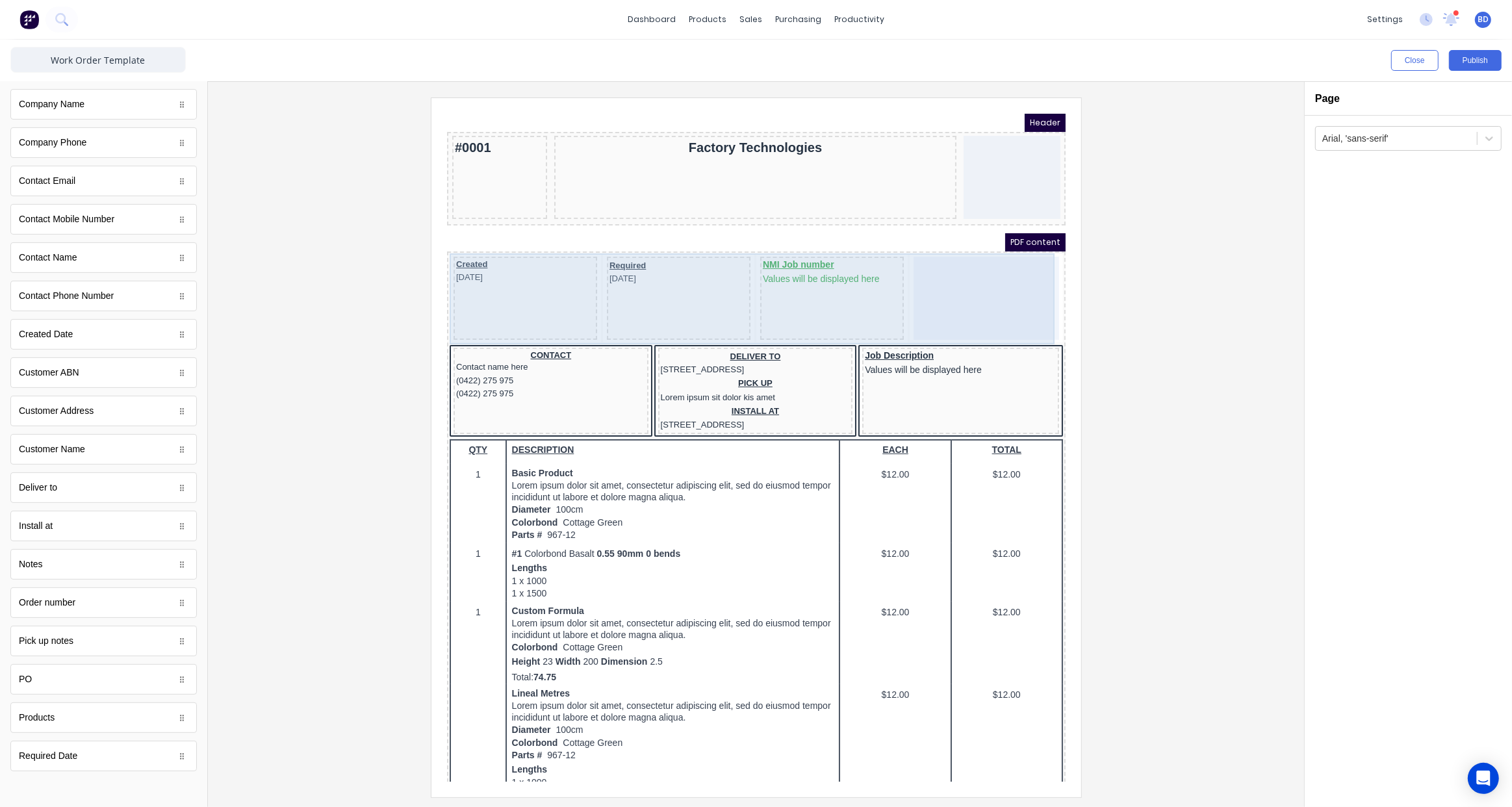
click at [802, 269] on div "NMI Job number Values will be displayed here" at bounding box center [816, 283] width 144 height 84
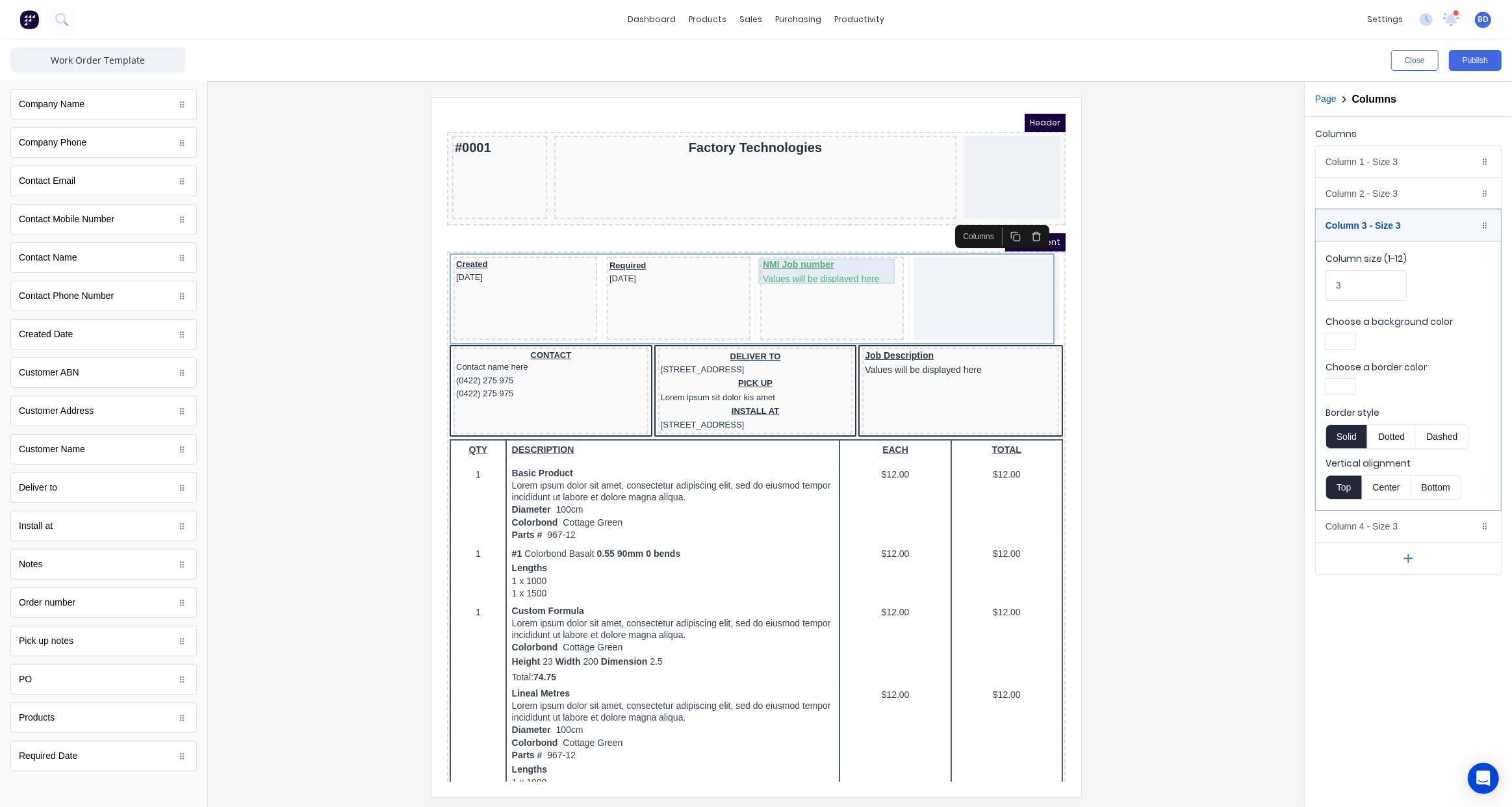
click at [805, 260] on div "NMI Job number Values will be displayed here" at bounding box center [816, 255] width 139 height 25
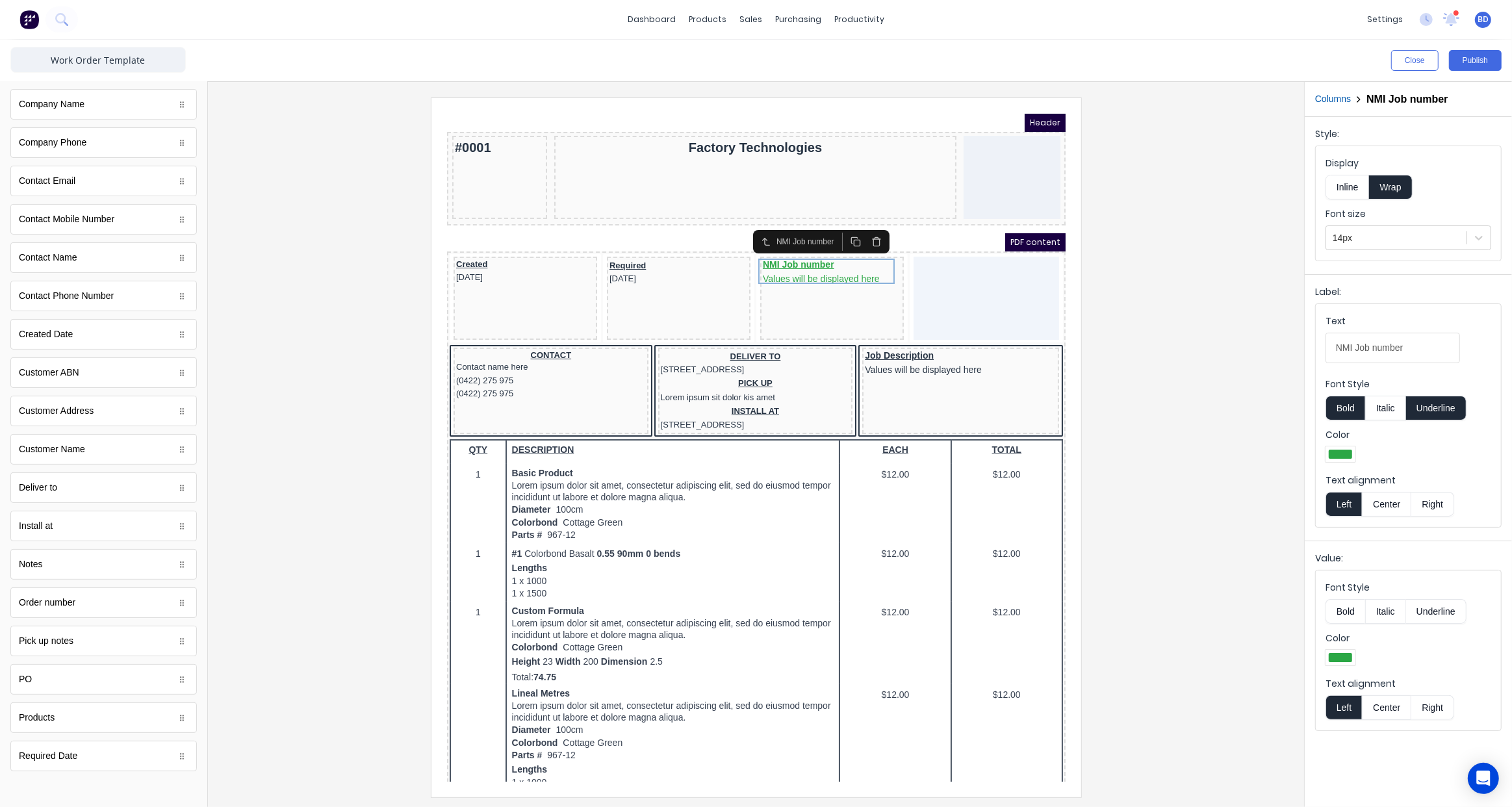
click at [1382, 499] on button "Center" at bounding box center [1387, 504] width 50 height 24
click at [1394, 617] on button "Italic" at bounding box center [1386, 611] width 41 height 24
click at [1387, 715] on button "Center" at bounding box center [1387, 707] width 50 height 24
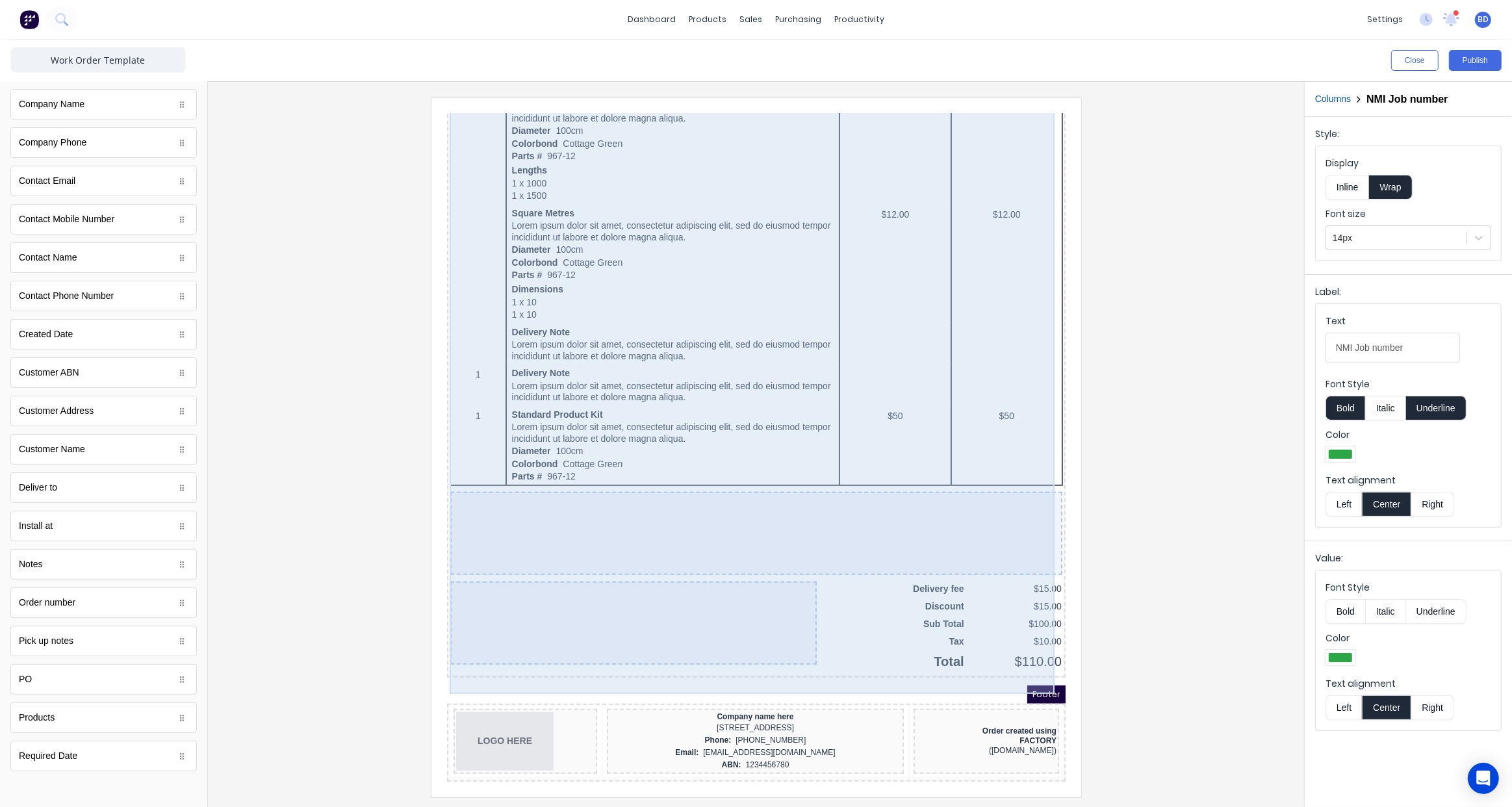
scroll to position [622, 0]
click at [739, 516] on div at bounding box center [740, 518] width 612 height 84
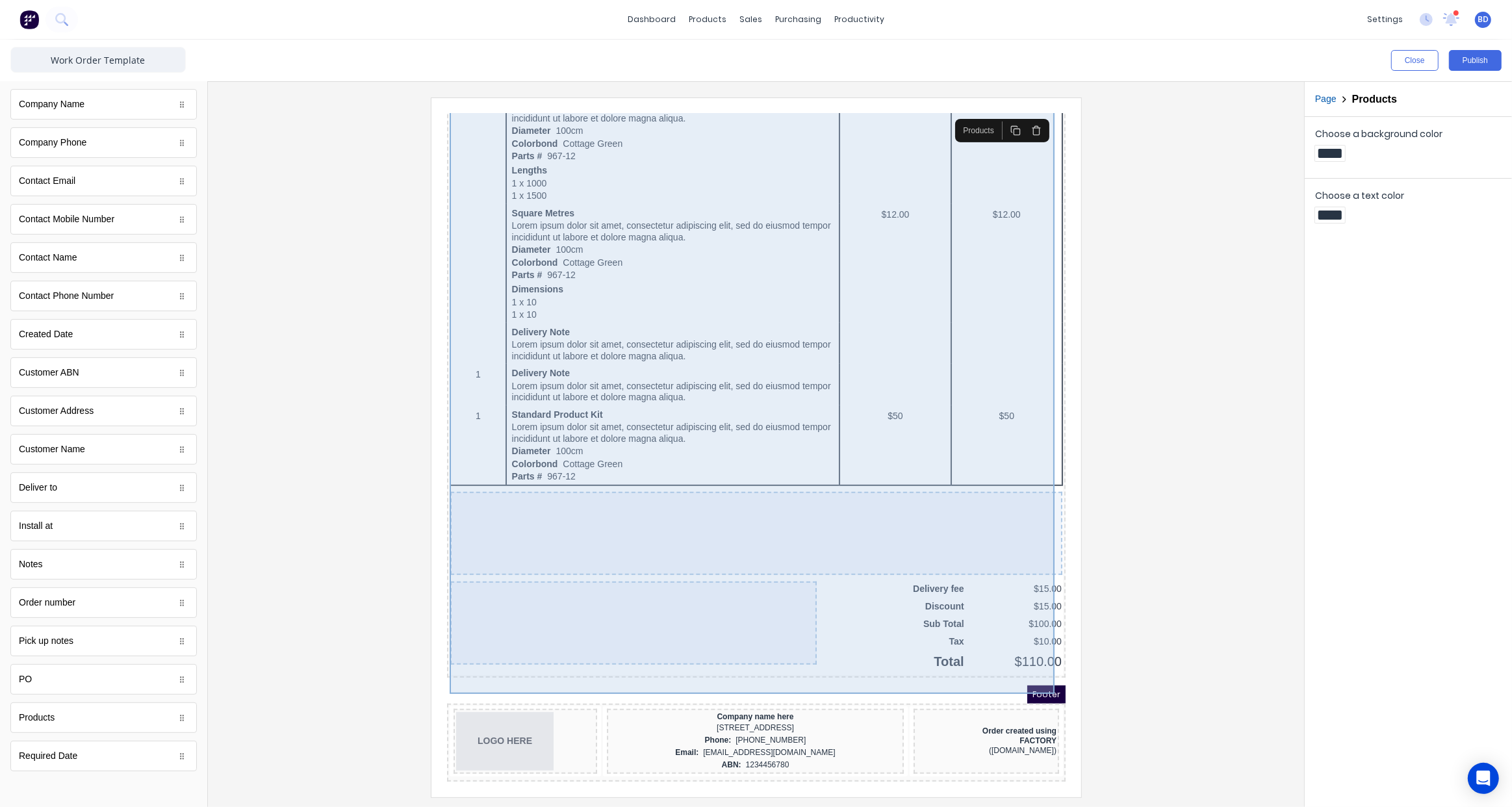
click at [769, 492] on div at bounding box center [740, 518] width 612 height 84
click at [775, 530] on div at bounding box center [740, 518] width 612 height 84
click at [787, 487] on div at bounding box center [740, 518] width 612 height 84
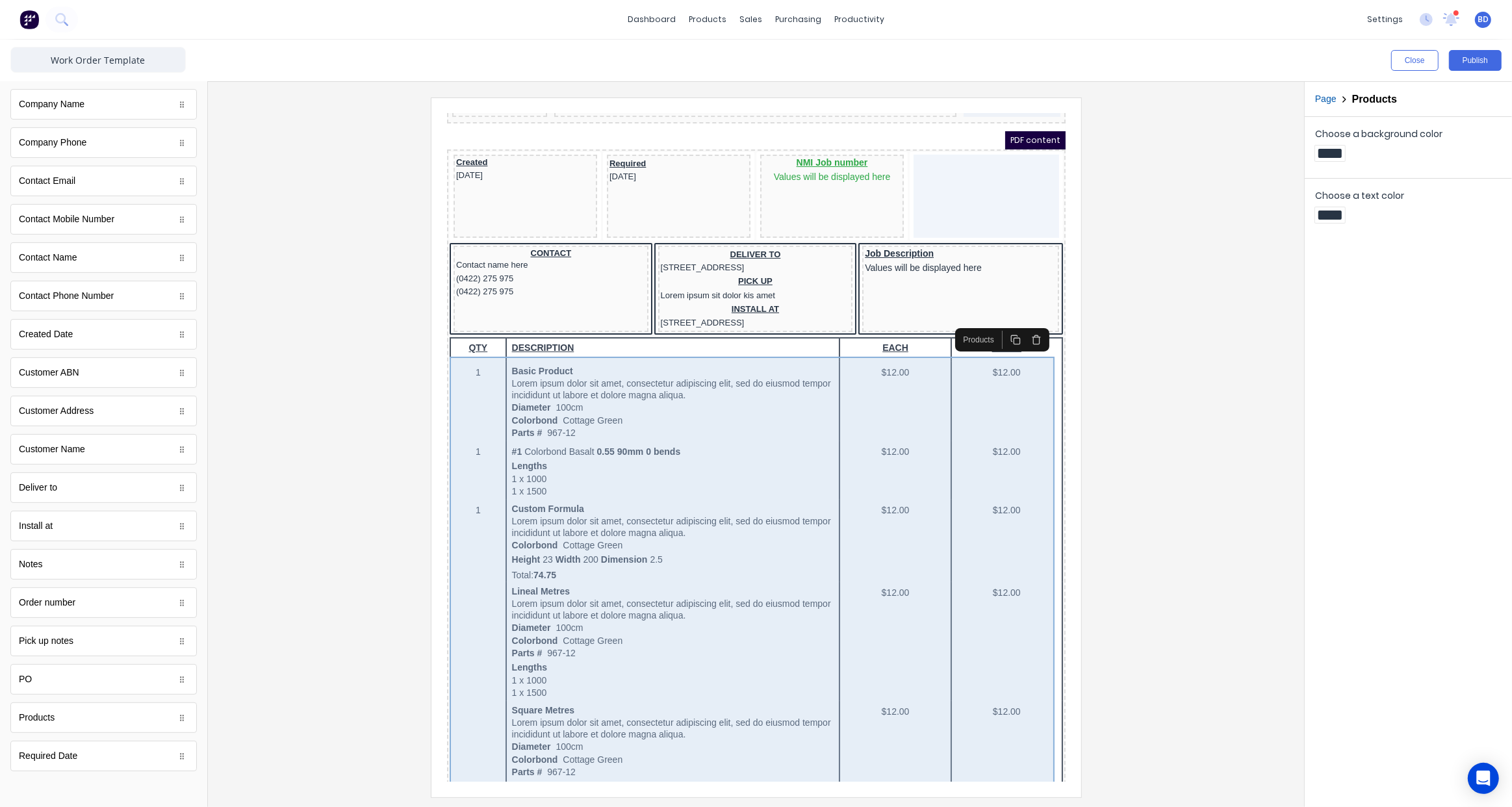
scroll to position [91, 0]
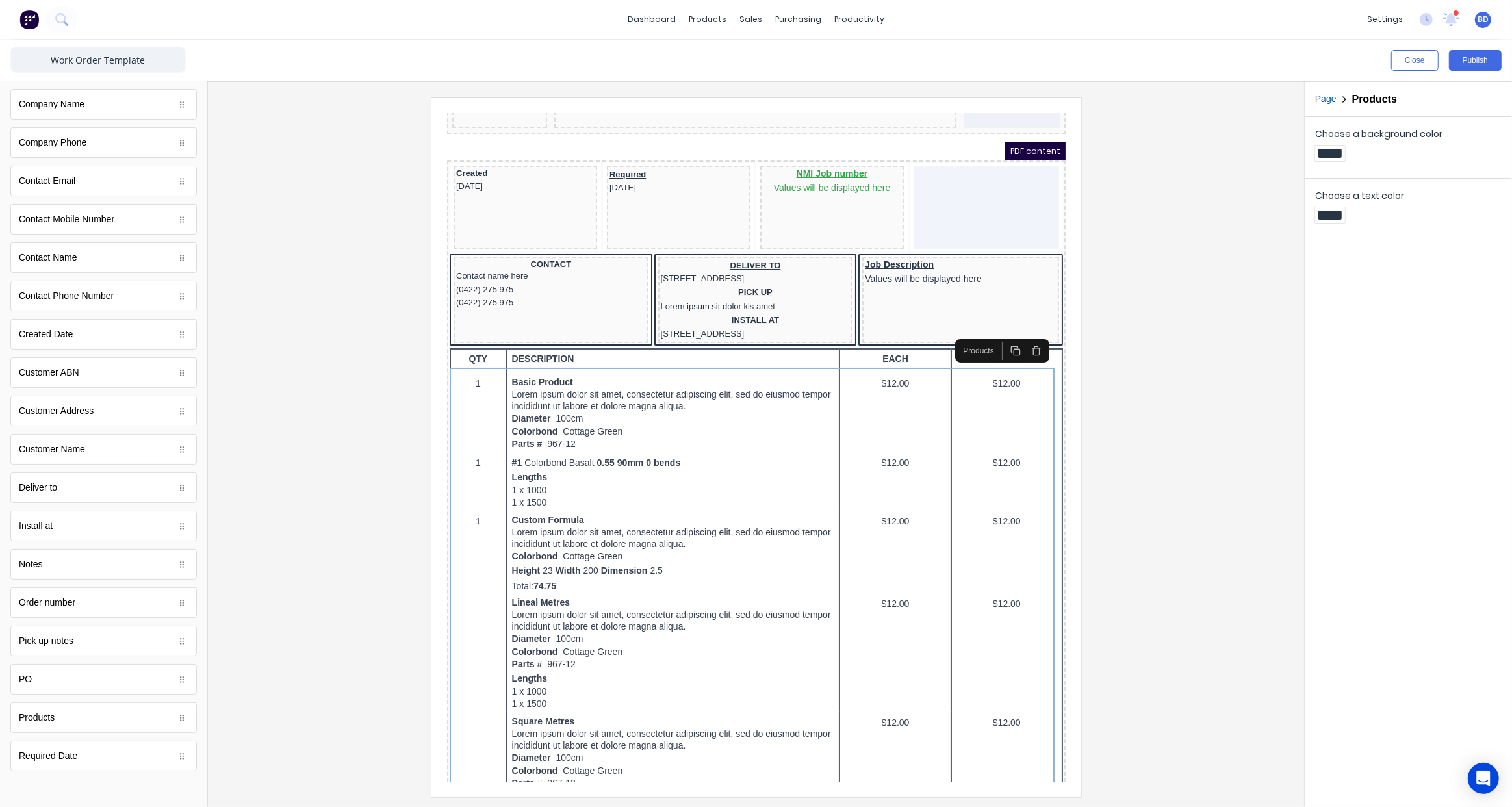
click at [1105, 394] on div at bounding box center [756, 447] width 1075 height 699
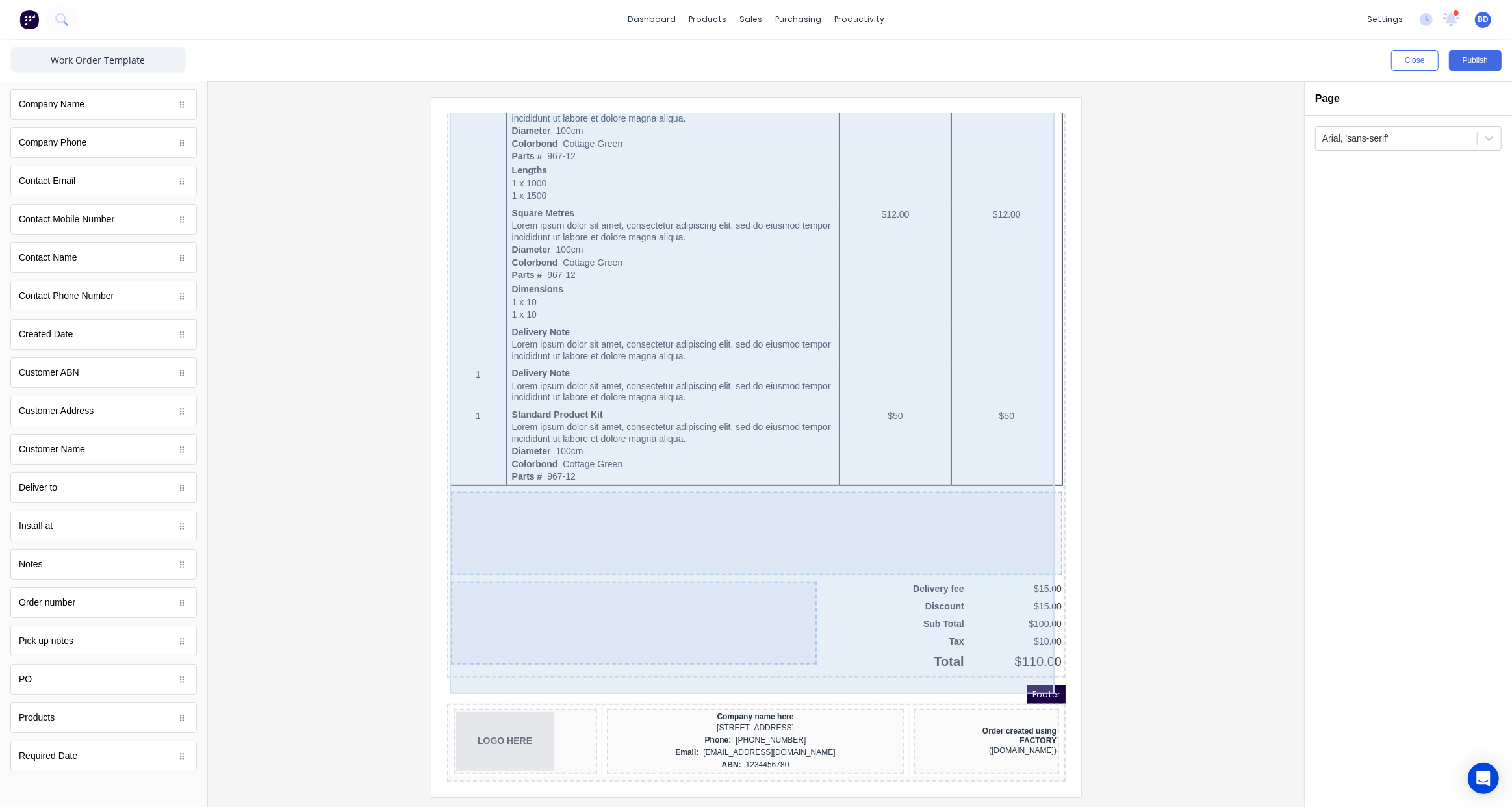
scroll to position [622, 0]
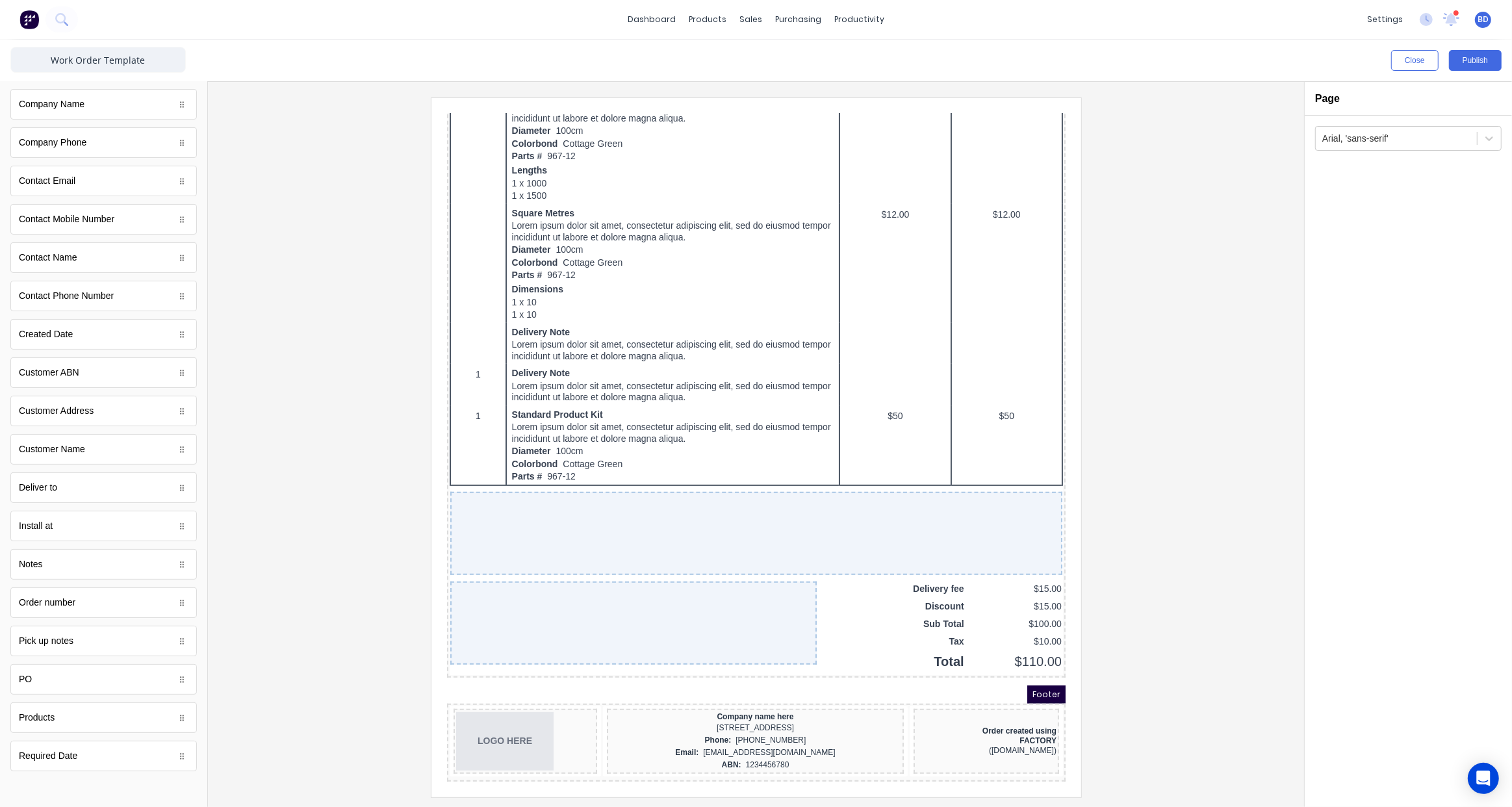
click at [1148, 661] on div at bounding box center [756, 447] width 1075 height 699
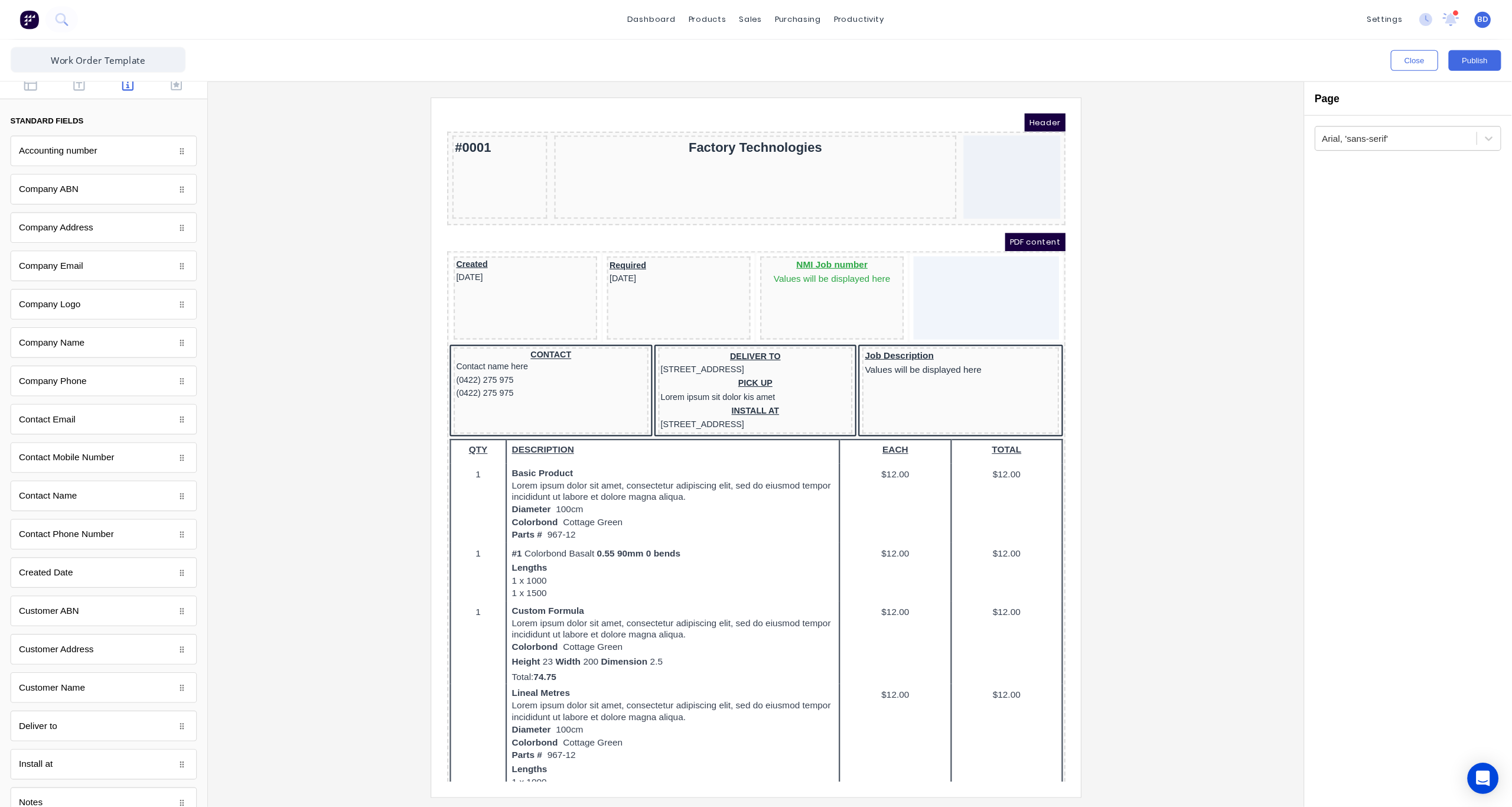
scroll to position [0, 0]
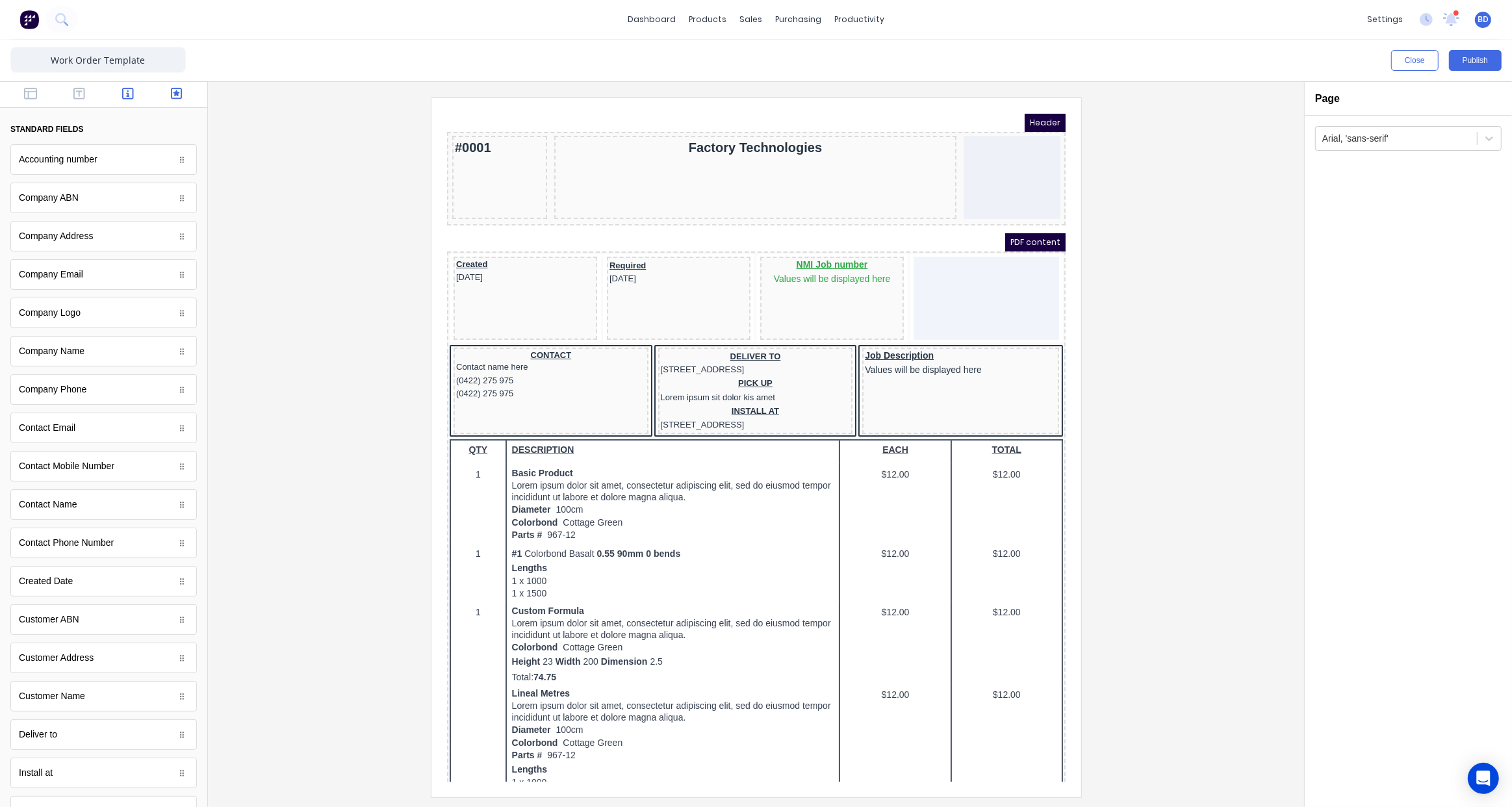
click at [171, 95] on icon "button" at bounding box center [177, 93] width 12 height 13
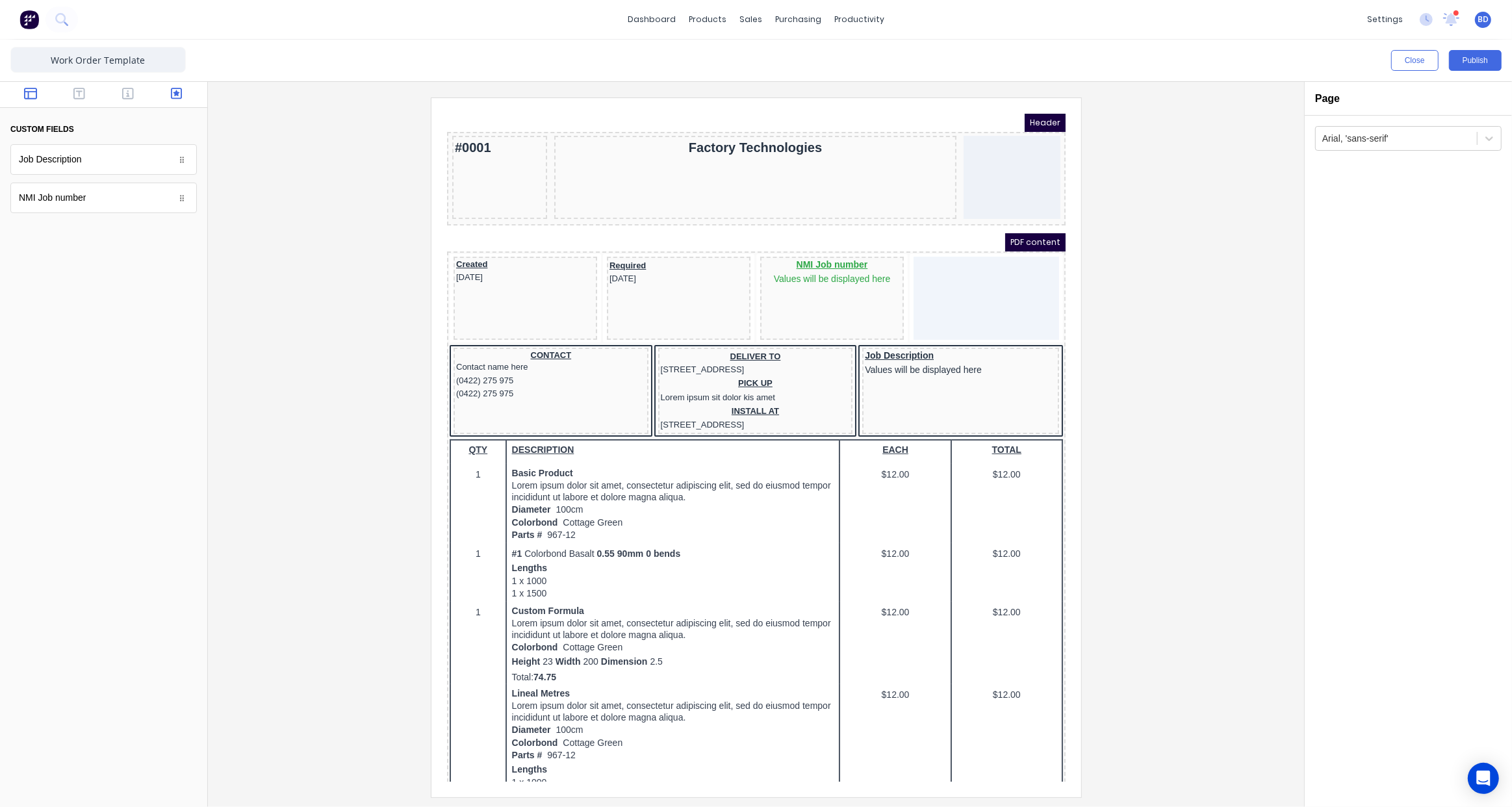
click at [40, 97] on button "button" at bounding box center [31, 95] width 41 height 16
click at [1466, 58] on button "Publish" at bounding box center [1475, 60] width 52 height 20
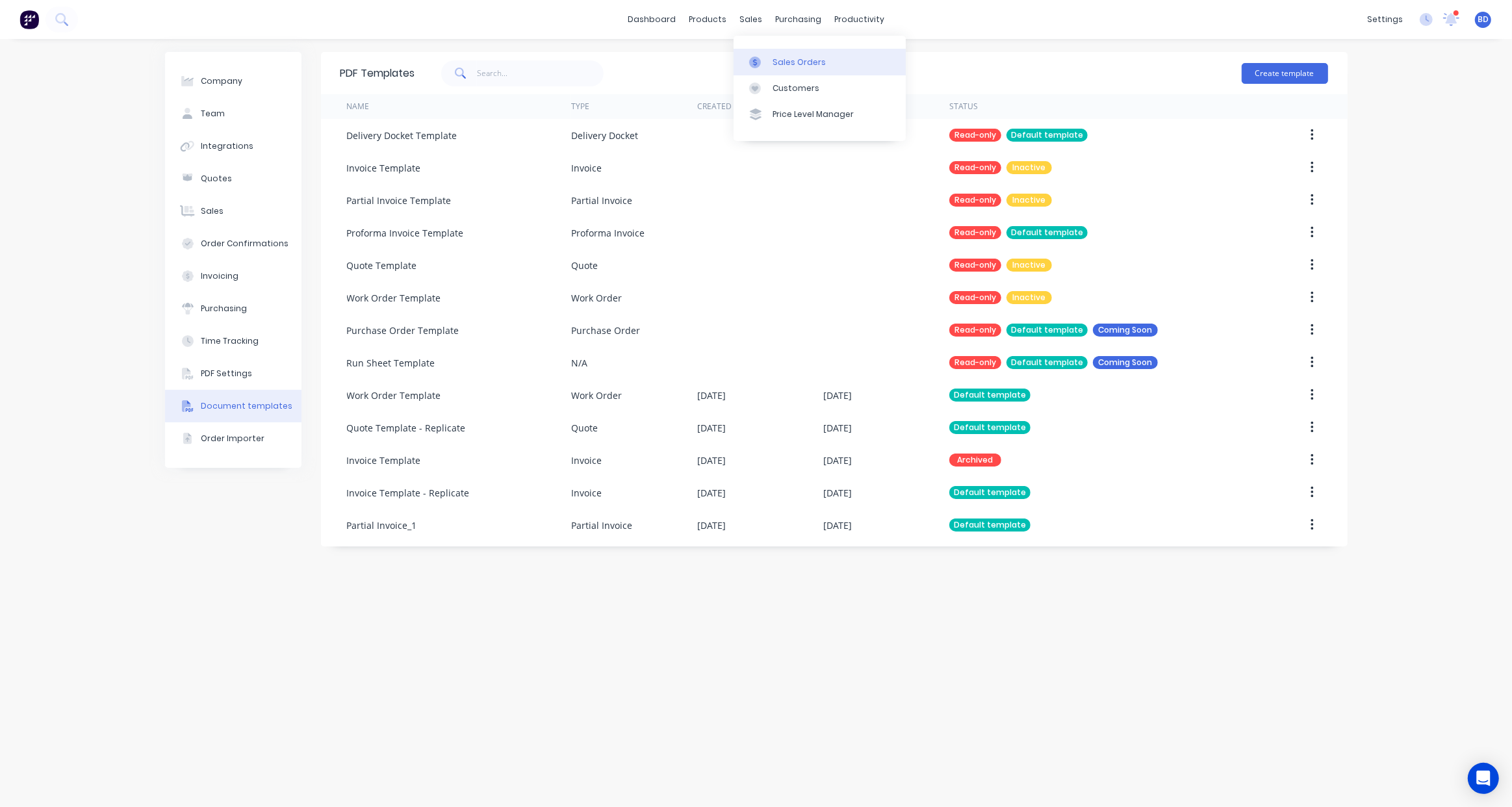
click at [769, 54] on link "Sales Orders" at bounding box center [819, 61] width 172 height 26
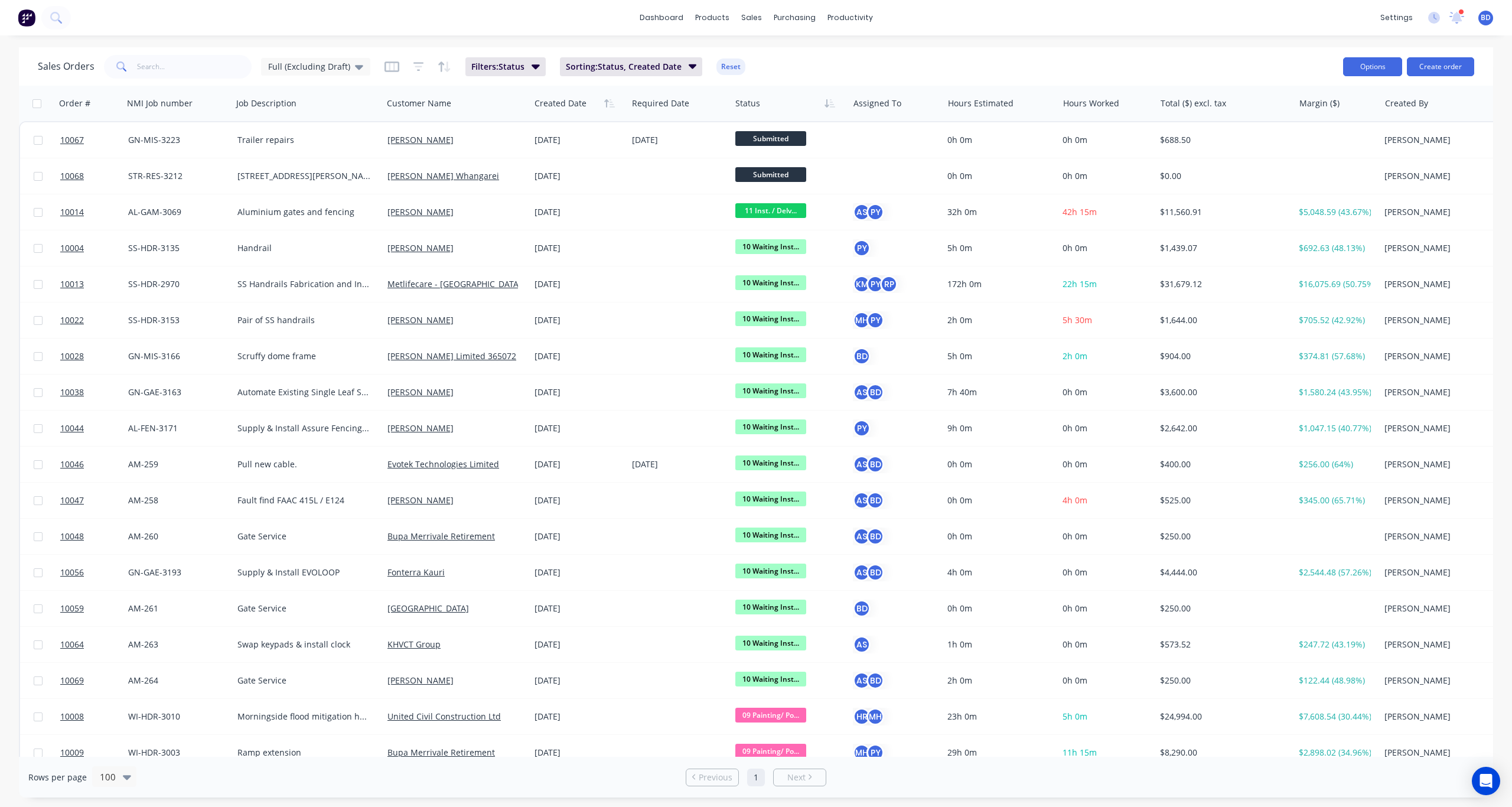
click at [1384, 67] on button "Options" at bounding box center [1373, 66] width 59 height 19
click at [1272, 62] on div "Sales Orders Full (Excluding Draft) Filters: Status Sorting: Status, Created Da…" at bounding box center [686, 66] width 1296 height 29
click at [388, 66] on icon "button" at bounding box center [391, 66] width 6 height 8
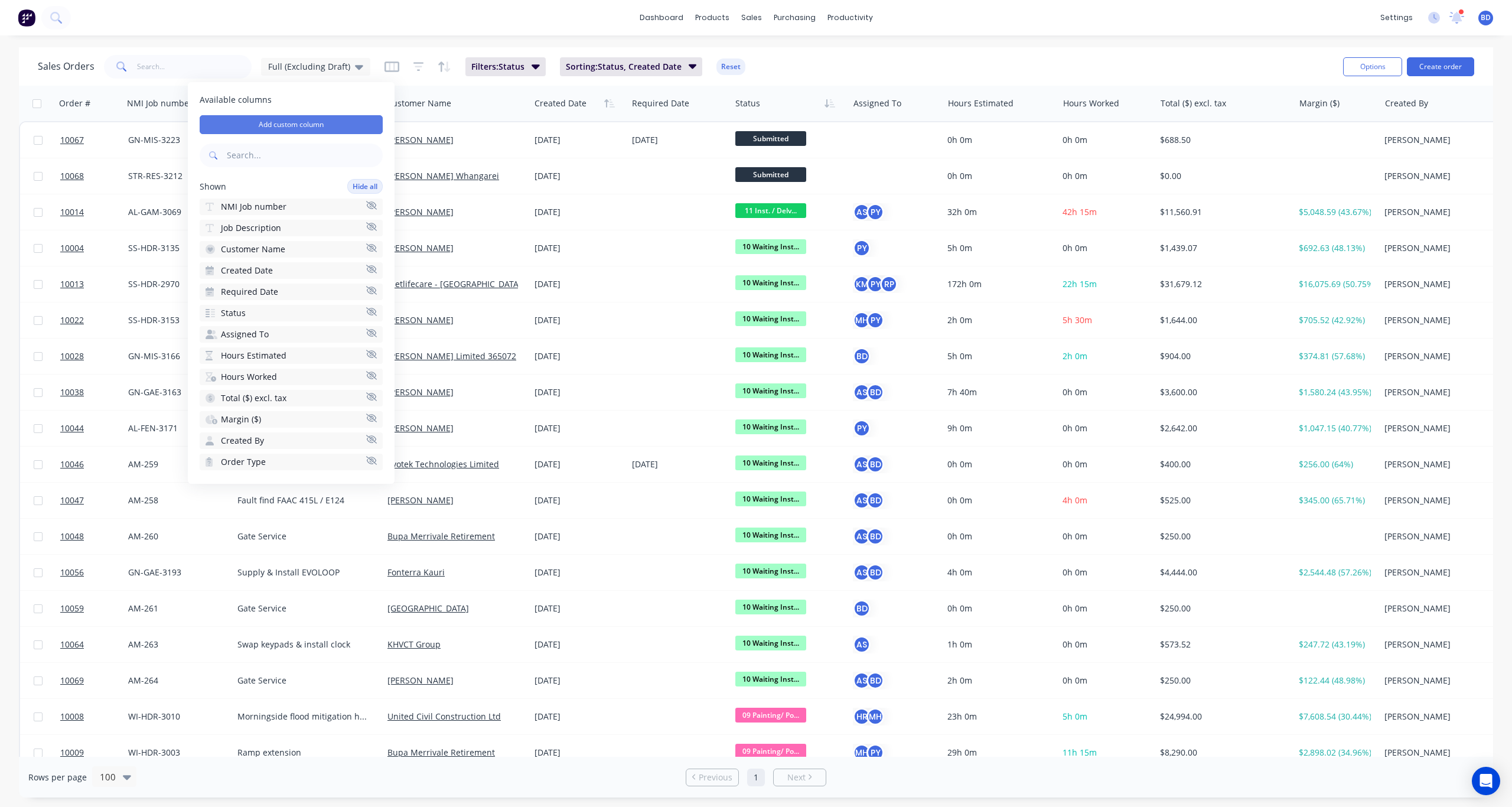
click at [307, 124] on button "Add custom column" at bounding box center [290, 124] width 183 height 19
click at [508, 99] on input at bounding box center [492, 99] width 192 height 18
type input "Project Manager"
click at [506, 134] on div at bounding box center [482, 130] width 160 height 15
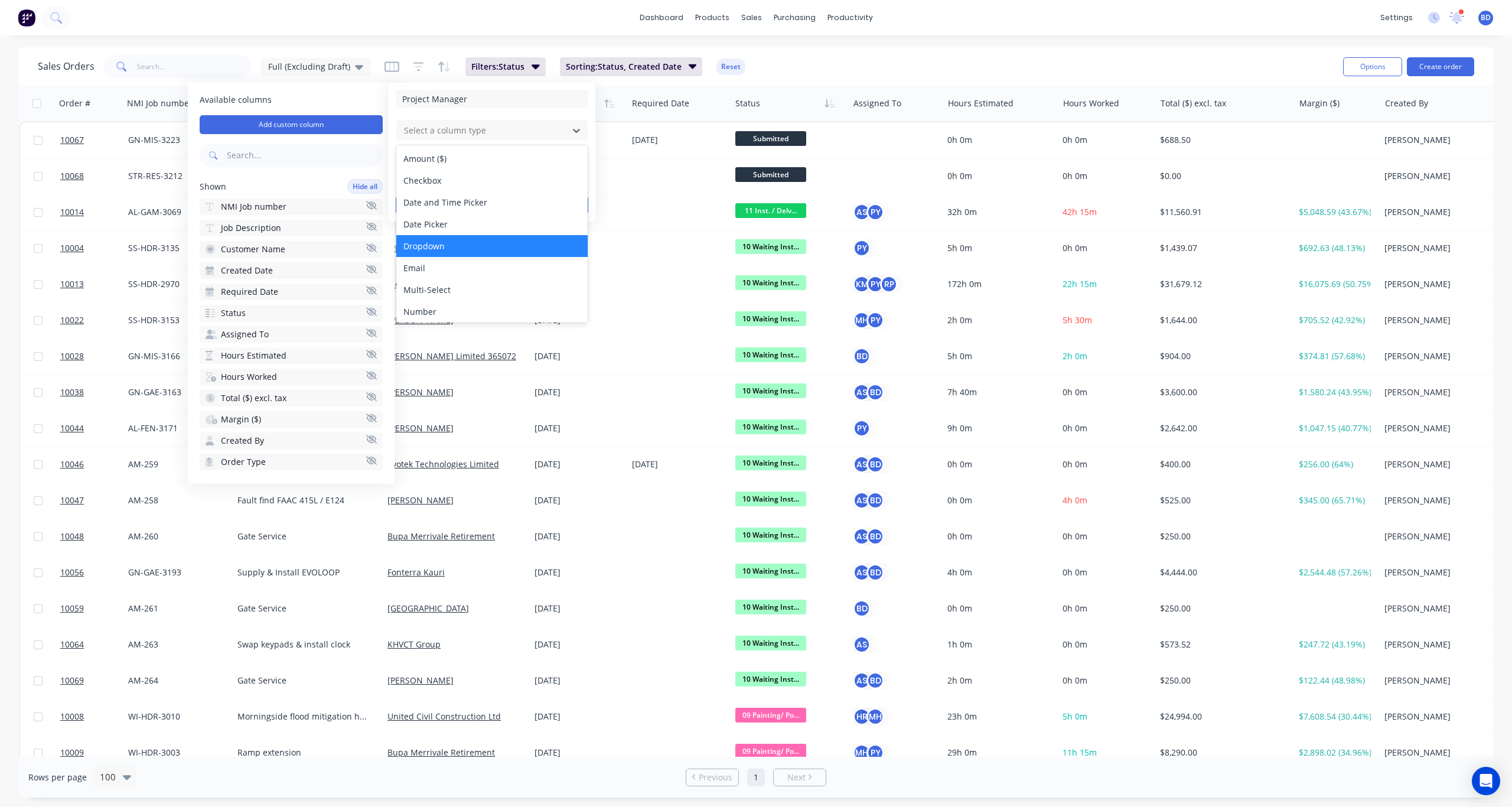
click at [465, 247] on div "Dropdown" at bounding box center [492, 245] width 192 height 22
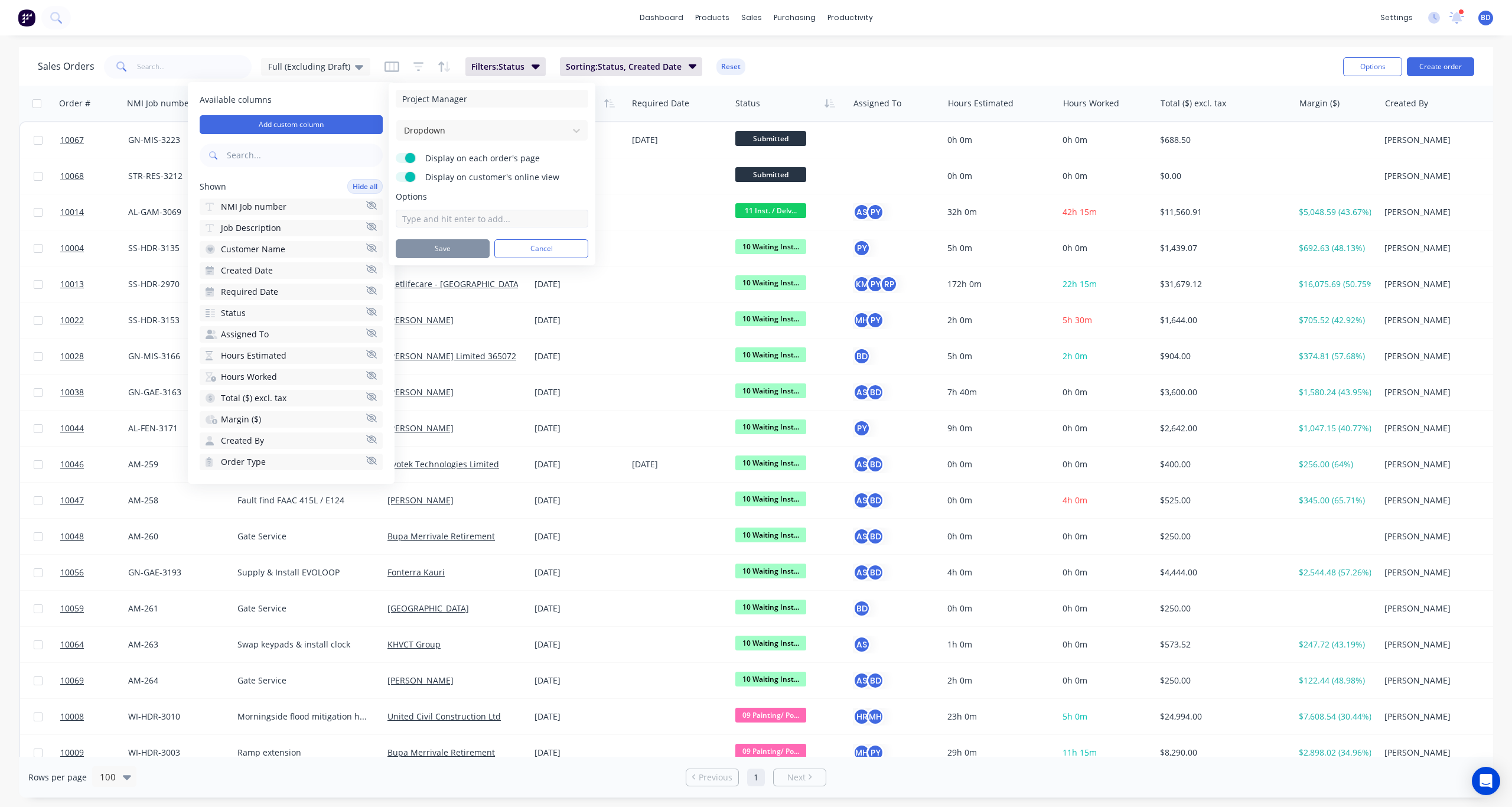
click at [463, 217] on input at bounding box center [492, 219] width 192 height 18
click at [575, 131] on icon at bounding box center [576, 131] width 7 height 4
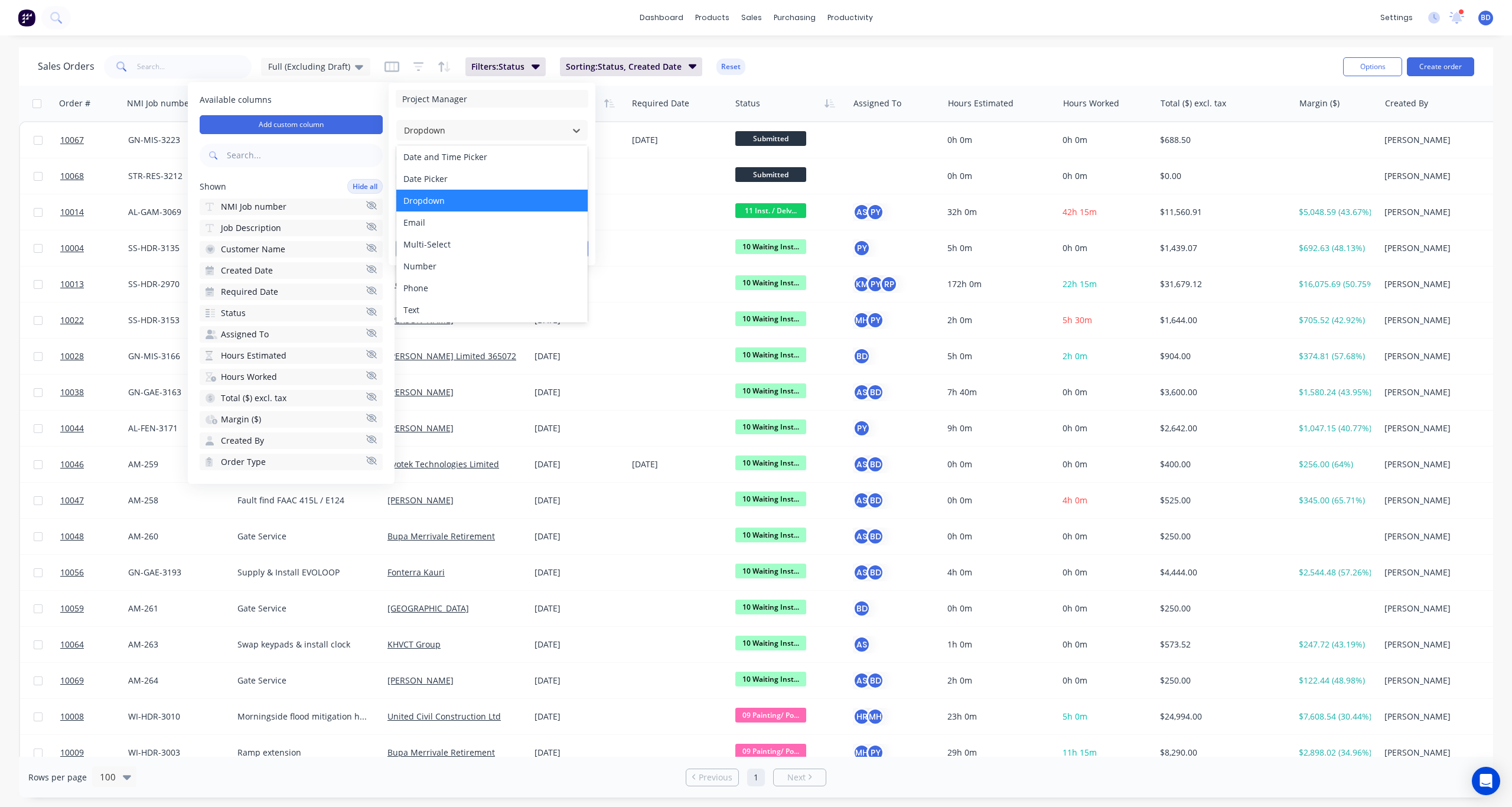
scroll to position [68, 0]
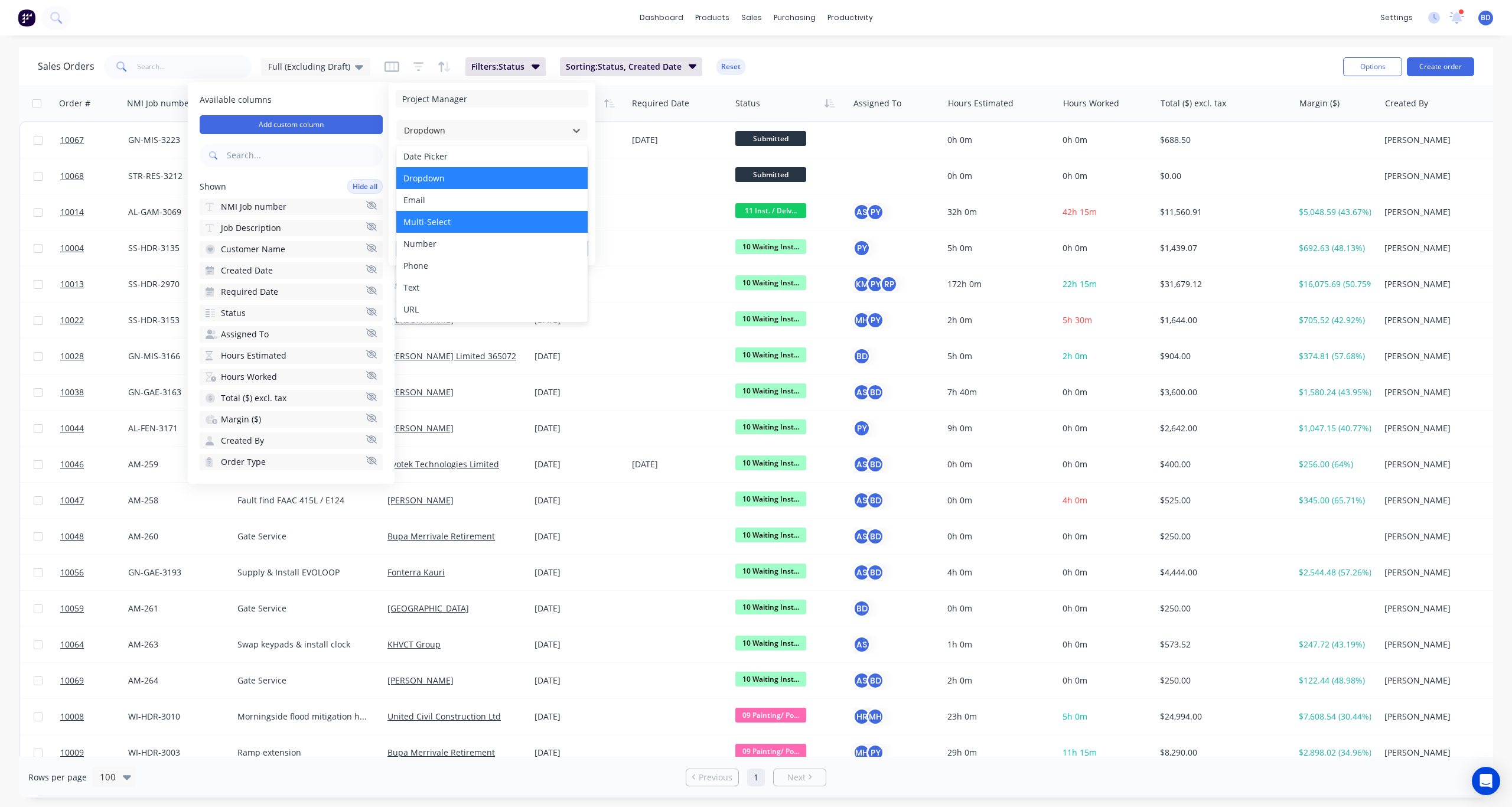
click at [492, 222] on div "Multi-Select" at bounding box center [492, 222] width 192 height 22
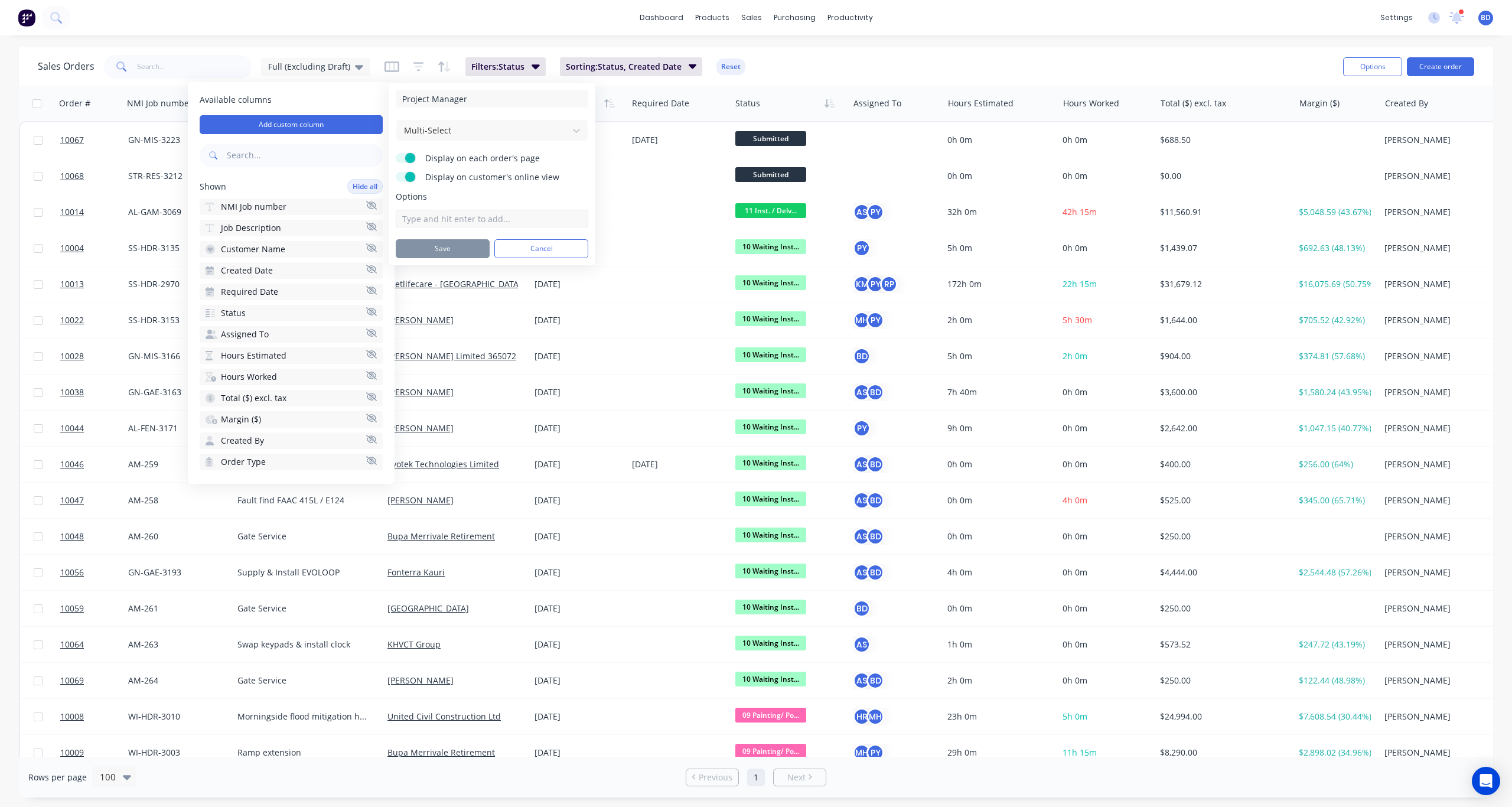
click at [492, 217] on input at bounding box center [492, 219] width 192 height 18
click at [565, 130] on div "Multi-Select" at bounding box center [482, 131] width 167 height 19
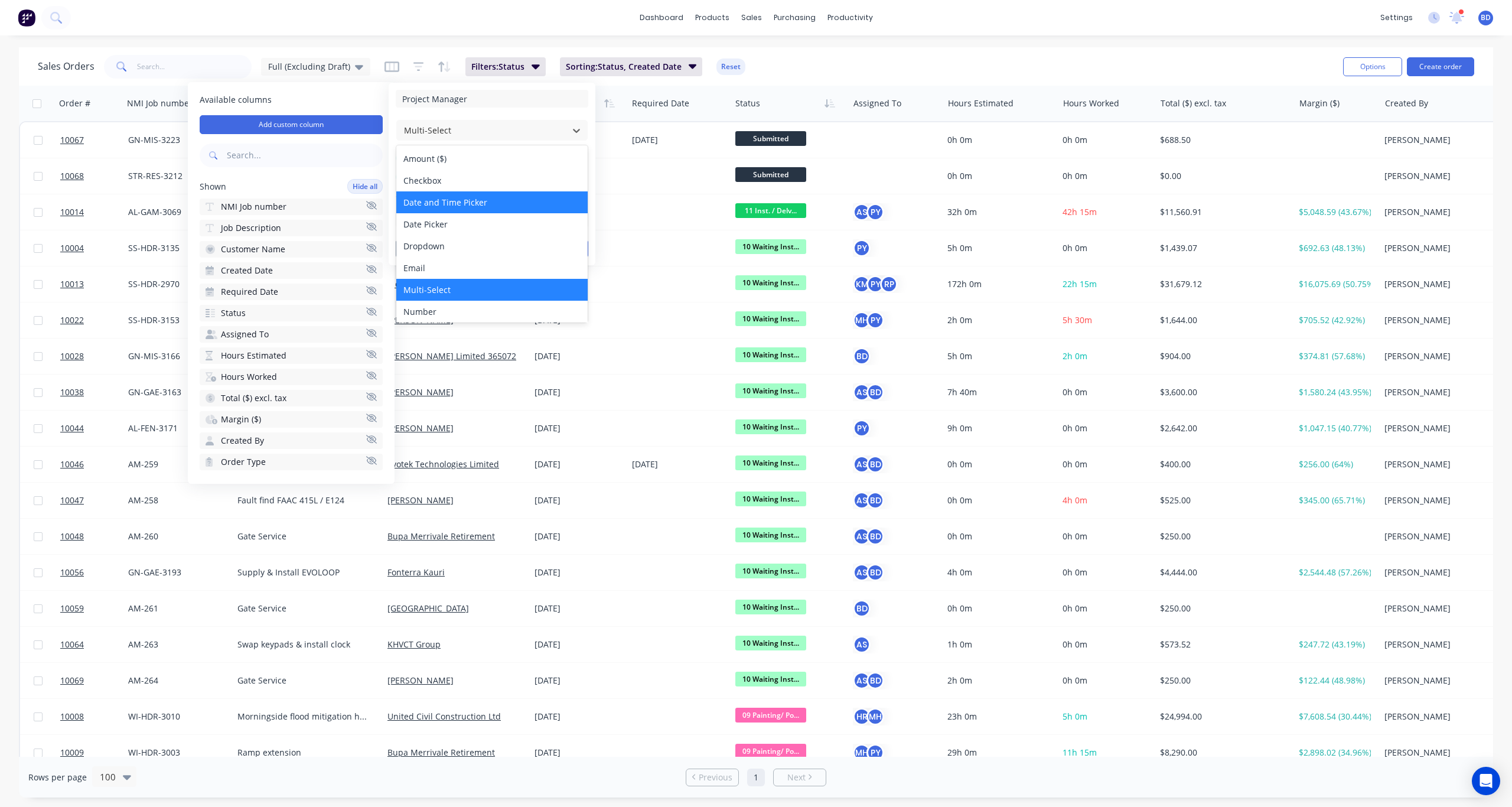
click at [528, 199] on div "Date and Time Picker" at bounding box center [492, 202] width 192 height 22
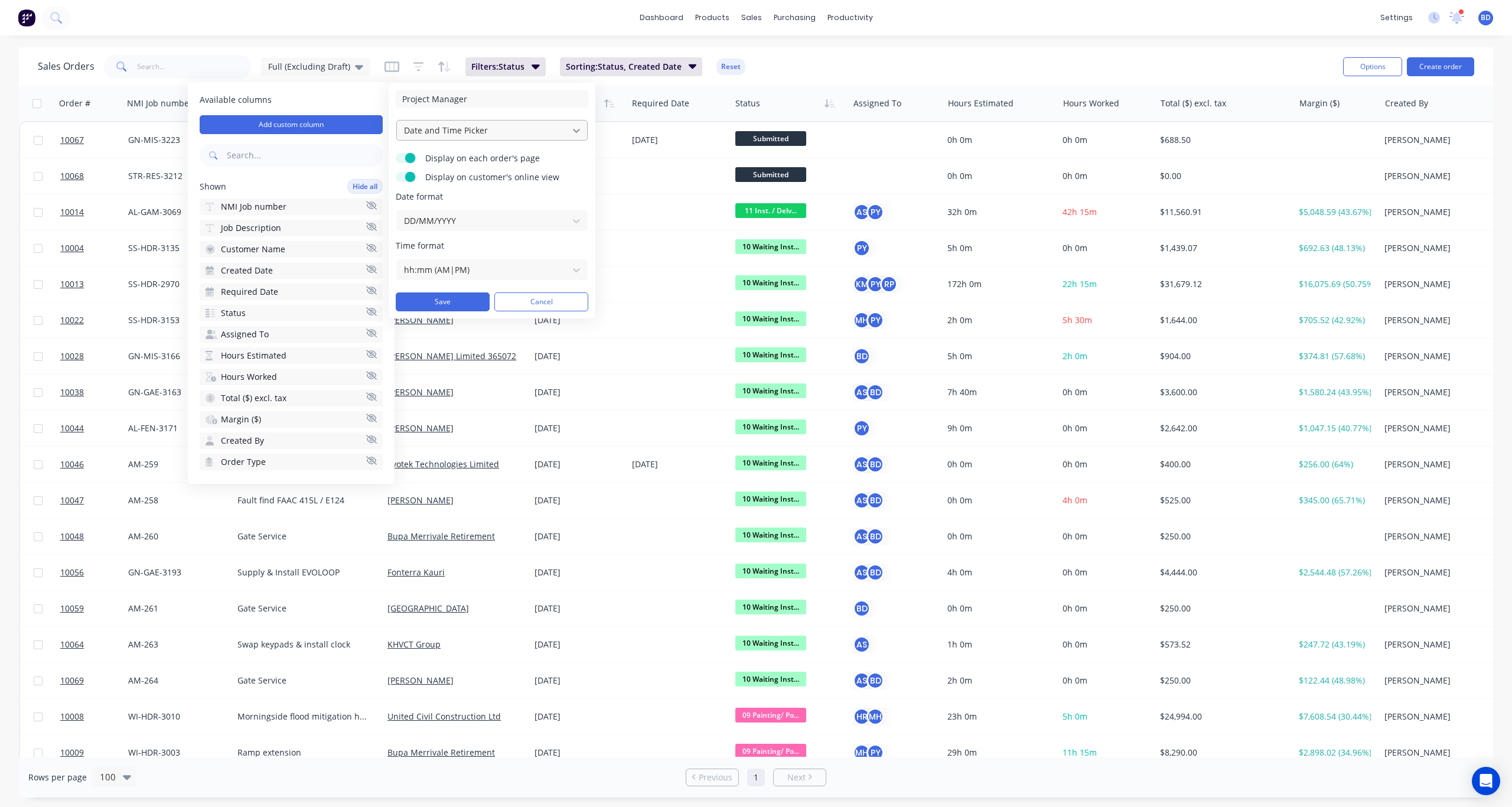
click at [577, 128] on icon at bounding box center [575, 130] width 11 height 11
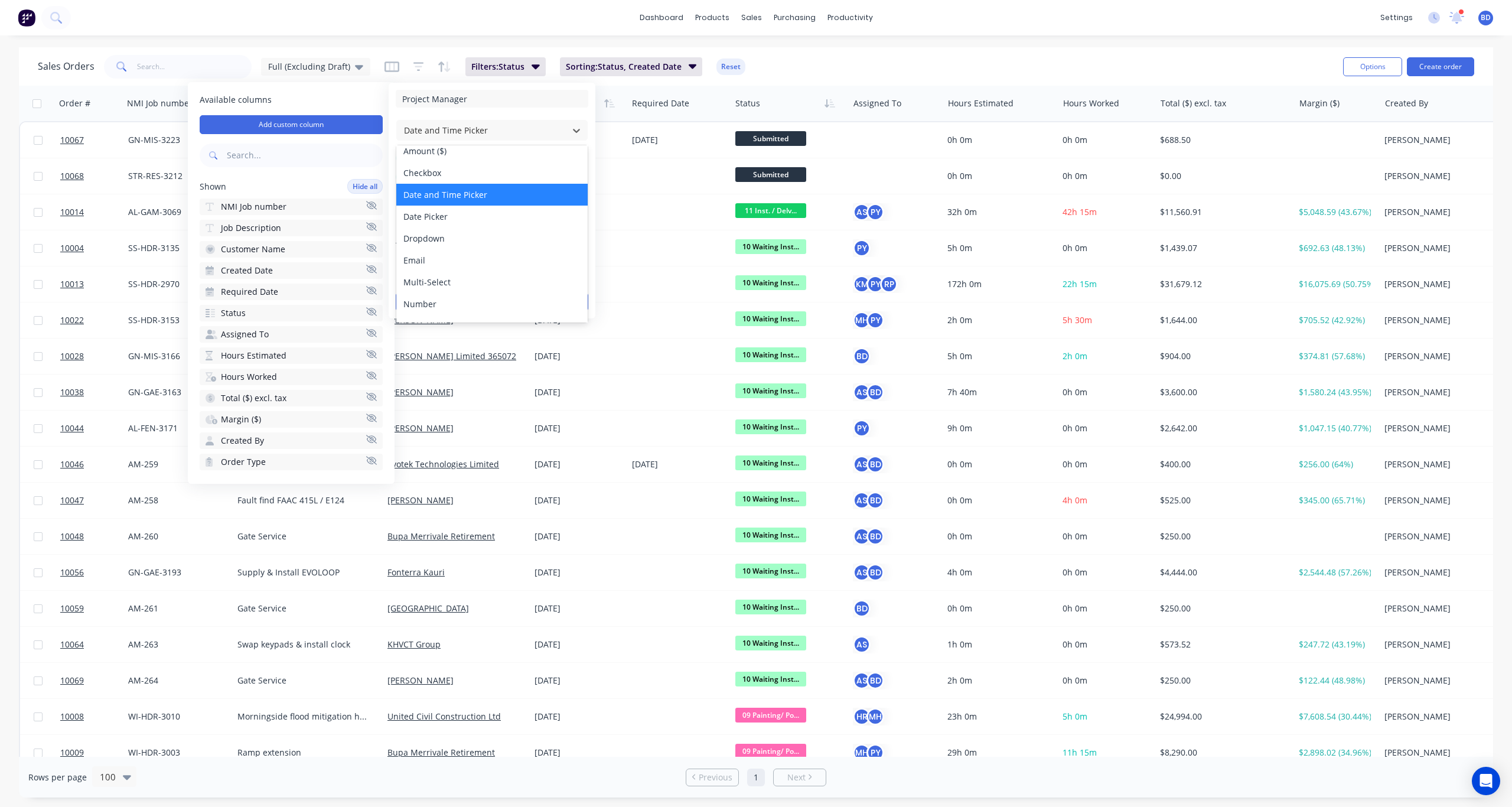
scroll to position [0, 0]
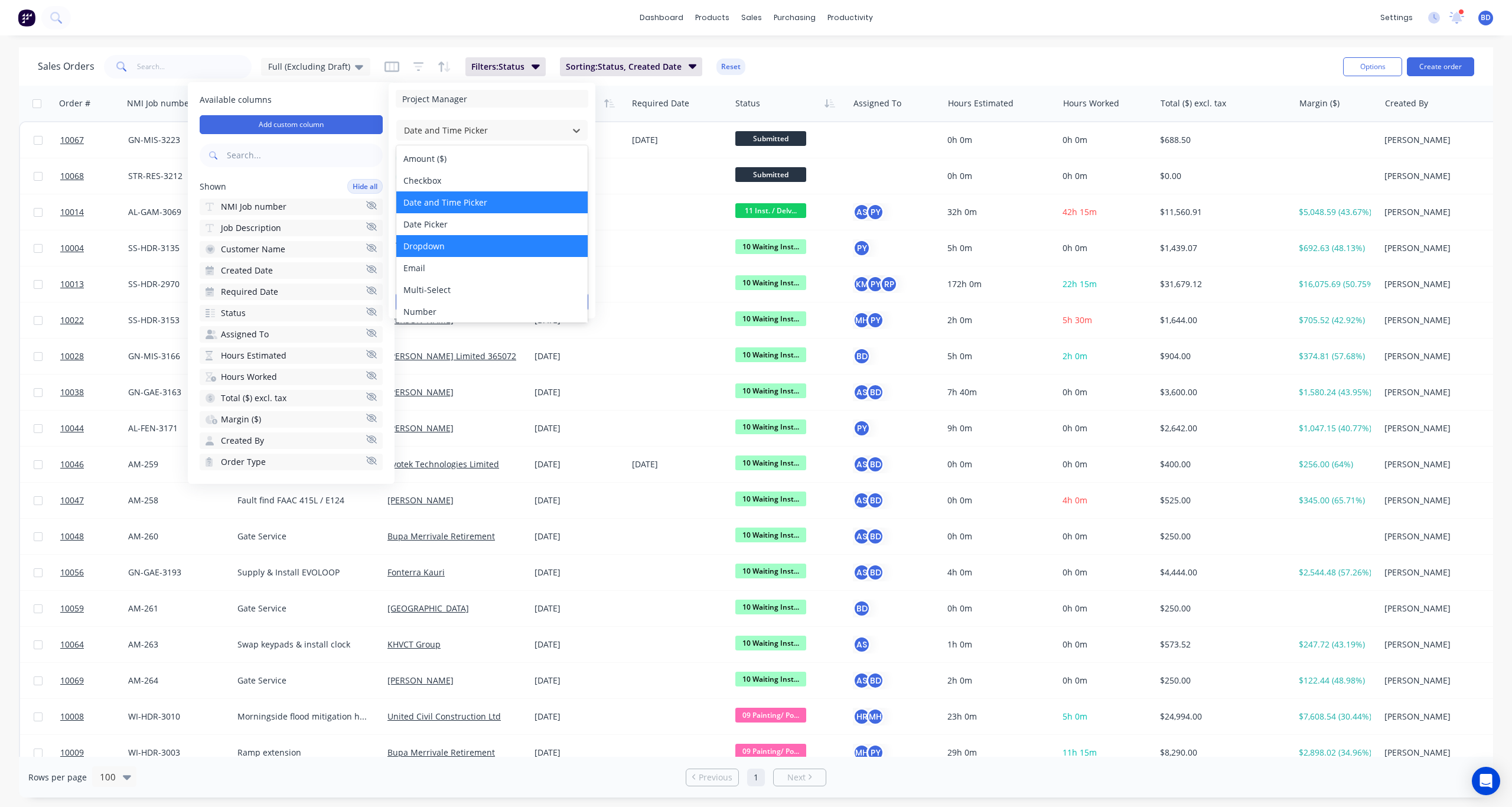
click at [485, 247] on div "Dropdown" at bounding box center [492, 245] width 192 height 22
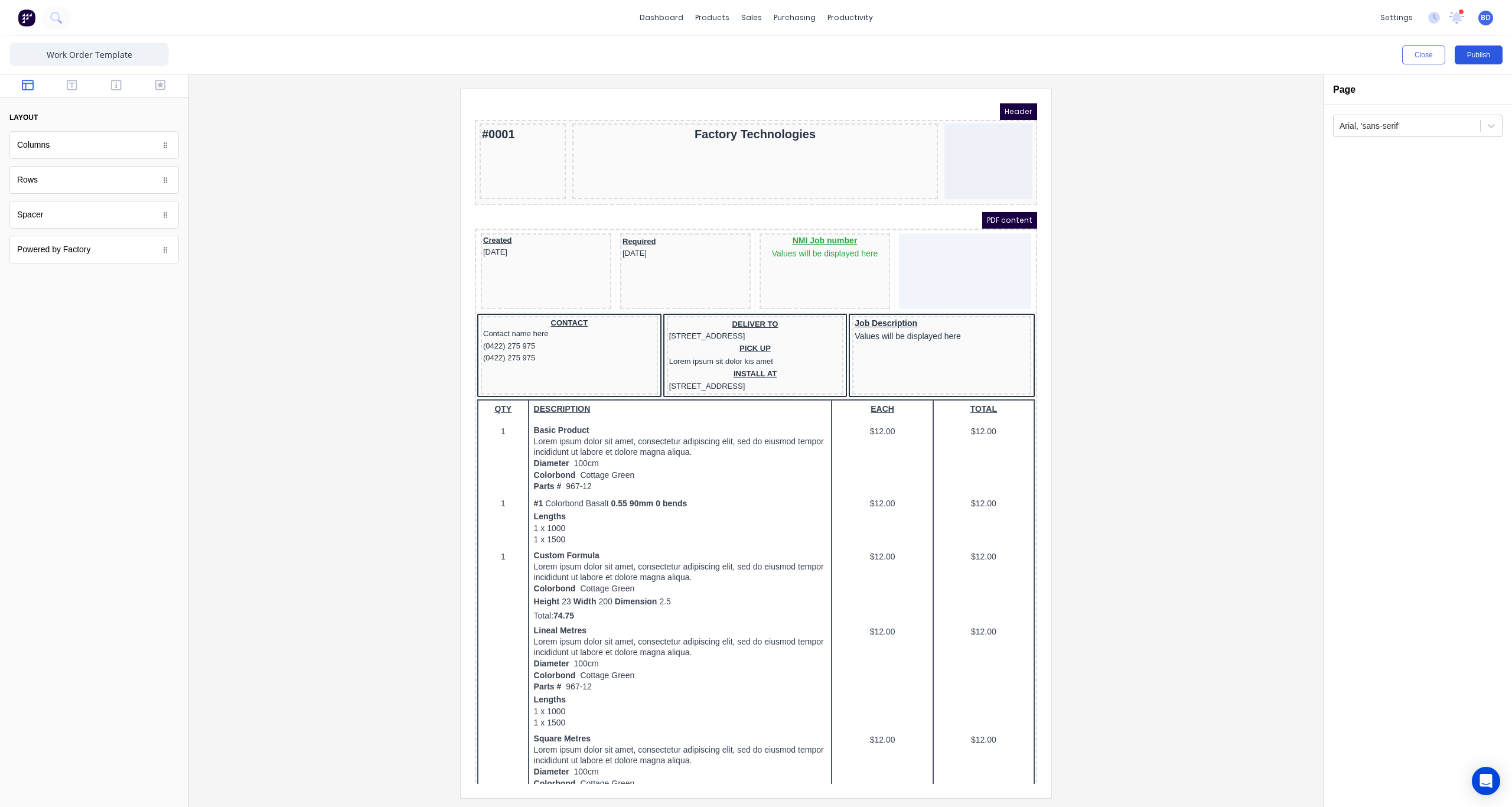
click at [1497, 52] on button "Publish" at bounding box center [1478, 55] width 48 height 19
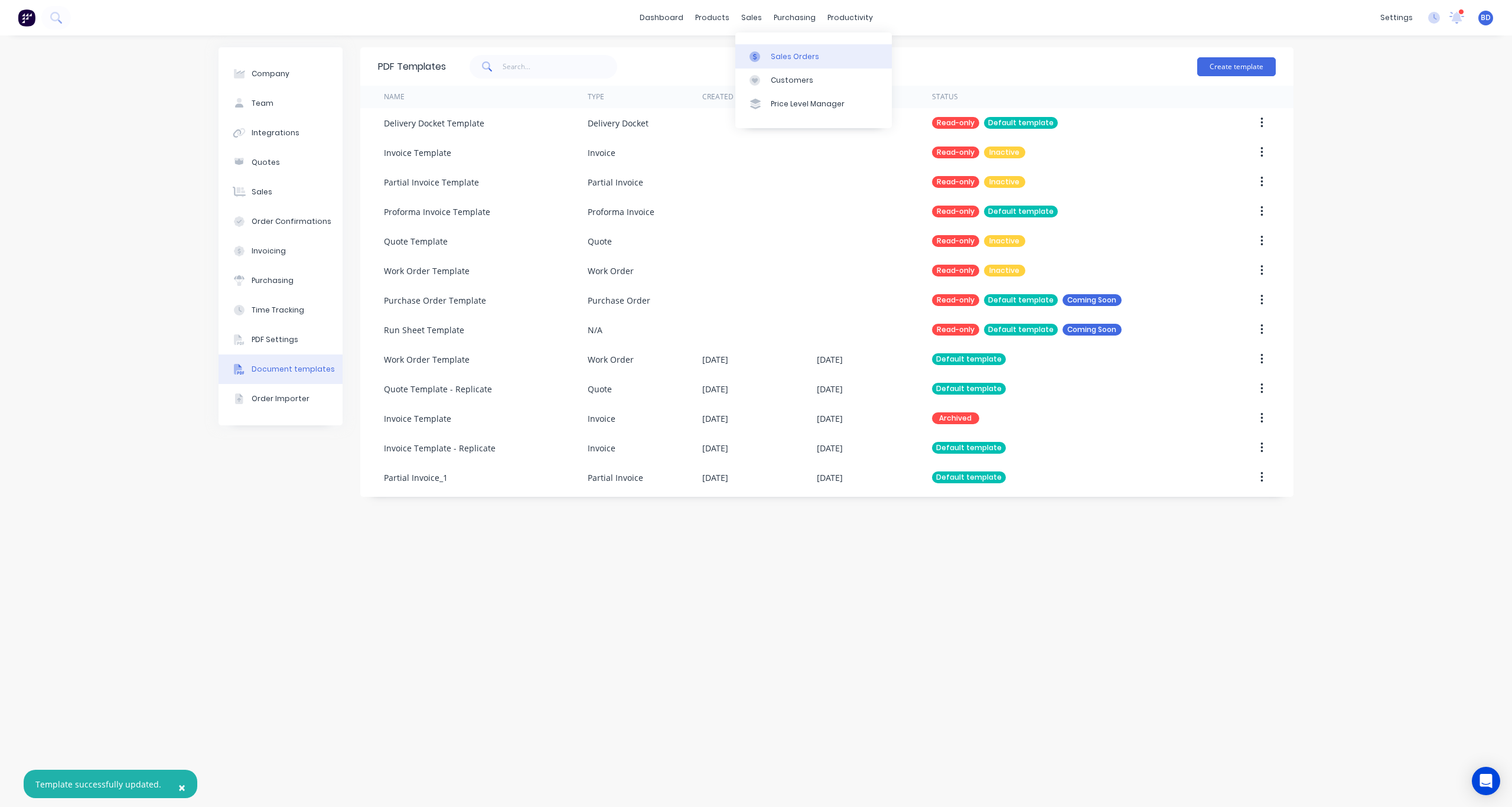
click at [766, 50] on link "Sales Orders" at bounding box center [813, 56] width 156 height 24
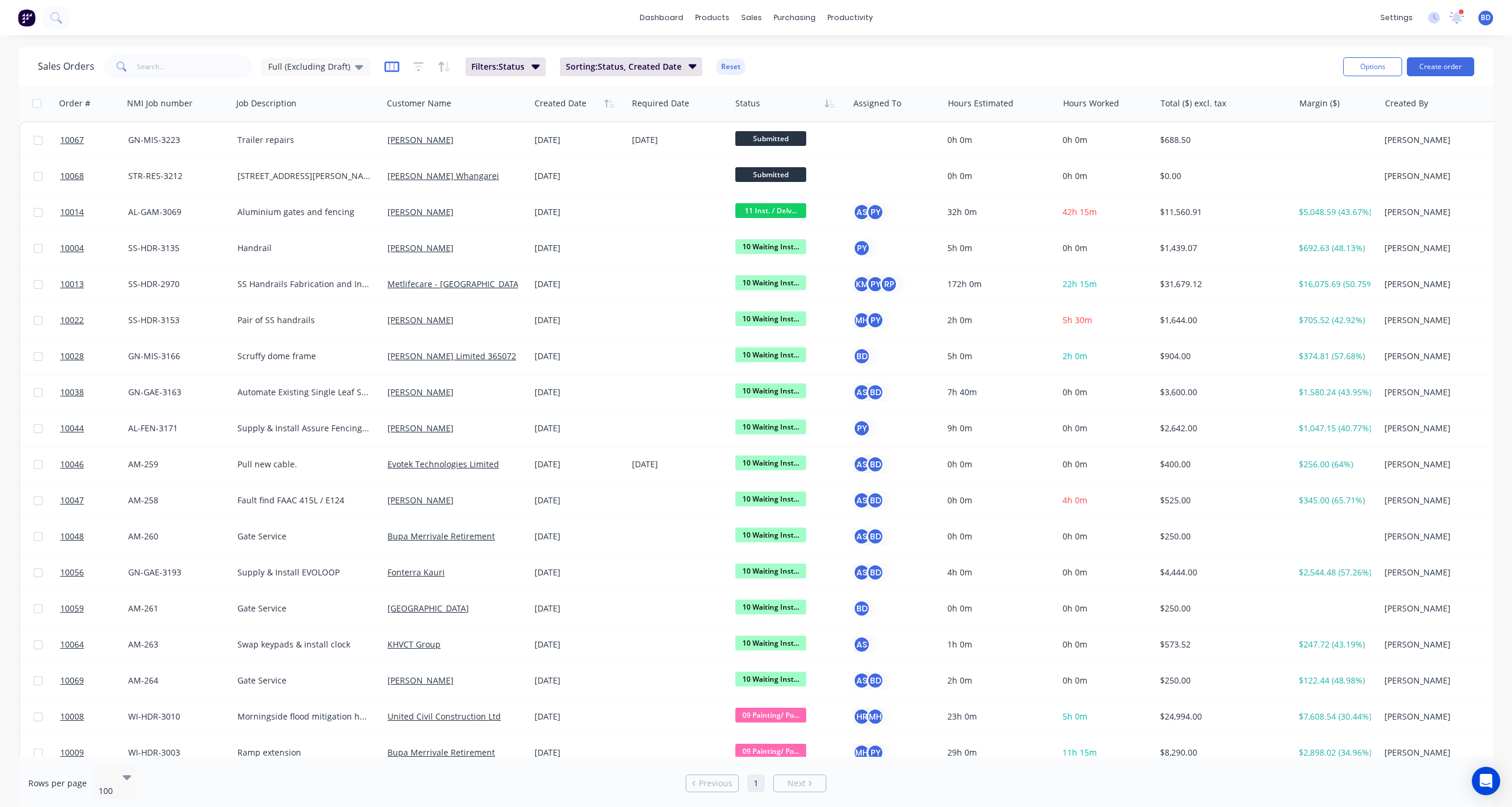
click at [387, 68] on icon "button" at bounding box center [392, 66] width 15 height 11
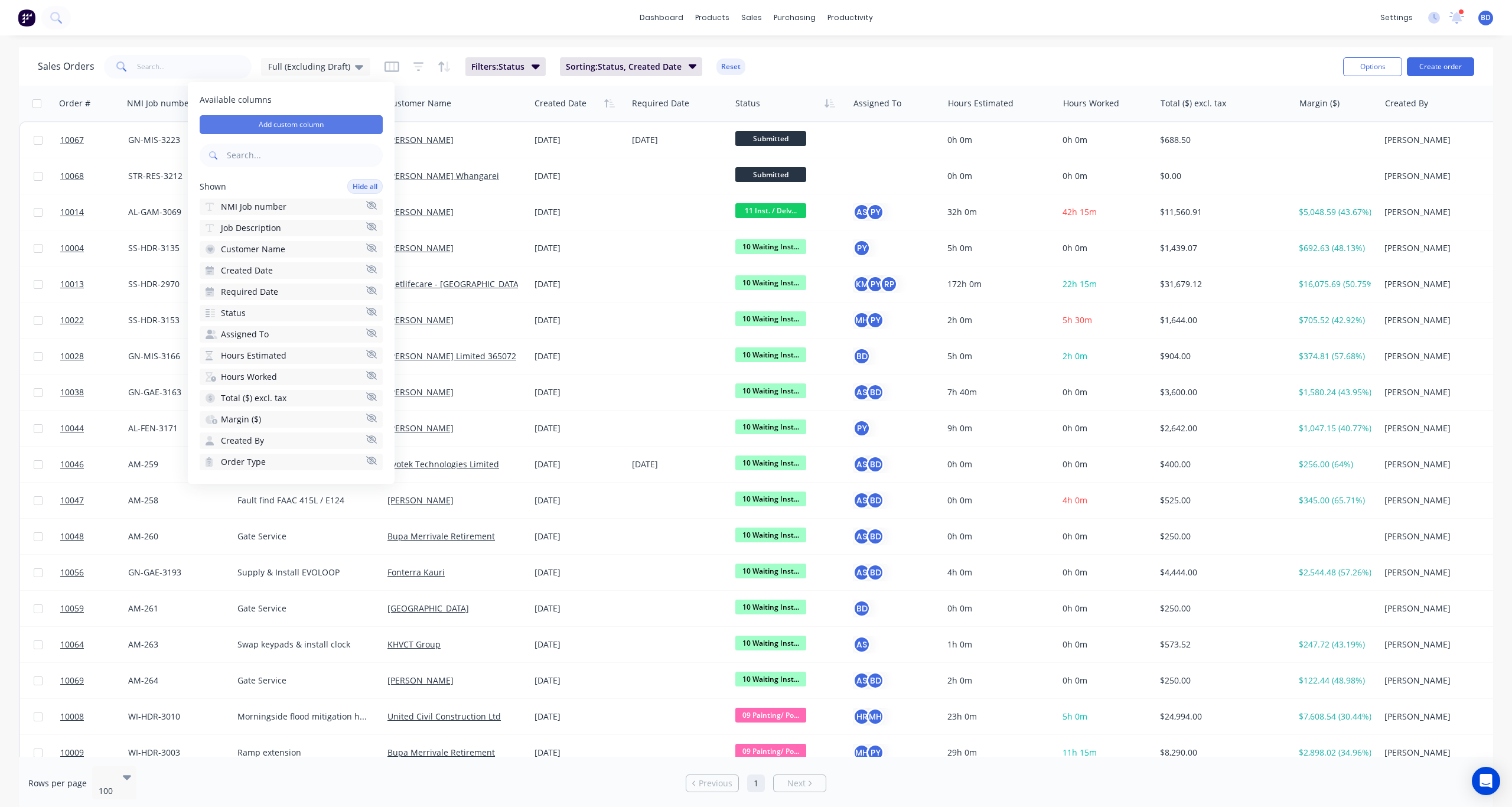
click at [335, 123] on button "Add custom column" at bounding box center [290, 124] width 183 height 19
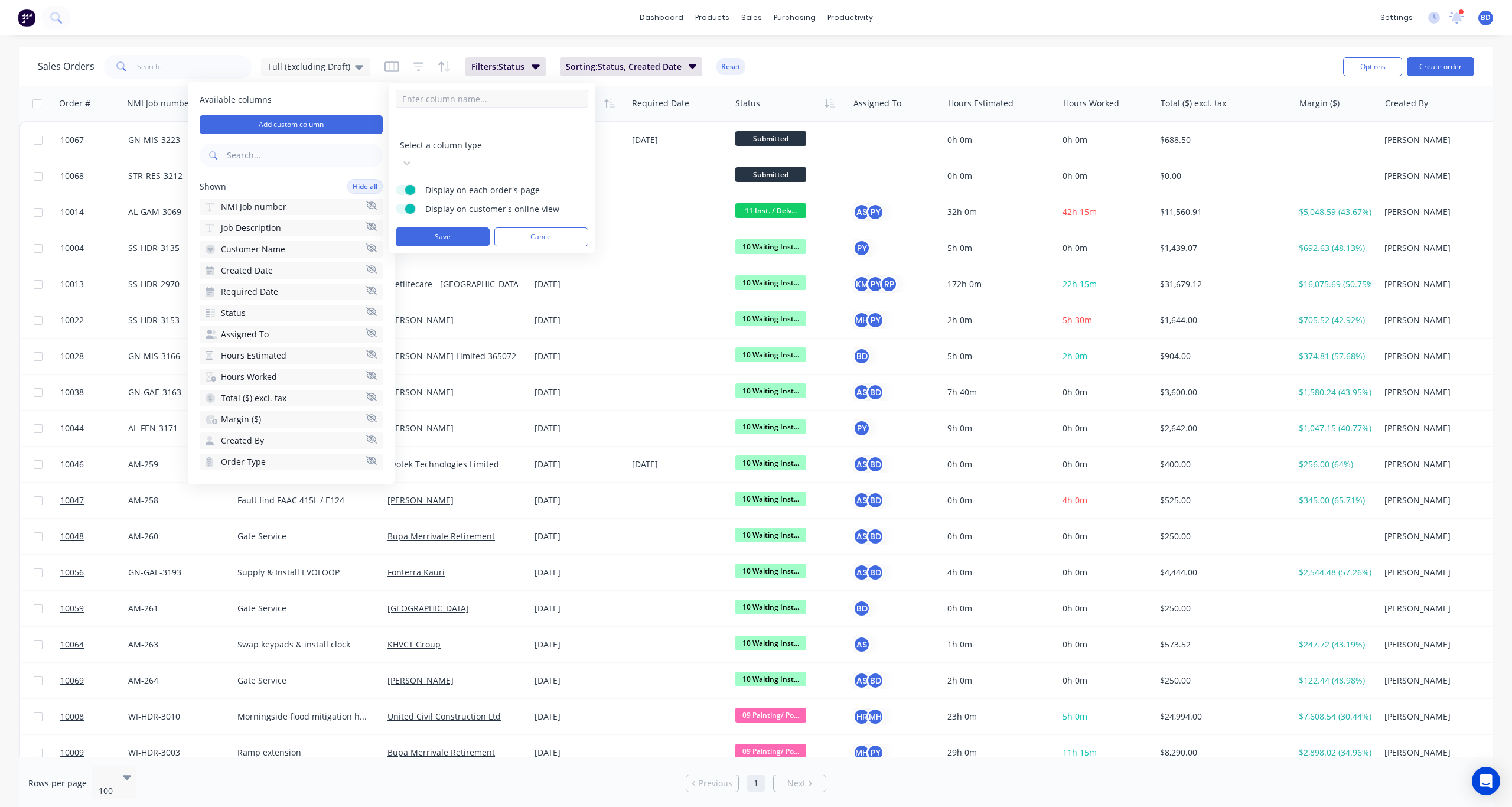
click at [478, 102] on input at bounding box center [492, 99] width 192 height 18
click at [460, 104] on input at bounding box center [492, 99] width 192 height 18
click at [403, 119] on div "Select a column type" at bounding box center [492, 146] width 192 height 54
click at [475, 101] on input at bounding box center [492, 99] width 192 height 18
type input "Project Manager"
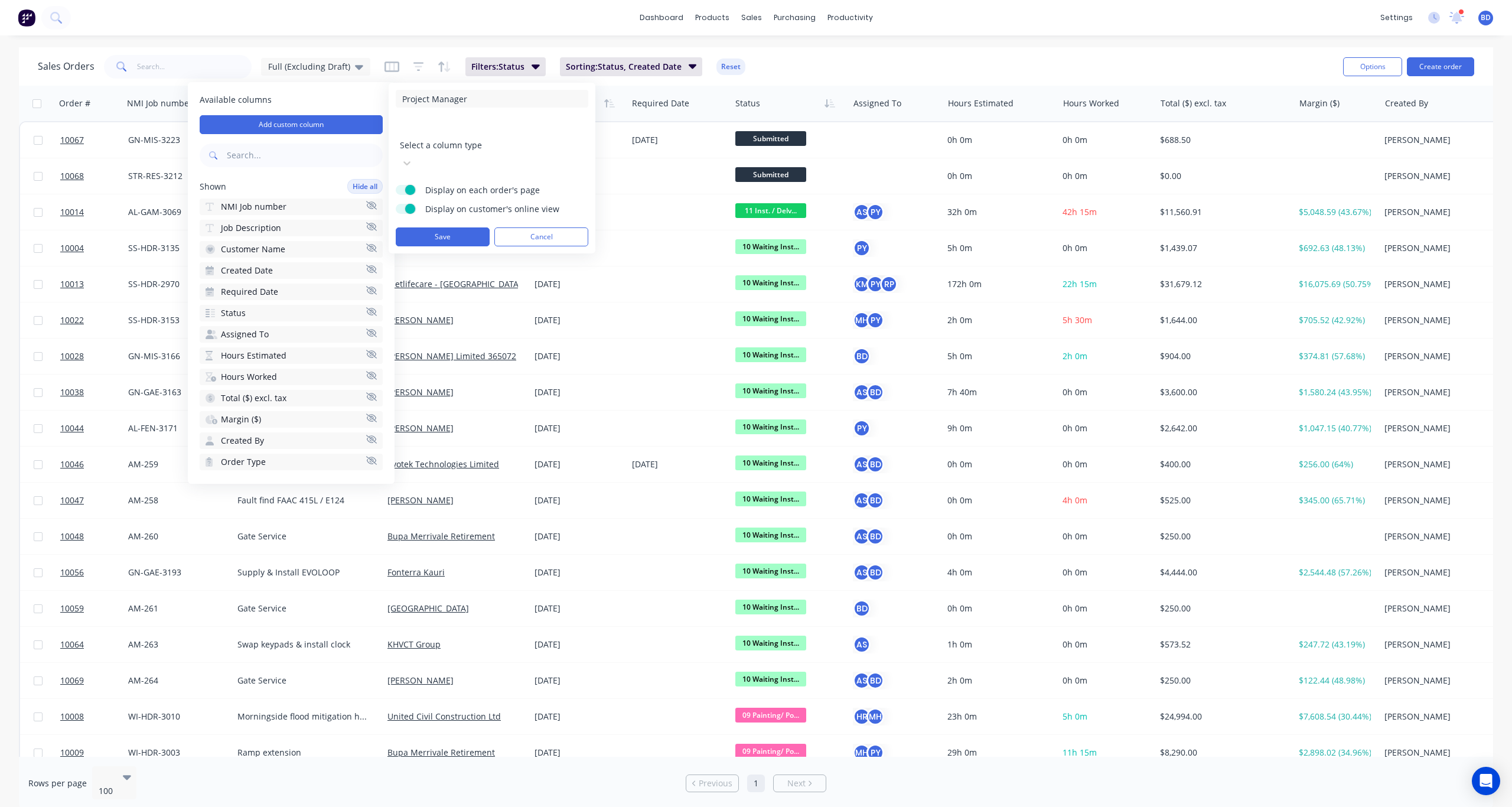
click at [470, 133] on div at bounding box center [485, 129] width 170 height 15
click at [469, 242] on input at bounding box center [492, 251] width 192 height 18
type input "[PERSON_NAME]"
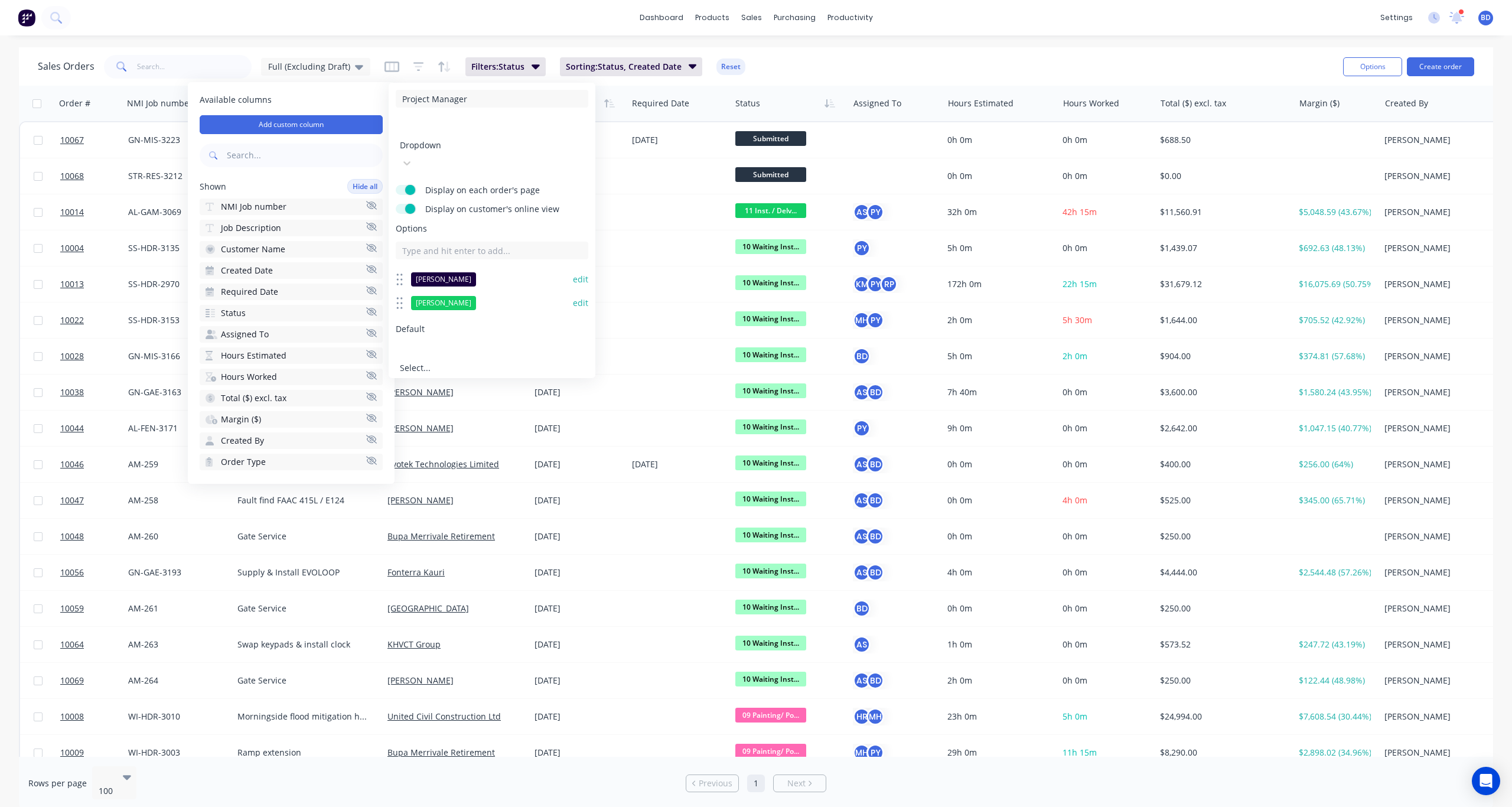
click at [584, 274] on button "edit" at bounding box center [580, 279] width 15 height 11
click at [579, 298] on button "edit" at bounding box center [580, 303] width 15 height 11
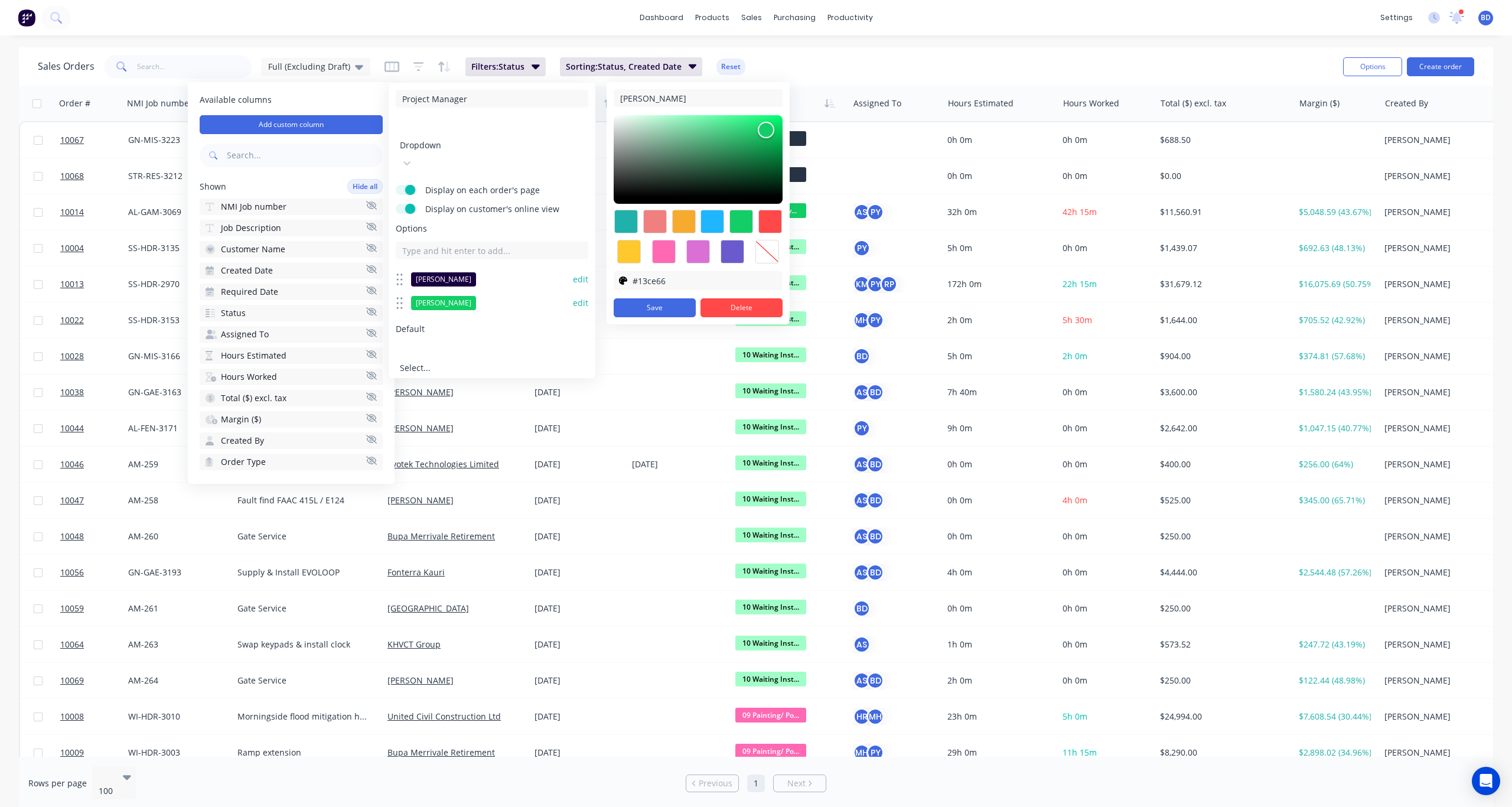
click at [708, 225] on div at bounding box center [712, 222] width 24 height 24
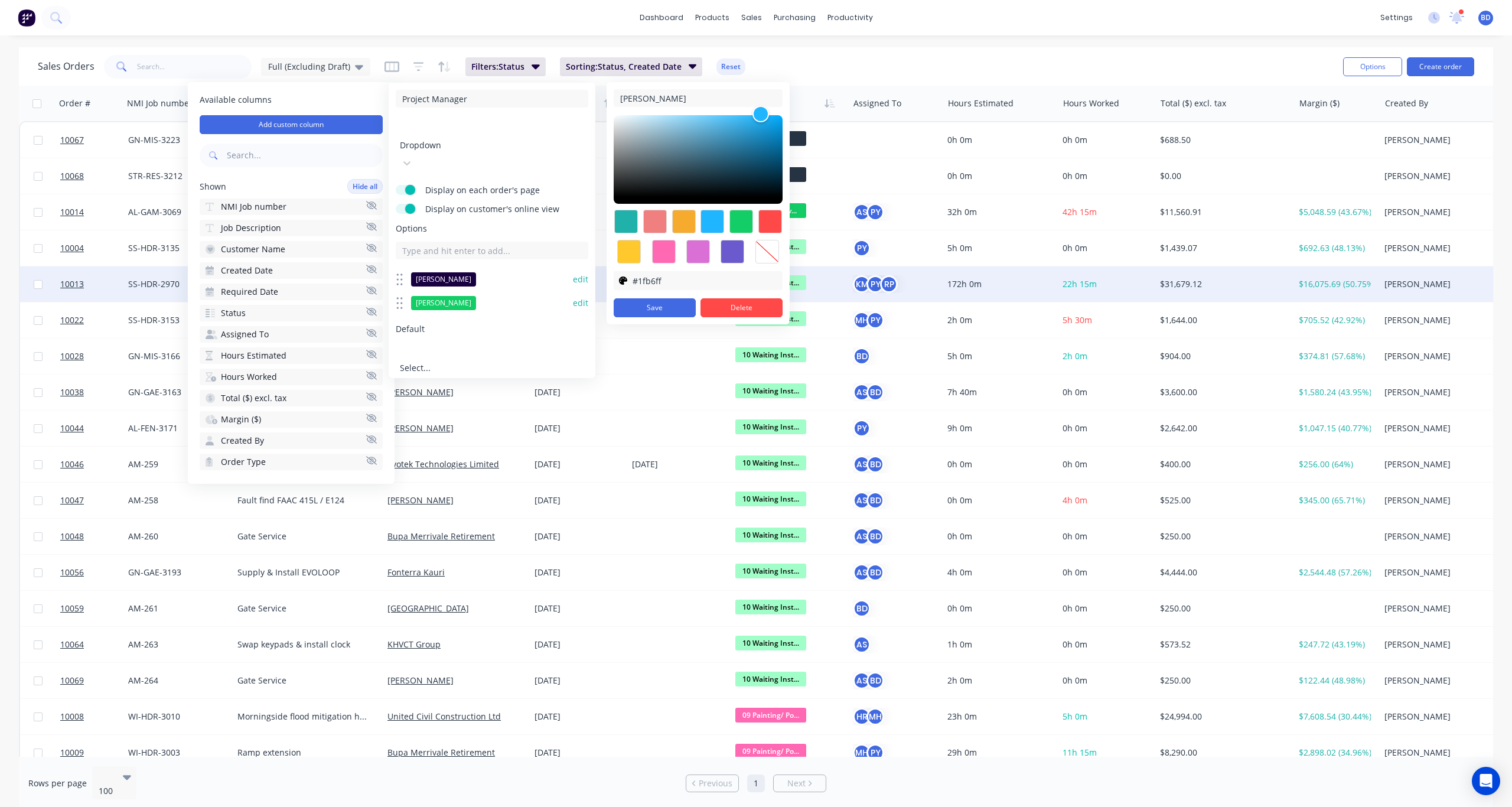
drag, startPoint x: 677, startPoint y: 282, endPoint x: 596, endPoint y: 279, distance: 81.1
click at [596, 279] on body "dashboard products sales purchasing productivity dashboard products Product Cat…" at bounding box center [756, 404] width 1512 height 807
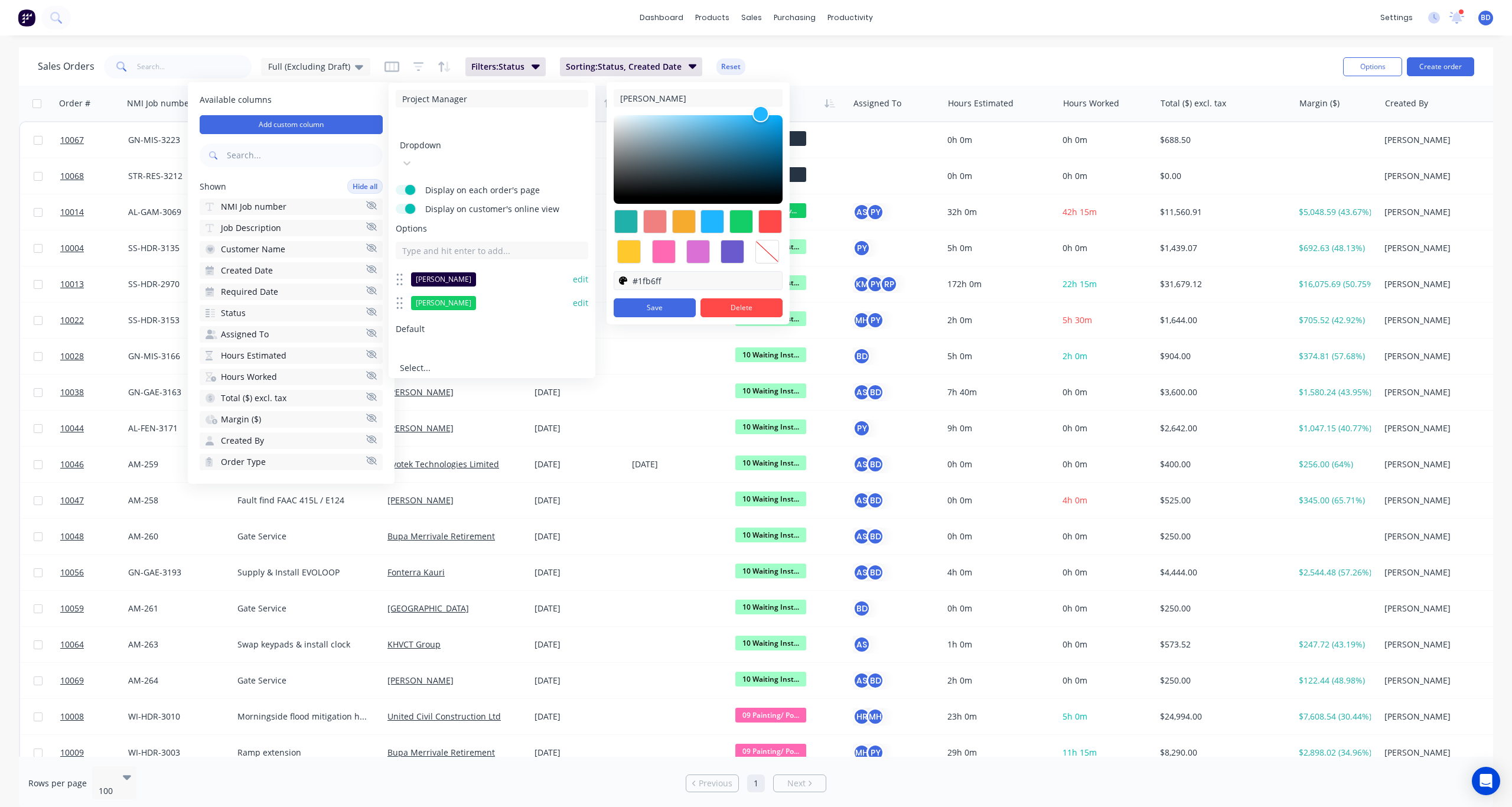
drag, startPoint x: 675, startPoint y: 276, endPoint x: 623, endPoint y: 277, distance: 52.0
click at [623, 277] on div "#1fb6ff" at bounding box center [697, 280] width 169 height 19
paste input "0A3D62"
type input "#0A3D62"
click at [652, 306] on button "Save" at bounding box center [654, 307] width 82 height 19
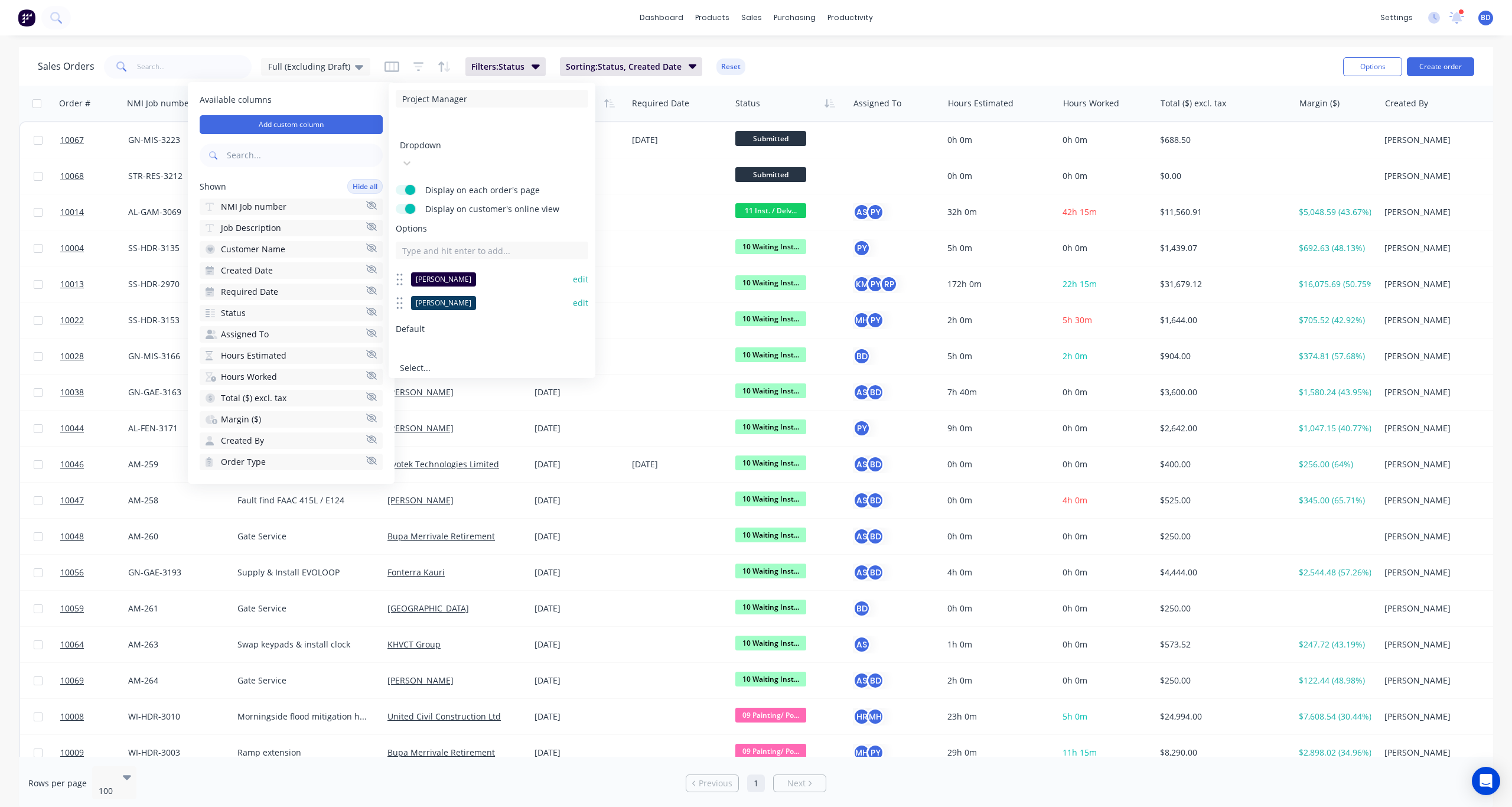
click at [581, 298] on button "edit" at bounding box center [580, 303] width 15 height 11
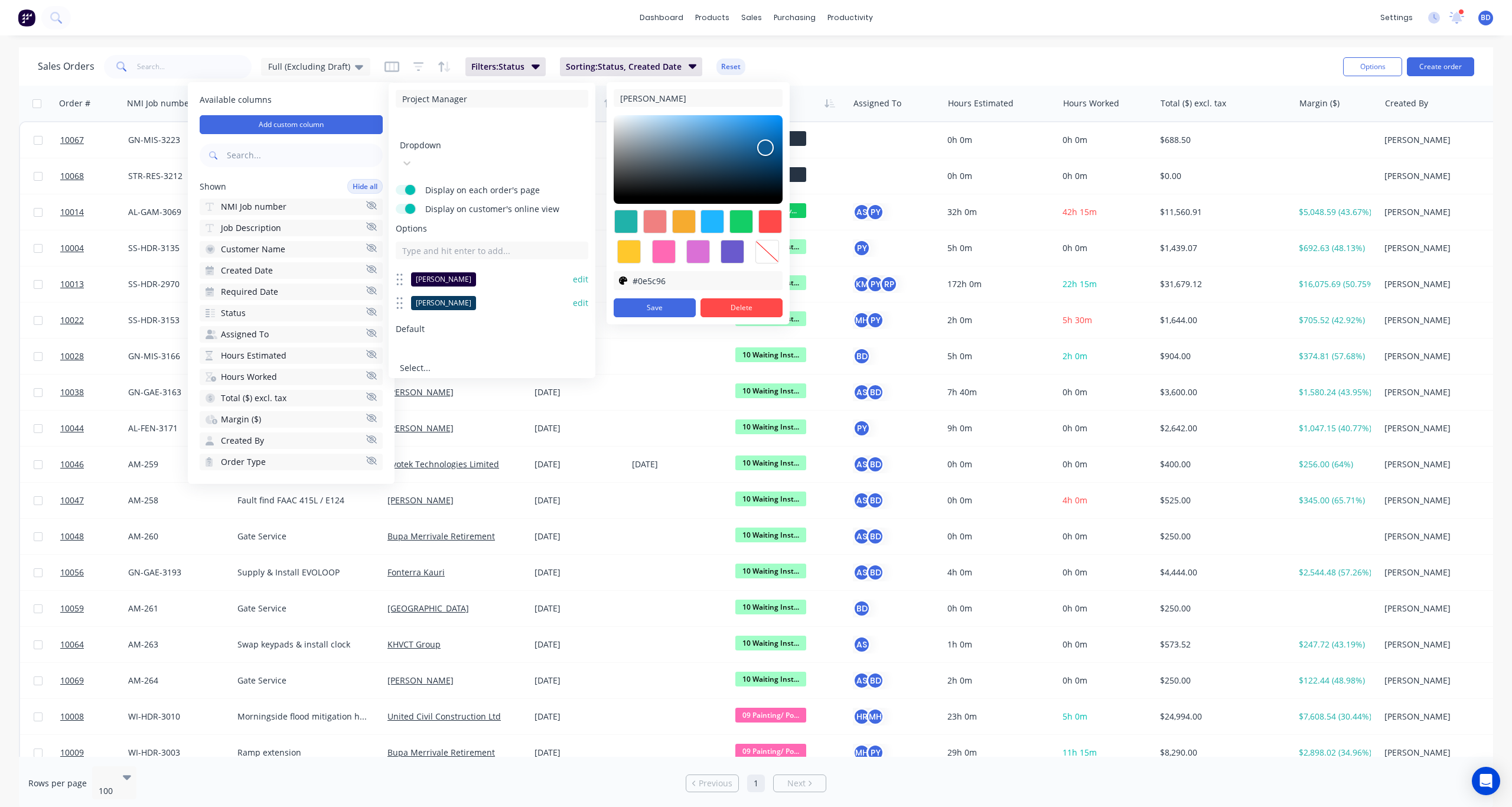
drag, startPoint x: 765, startPoint y: 165, endPoint x: 767, endPoint y: 152, distance: 13.2
click at [767, 152] on div at bounding box center [765, 147] width 14 height 14
type input "#0e619e"
click at [767, 149] on div at bounding box center [767, 145] width 14 height 14
click at [661, 313] on button "Save" at bounding box center [654, 307] width 82 height 19
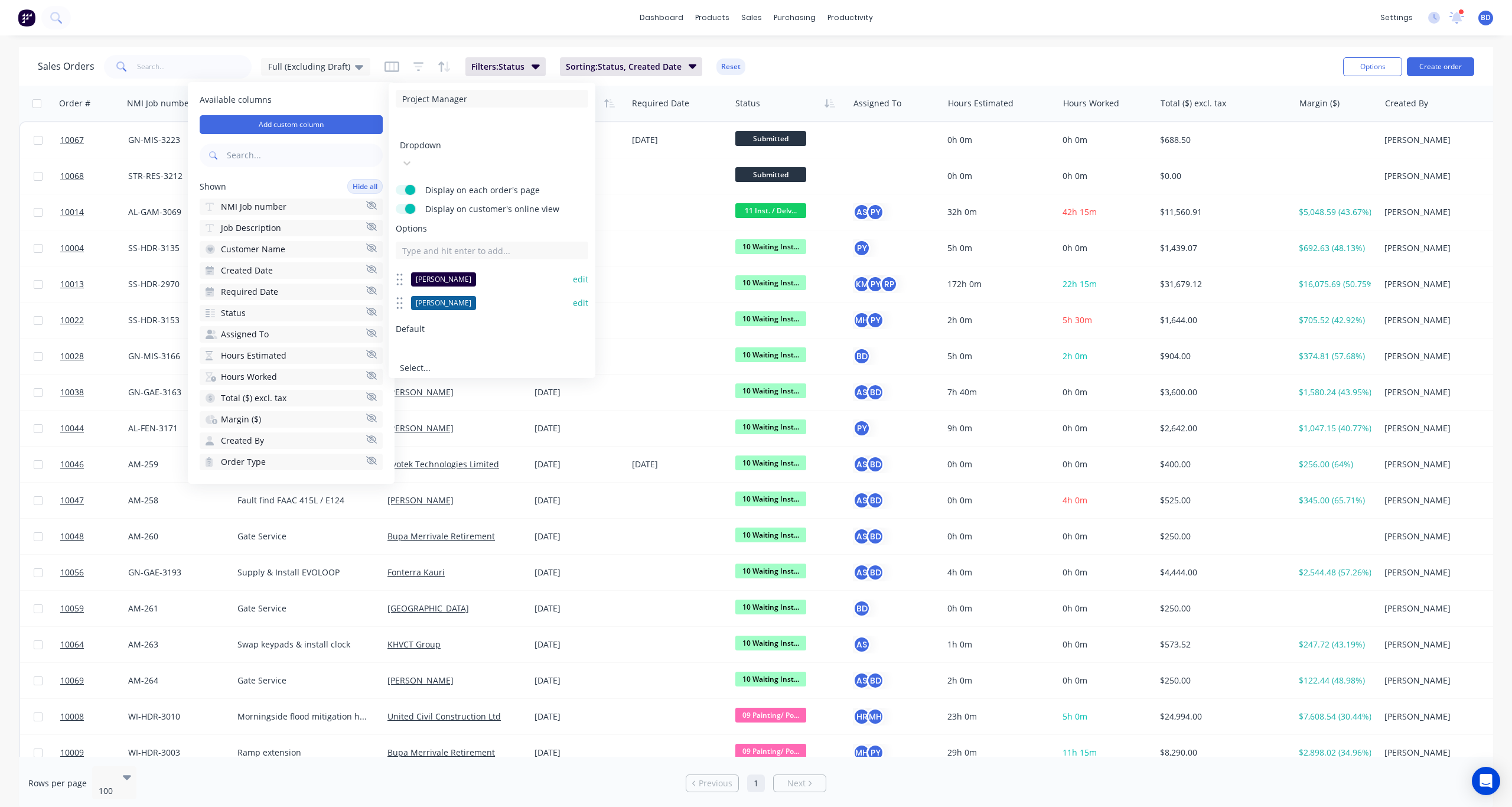
click at [575, 298] on button "edit" at bounding box center [580, 303] width 15 height 11
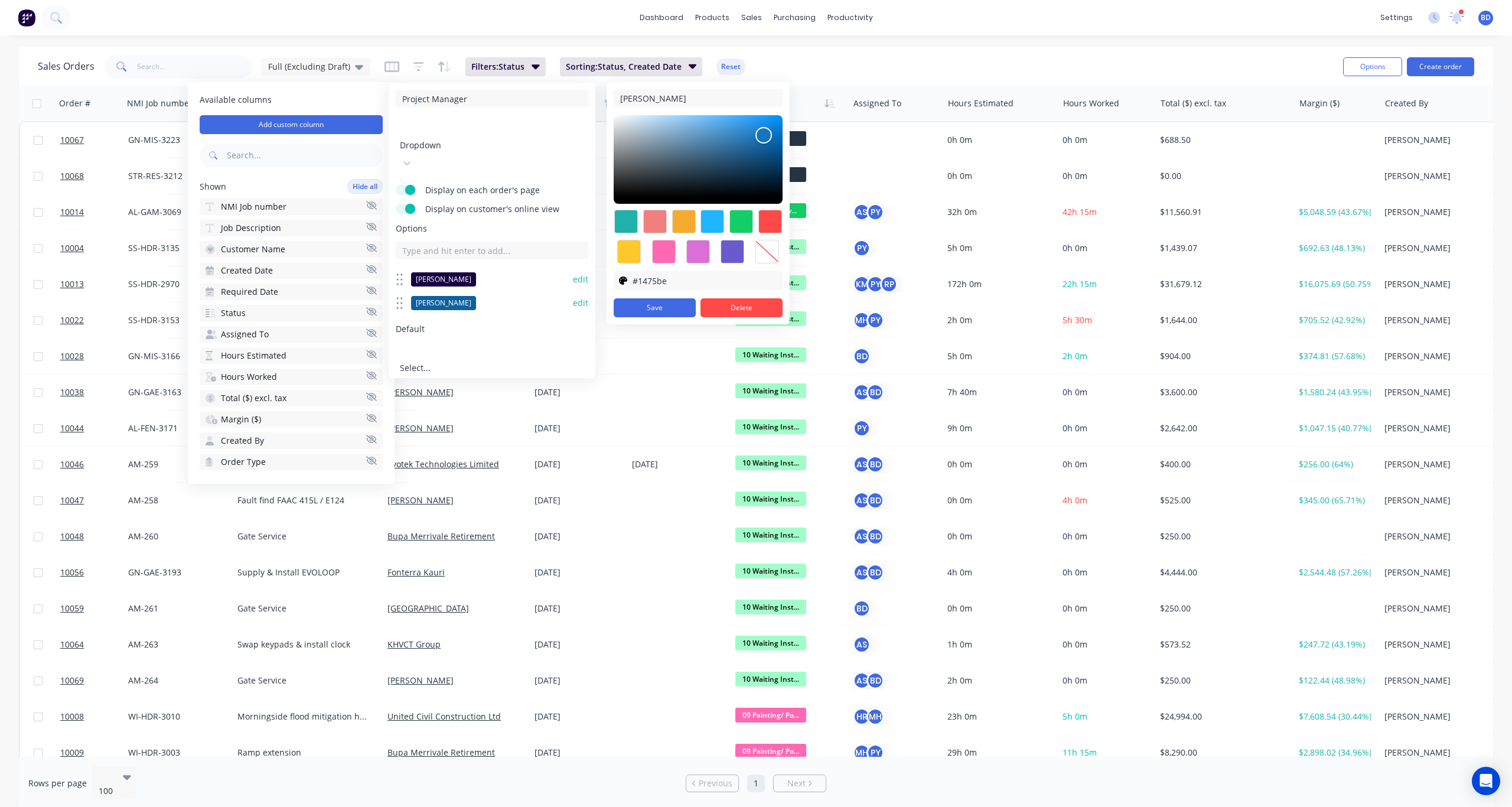
type input "#1476c0"
drag, startPoint x: 766, startPoint y: 149, endPoint x: 765, endPoint y: 137, distance: 12.0
click at [765, 137] on div at bounding box center [764, 134] width 14 height 14
click at [666, 305] on button "Save" at bounding box center [654, 307] width 82 height 19
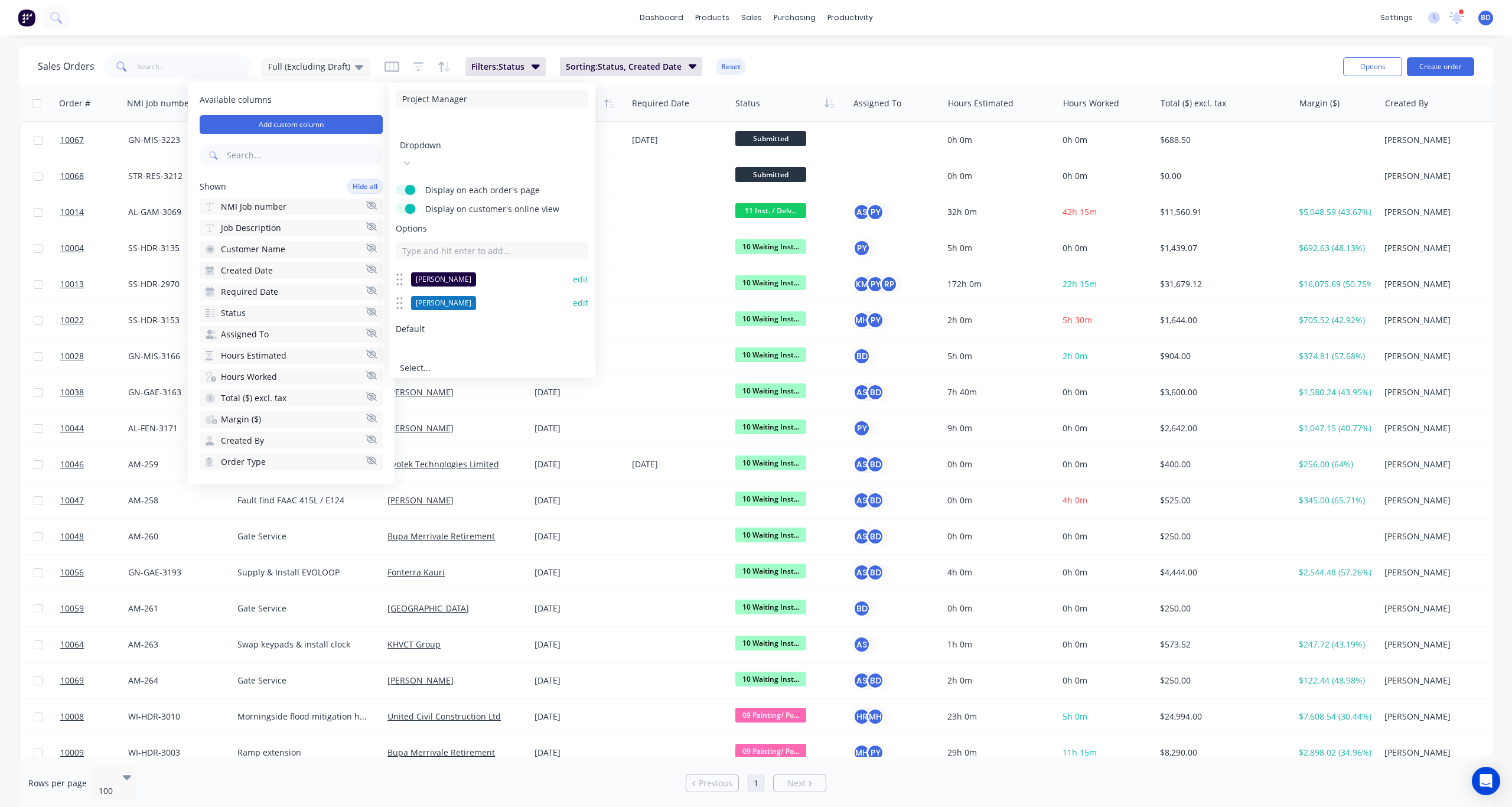
click at [581, 298] on button "edit" at bounding box center [580, 303] width 15 height 11
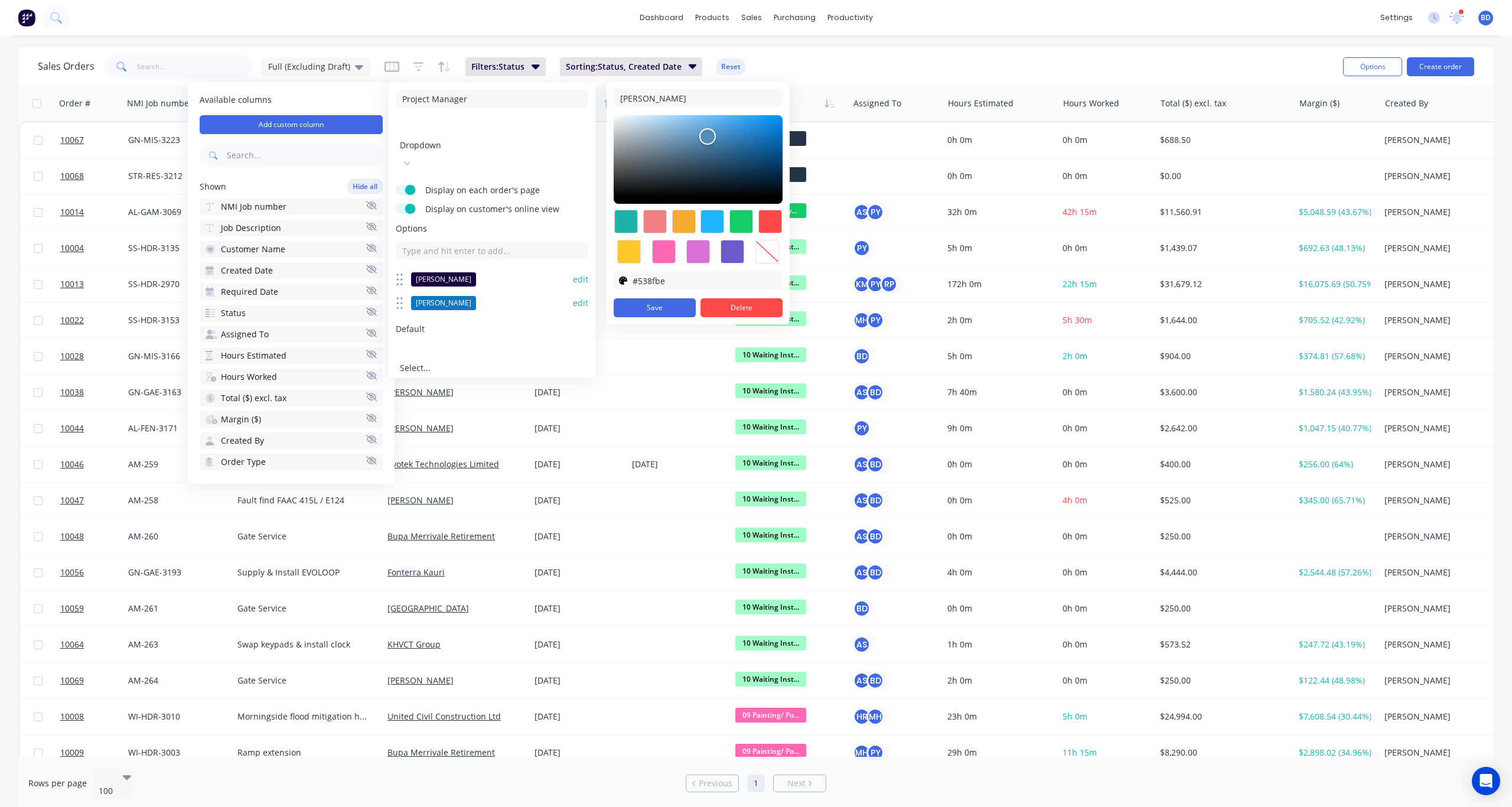
type input "#5390c0"
drag, startPoint x: 763, startPoint y: 133, endPoint x: 710, endPoint y: 137, distance: 53.2
click at [710, 137] on div at bounding box center [708, 134] width 14 height 14
click at [661, 307] on button "Save" at bounding box center [654, 307] width 82 height 19
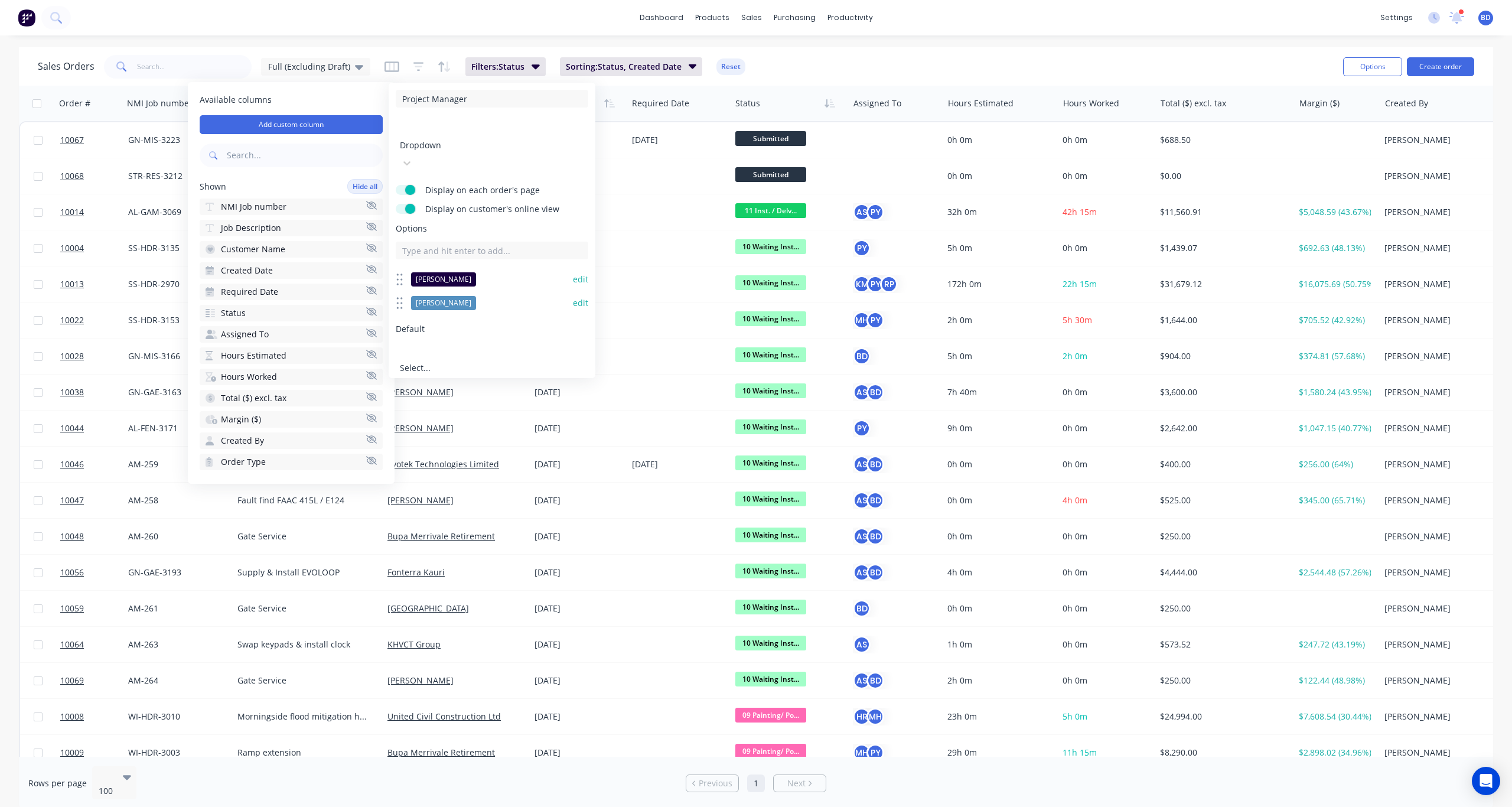
click at [577, 298] on button "edit" at bounding box center [580, 303] width 15 height 11
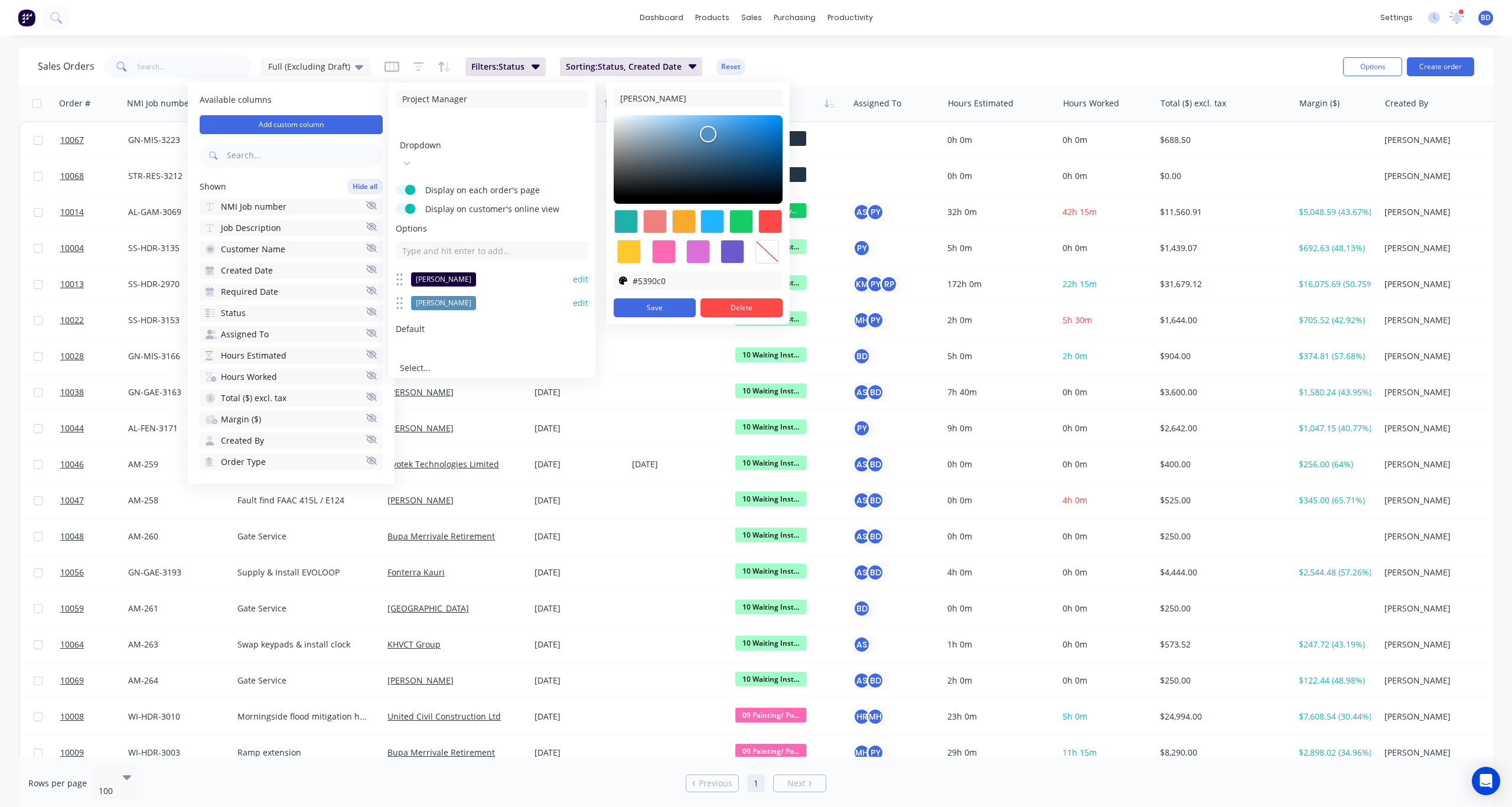
click at [714, 228] on div at bounding box center [712, 222] width 24 height 24
type input "#1fb6ff"
click at [673, 308] on button "Save" at bounding box center [654, 307] width 82 height 19
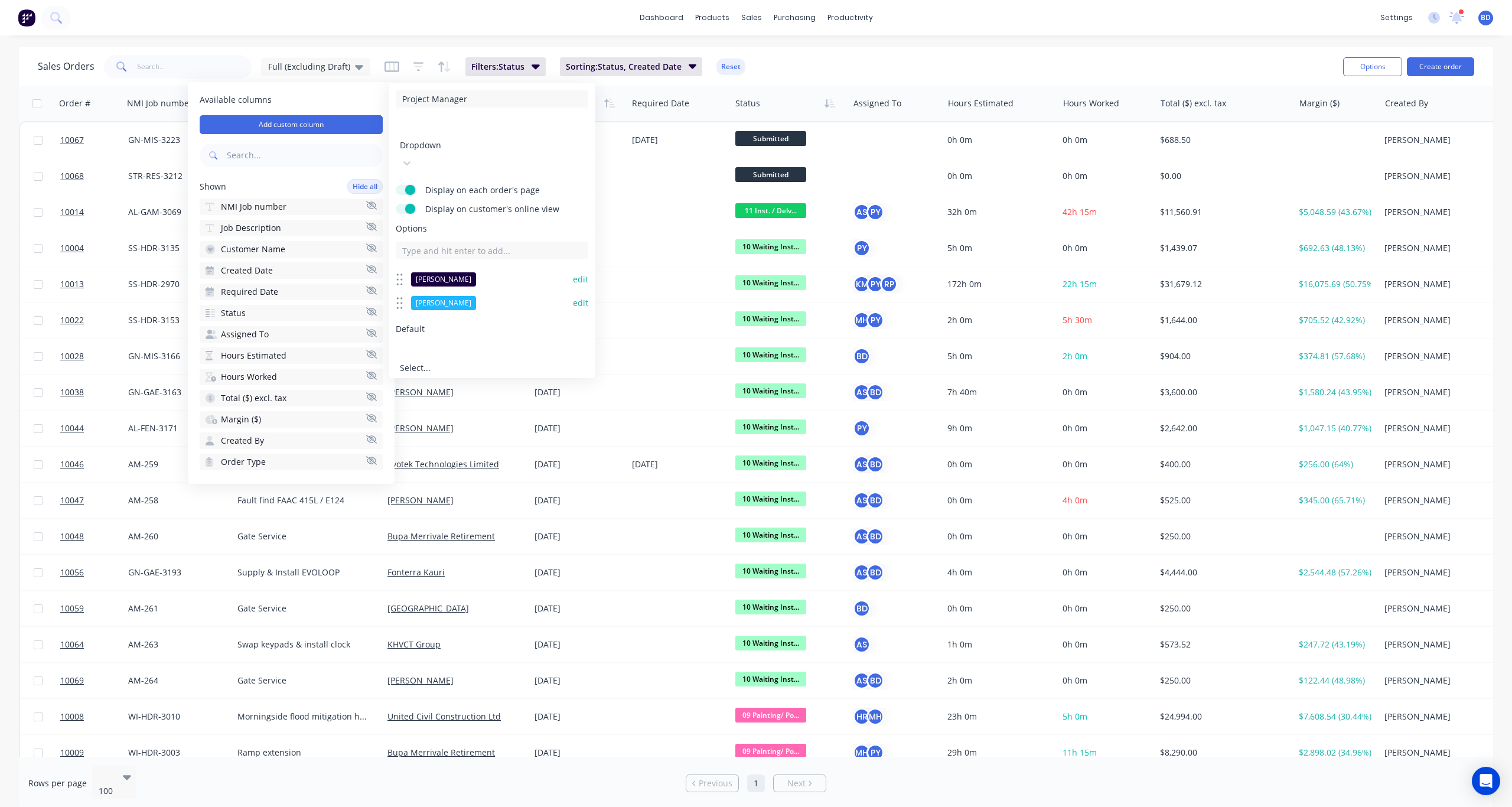
click at [580, 274] on button "edit" at bounding box center [580, 279] width 15 height 11
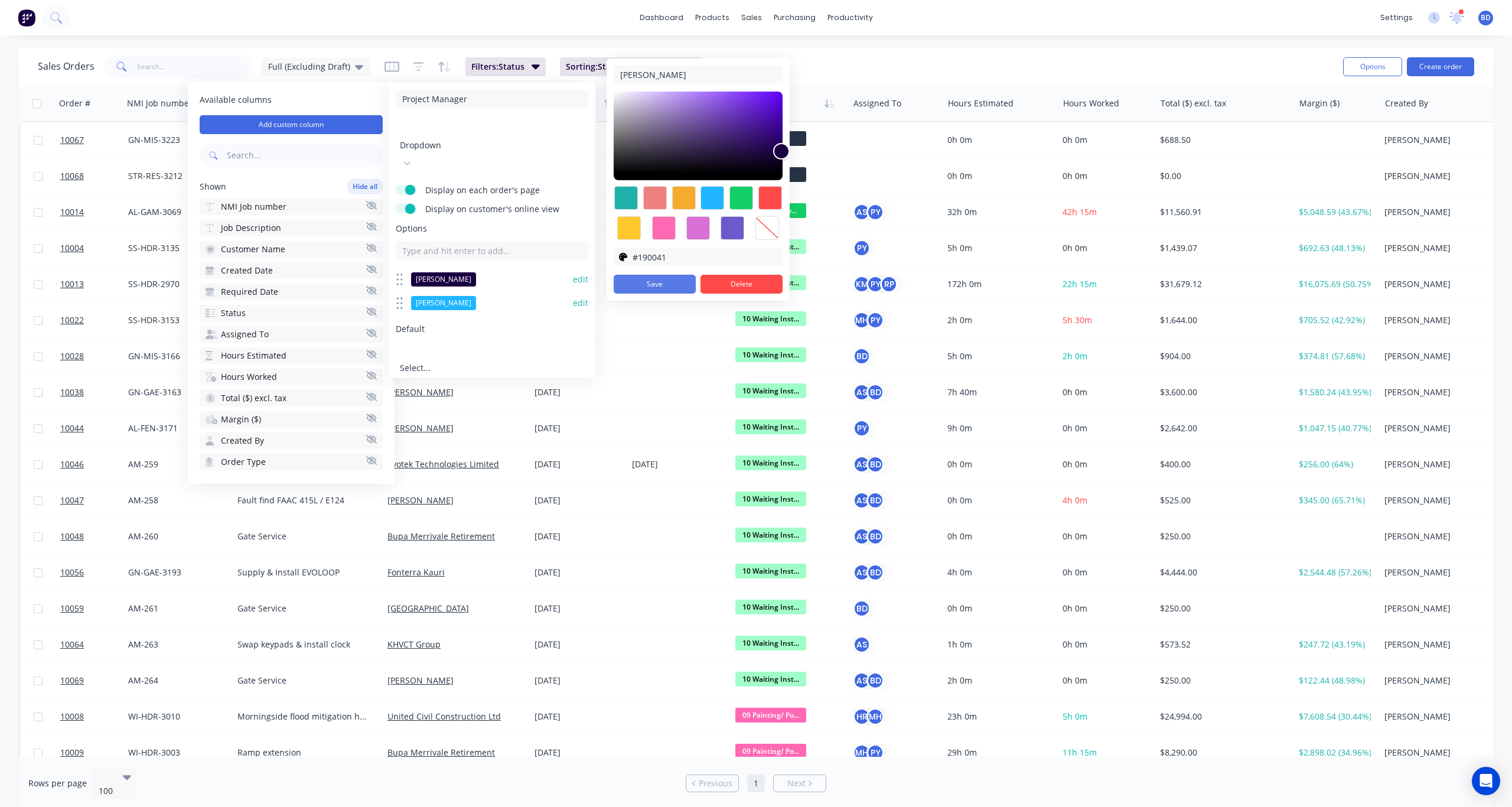
click at [666, 287] on button "Save" at bounding box center [654, 283] width 82 height 19
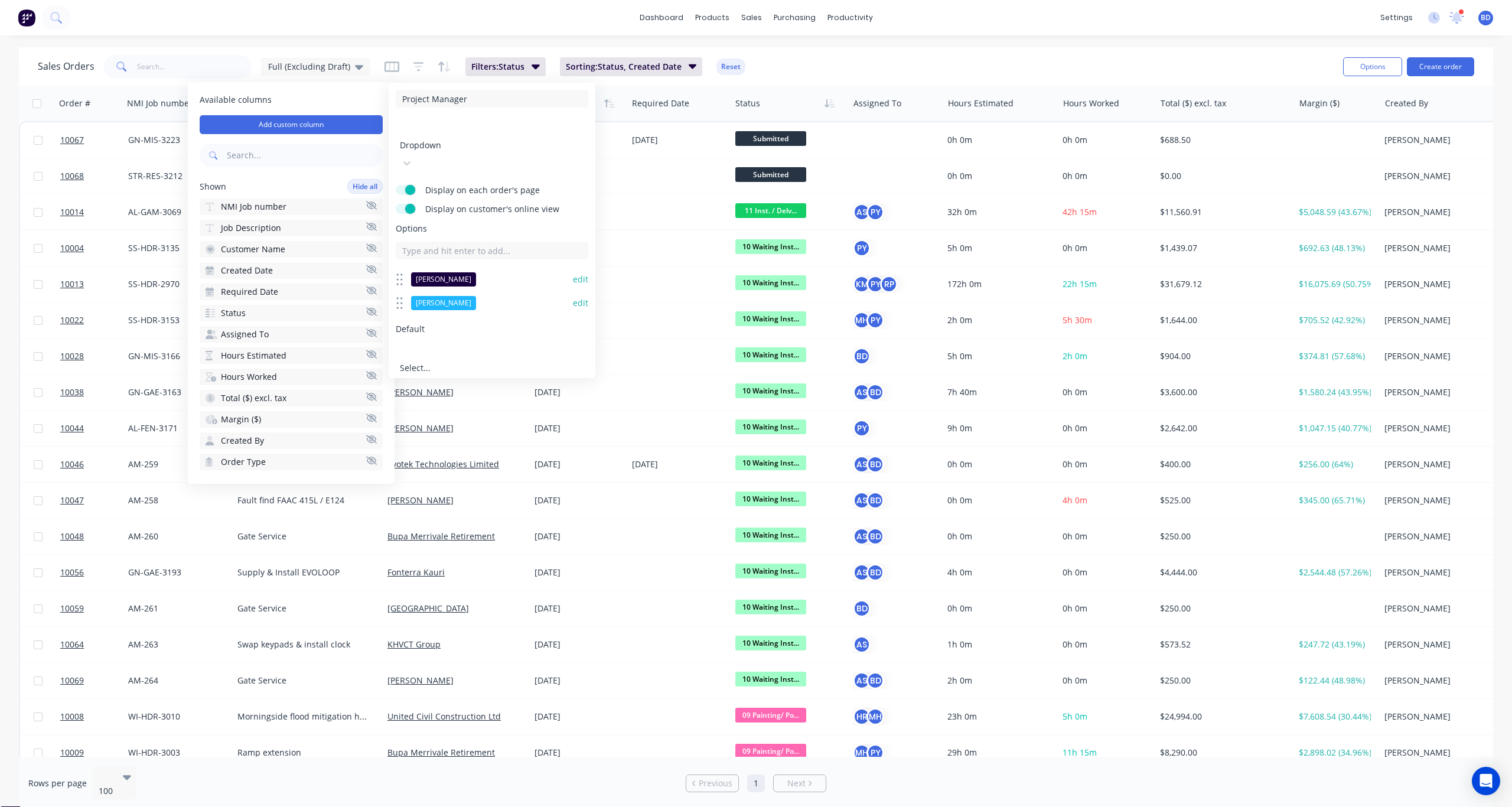
click at [517, 344] on div at bounding box center [485, 351] width 170 height 15
click at [522, 323] on span "Default" at bounding box center [492, 328] width 192 height 11
click at [474, 408] on button "Save" at bounding box center [442, 417] width 94 height 19
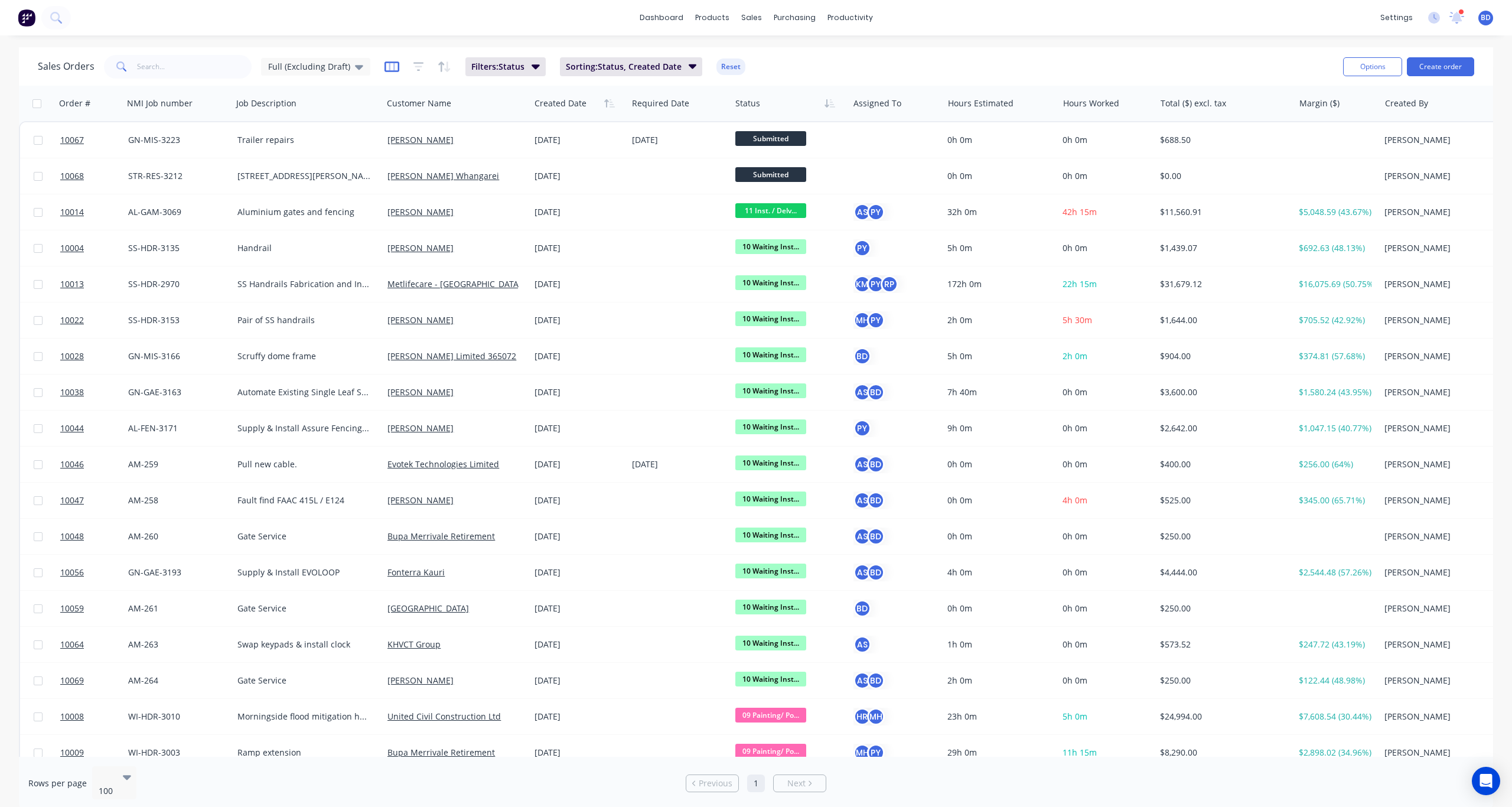
click at [385, 67] on icon "button" at bounding box center [392, 66] width 15 height 11
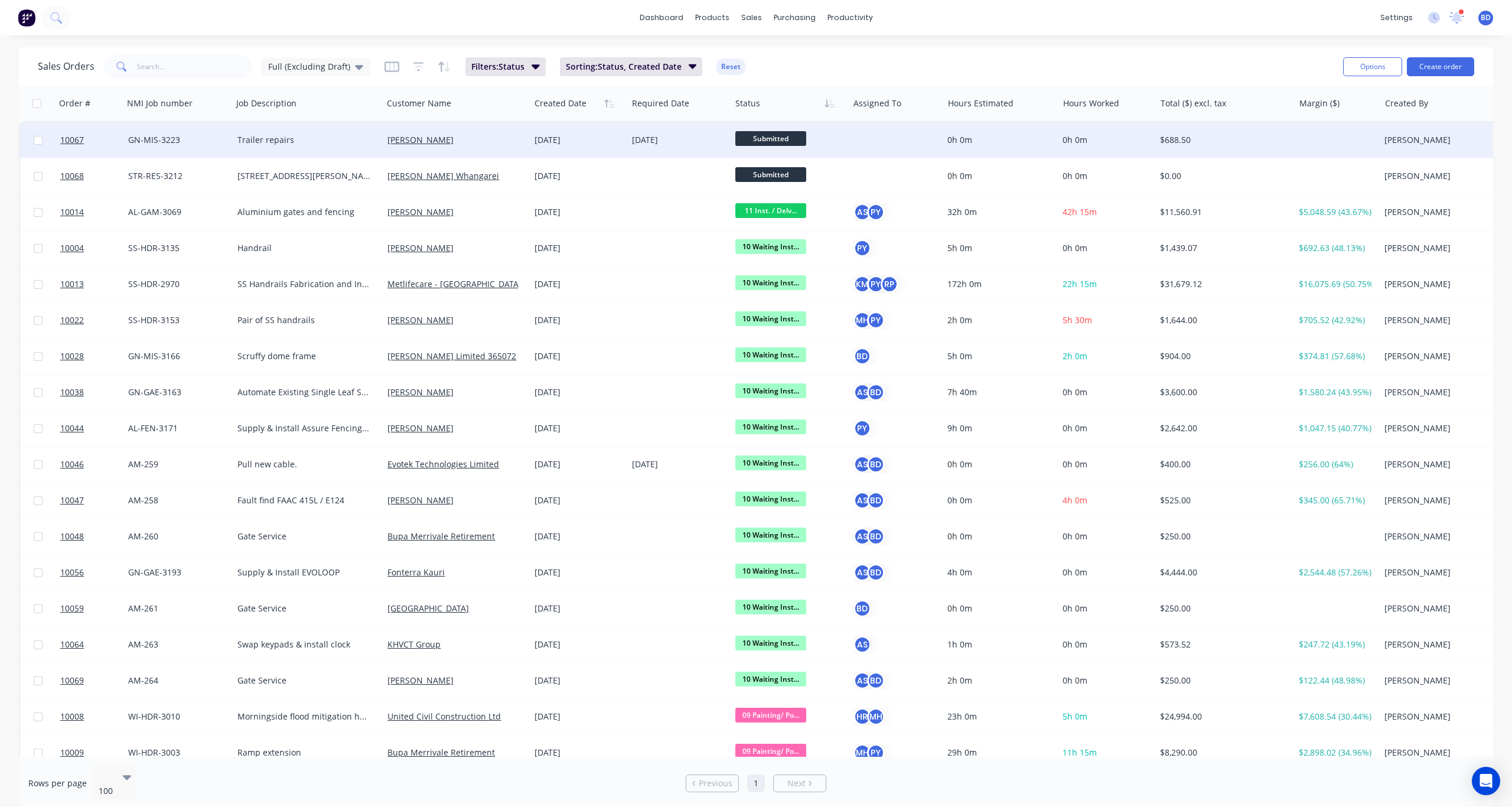
click at [393, 133] on div "[PERSON_NAME]" at bounding box center [456, 140] width 147 height 35
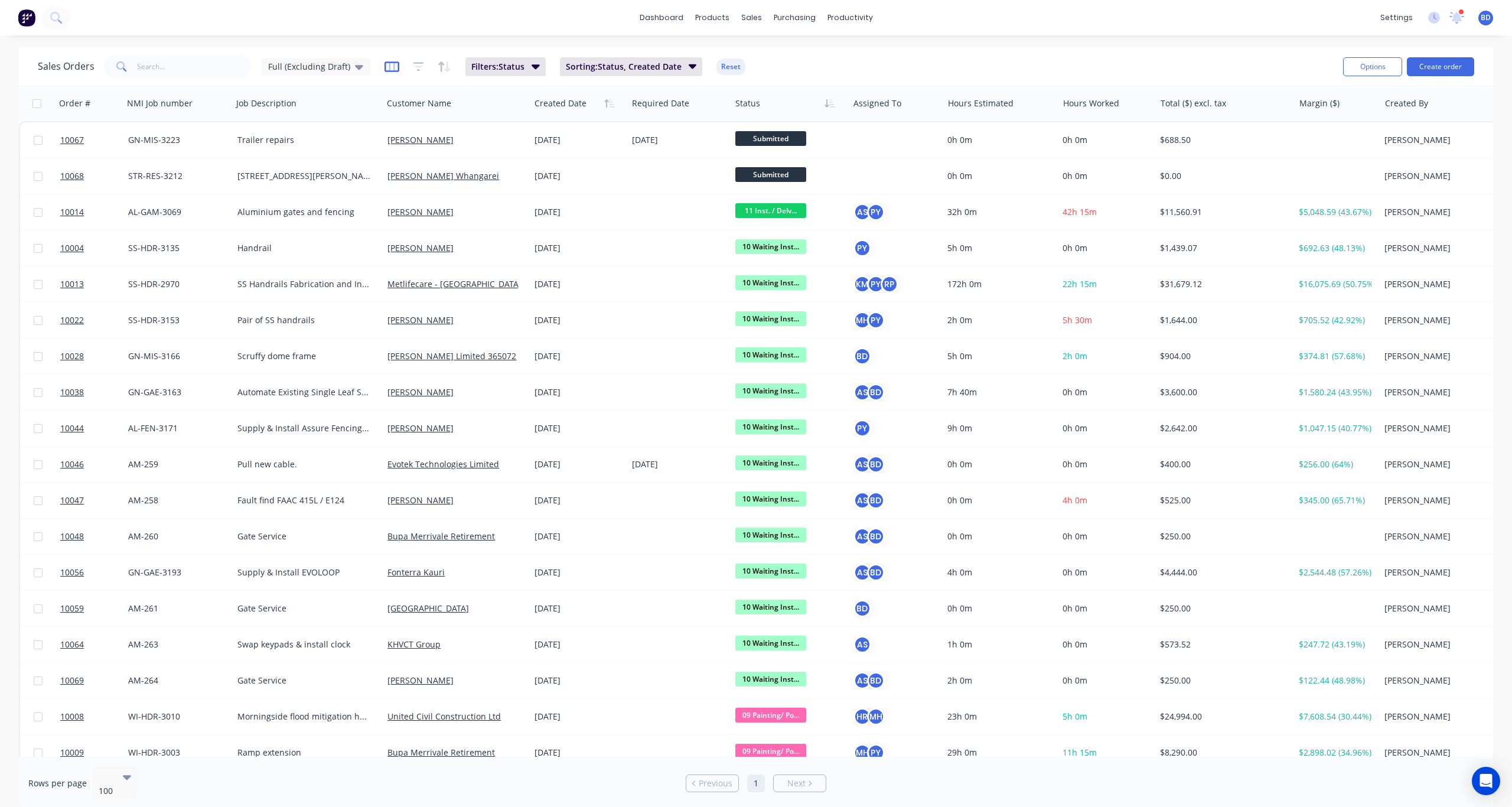
click at [385, 65] on icon "button" at bounding box center [392, 66] width 15 height 11
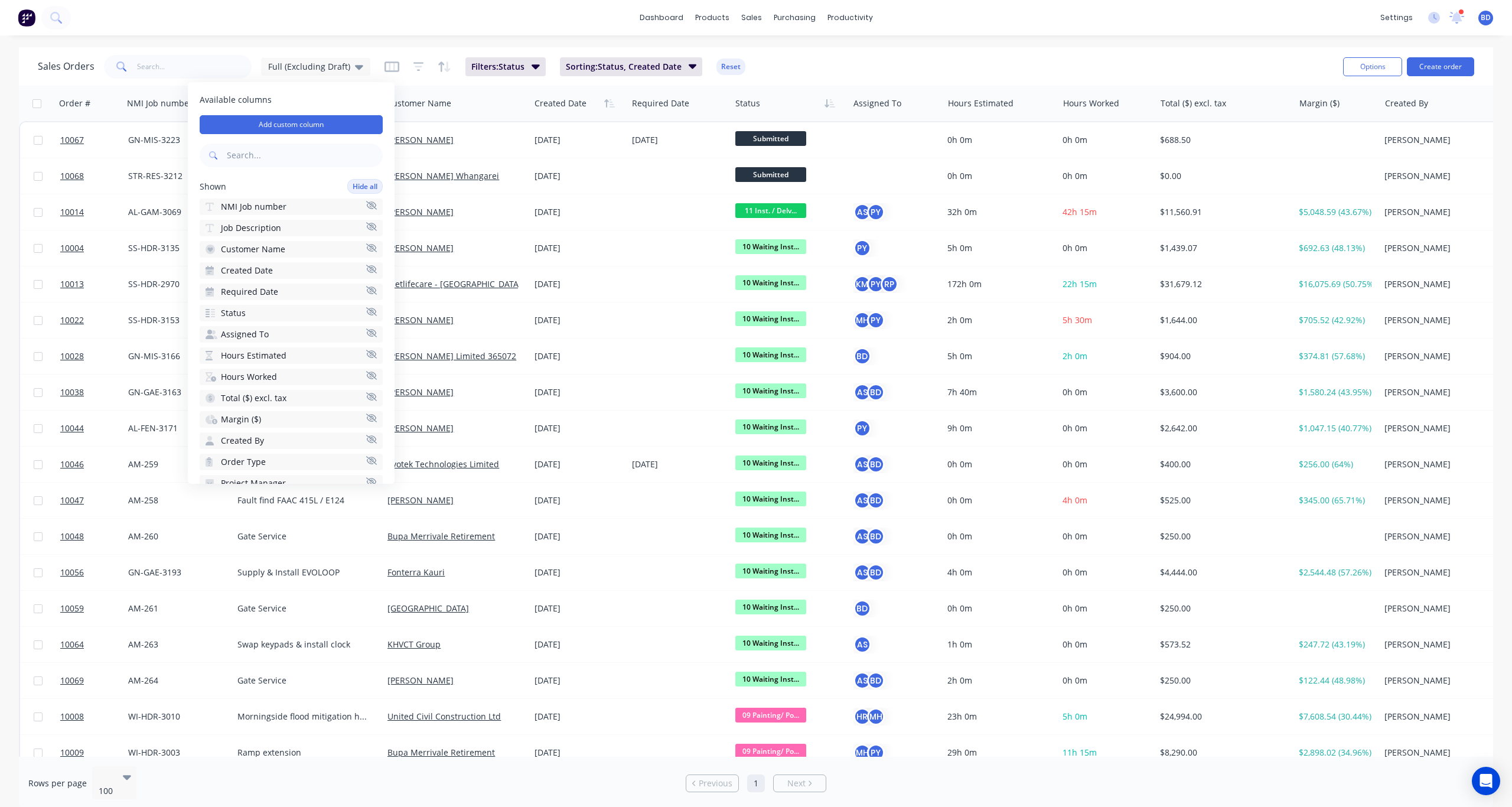
click at [1110, 52] on div "Sales Orders Full (Excluding Draft) Filters: Status Sorting: Status, Created Da…" at bounding box center [686, 66] width 1296 height 29
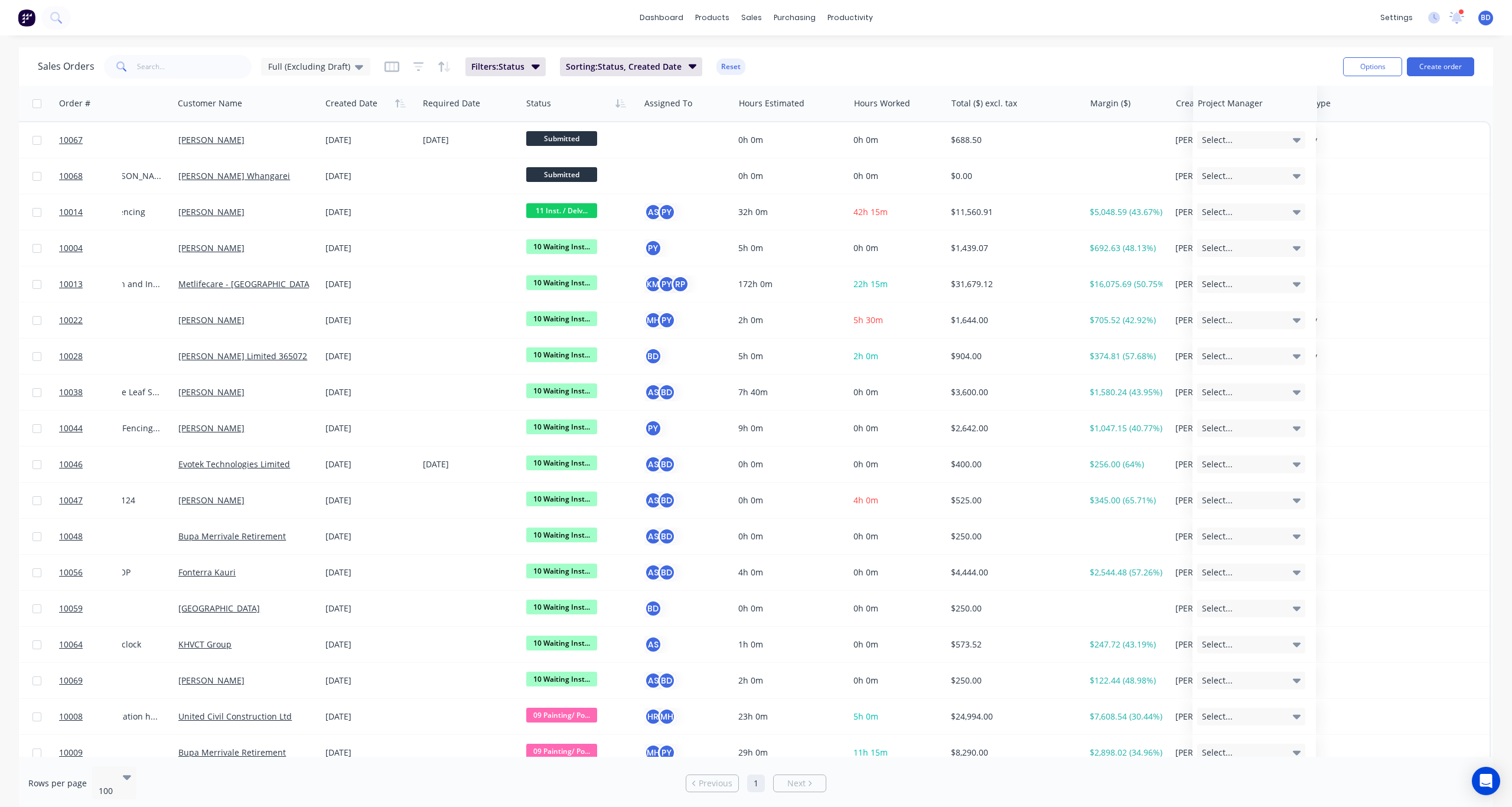
scroll to position [0, 209]
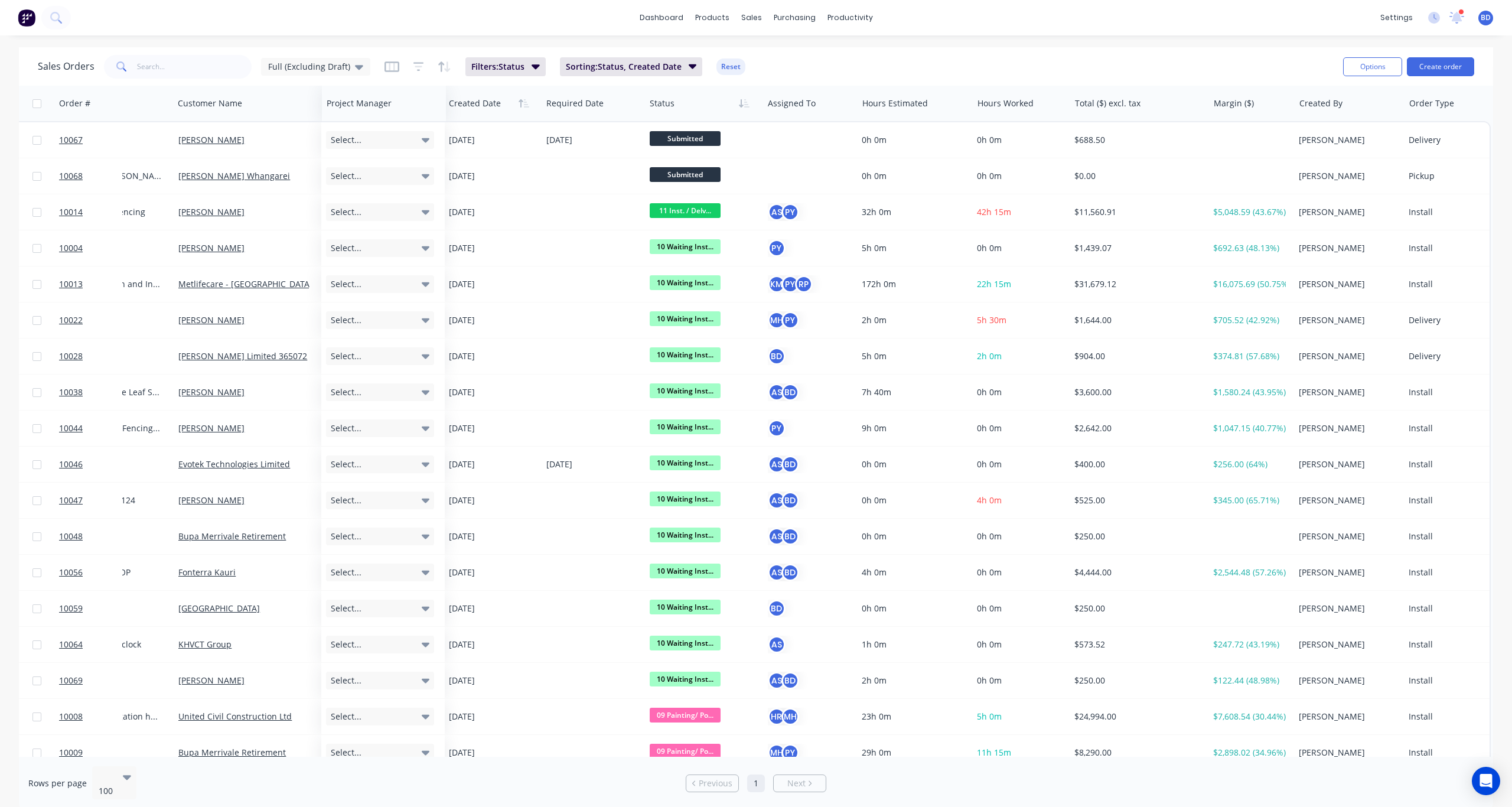
drag, startPoint x: 1396, startPoint y: 108, endPoint x: 351, endPoint y: 83, distance: 1045.3
click at [351, 83] on div "Sales Orders Full (Excluding Draft) Filters: Status Sorting: Status, Created Da…" at bounding box center [756, 429] width 1474 height 763
click at [355, 67] on icon at bounding box center [358, 67] width 8 height 4
click at [577, 19] on div "dashboard products sales purchasing productivity dashboard products Product Cat…" at bounding box center [756, 18] width 1512 height 35
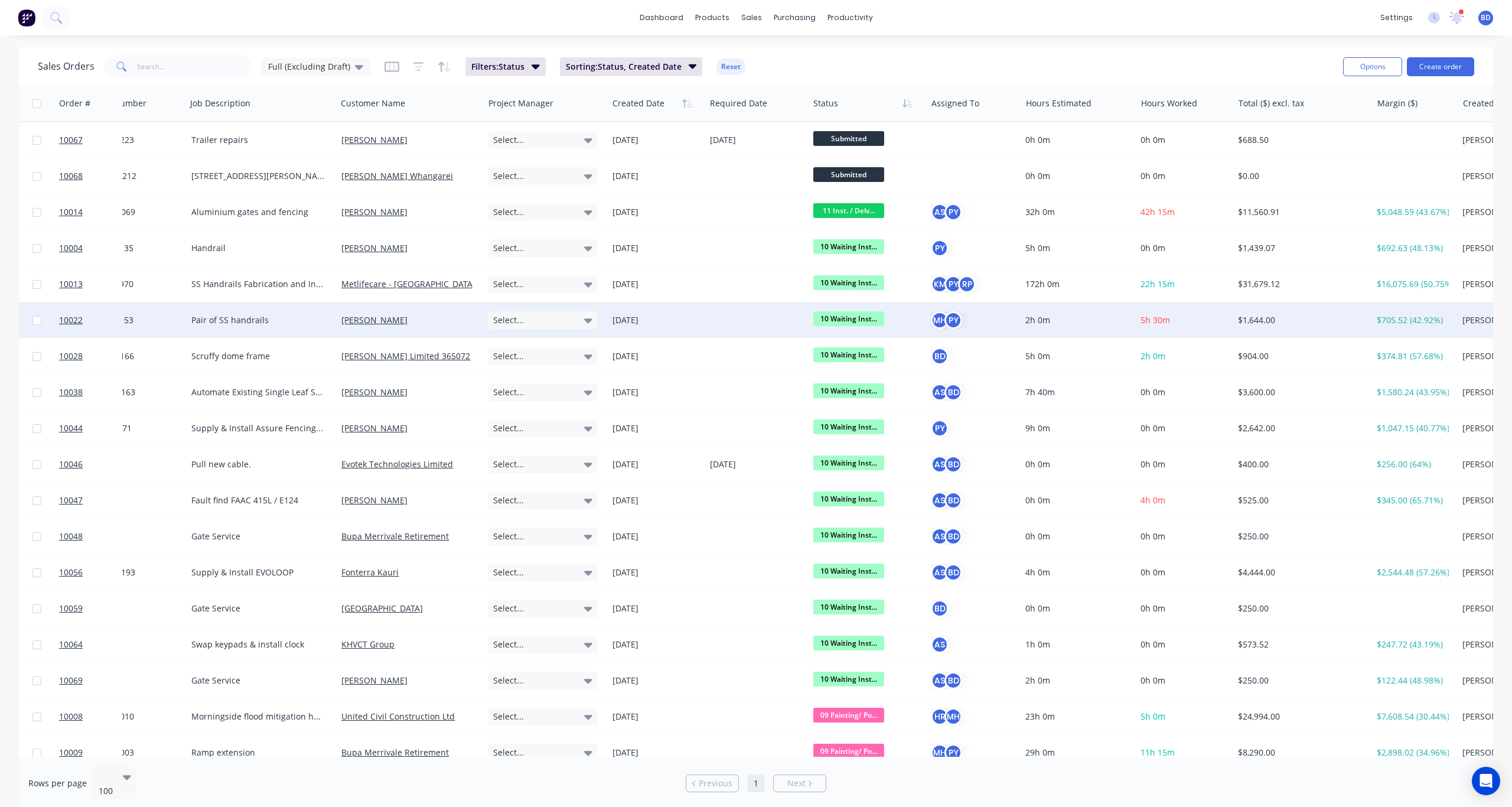
scroll to position [0, 0]
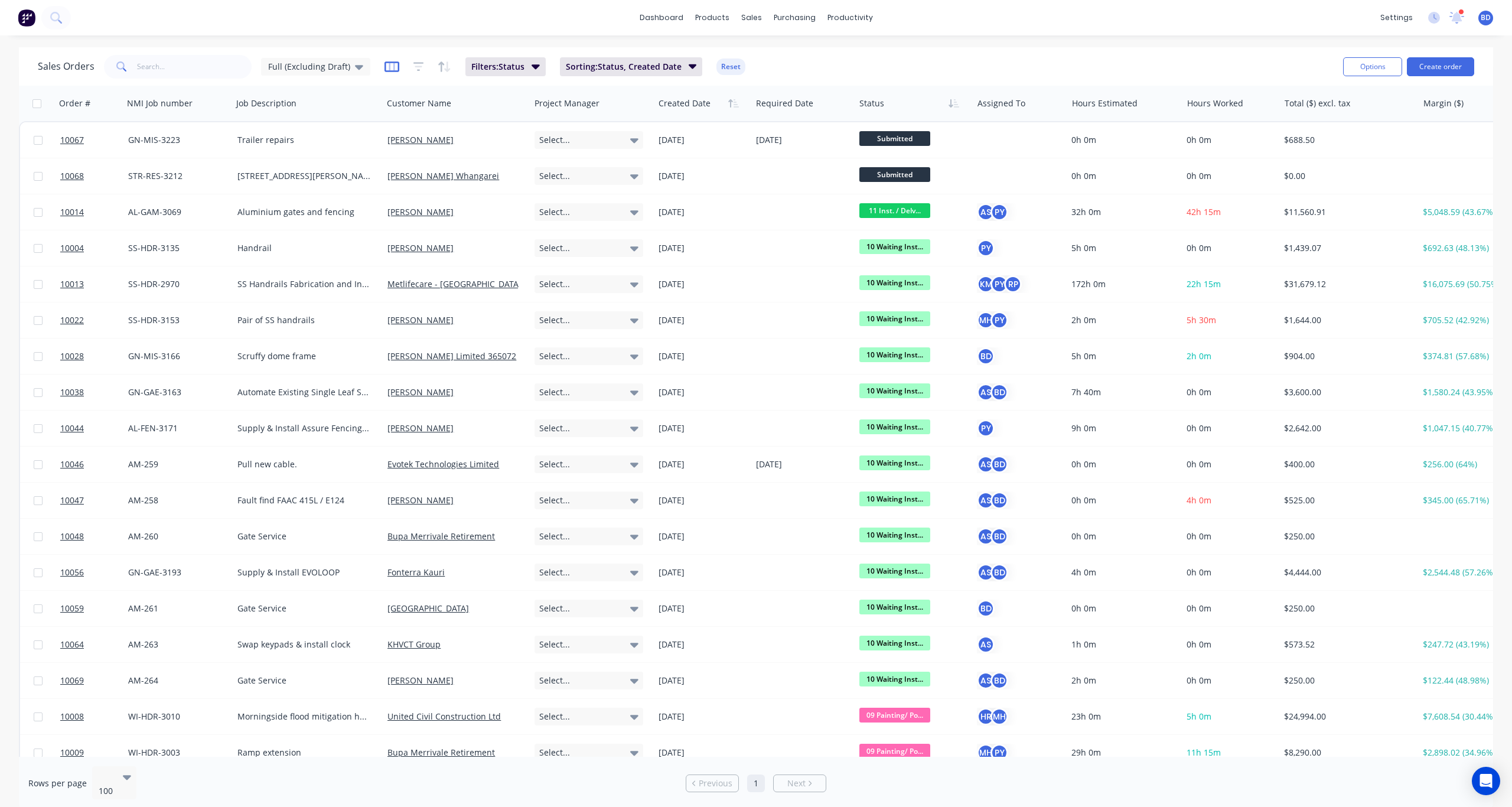
click at [390, 67] on icon "button" at bounding box center [392, 66] width 15 height 11
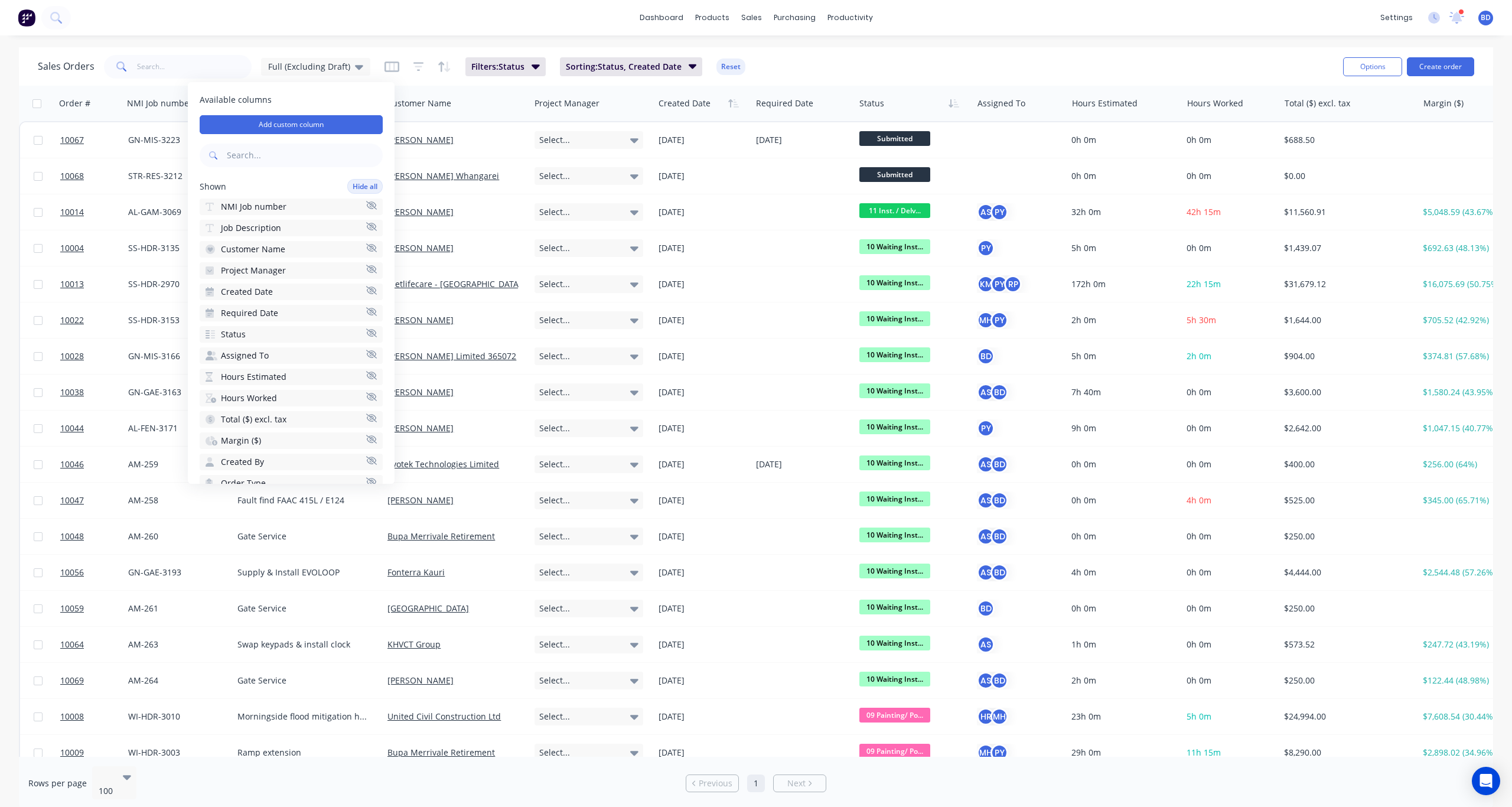
click at [408, 51] on div "Sales Orders Full (Excluding Draft) Filters: Status Sorting: Status, Created Da…" at bounding box center [756, 66] width 1474 height 38
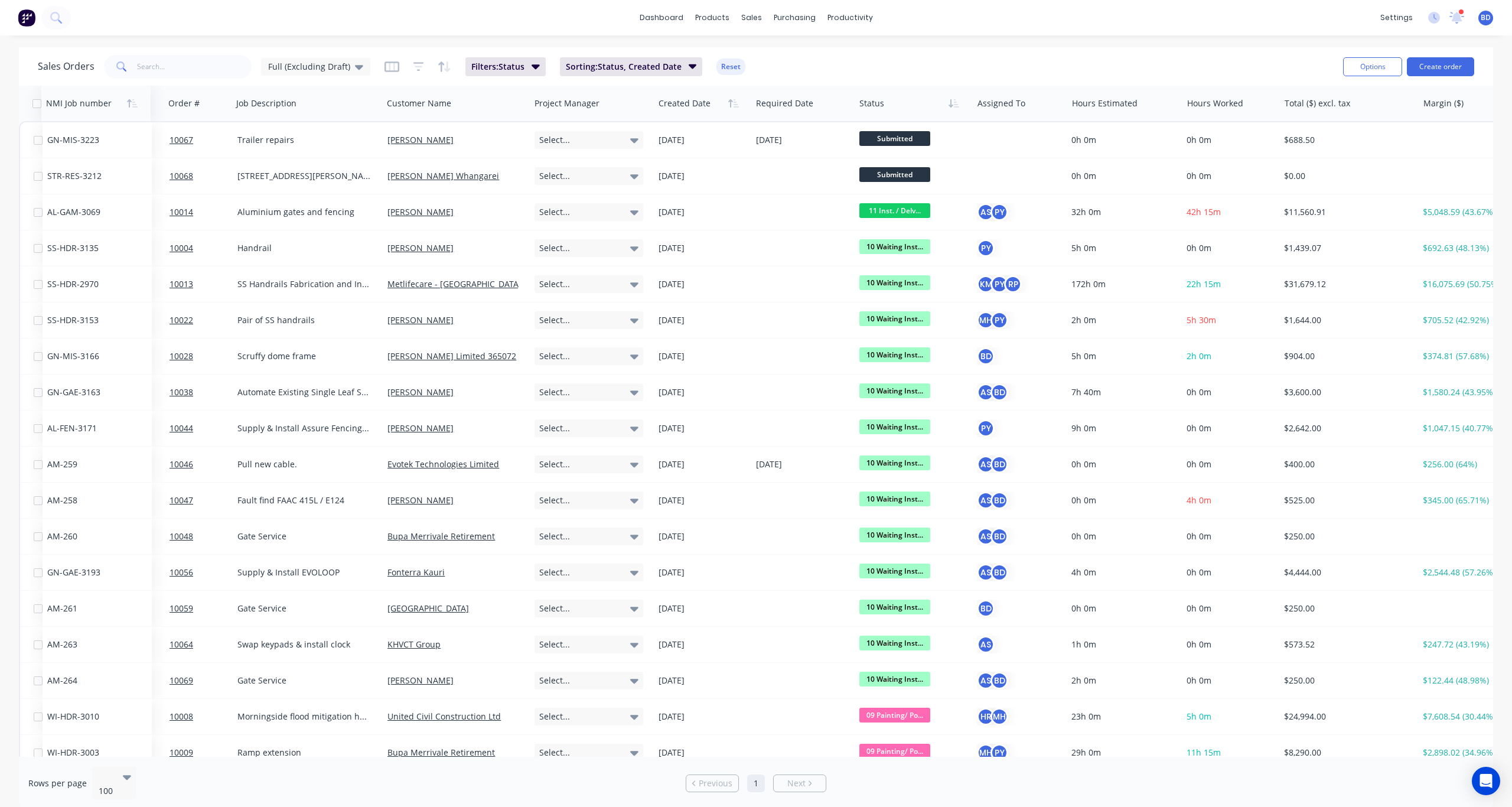
drag, startPoint x: 159, startPoint y: 107, endPoint x: 78, endPoint y: 102, distance: 81.2
click at [78, 102] on div at bounding box center [94, 103] width 95 height 24
drag, startPoint x: 162, startPoint y: 107, endPoint x: 71, endPoint y: 105, distance: 91.0
click at [71, 105] on div at bounding box center [82, 103] width 95 height 24
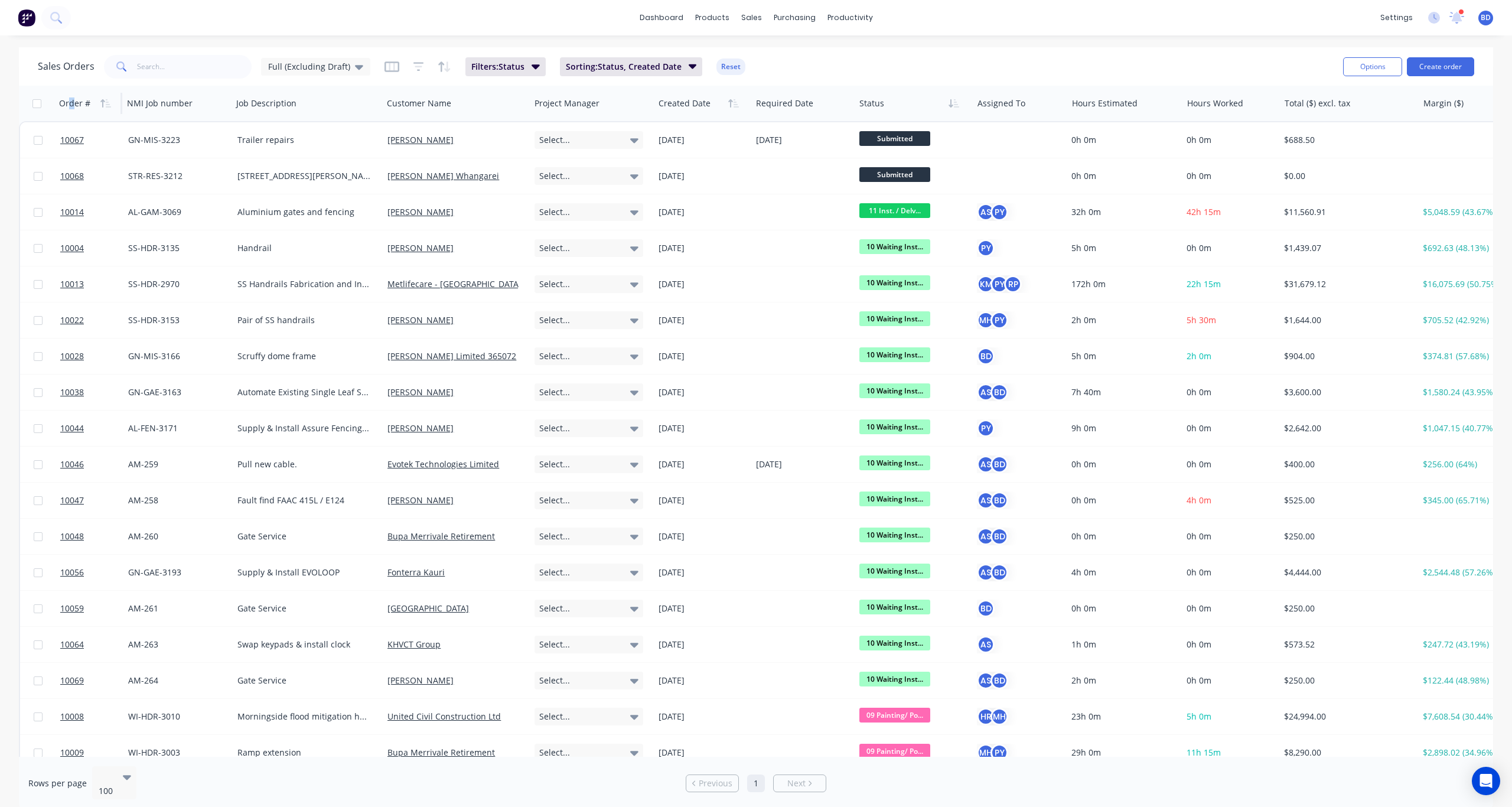
drag, startPoint x: 76, startPoint y: 102, endPoint x: 68, endPoint y: 99, distance: 8.5
click at [68, 99] on div "Order #" at bounding box center [74, 102] width 31 height 11
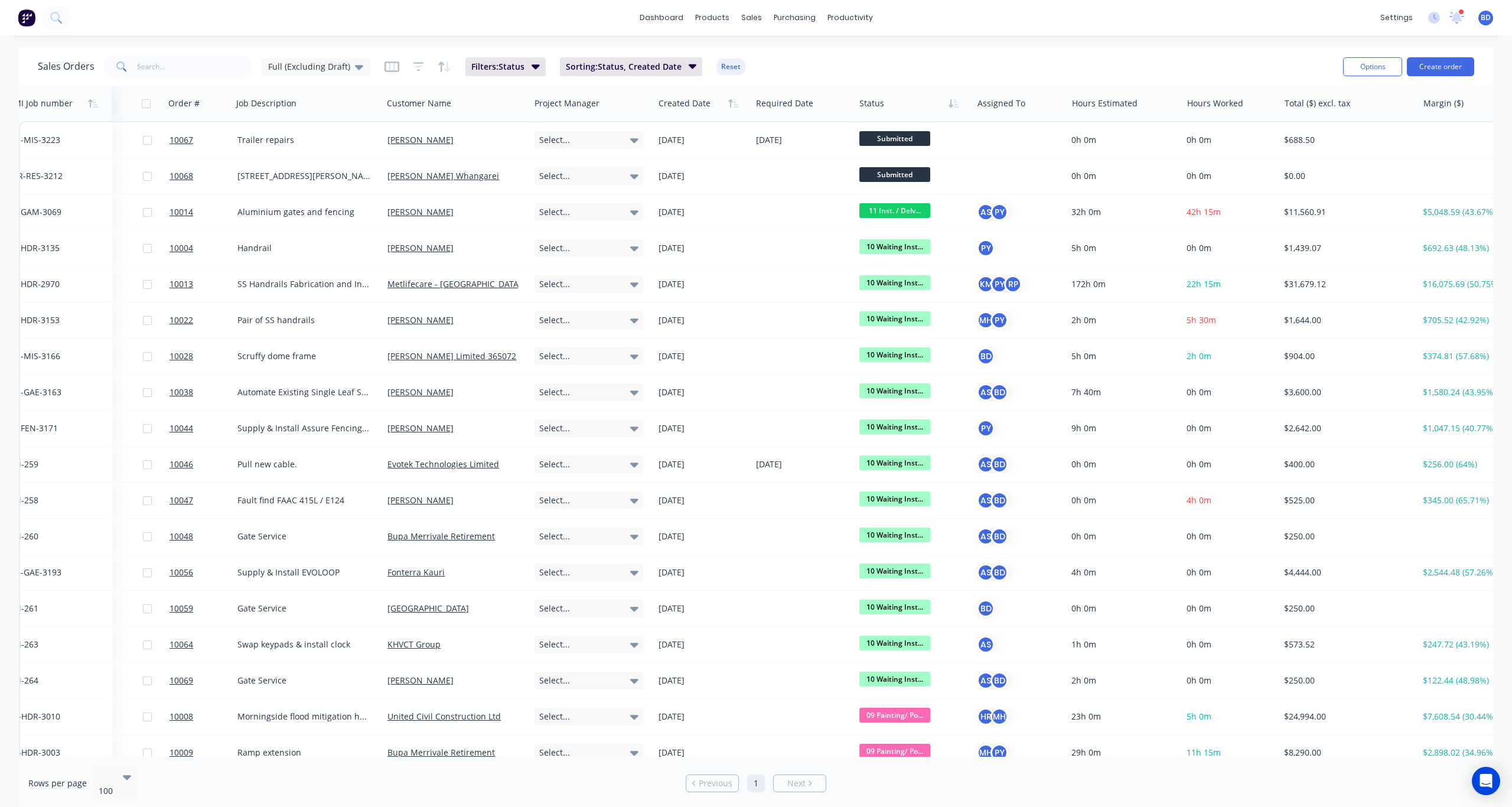
drag, startPoint x: 179, startPoint y: 109, endPoint x: 59, endPoint y: 100, distance: 120.3
click at [59, 100] on div at bounding box center [55, 103] width 95 height 24
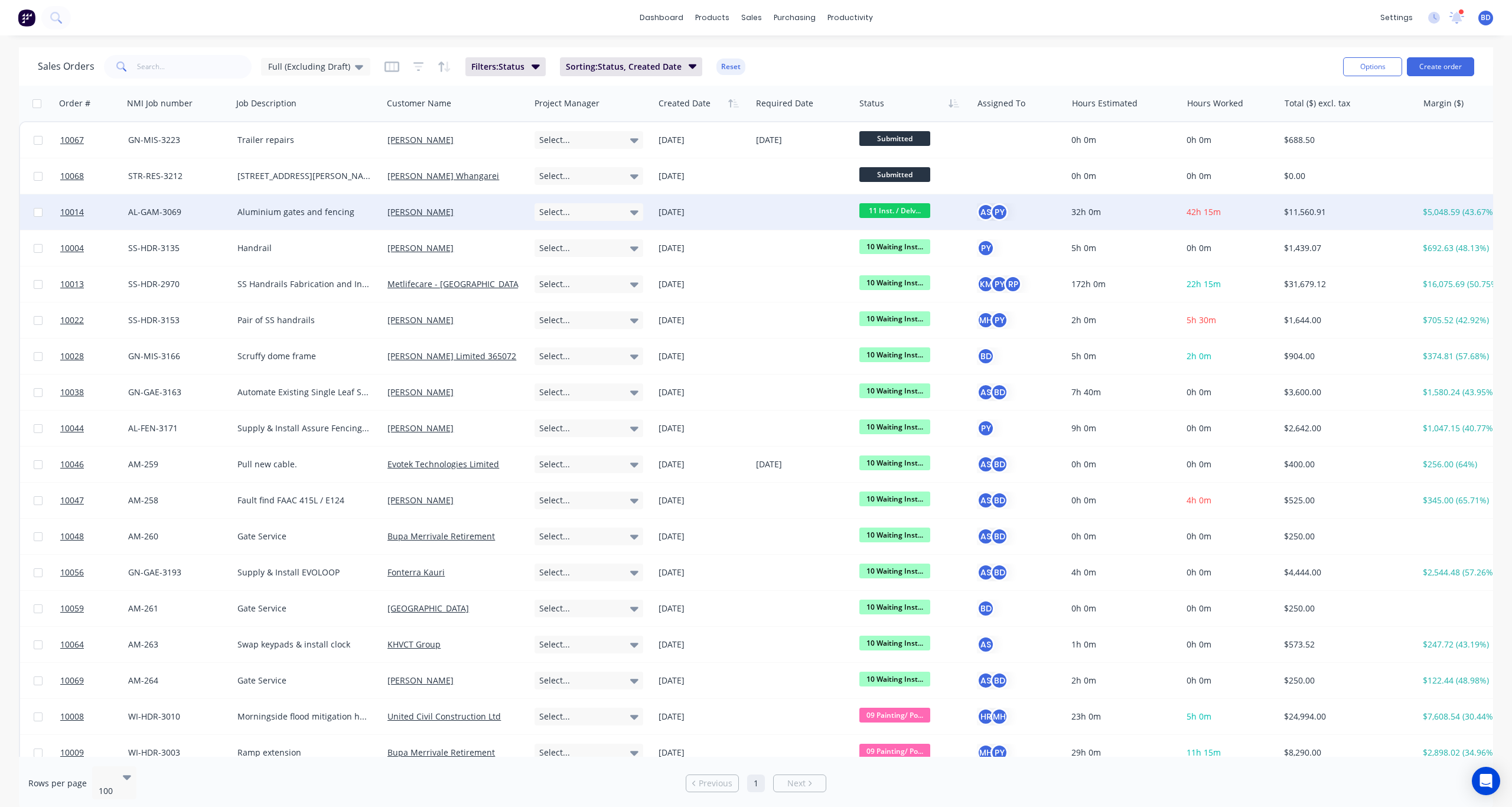
click at [632, 215] on icon at bounding box center [634, 212] width 8 height 13
click at [573, 292] on div "[PERSON_NAME]" at bounding box center [573, 298] width 65 height 17
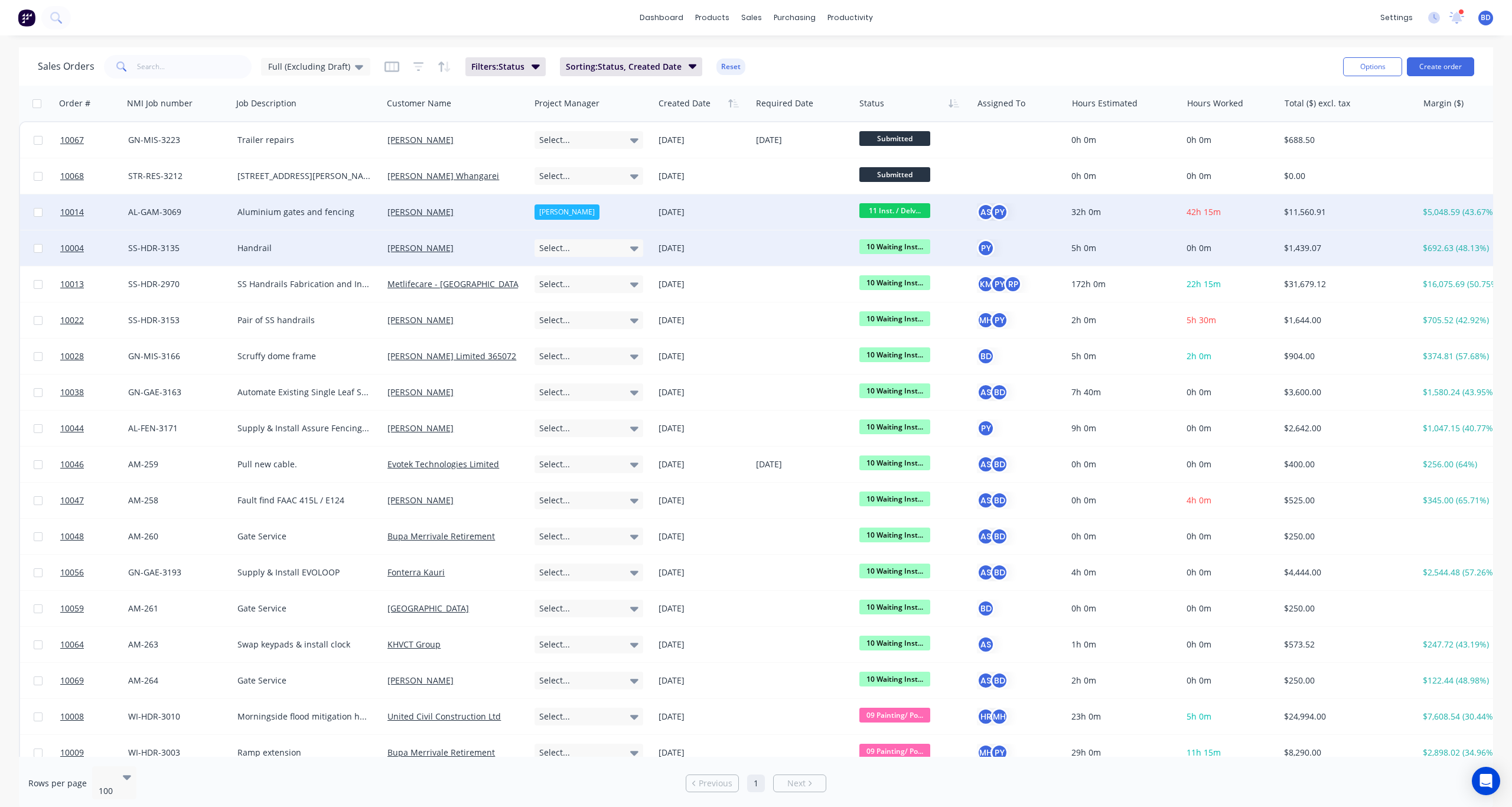
click at [636, 246] on icon at bounding box center [634, 248] width 8 height 13
click at [575, 333] on div "[PERSON_NAME]" at bounding box center [573, 335] width 65 height 17
click at [355, 67] on icon at bounding box center [358, 67] width 8 height 4
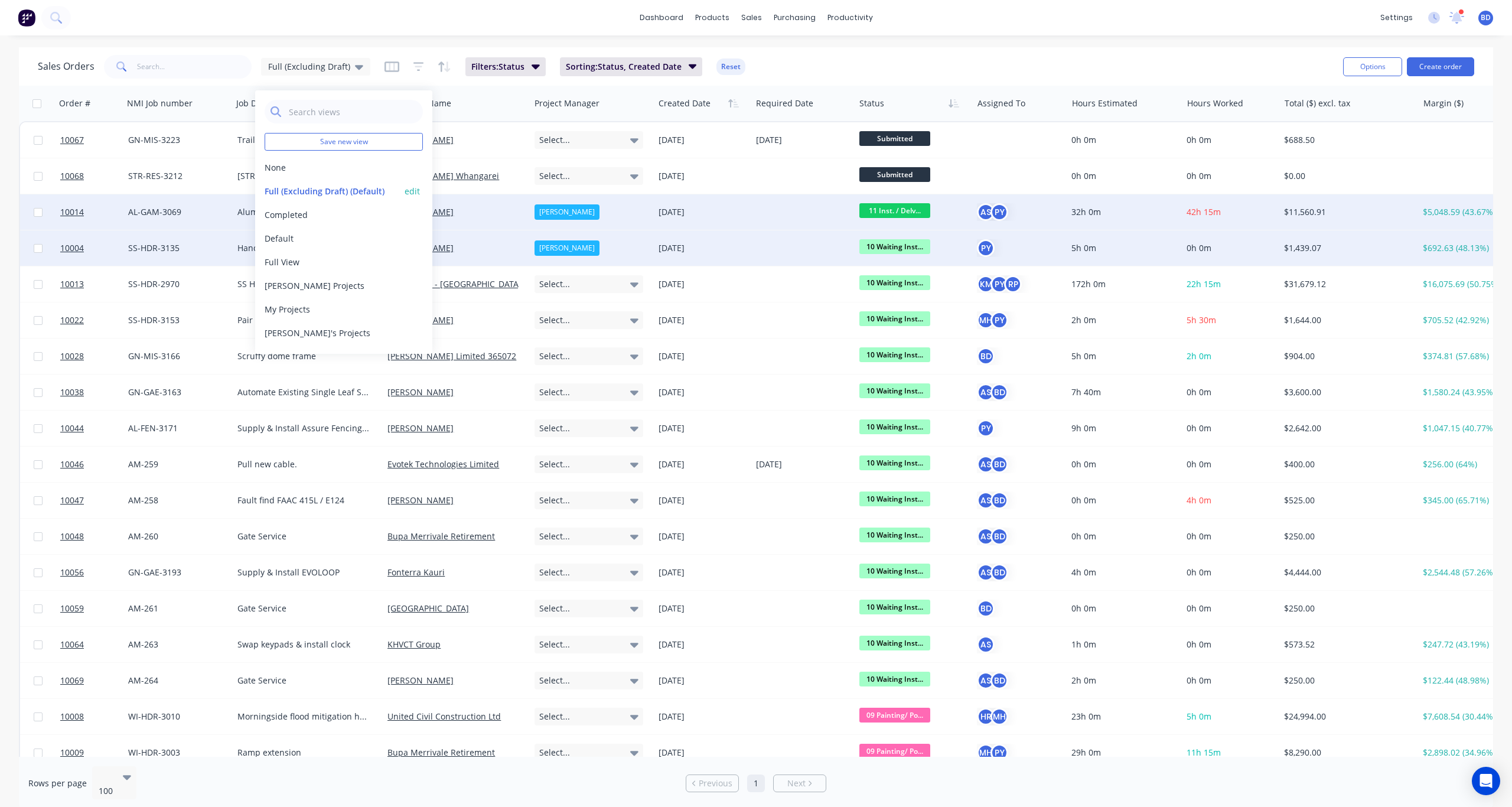
click at [415, 189] on button "edit" at bounding box center [411, 191] width 15 height 12
click at [508, 163] on button "Update" at bounding box center [496, 163] width 79 height 19
click at [442, 21] on div "dashboard products sales purchasing productivity dashboard products Product Cat…" at bounding box center [756, 18] width 1512 height 35
